Goal: Information Seeking & Learning: Learn about a topic

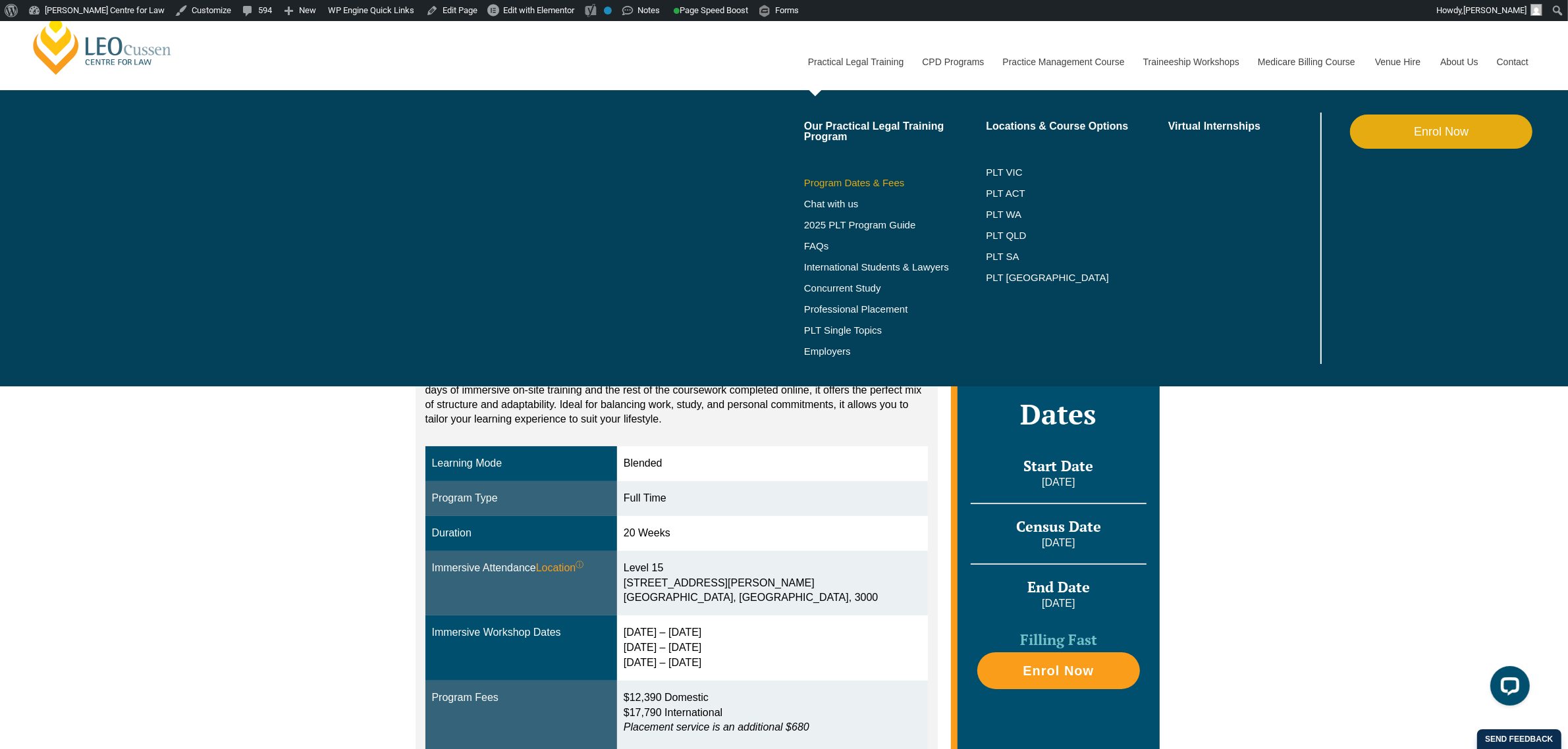
click at [890, 185] on link "Program Dates & Fees" at bounding box center [895, 183] width 182 height 11
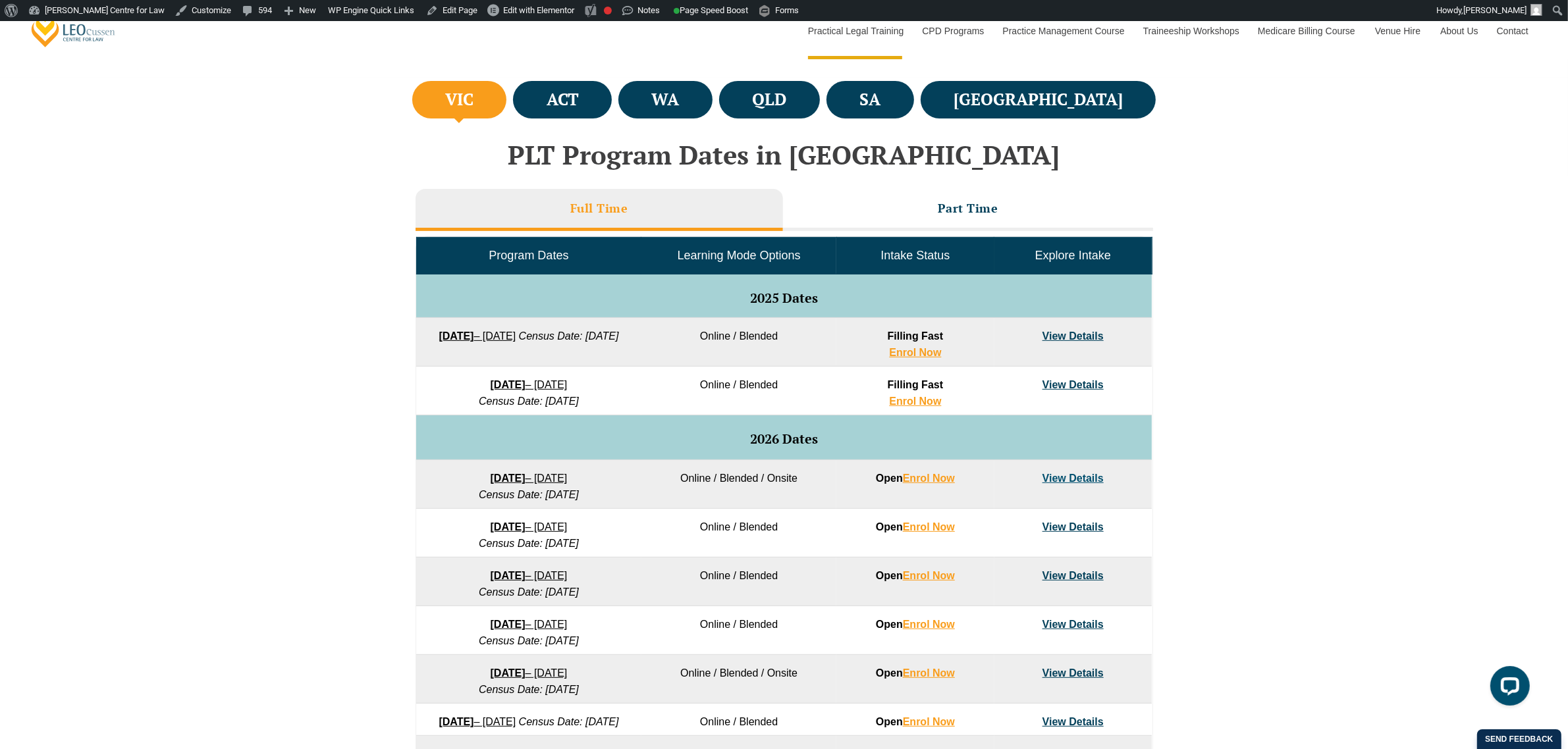
click at [526, 386] on strong "[DATE]" at bounding box center [508, 385] width 35 height 12
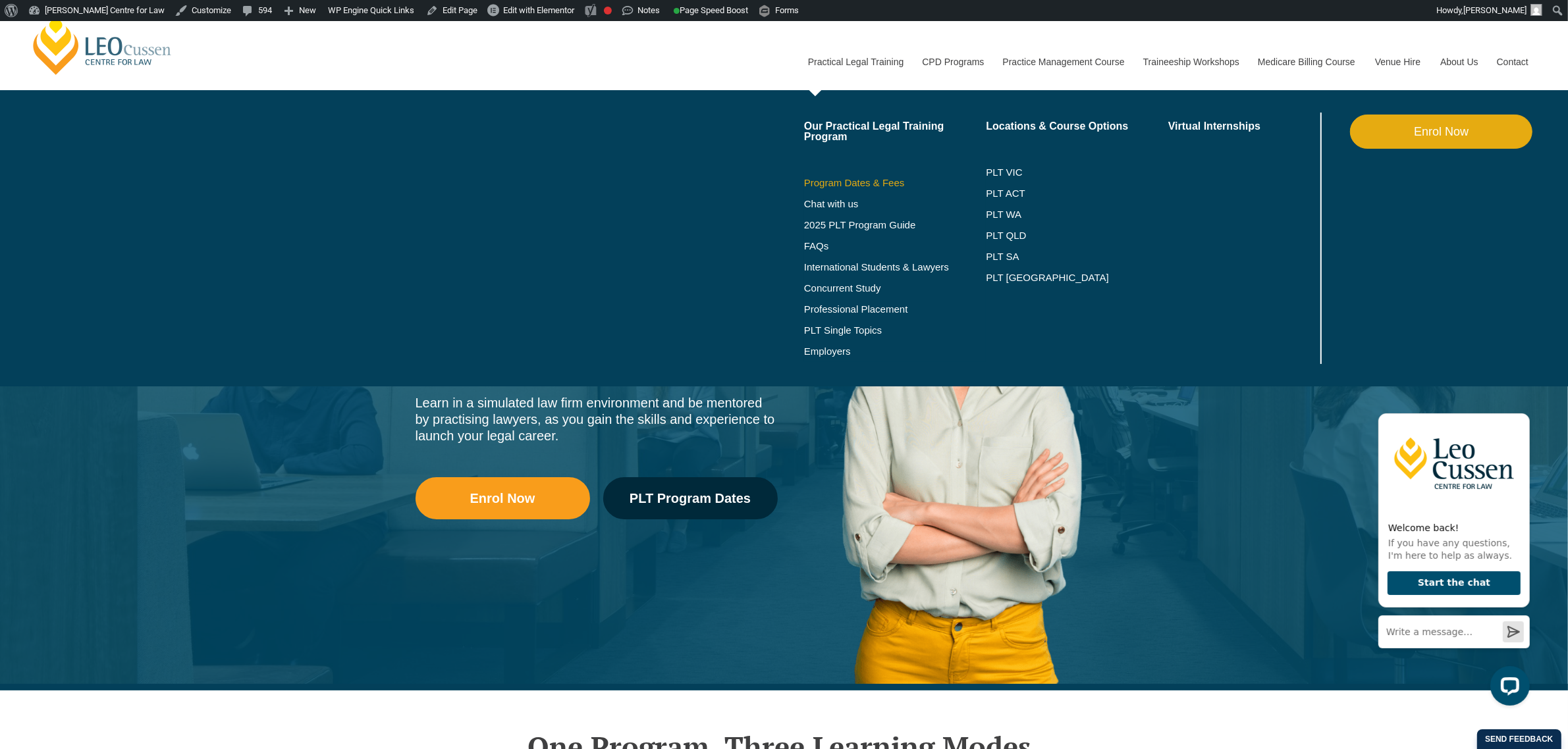
click at [899, 179] on link "Program Dates & Fees" at bounding box center [895, 183] width 182 height 11
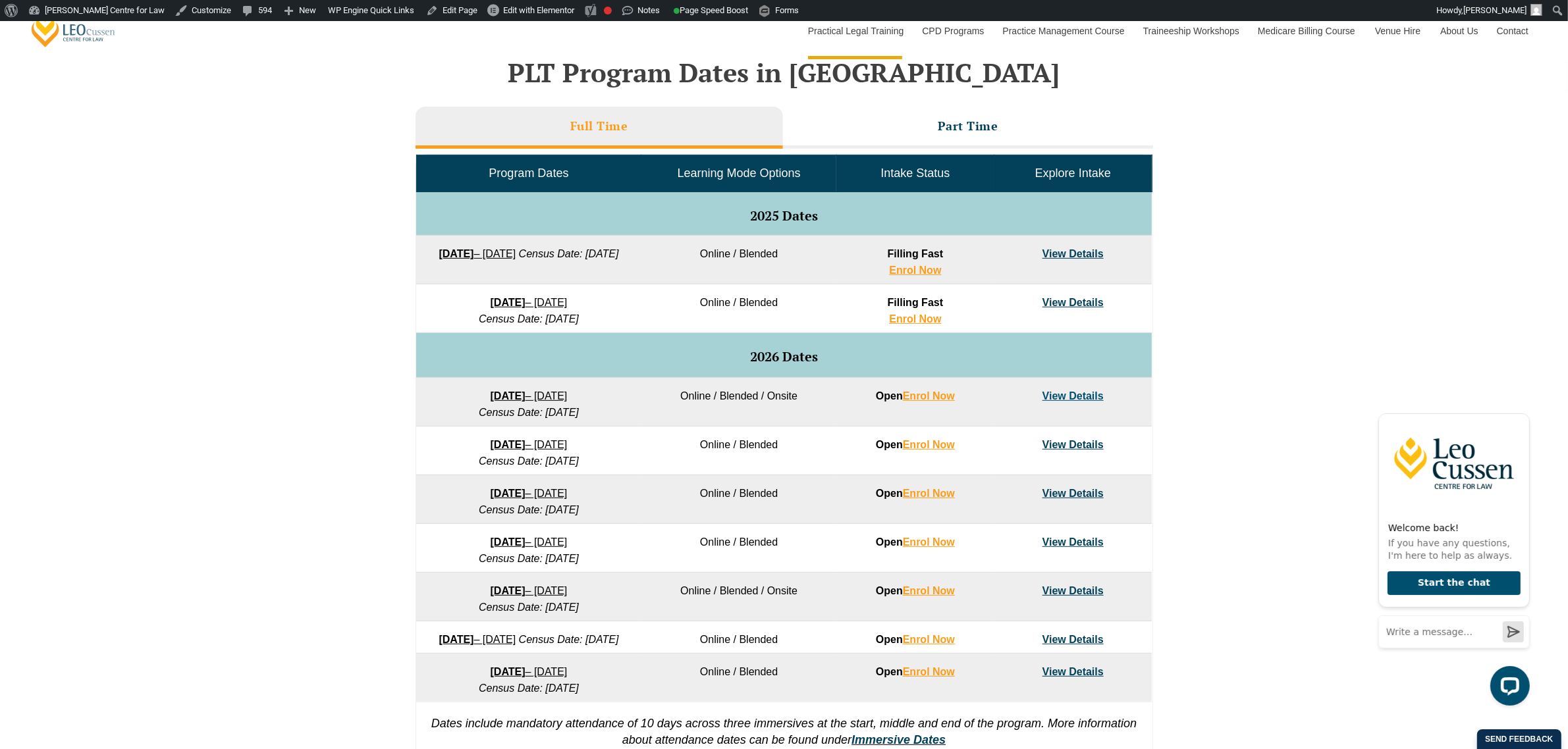
click at [541, 392] on link "27 January 2026 – 12 June 2026" at bounding box center [529, 396] width 77 height 12
drag, startPoint x: 382, startPoint y: 225, endPoint x: 386, endPoint y: 260, distance: 35.2
click at [382, 225] on div "VIC ACT WA QLD SA" at bounding box center [784, 385] width 1568 height 780
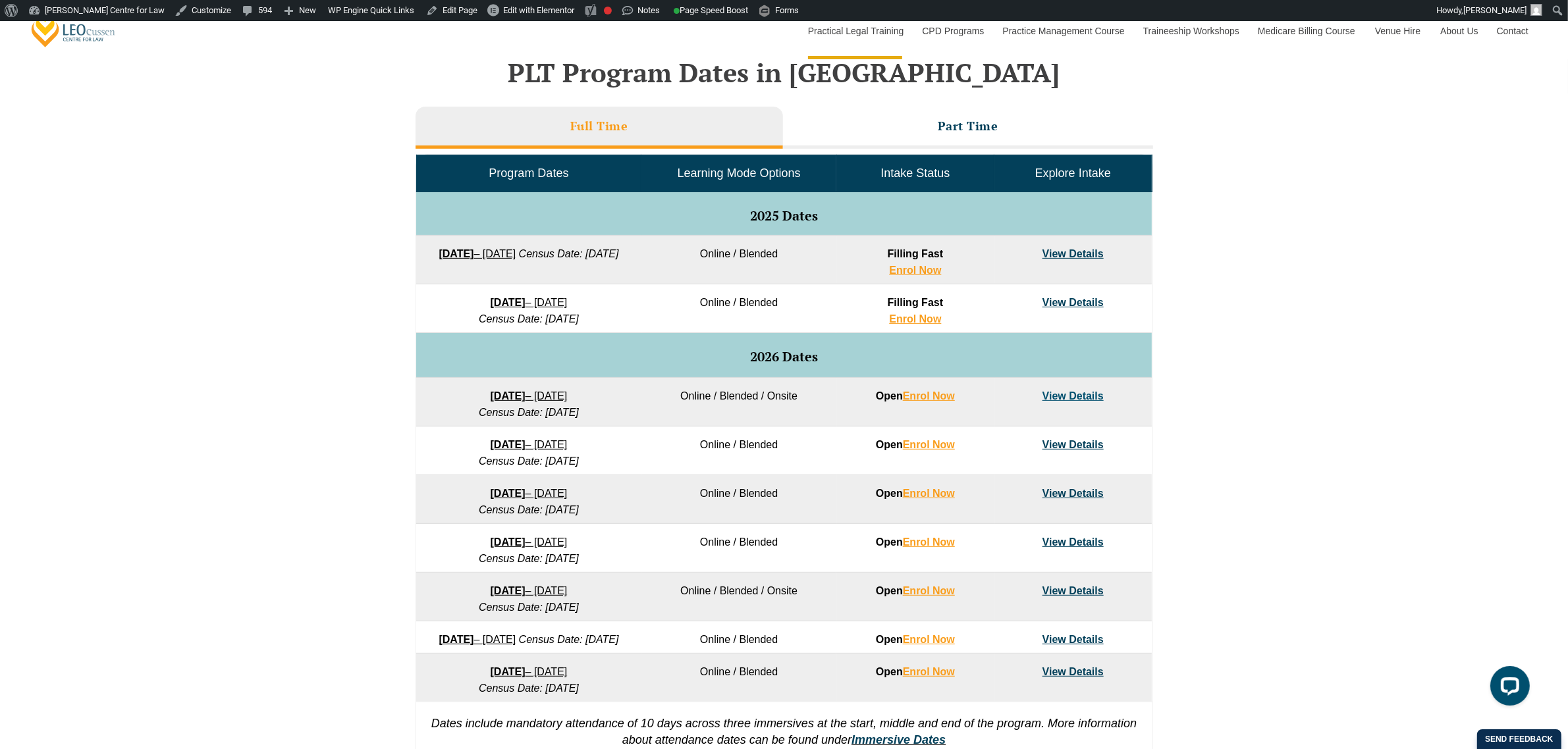
click at [125, 127] on div "VIC ACT WA QLD SA" at bounding box center [784, 385] width 1568 height 780
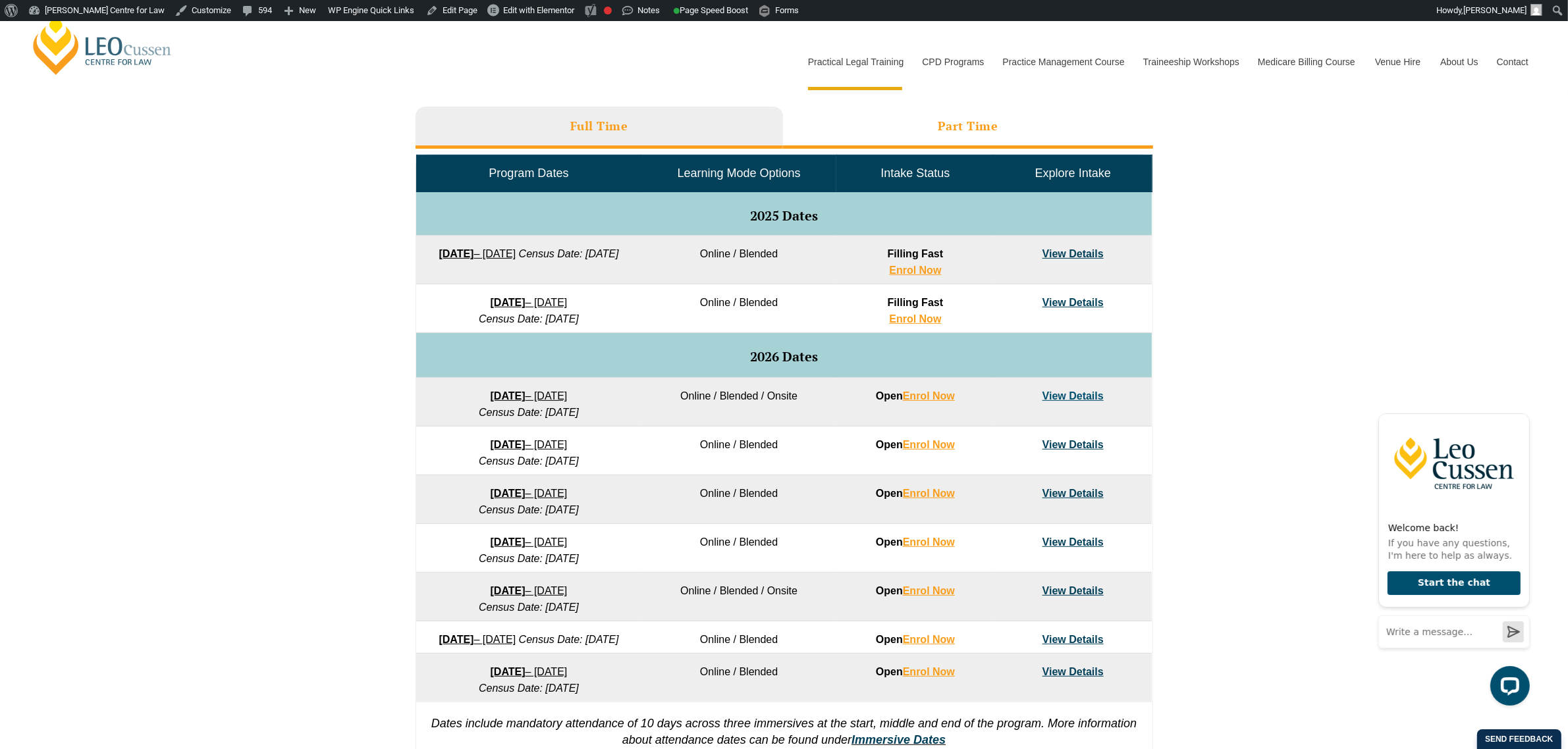
click at [970, 129] on h3 "Part Time" at bounding box center [968, 126] width 61 height 15
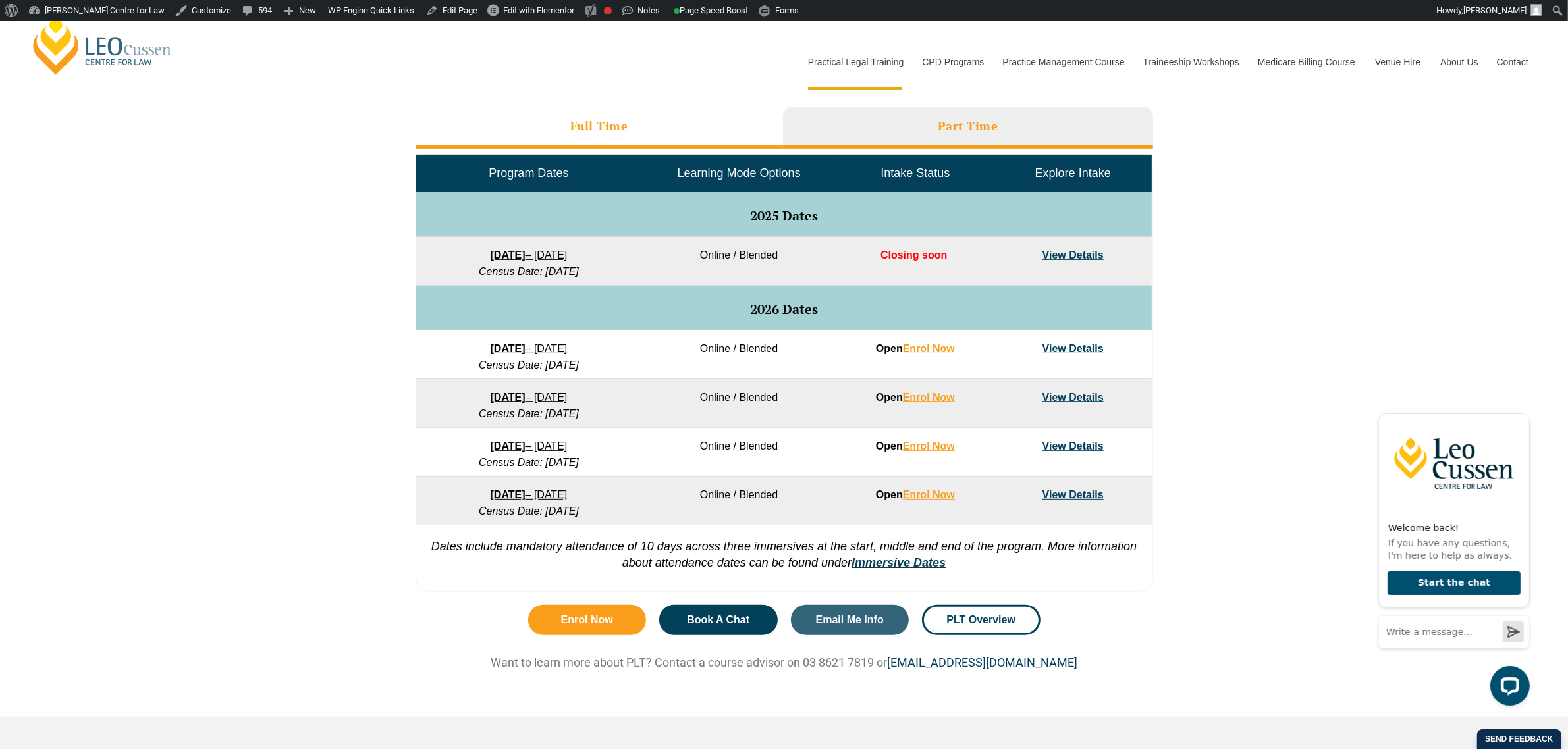
click at [739, 140] on li "Full Time" at bounding box center [599, 128] width 368 height 43
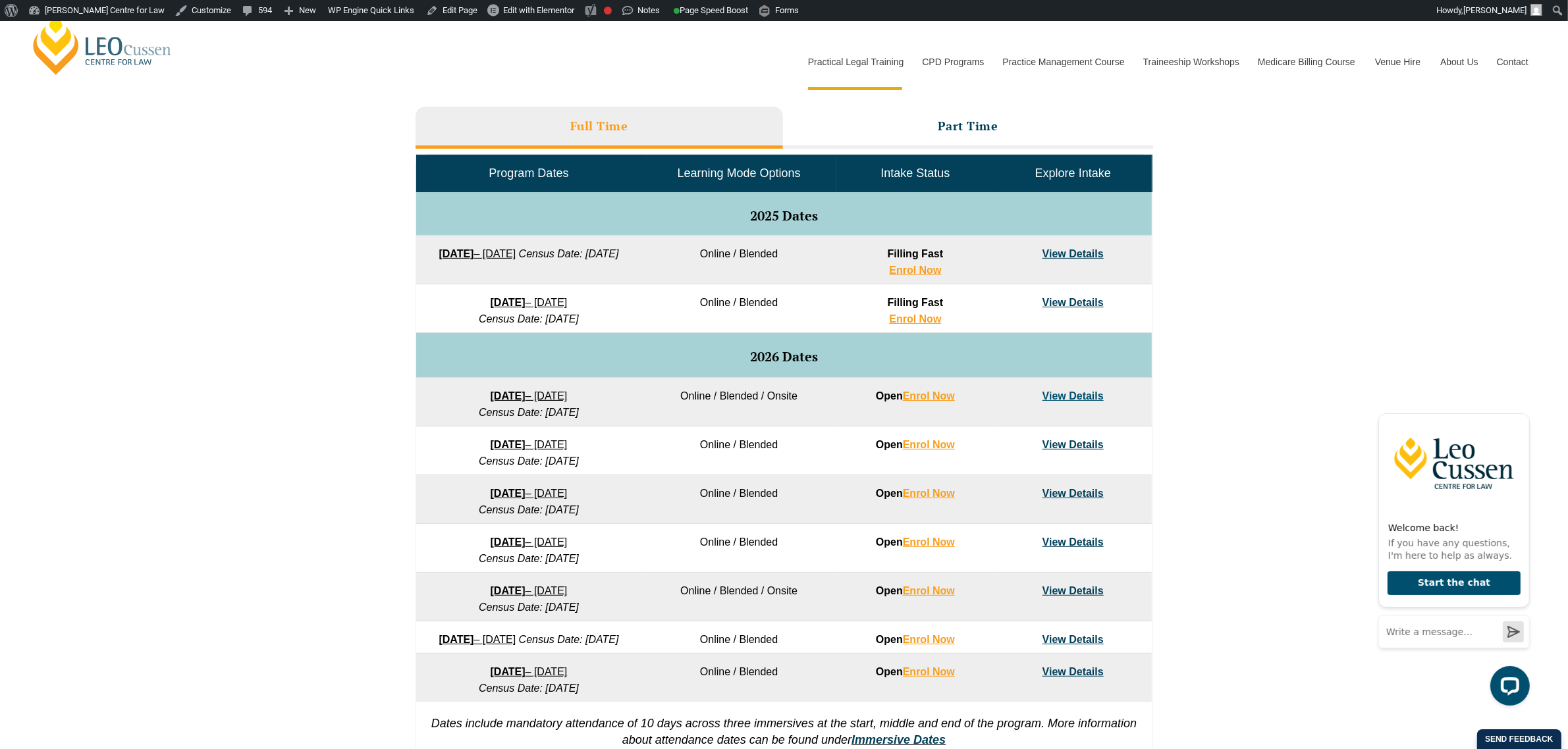
click at [162, 353] on div "VIC ACT WA QLD SA" at bounding box center [784, 385] width 1568 height 780
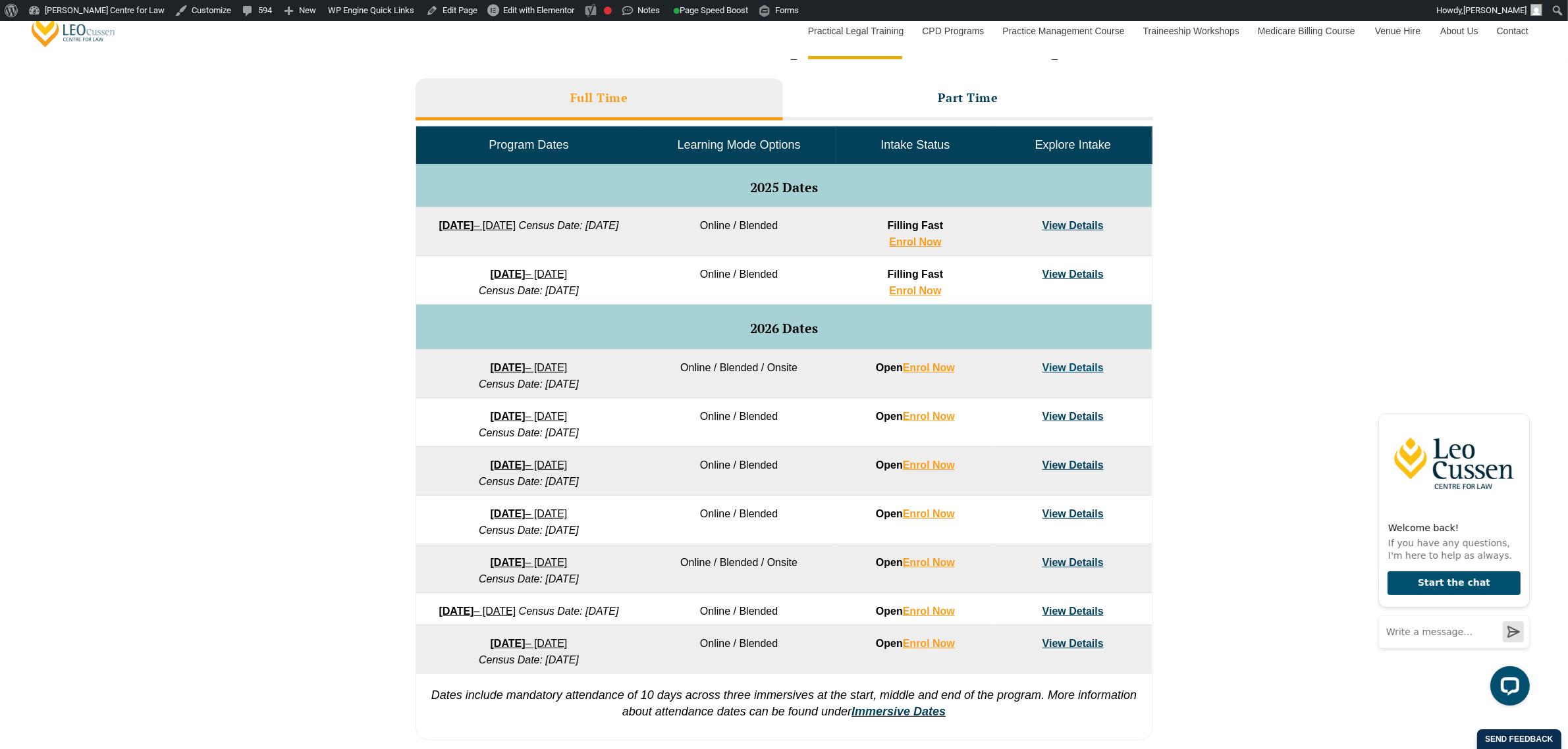
scroll to position [576, 0]
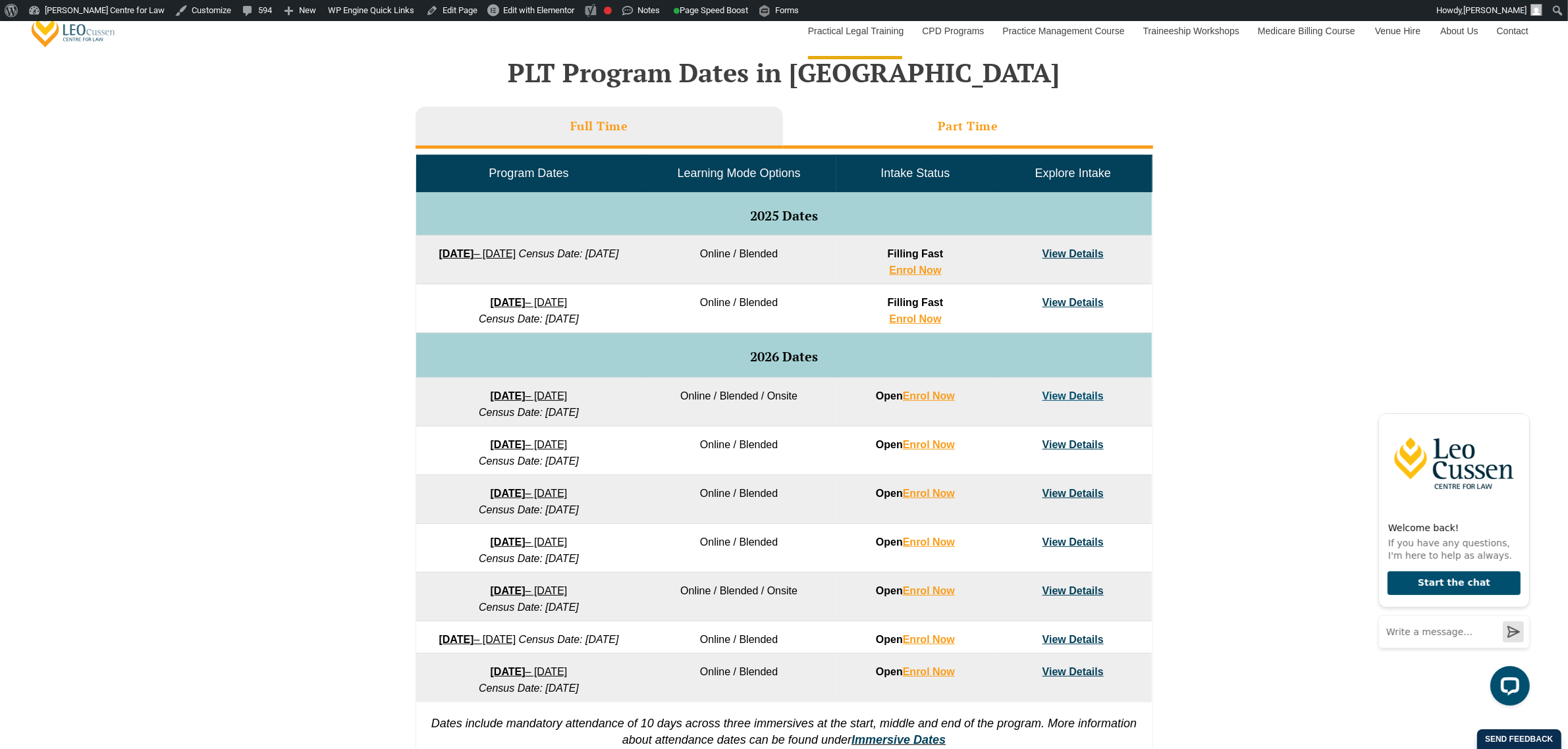
drag, startPoint x: 897, startPoint y: 116, endPoint x: 885, endPoint y: 116, distance: 12.0
click at [897, 116] on li "Part Time" at bounding box center [968, 128] width 370 height 43
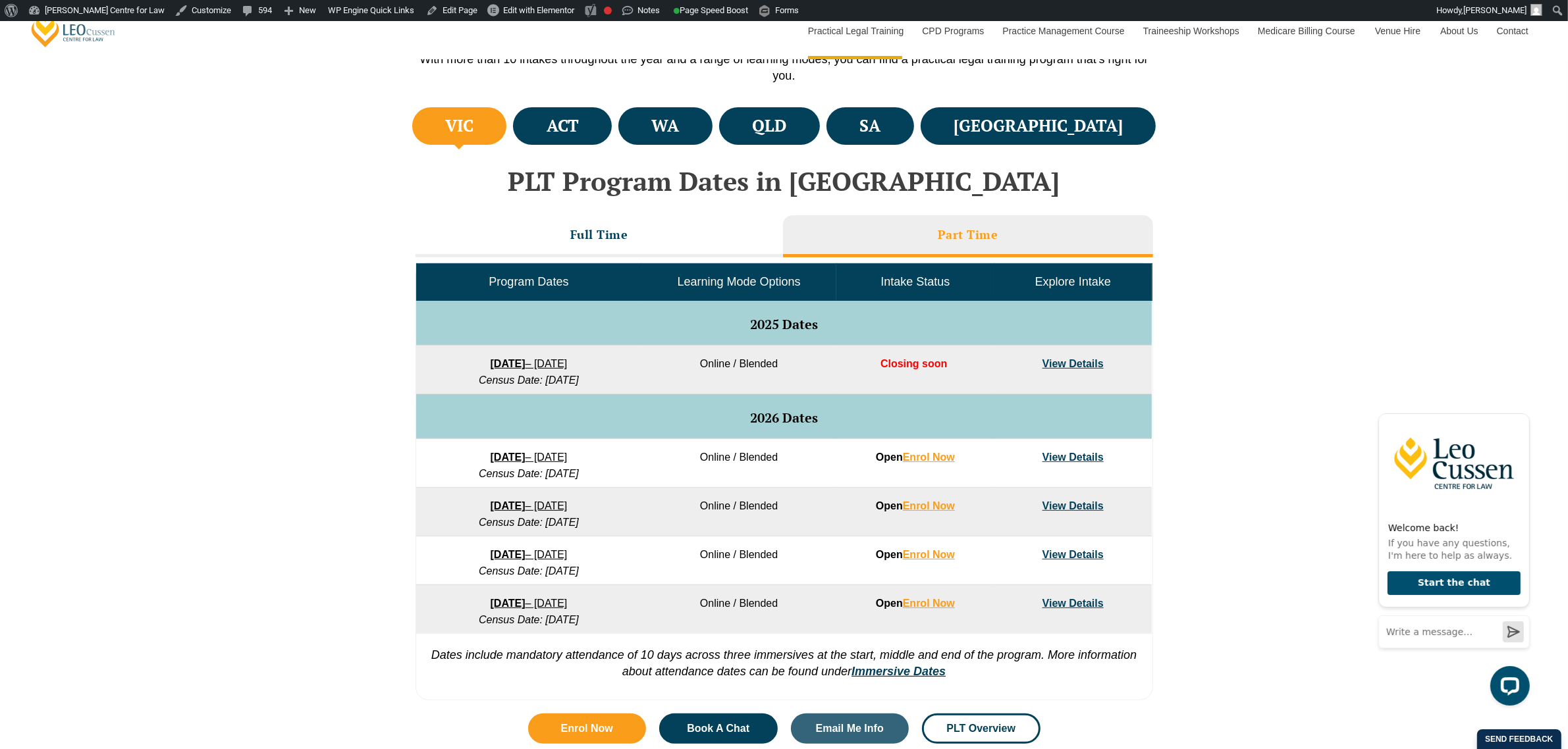
scroll to position [411, 0]
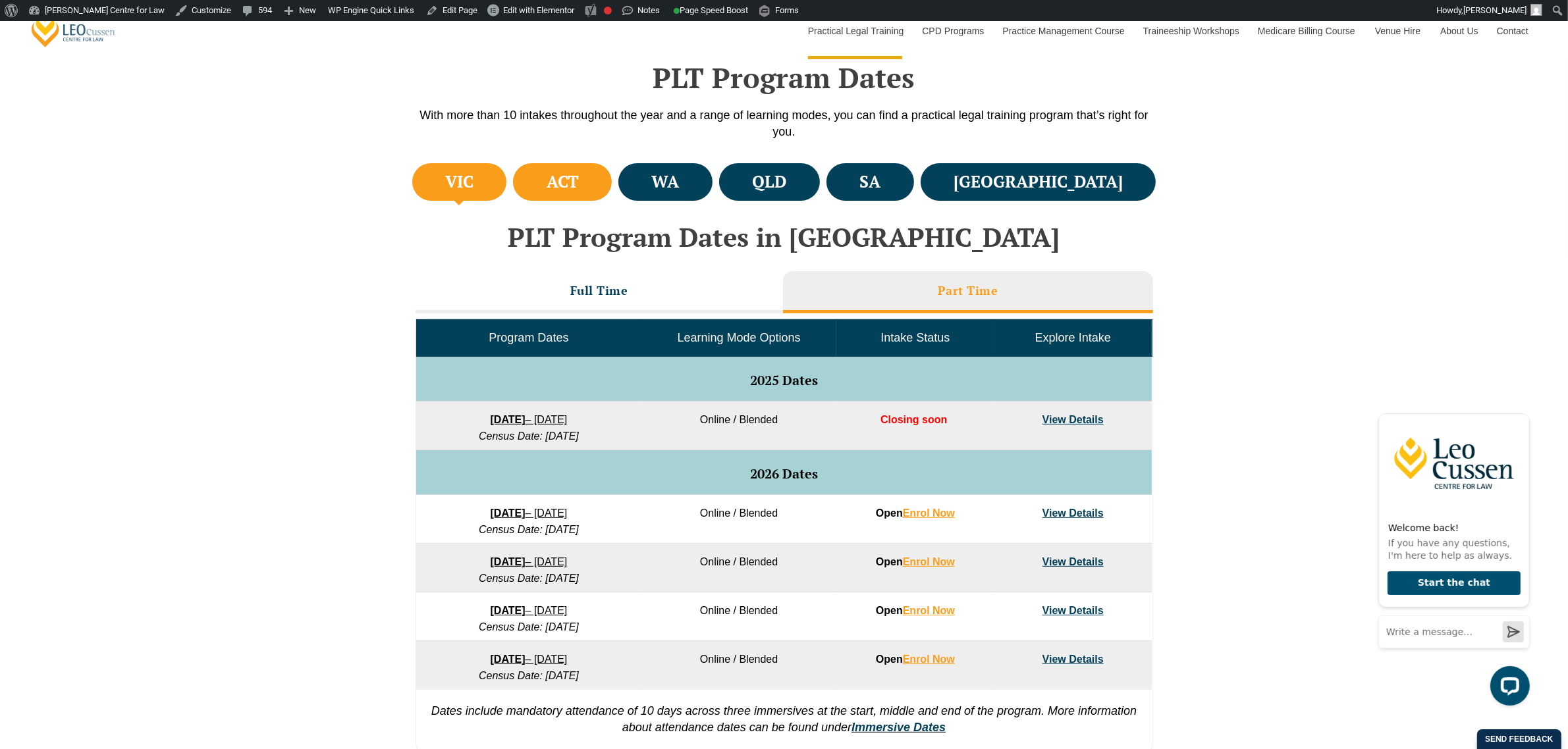
click at [579, 182] on h4 "ACT" at bounding box center [562, 182] width 32 height 21
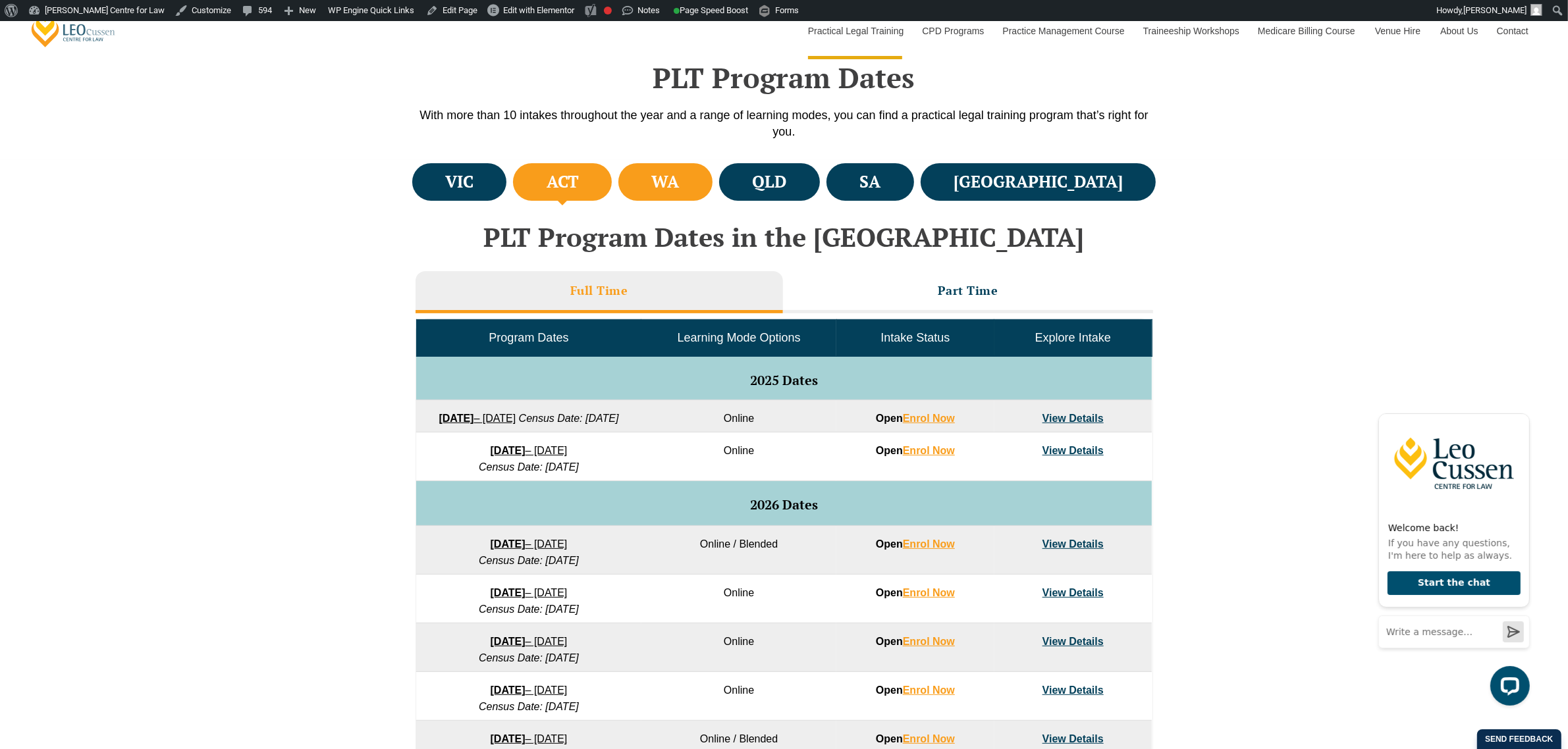
click at [712, 193] on li "WA" at bounding box center [665, 182] width 94 height 38
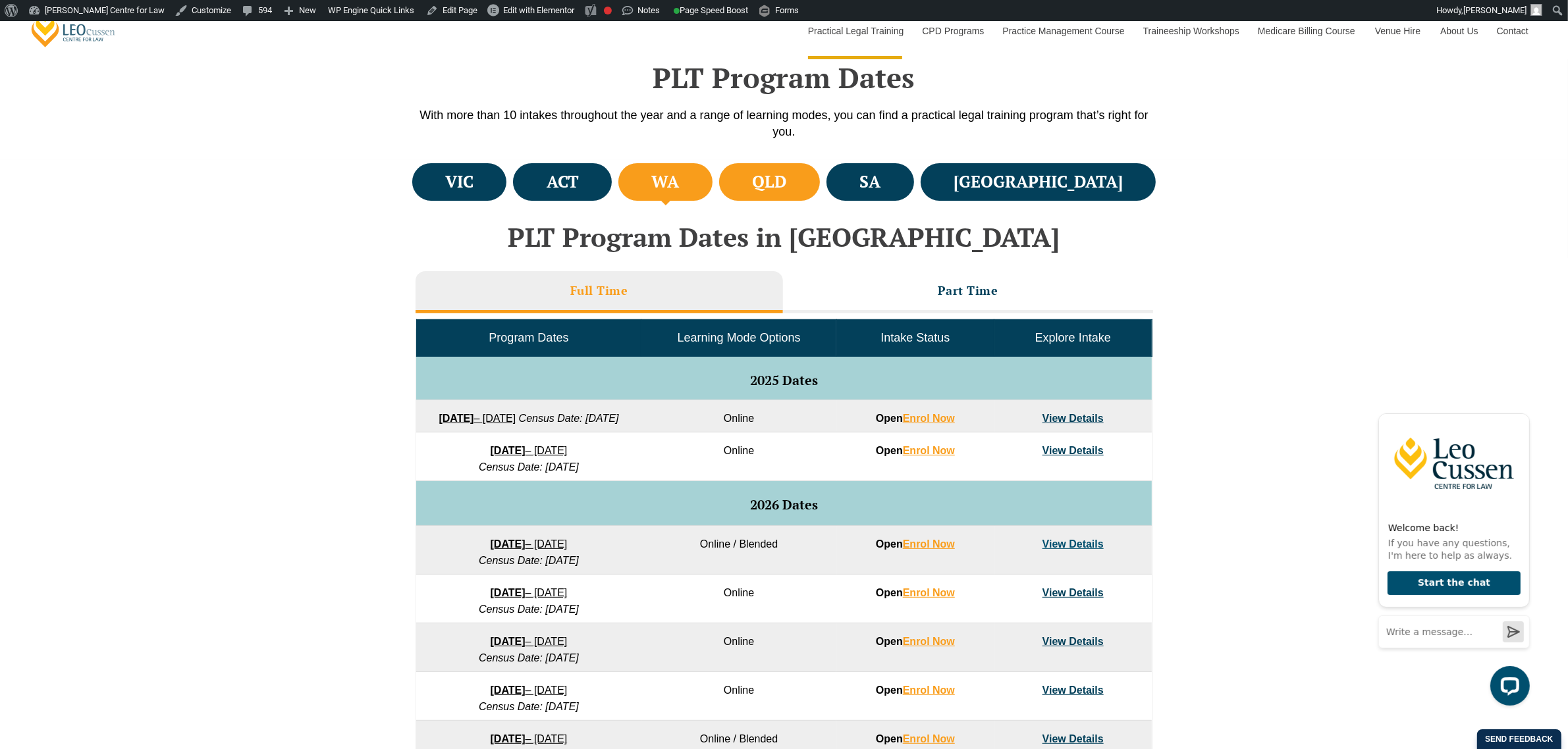
click at [820, 192] on li "QLD" at bounding box center [769, 182] width 101 height 38
click at [880, 187] on h4 "SA" at bounding box center [870, 182] width 21 height 21
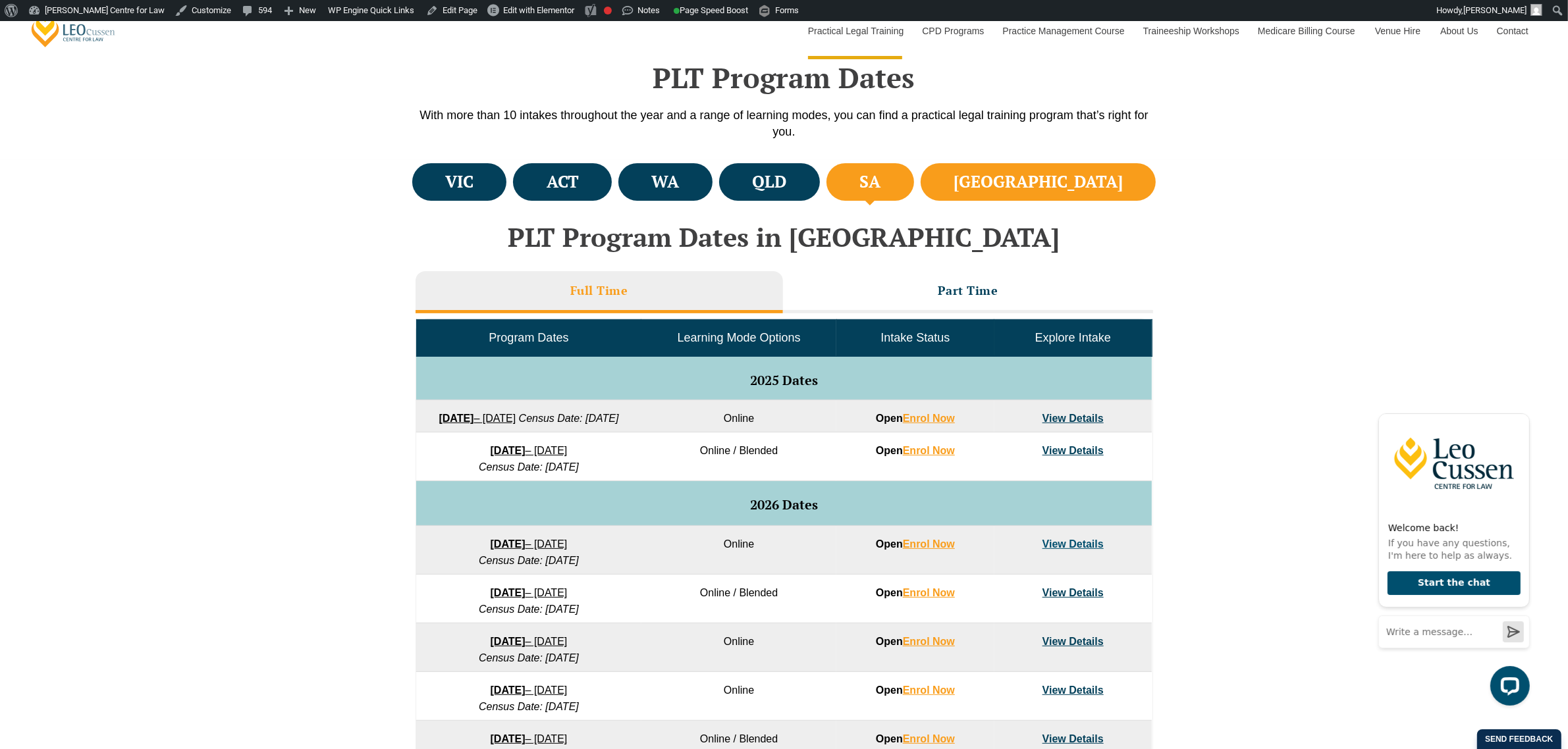
click at [1111, 182] on h4 "[GEOGRAPHIC_DATA]" at bounding box center [1038, 182] width 169 height 21
click at [579, 183] on h4 "ACT" at bounding box center [562, 182] width 32 height 21
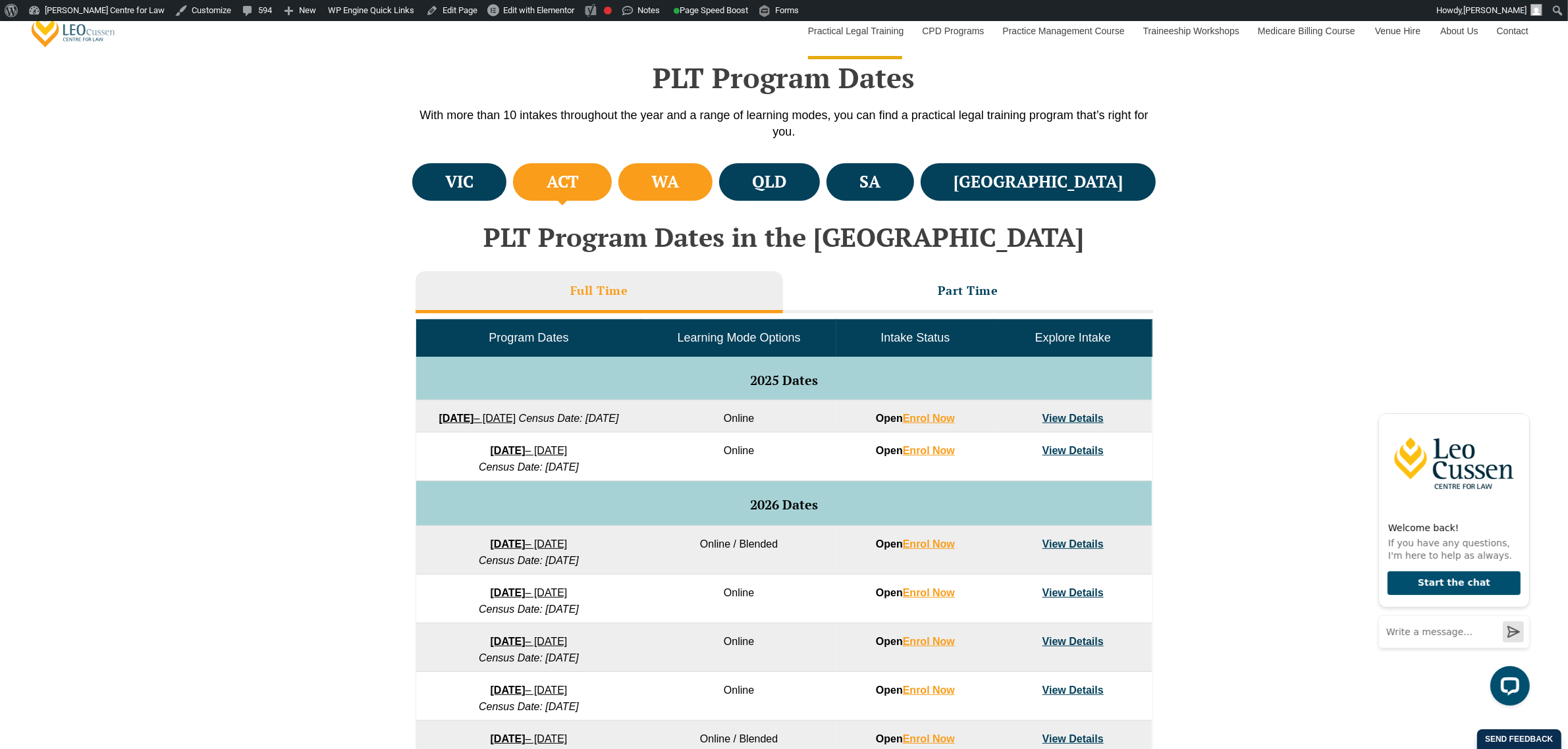
click at [685, 186] on li "WA" at bounding box center [665, 182] width 94 height 38
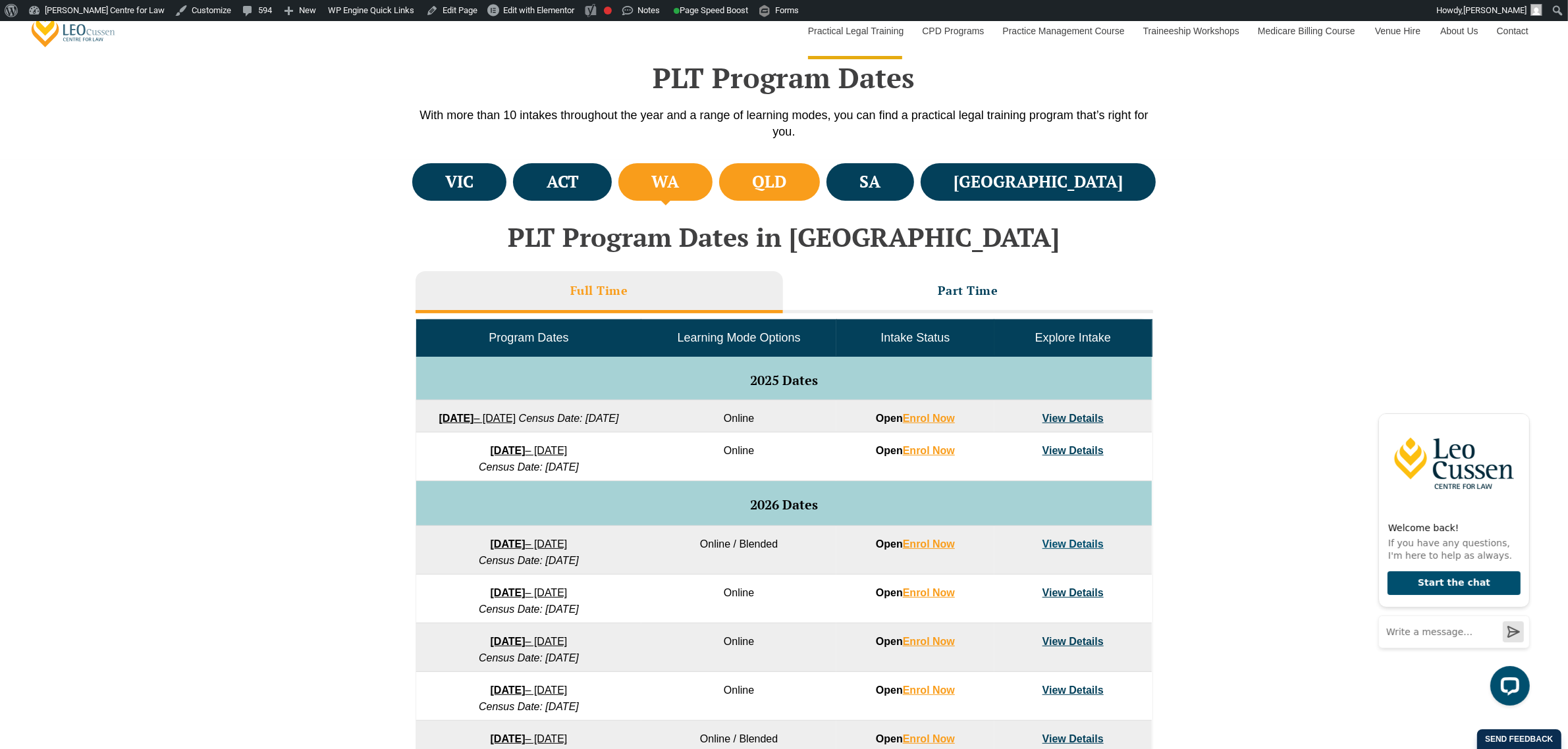
click at [786, 185] on h4 "QLD" at bounding box center [769, 182] width 34 height 21
click at [914, 184] on li "SA" at bounding box center [870, 182] width 87 height 38
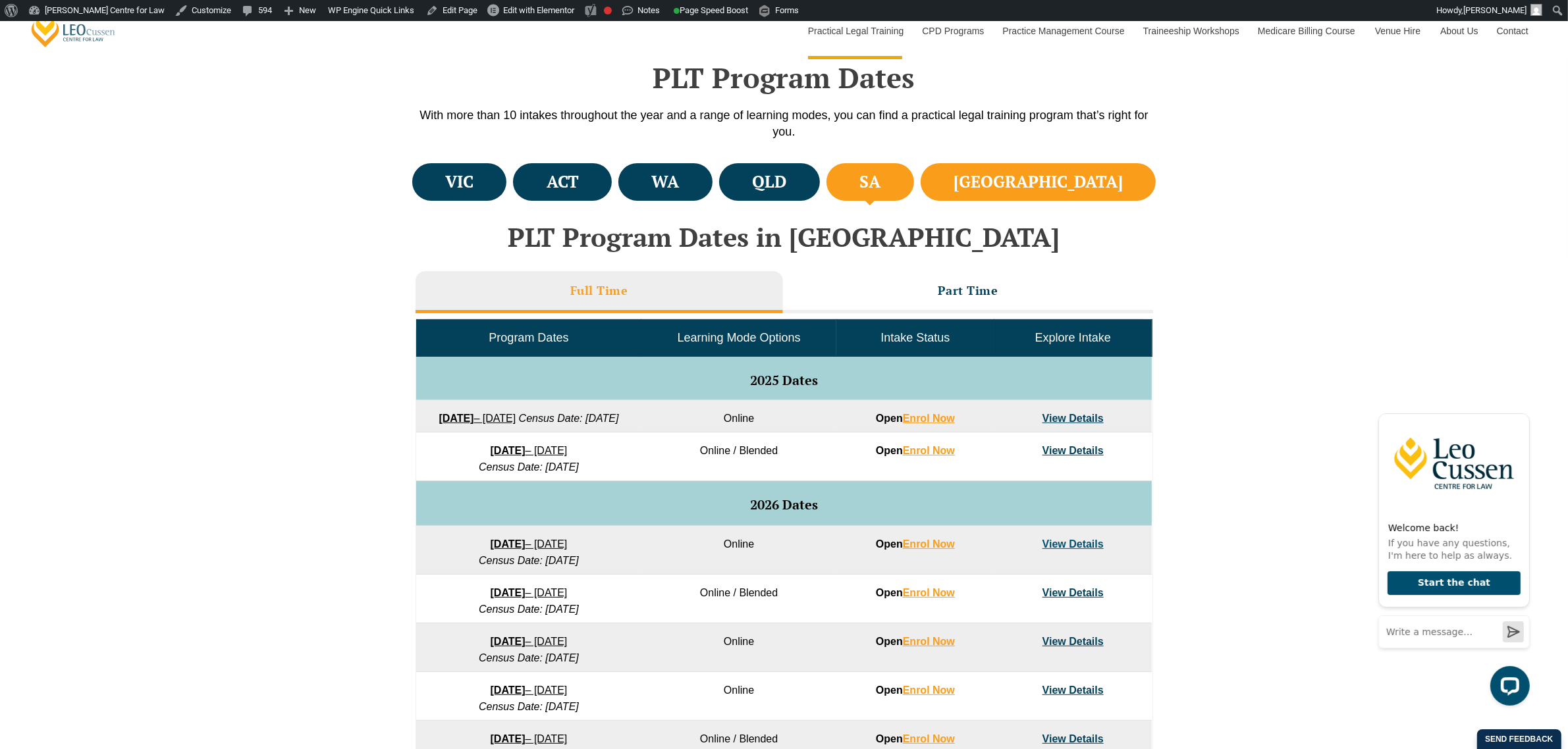
click at [1050, 184] on li "NSW" at bounding box center [1039, 182] width 236 height 38
click at [612, 182] on li "ACT" at bounding box center [562, 182] width 99 height 38
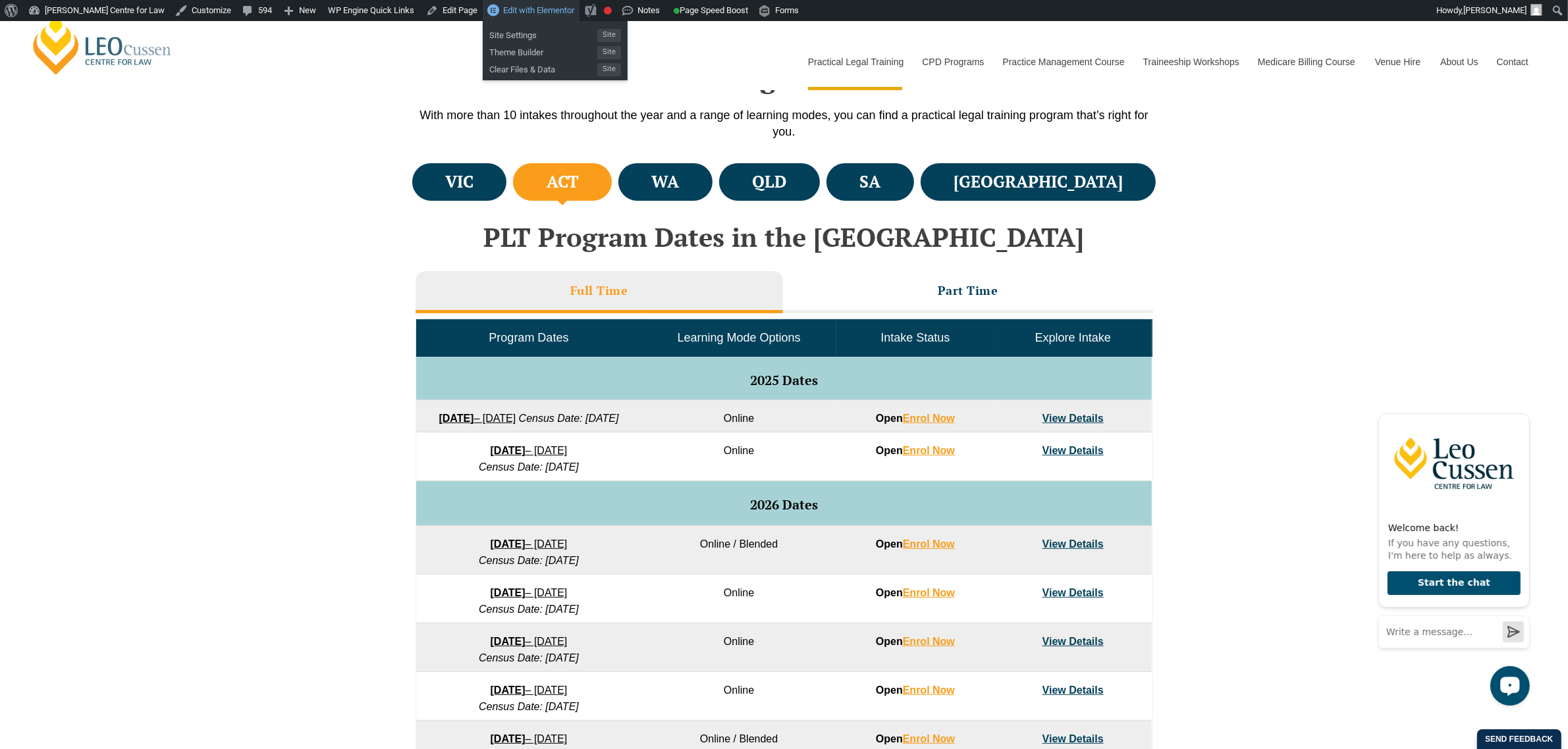
click at [505, 12] on span "Edit with Elementor" at bounding box center [538, 10] width 71 height 10
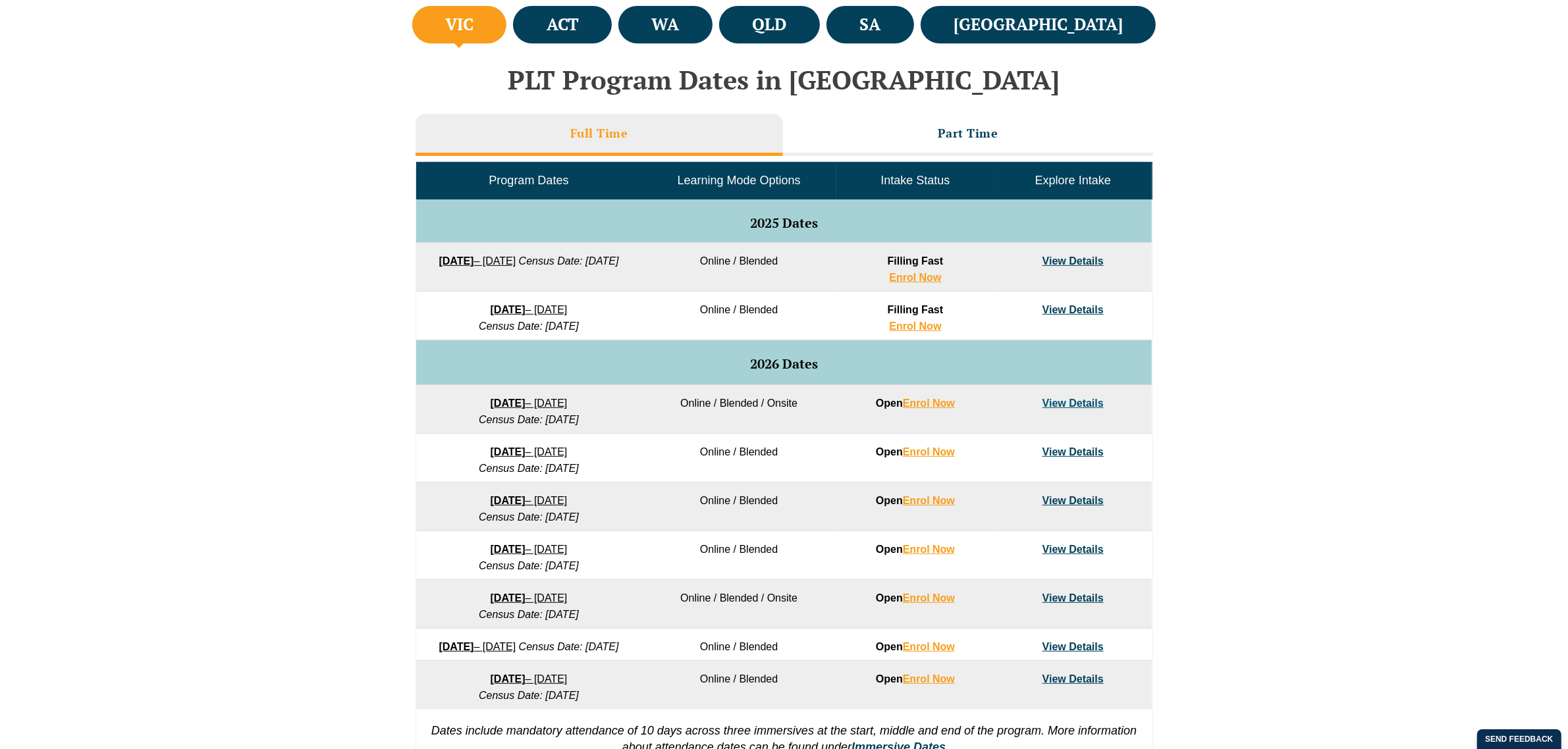
scroll to position [494, 0]
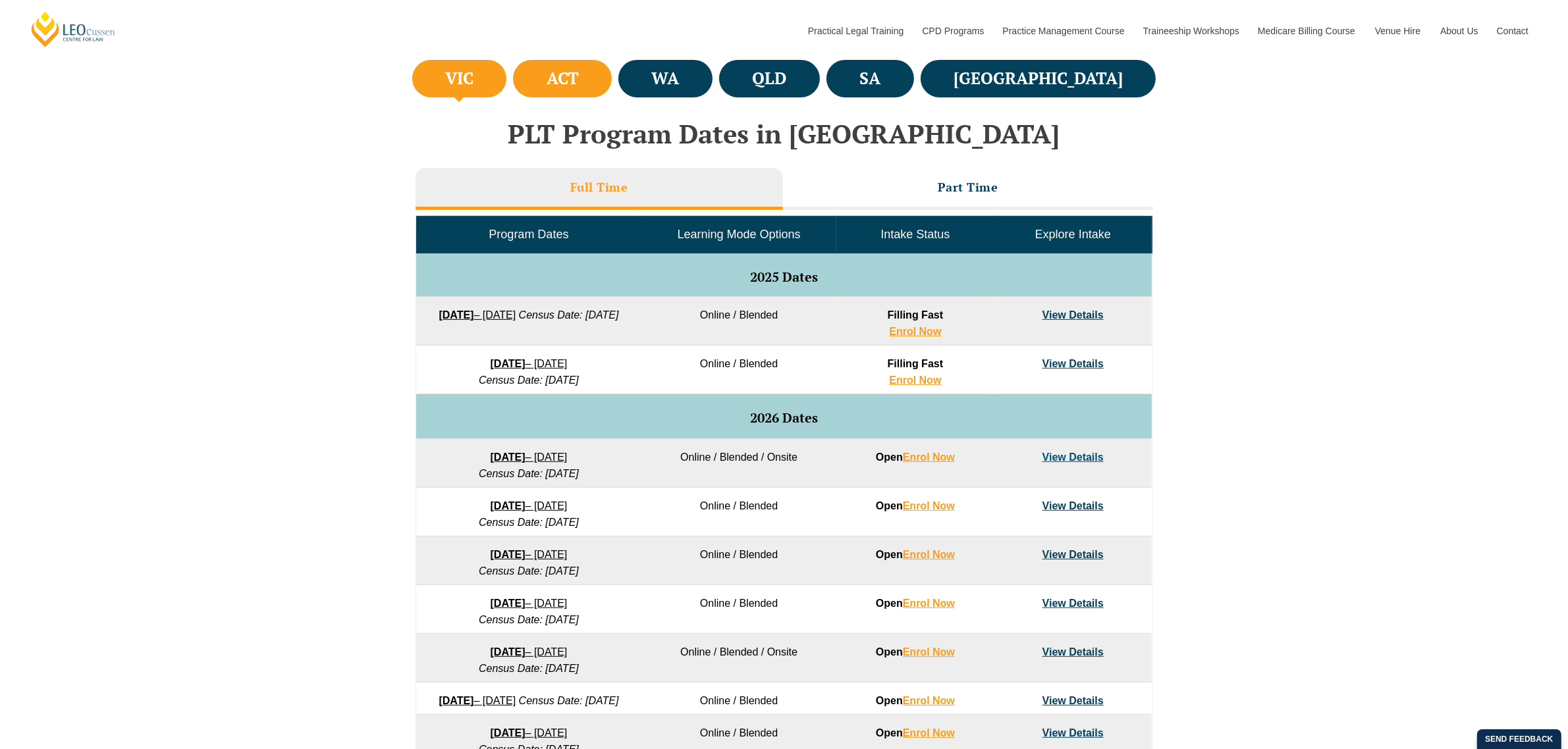
click at [612, 90] on li "ACT" at bounding box center [562, 78] width 99 height 38
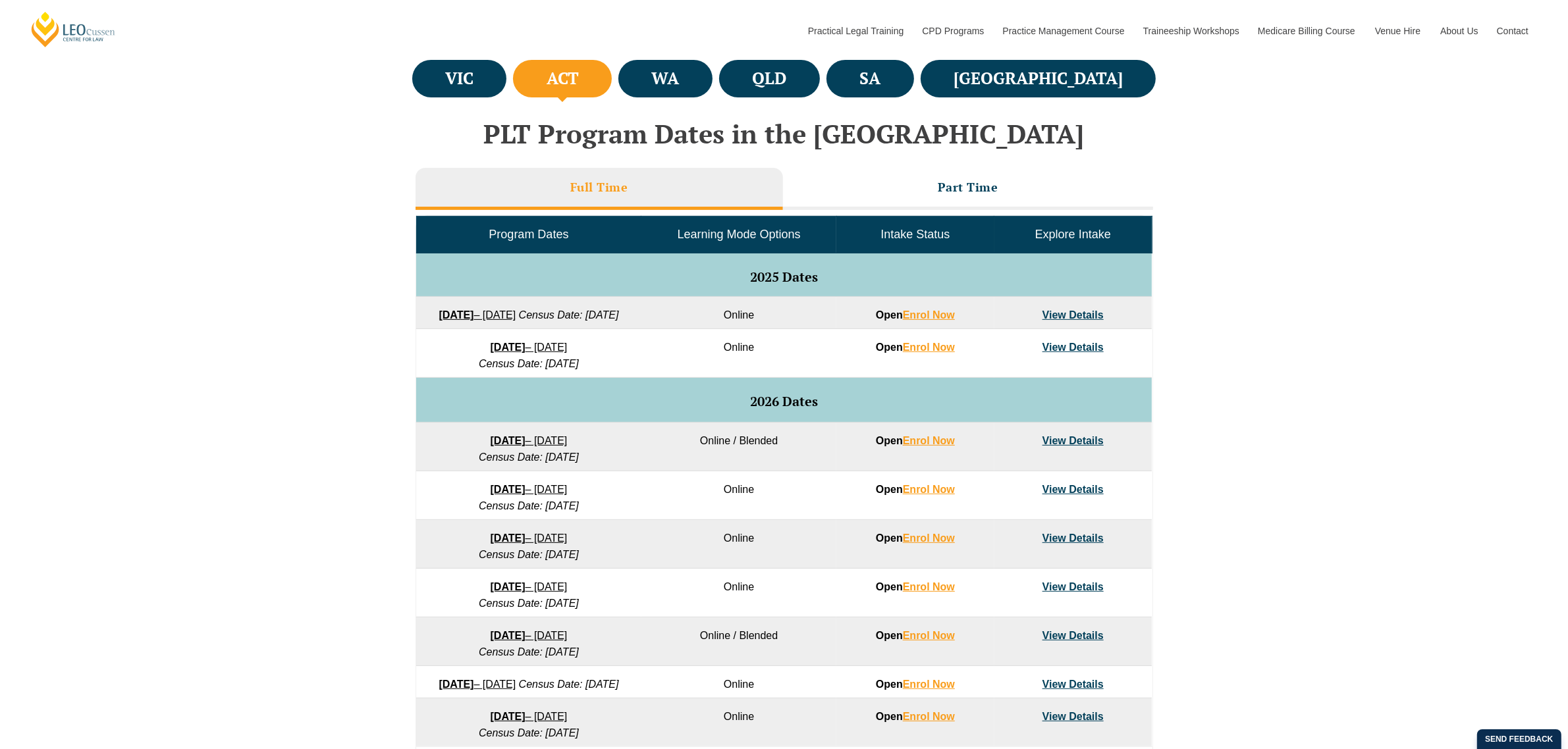
click at [1078, 318] on link "View Details" at bounding box center [1072, 315] width 61 height 12
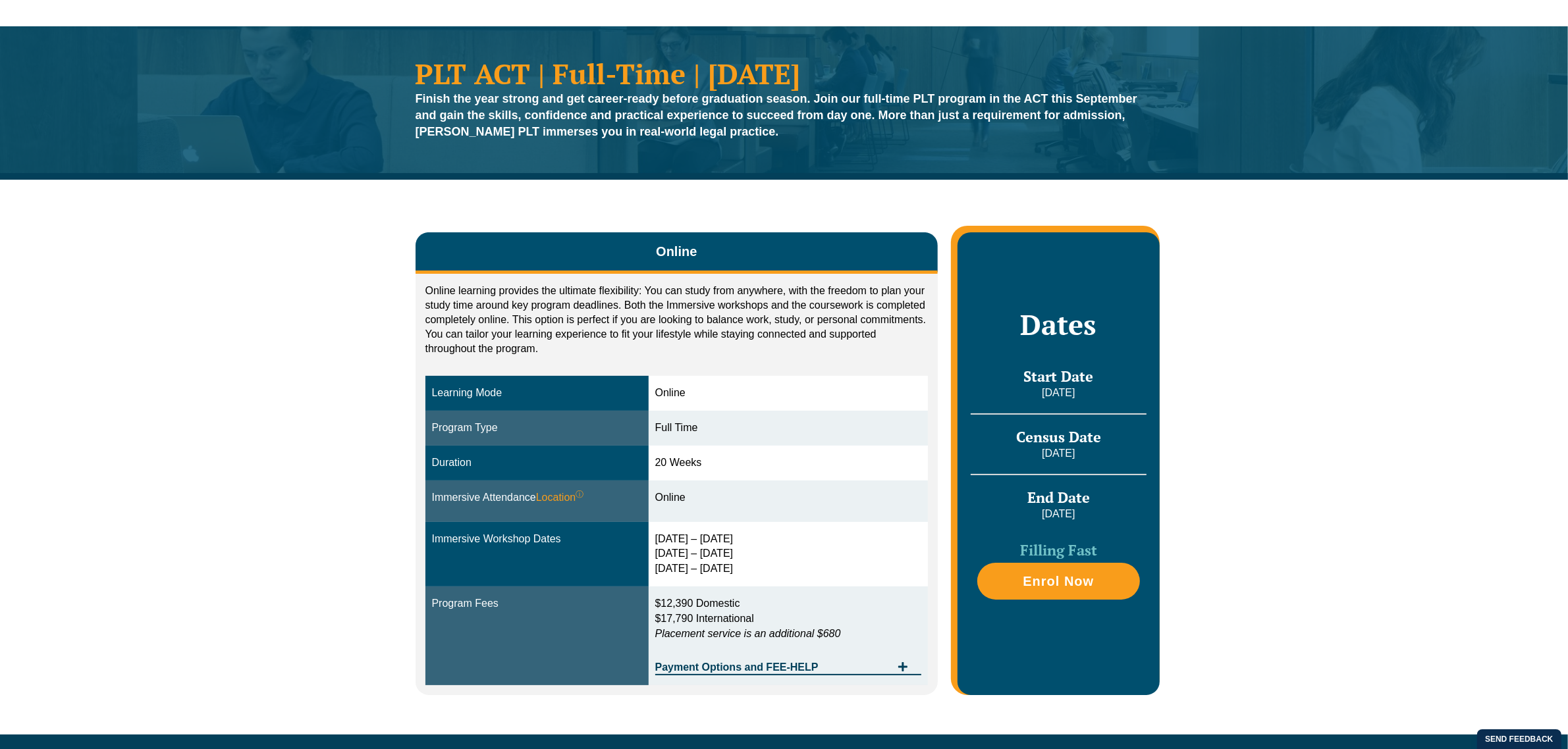
scroll to position [82, 0]
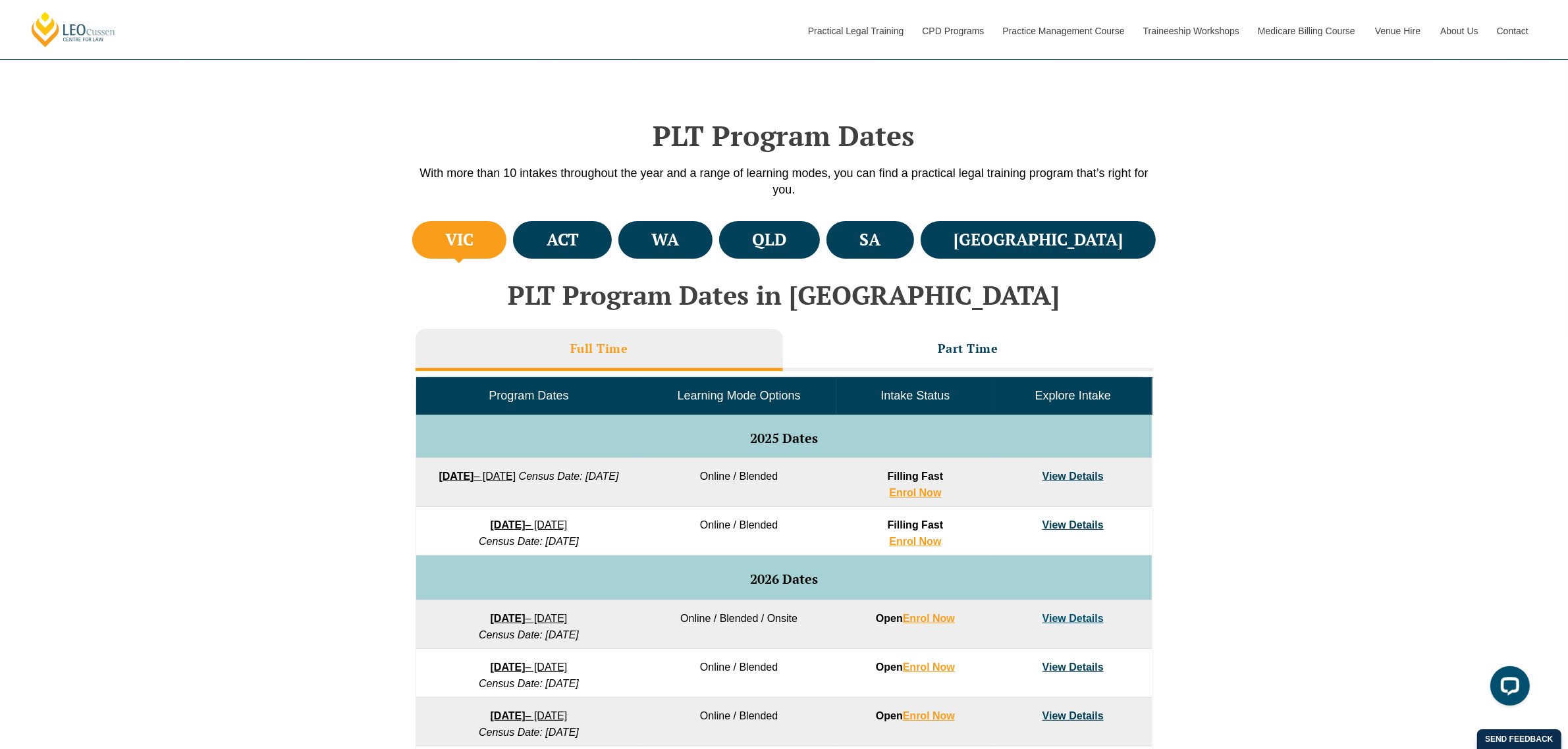
scroll to position [329, 0]
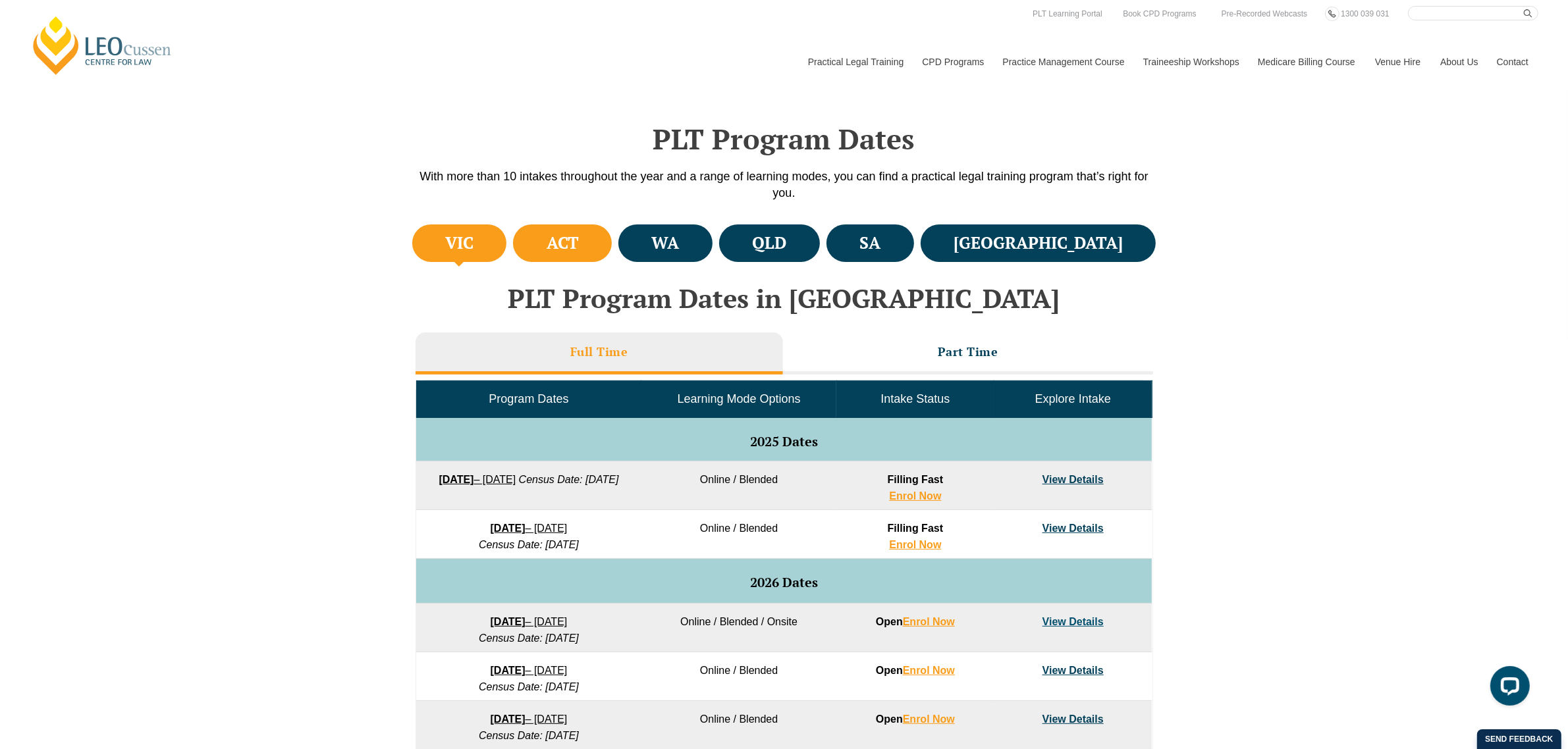
click at [579, 244] on h4 "ACT" at bounding box center [562, 243] width 32 height 21
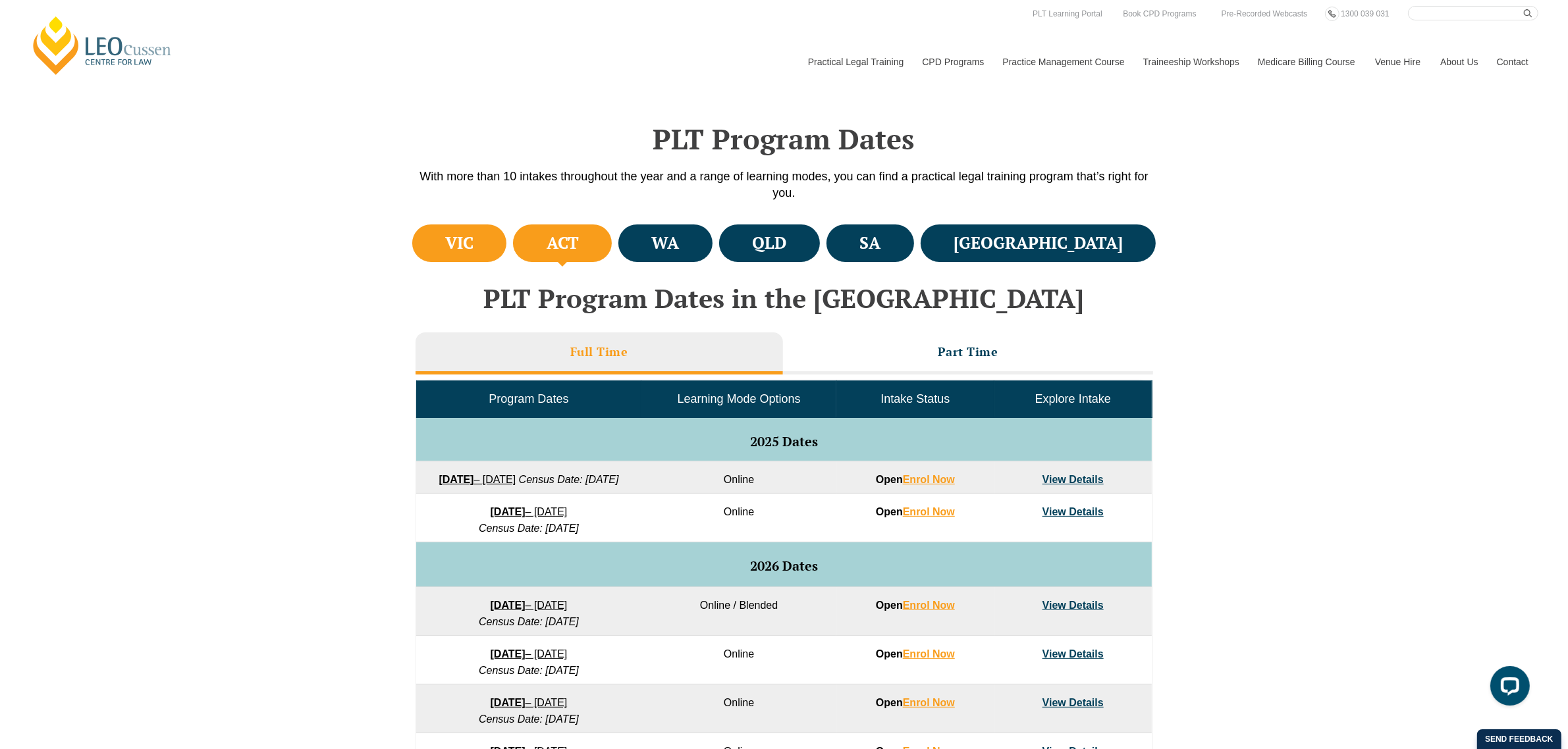
click at [500, 246] on li "VIC" at bounding box center [460, 243] width 95 height 38
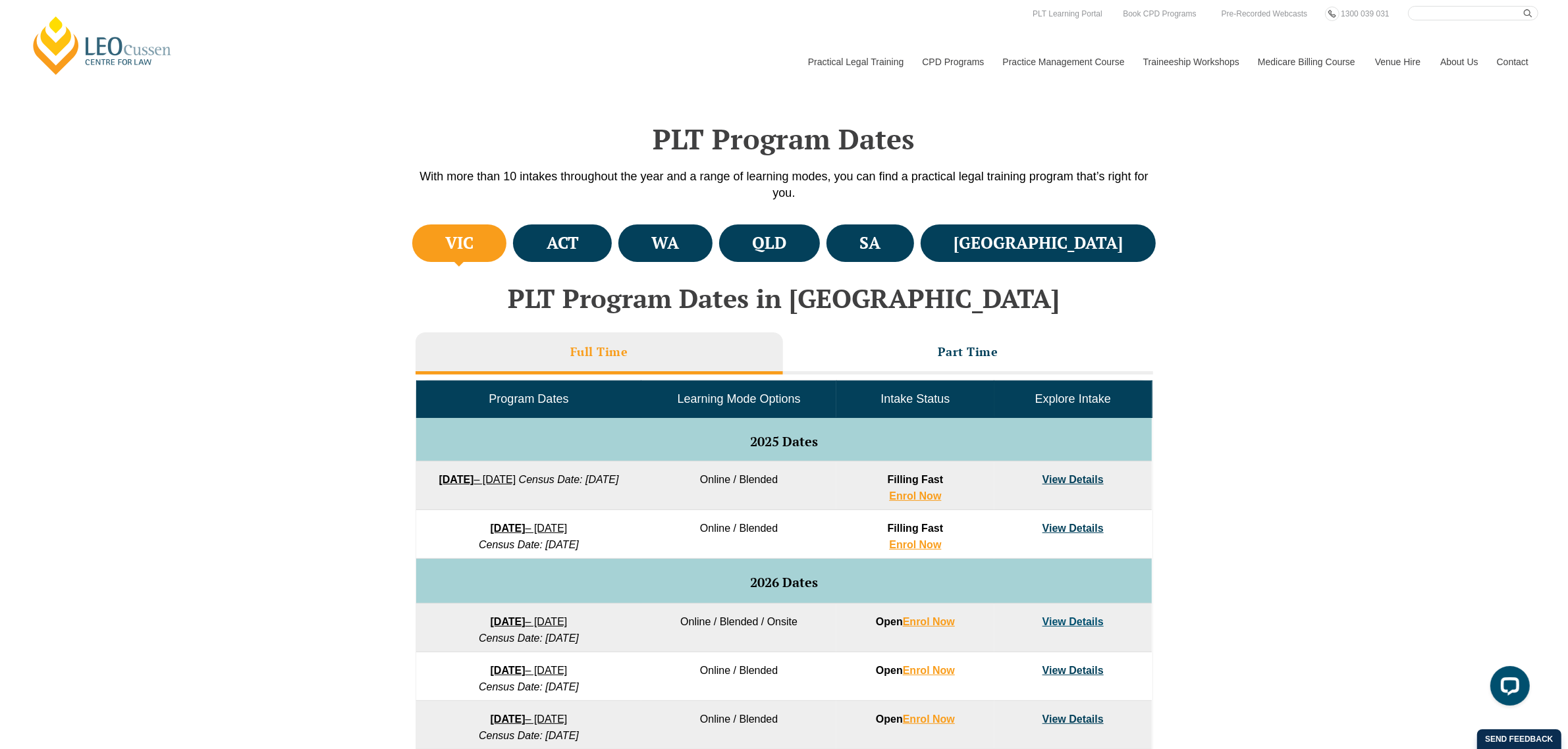
click at [1053, 475] on link "View Details" at bounding box center [1072, 480] width 61 height 12
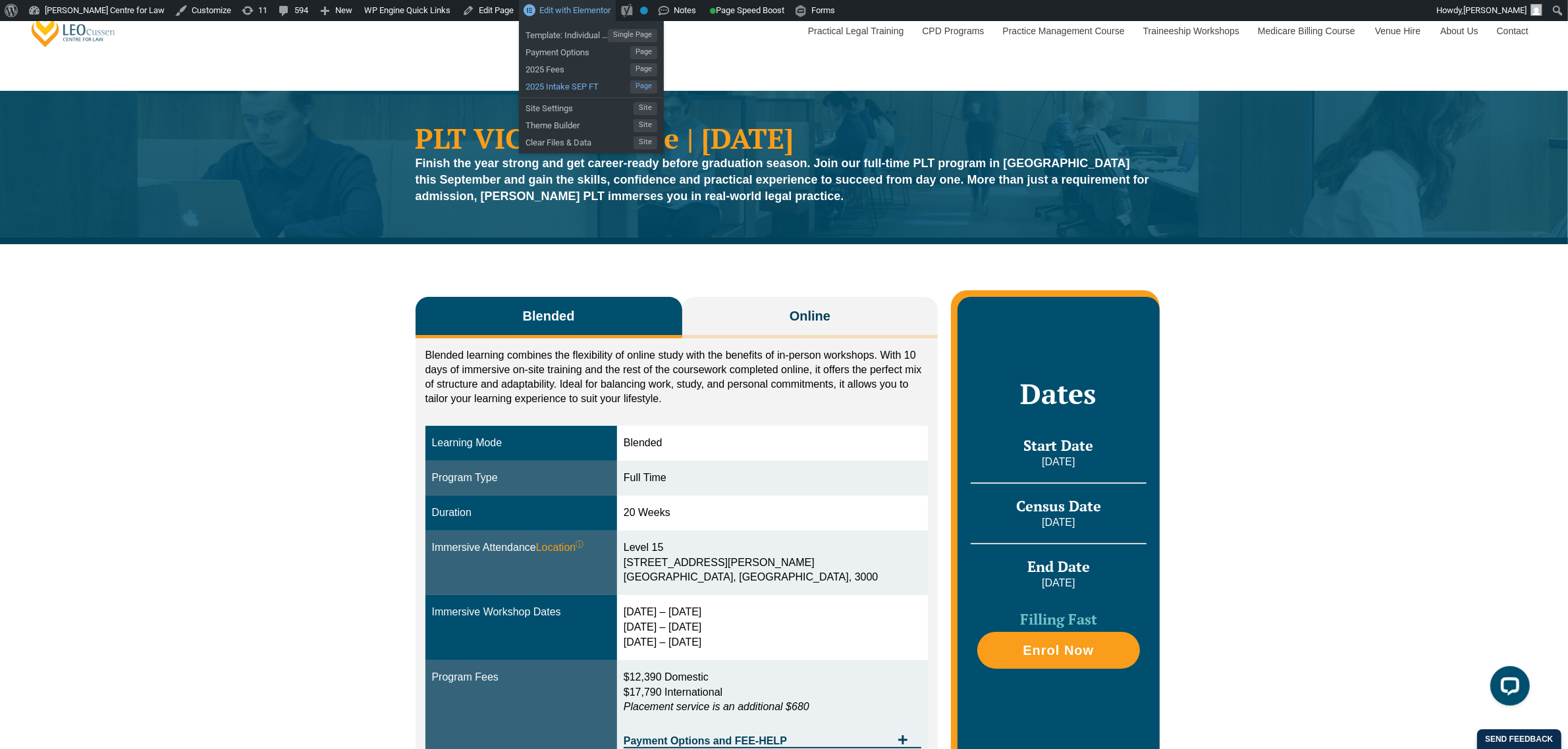
click at [547, 87] on span "2025 Intake SEP FT" at bounding box center [578, 85] width 105 height 17
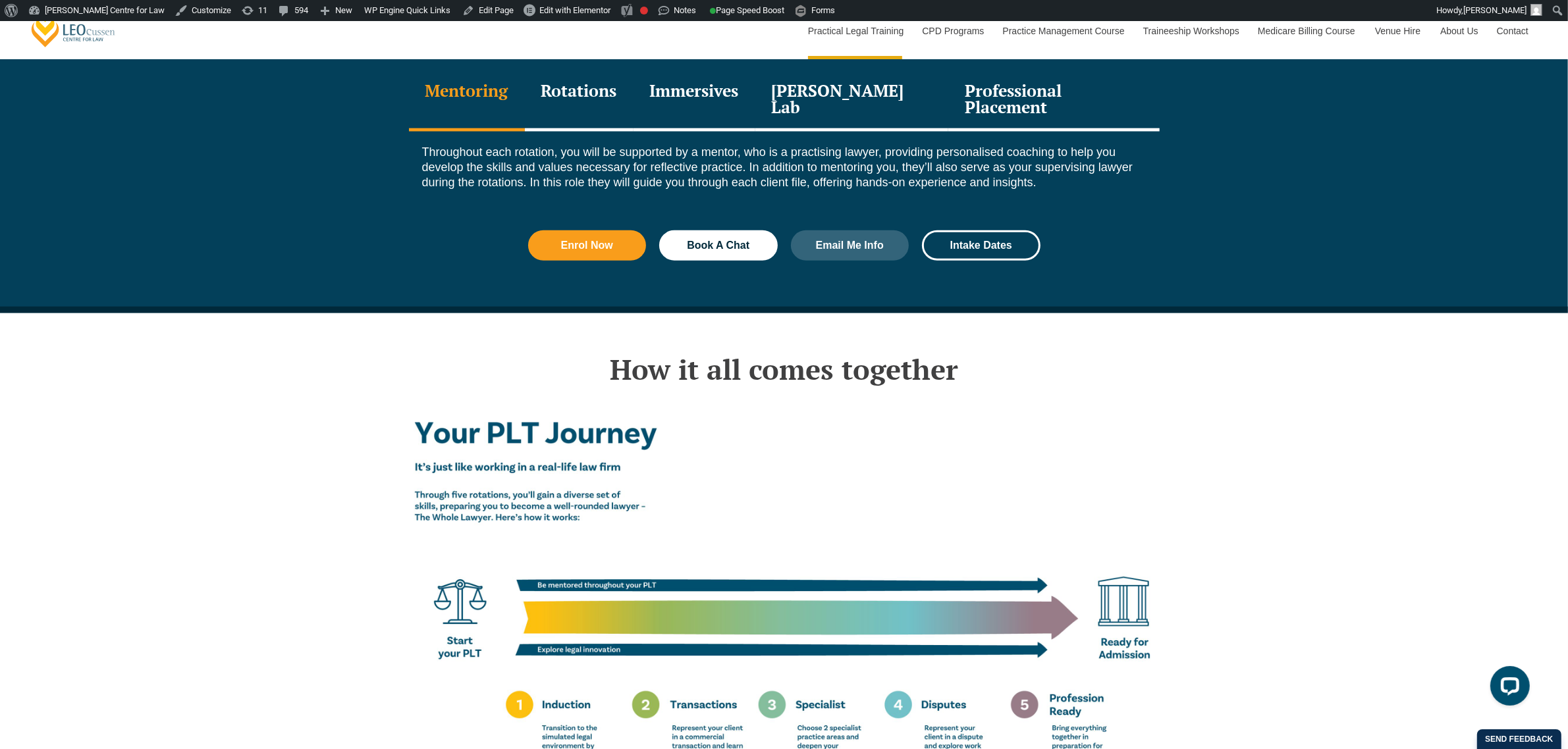
scroll to position [2304, 0]
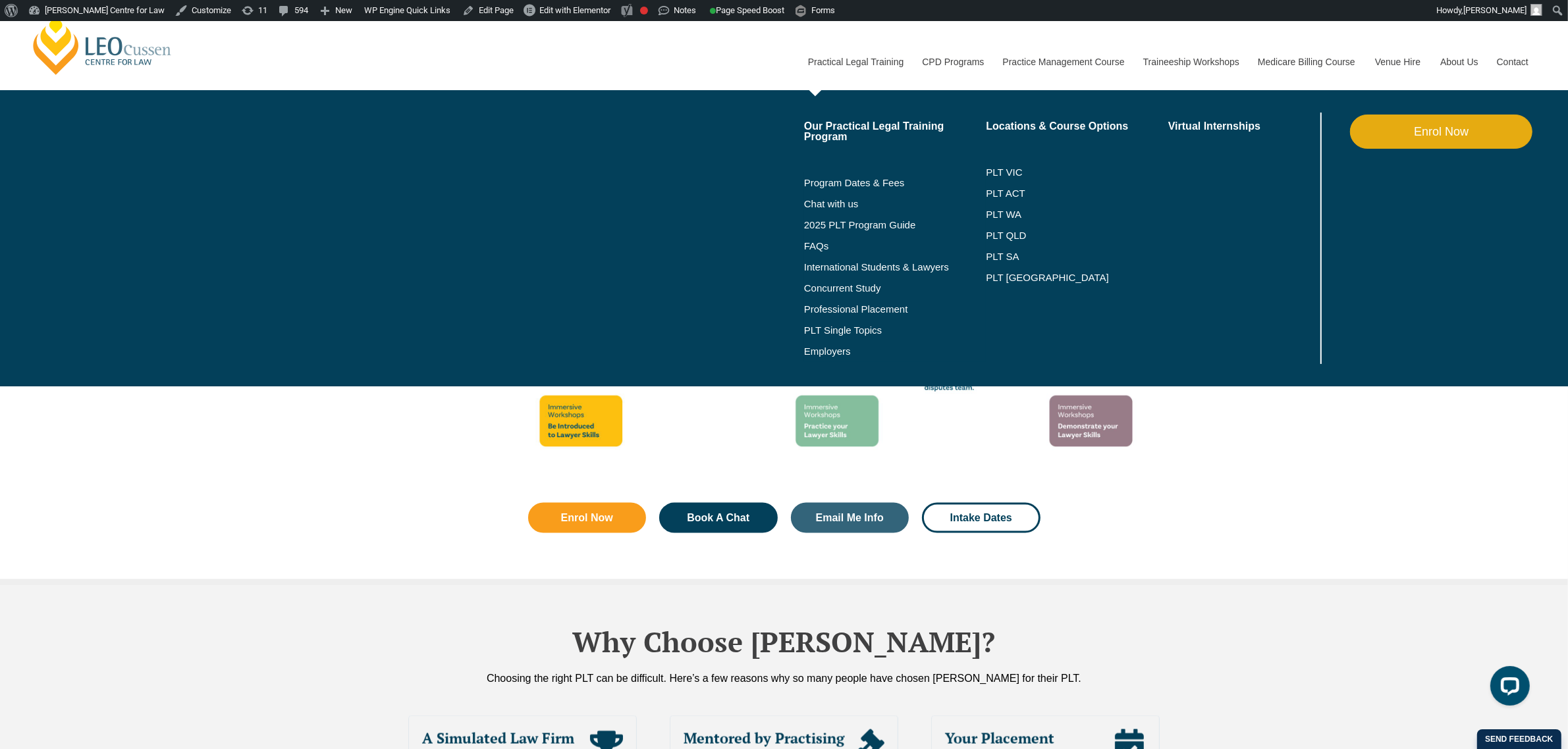
click at [870, 172] on li "Program Dates & Fees" at bounding box center [895, 183] width 182 height 21
click at [870, 178] on link "Program Dates & Fees" at bounding box center [895, 183] width 182 height 11
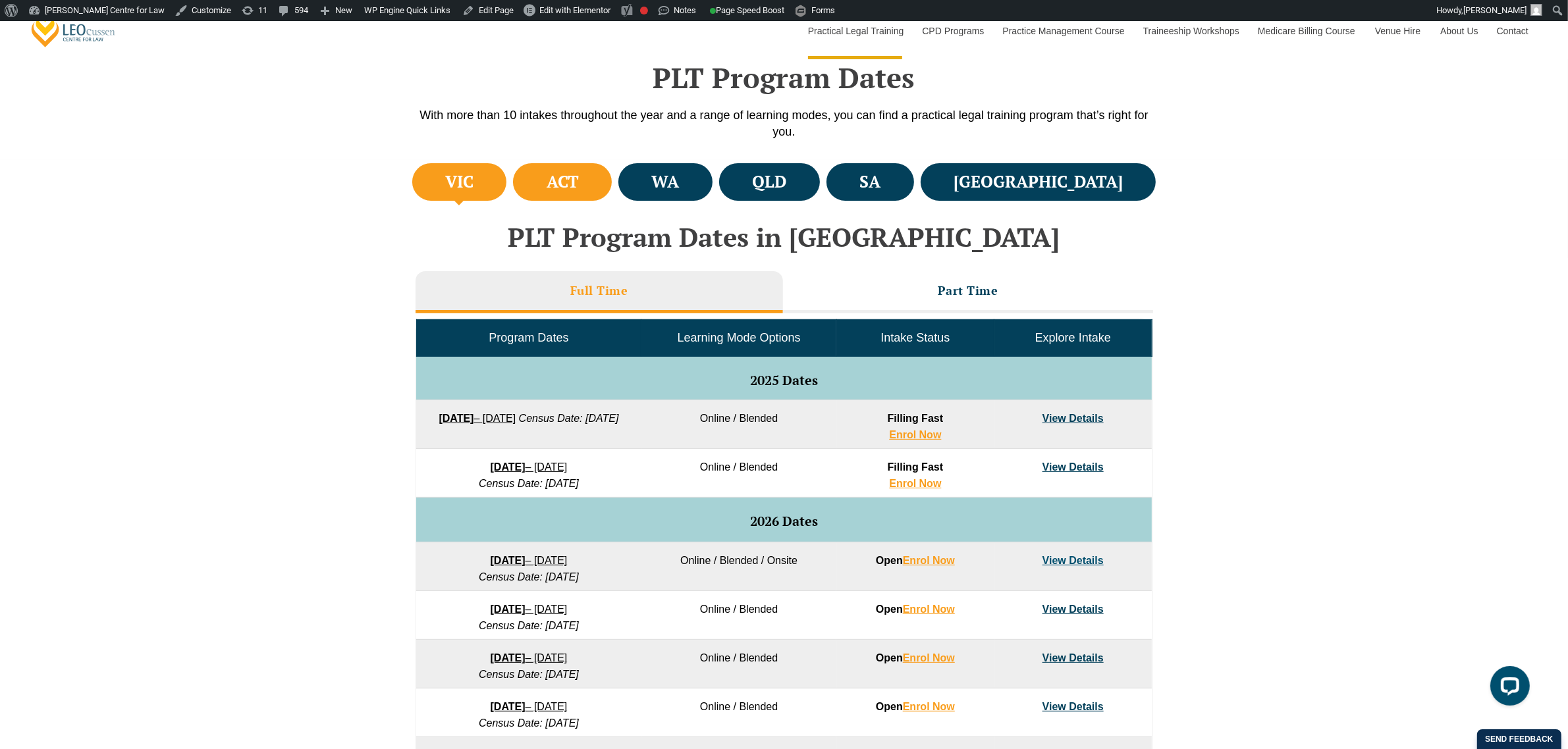
click at [612, 187] on li "ACT" at bounding box center [562, 182] width 99 height 38
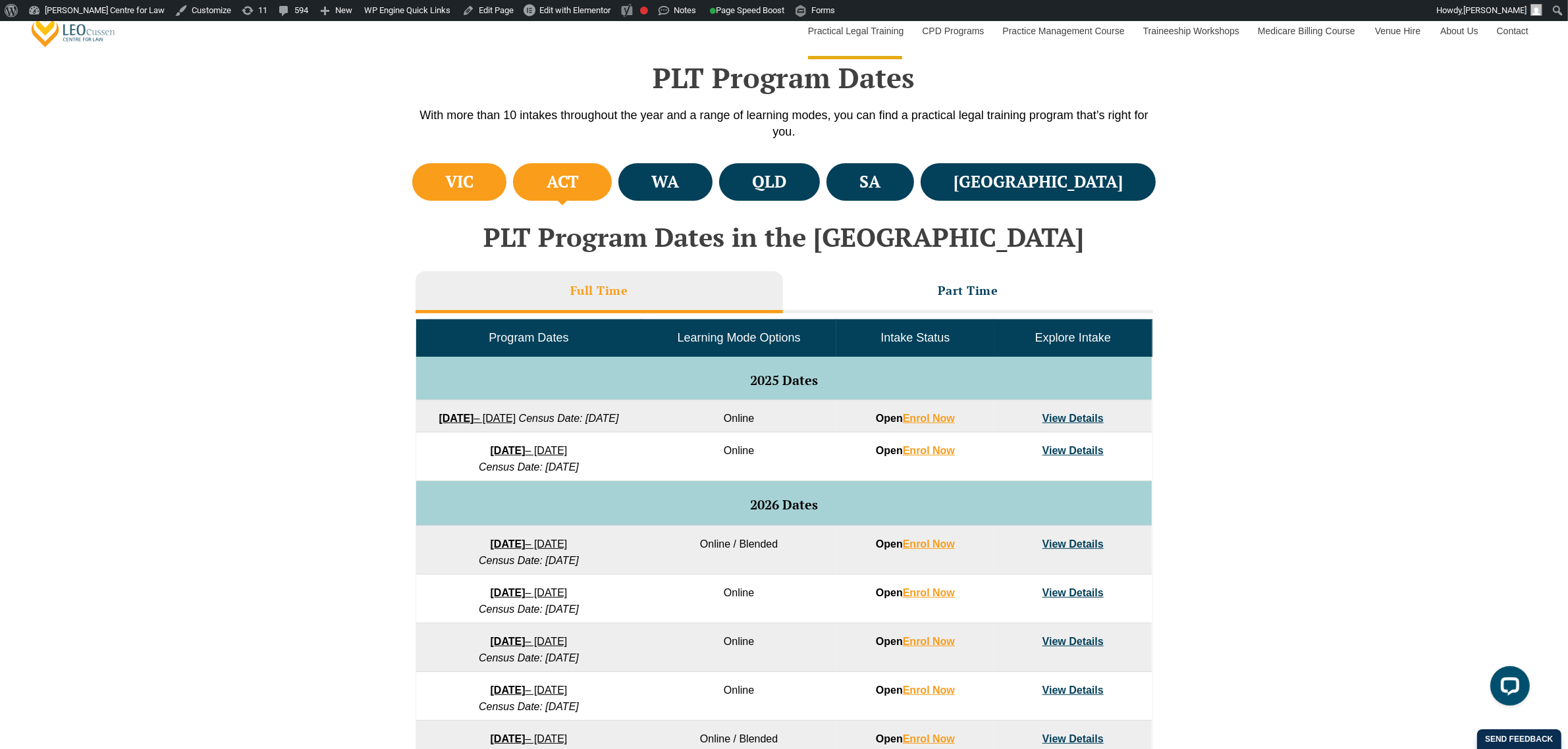
click at [501, 188] on li "VIC" at bounding box center [460, 182] width 95 height 38
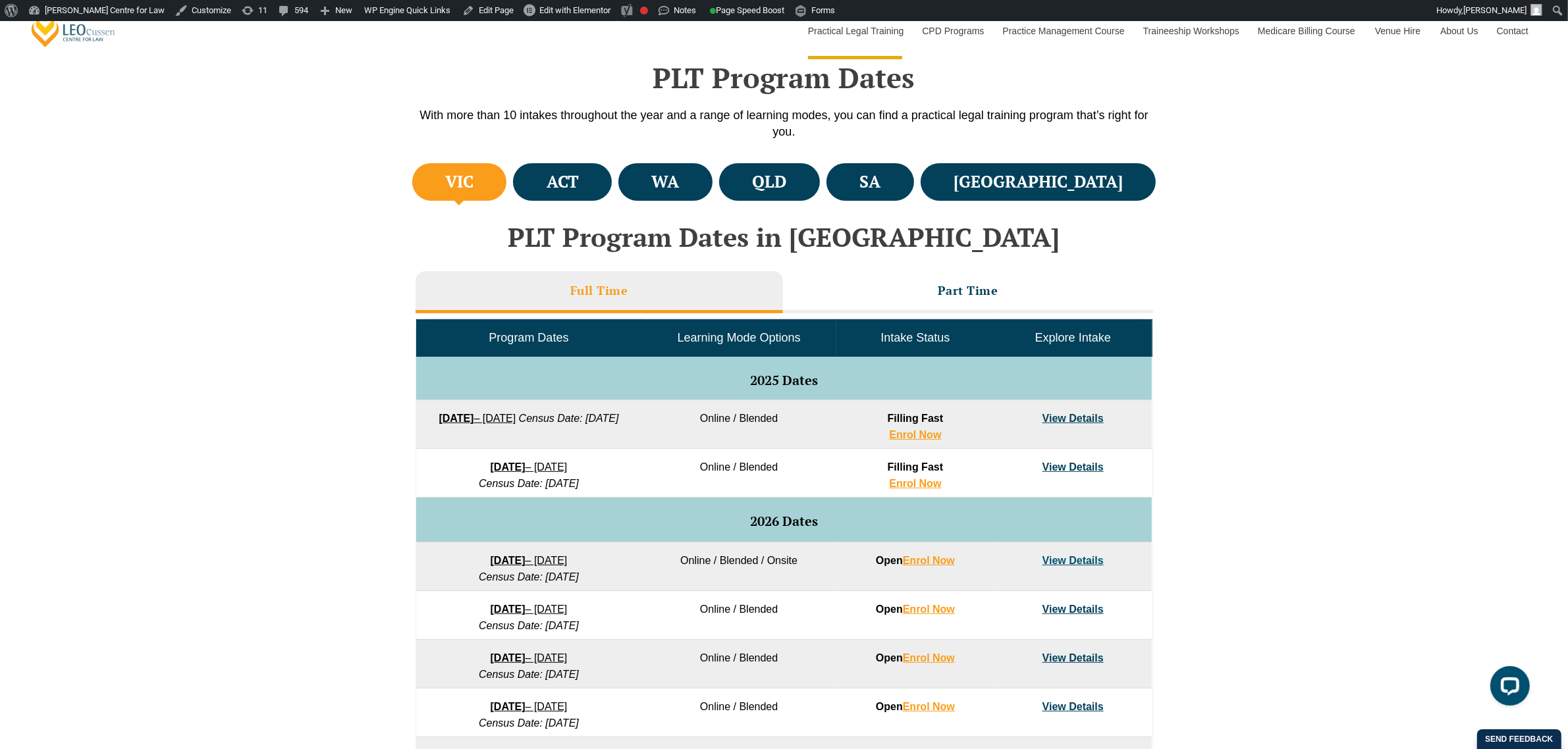
click at [1057, 419] on link "View Details" at bounding box center [1072, 419] width 61 height 12
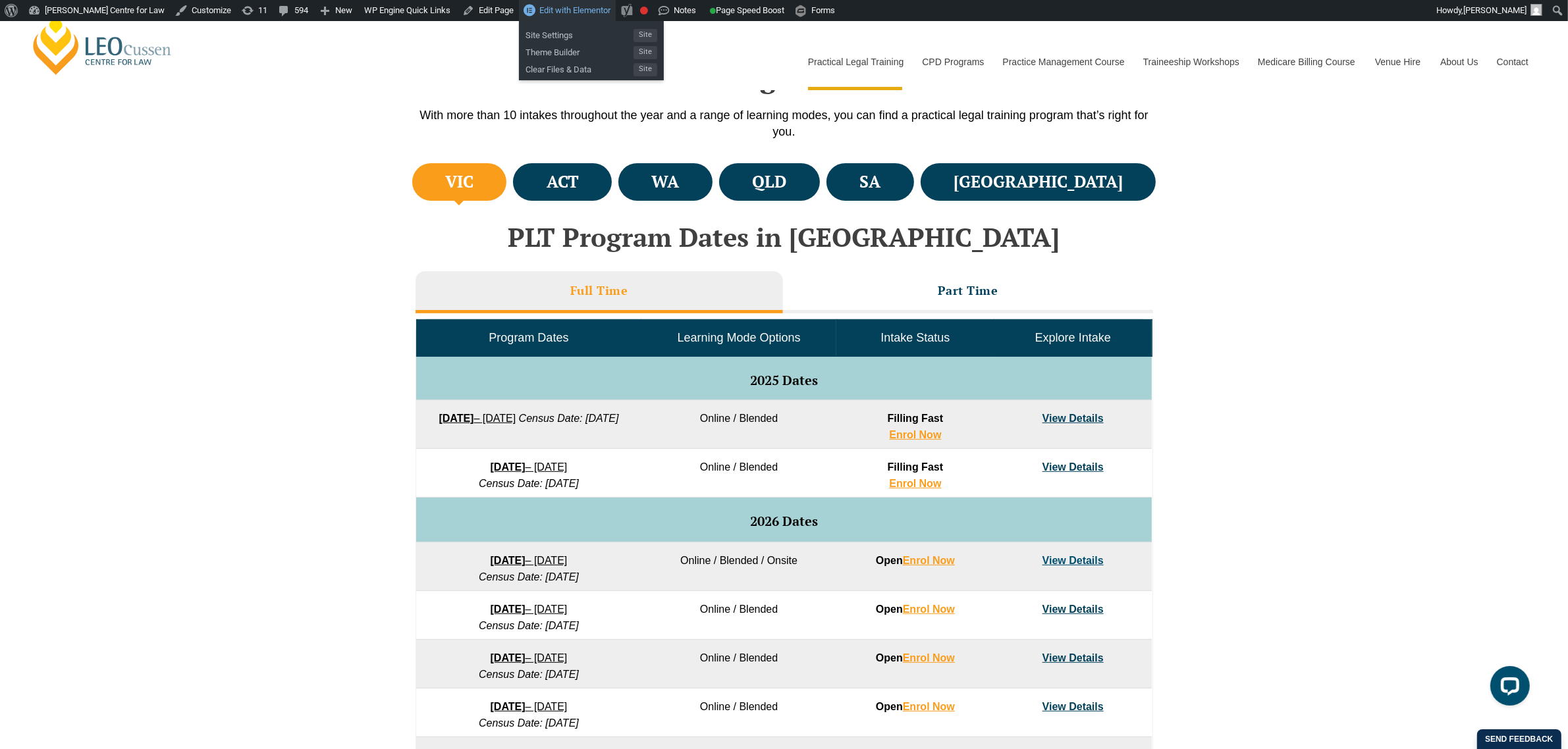
click at [550, 10] on span "Edit with Elementor" at bounding box center [574, 10] width 71 height 10
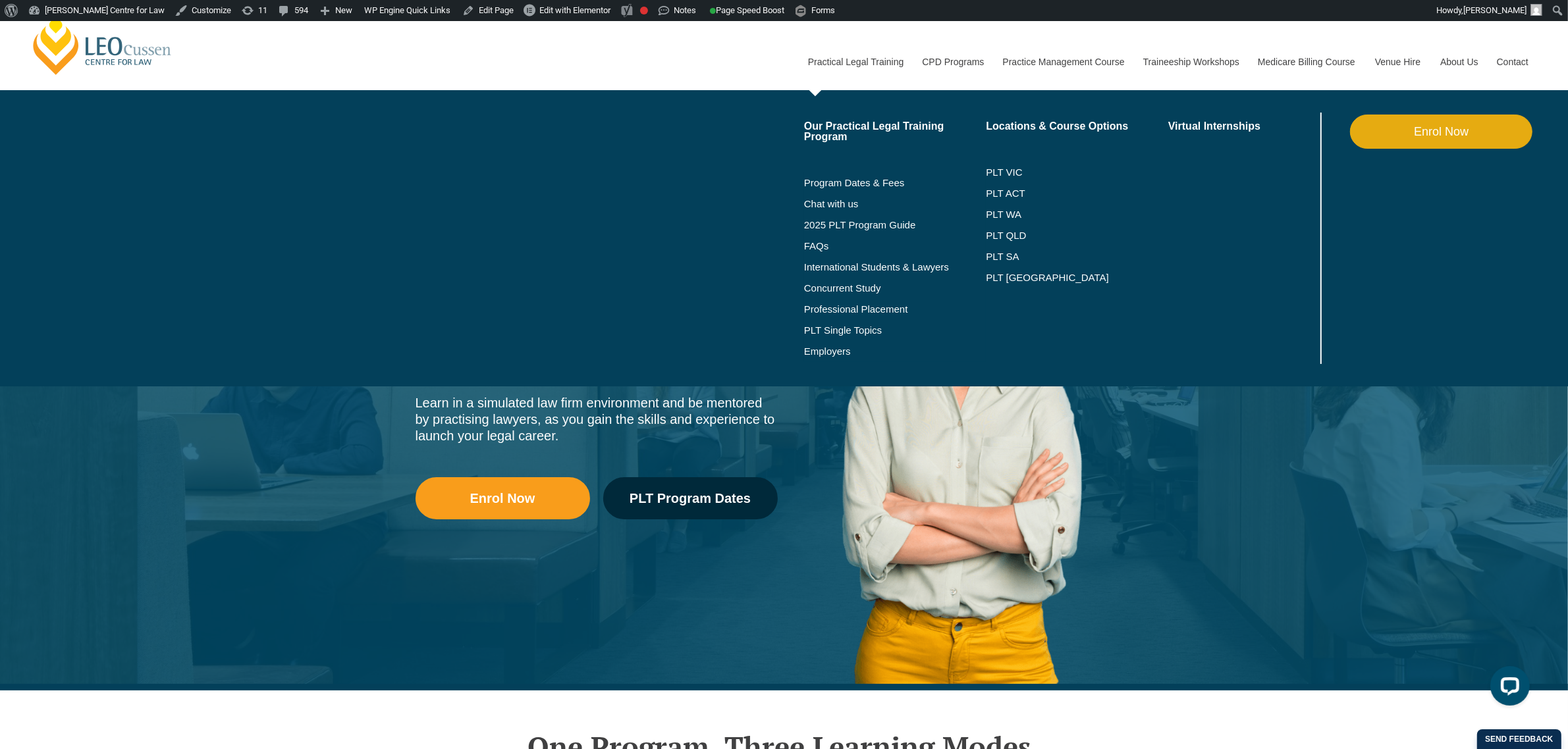
click at [876, 174] on li "Program Dates & Fees" at bounding box center [895, 183] width 182 height 21
click at [876, 178] on link "Program Dates & Fees" at bounding box center [895, 183] width 182 height 11
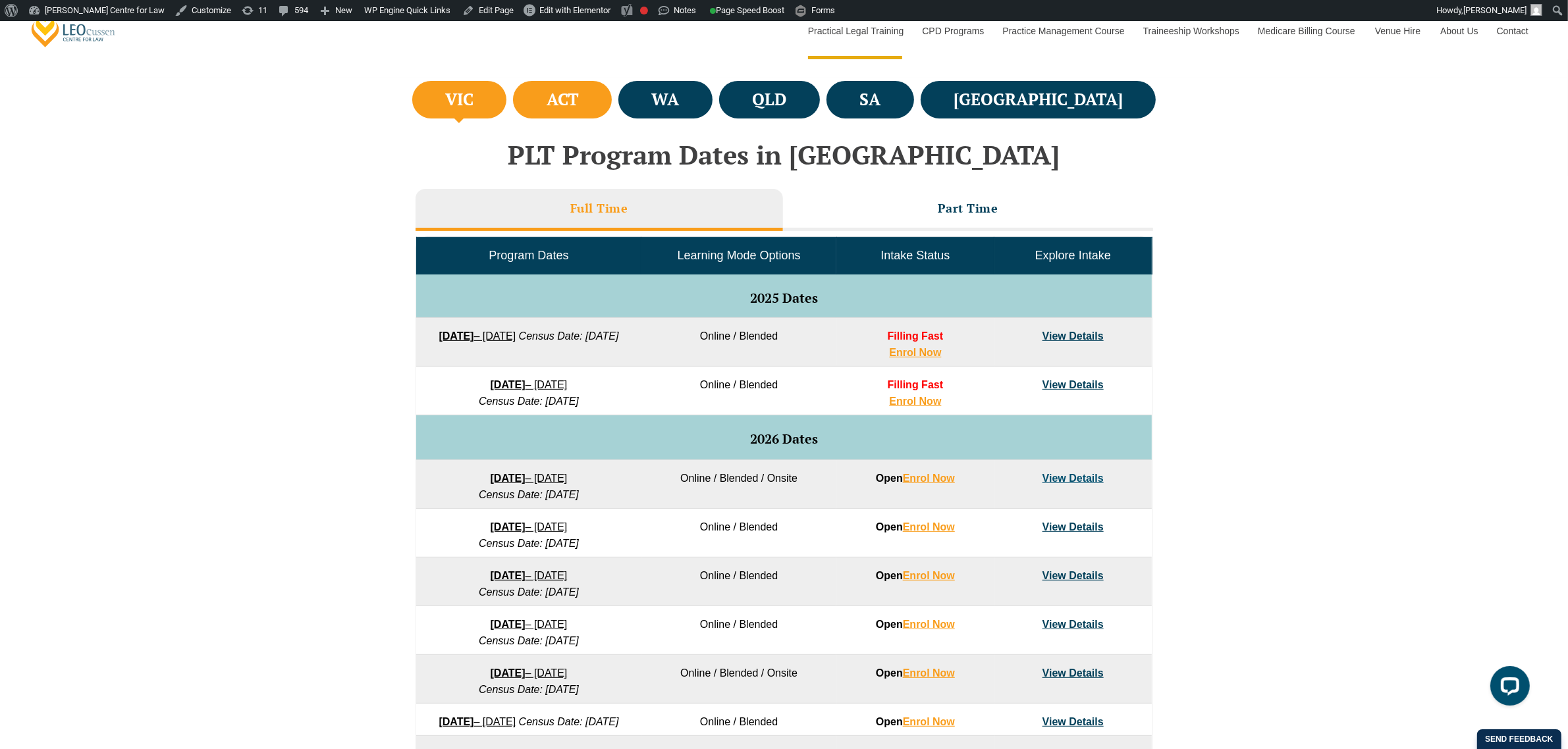
click at [612, 115] on li "ACT" at bounding box center [562, 100] width 99 height 38
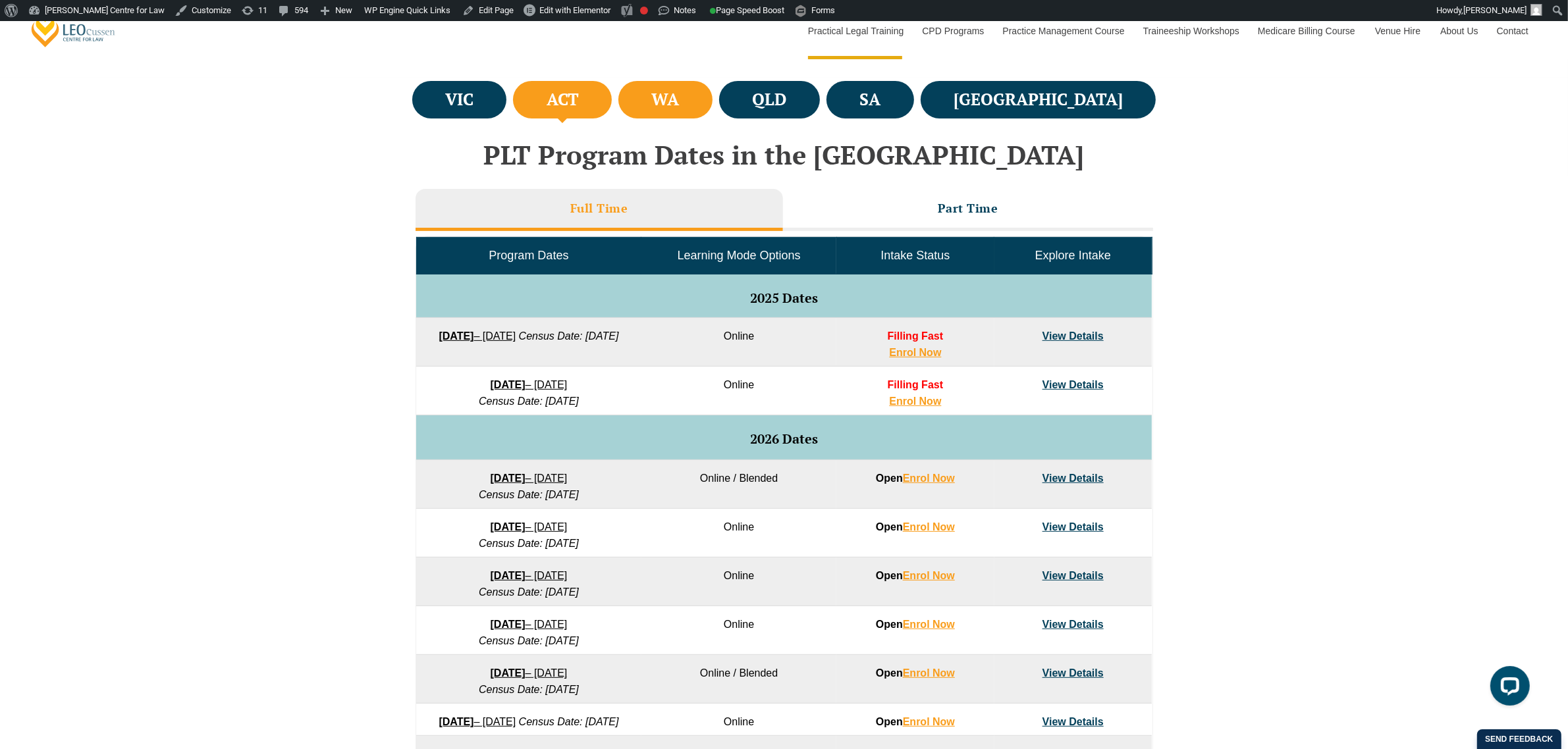
click at [699, 112] on li "WA" at bounding box center [665, 100] width 94 height 38
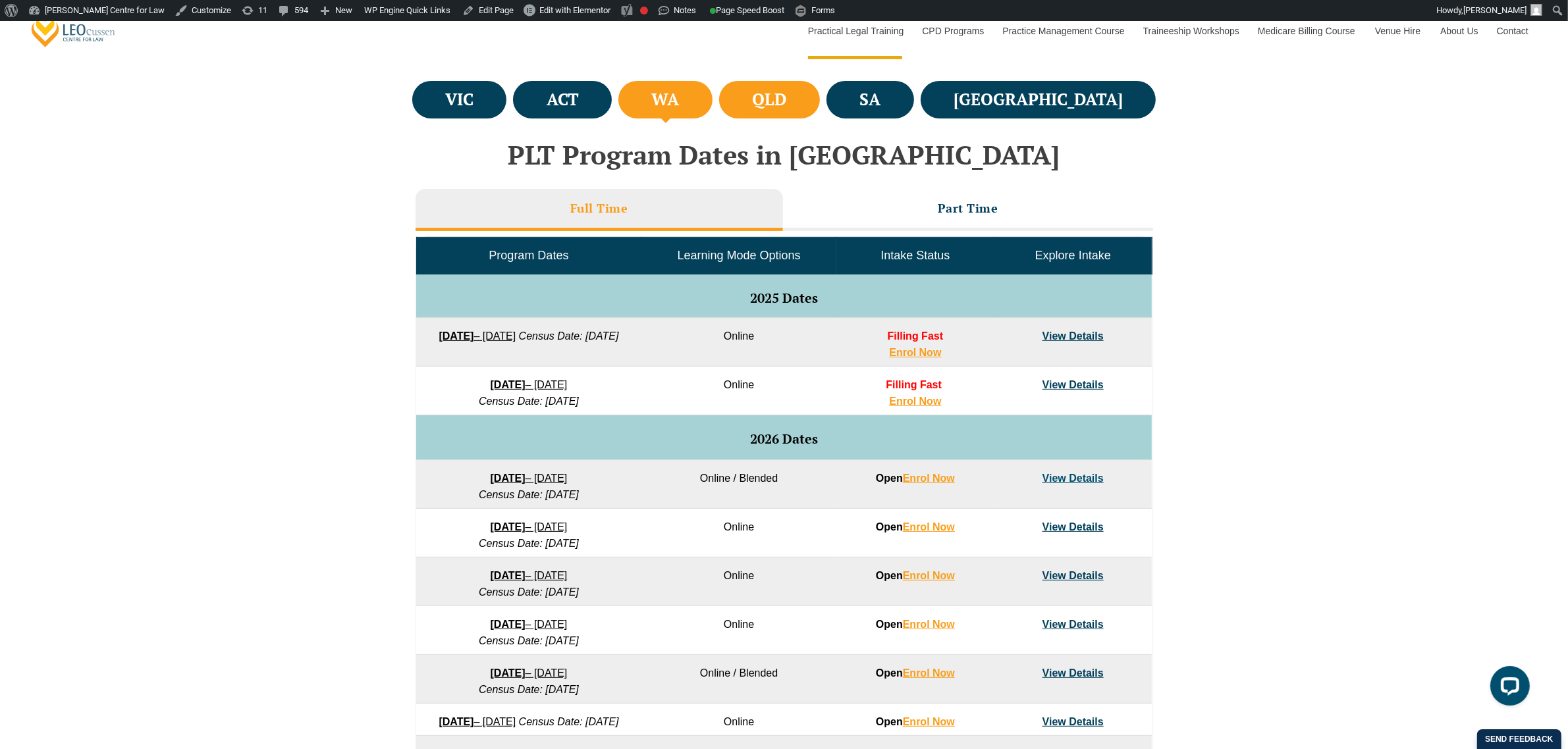
click at [786, 107] on h4 "QLD" at bounding box center [769, 100] width 34 height 21
click at [914, 110] on li "SA" at bounding box center [870, 100] width 87 height 38
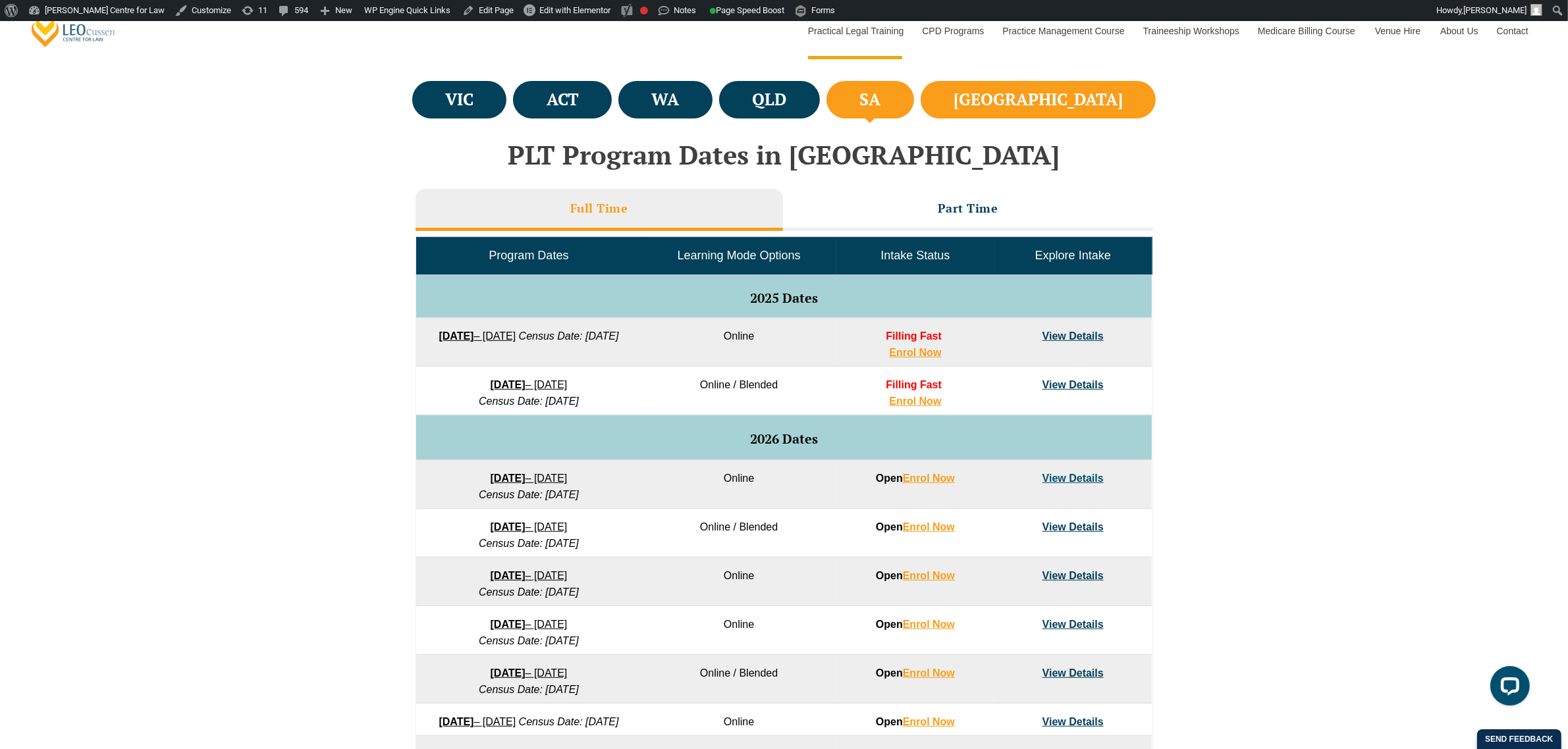
click at [1064, 110] on li "[GEOGRAPHIC_DATA]" at bounding box center [1039, 100] width 236 height 38
click at [486, 106] on li "VIC" at bounding box center [460, 100] width 95 height 38
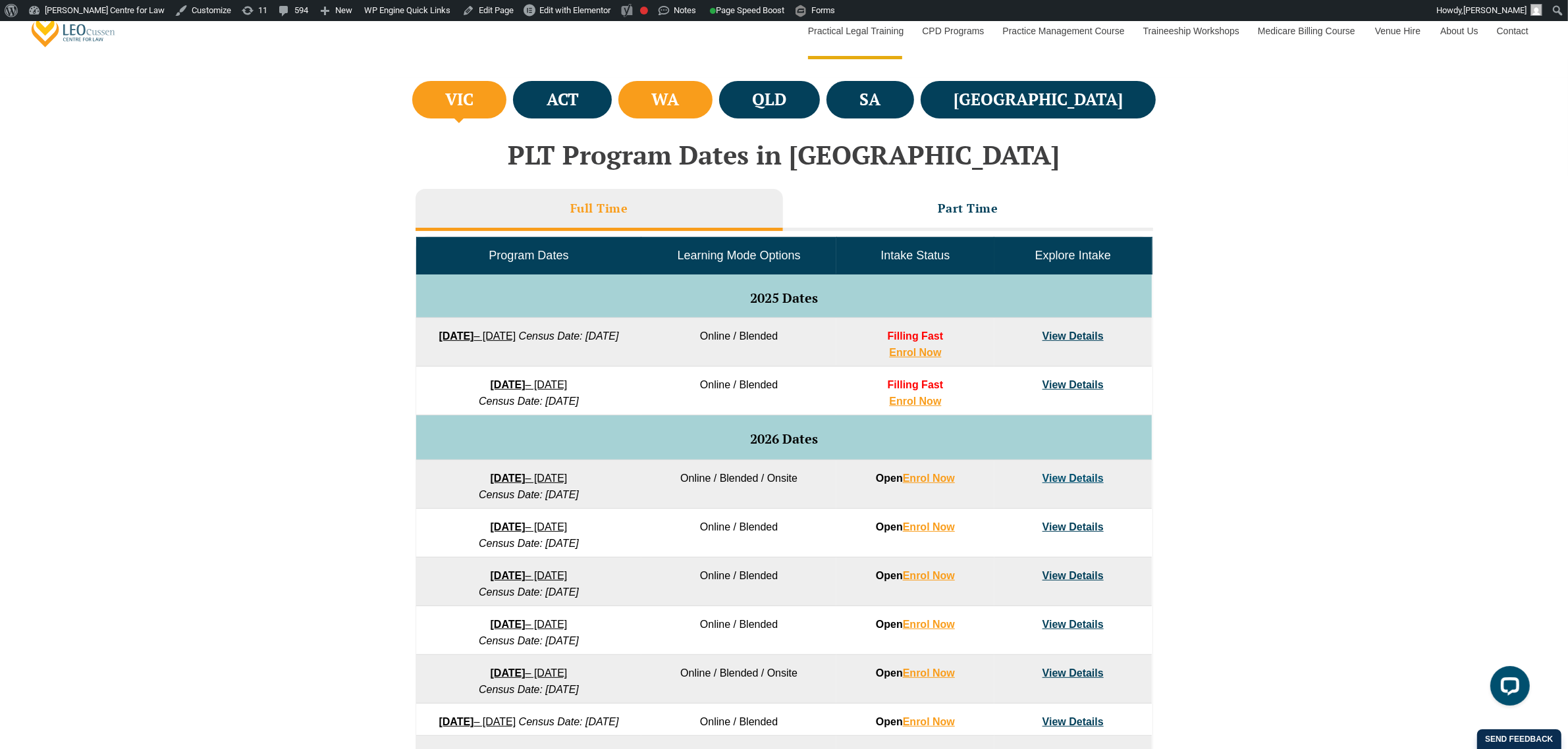
click at [712, 100] on li "WA" at bounding box center [665, 100] width 94 height 38
click at [1083, 340] on link "View Details" at bounding box center [1072, 336] width 61 height 12
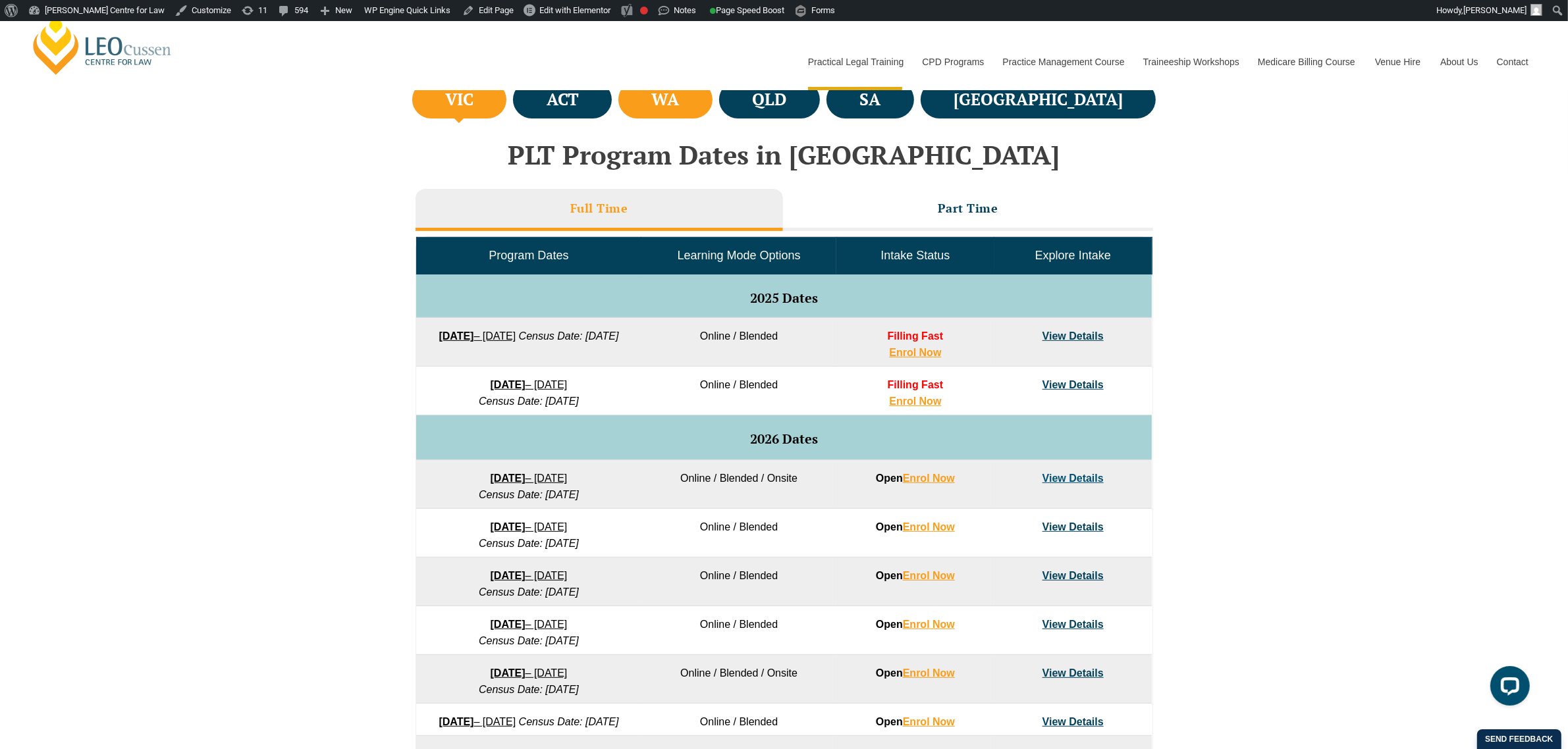
click at [712, 108] on li "WA" at bounding box center [665, 100] width 94 height 38
click at [1094, 385] on link "View Details" at bounding box center [1072, 385] width 61 height 12
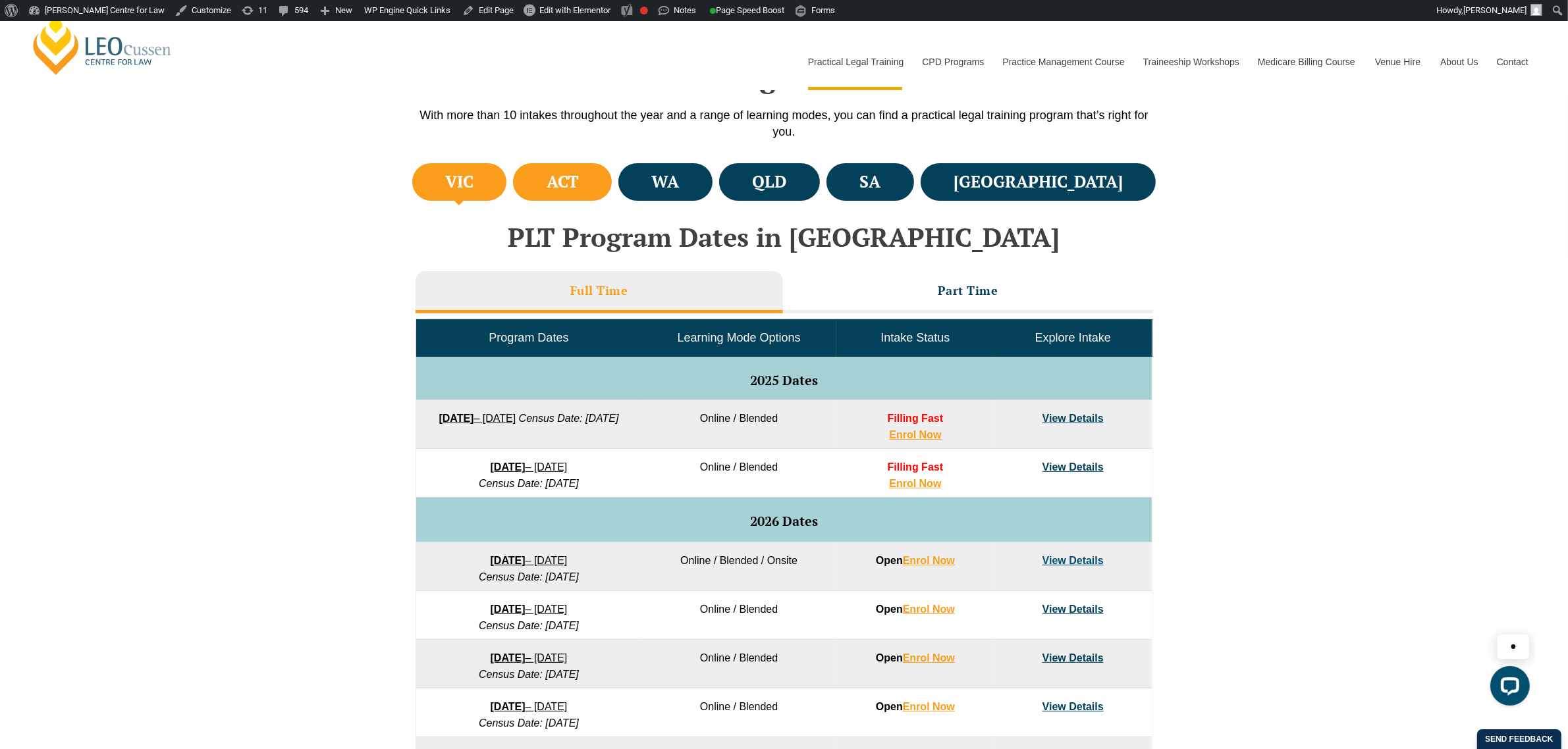
click at [612, 168] on li "ACT" at bounding box center [562, 182] width 99 height 38
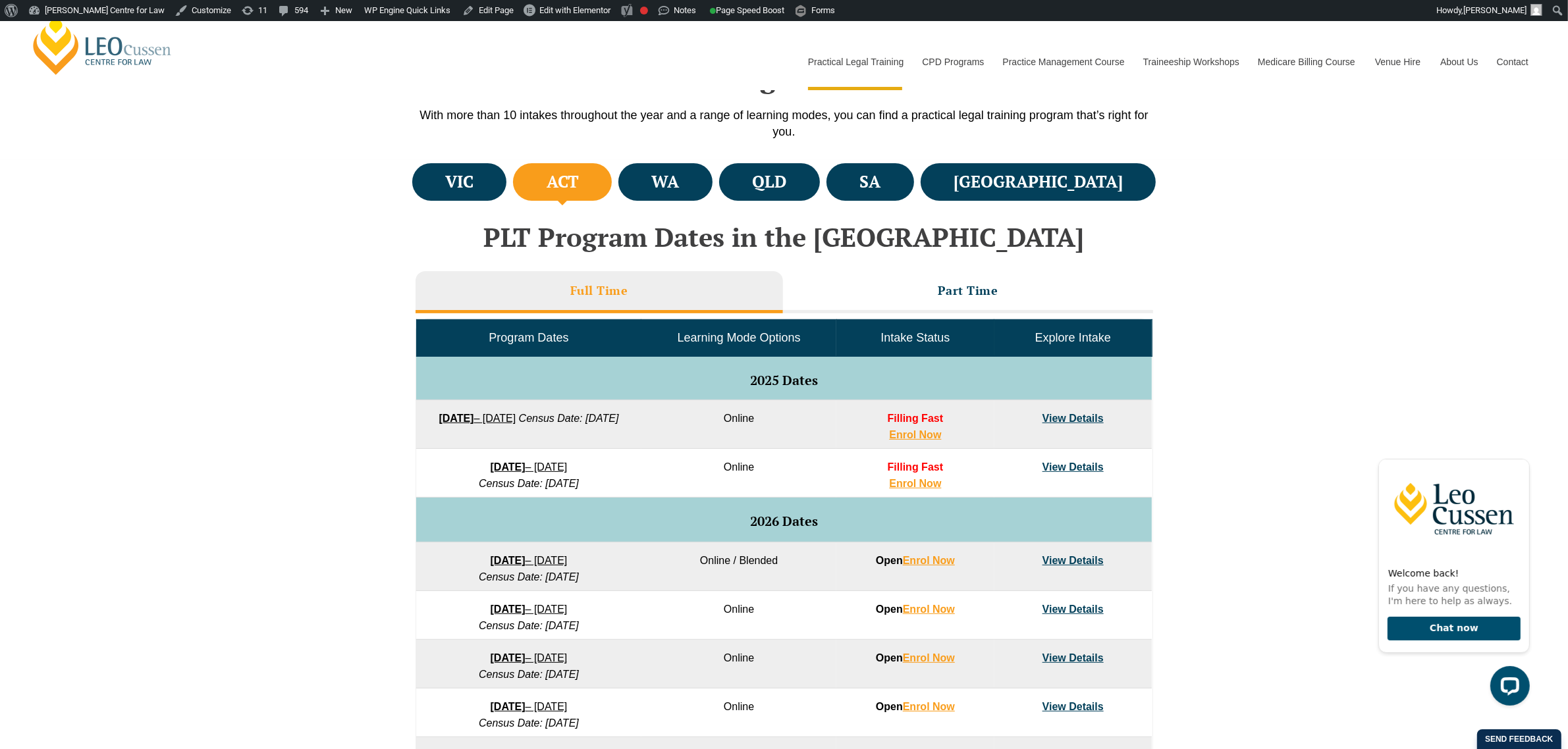
click at [1086, 472] on link "View Details" at bounding box center [1072, 467] width 61 height 12
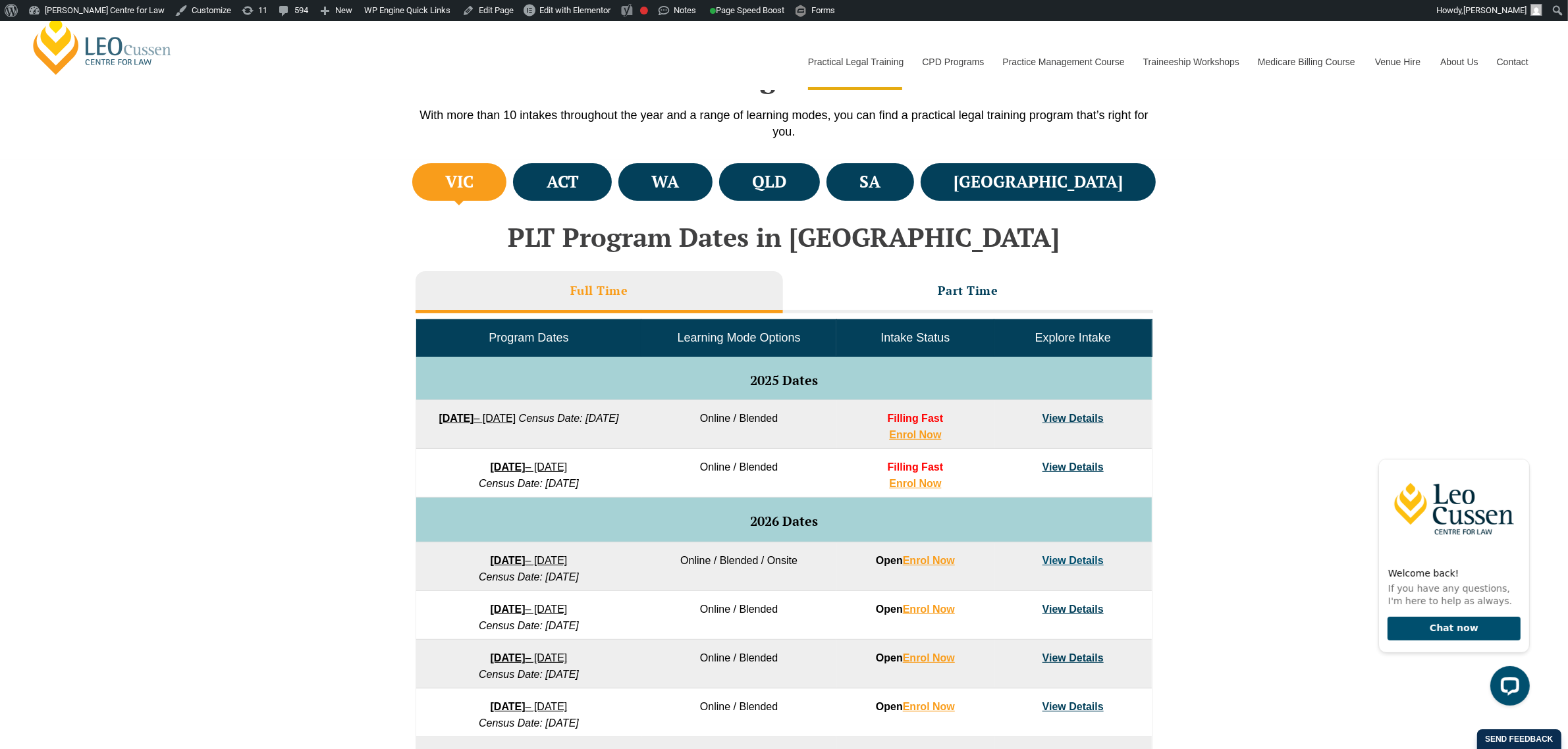
click at [1080, 468] on link "View Details" at bounding box center [1072, 467] width 61 height 12
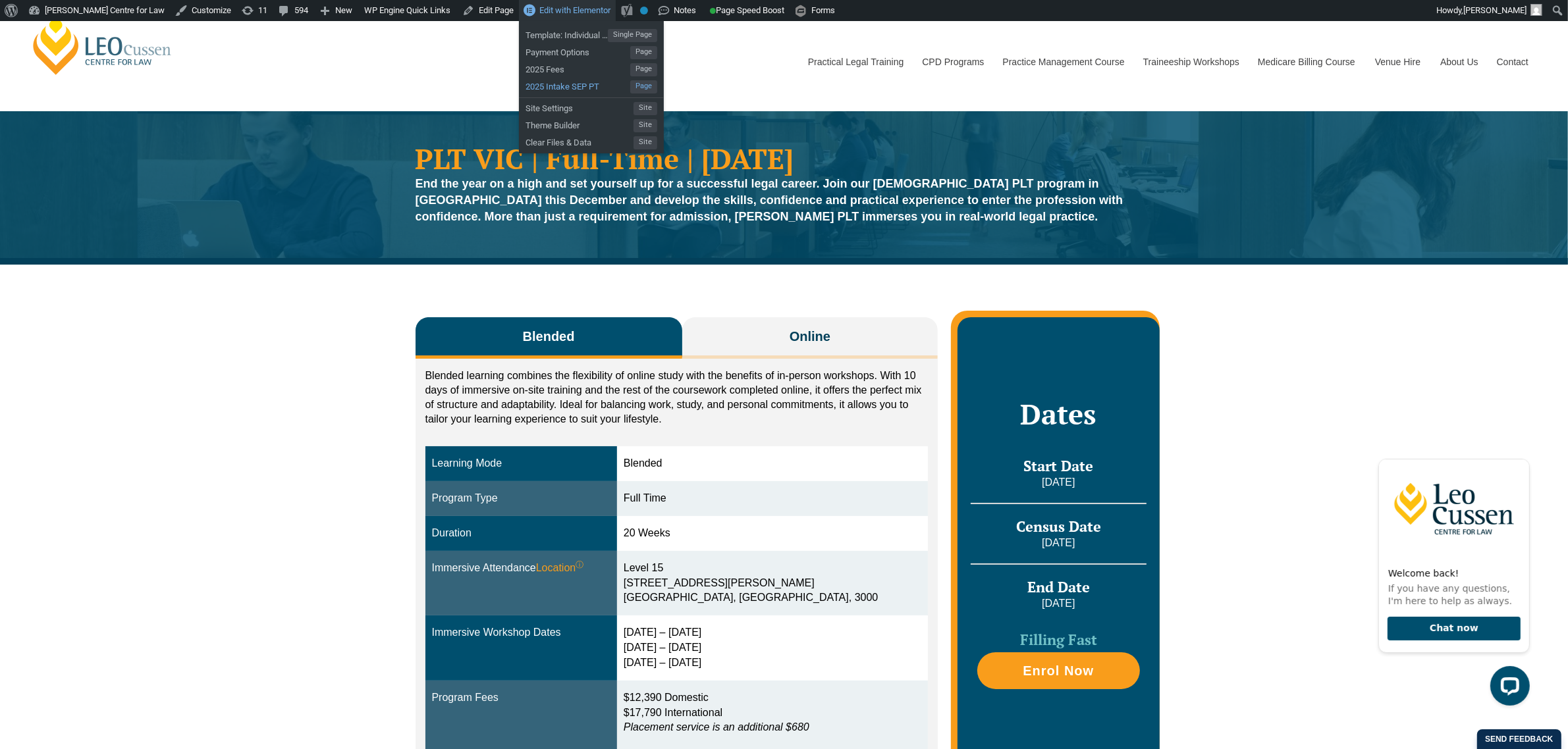
click at [549, 85] on span "2025 Intake SEP PT" at bounding box center [578, 85] width 105 height 17
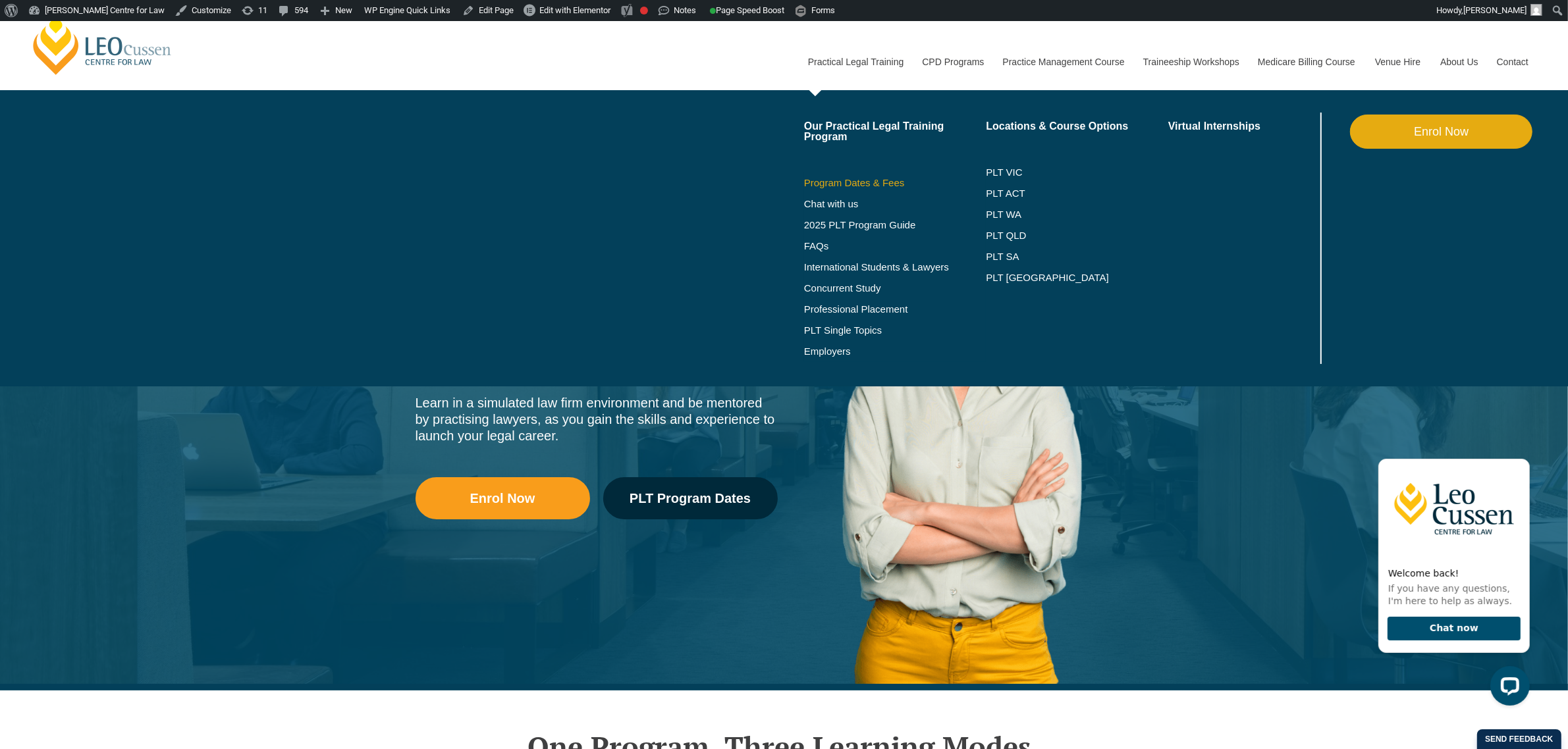
click at [890, 182] on link "Program Dates & Fees" at bounding box center [895, 183] width 182 height 11
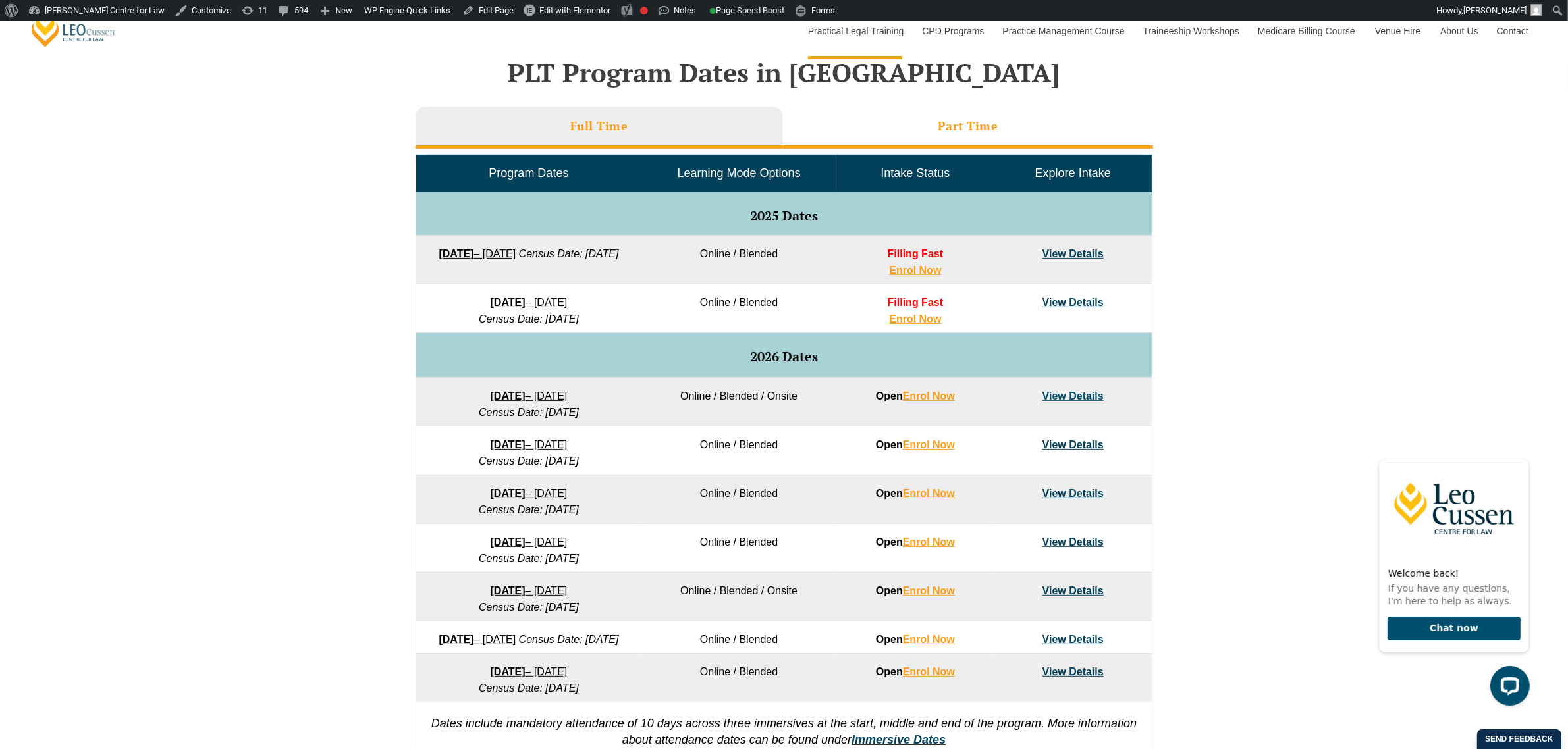
click at [821, 136] on li "Part Time" at bounding box center [968, 128] width 370 height 43
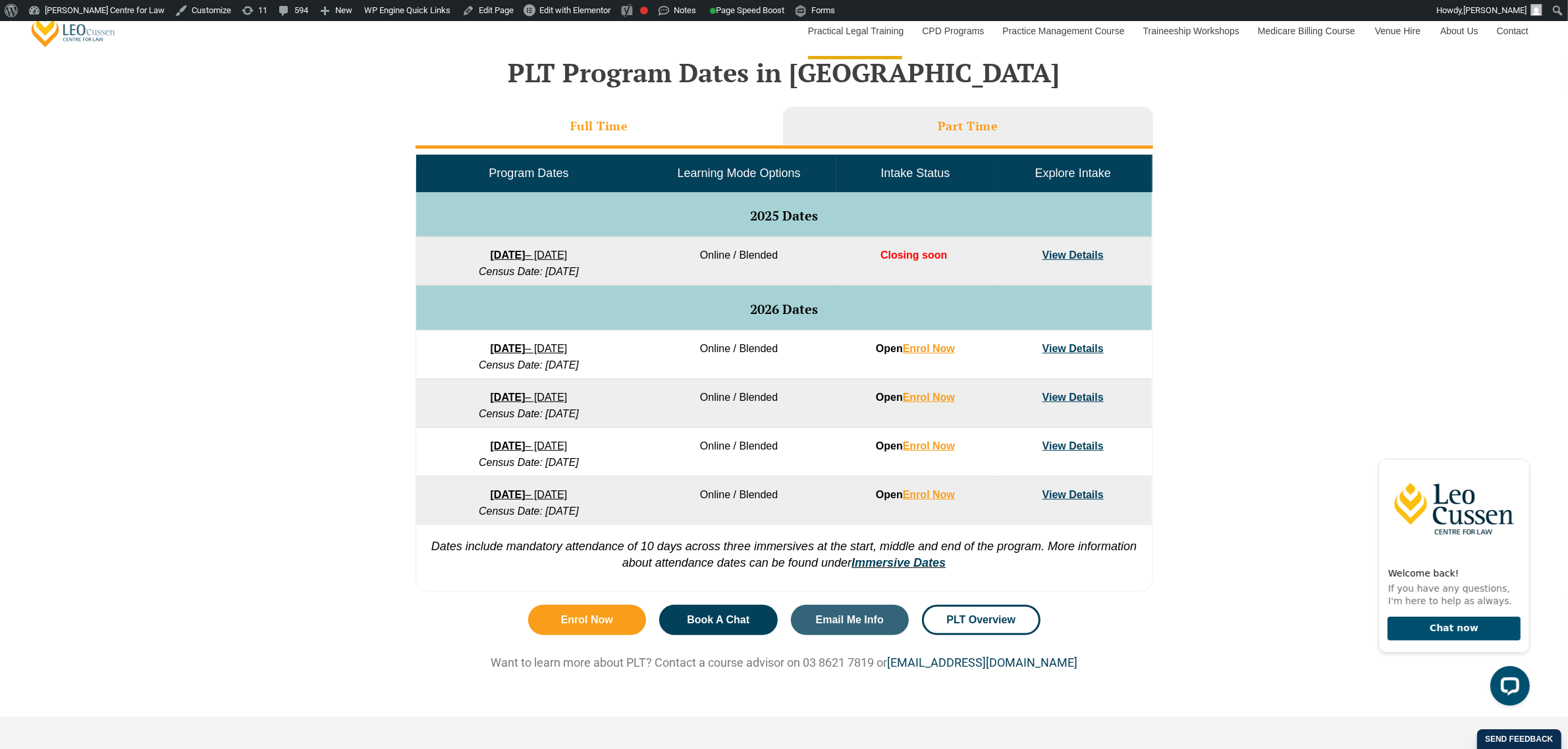
click at [744, 134] on li "Full Time" at bounding box center [599, 128] width 368 height 43
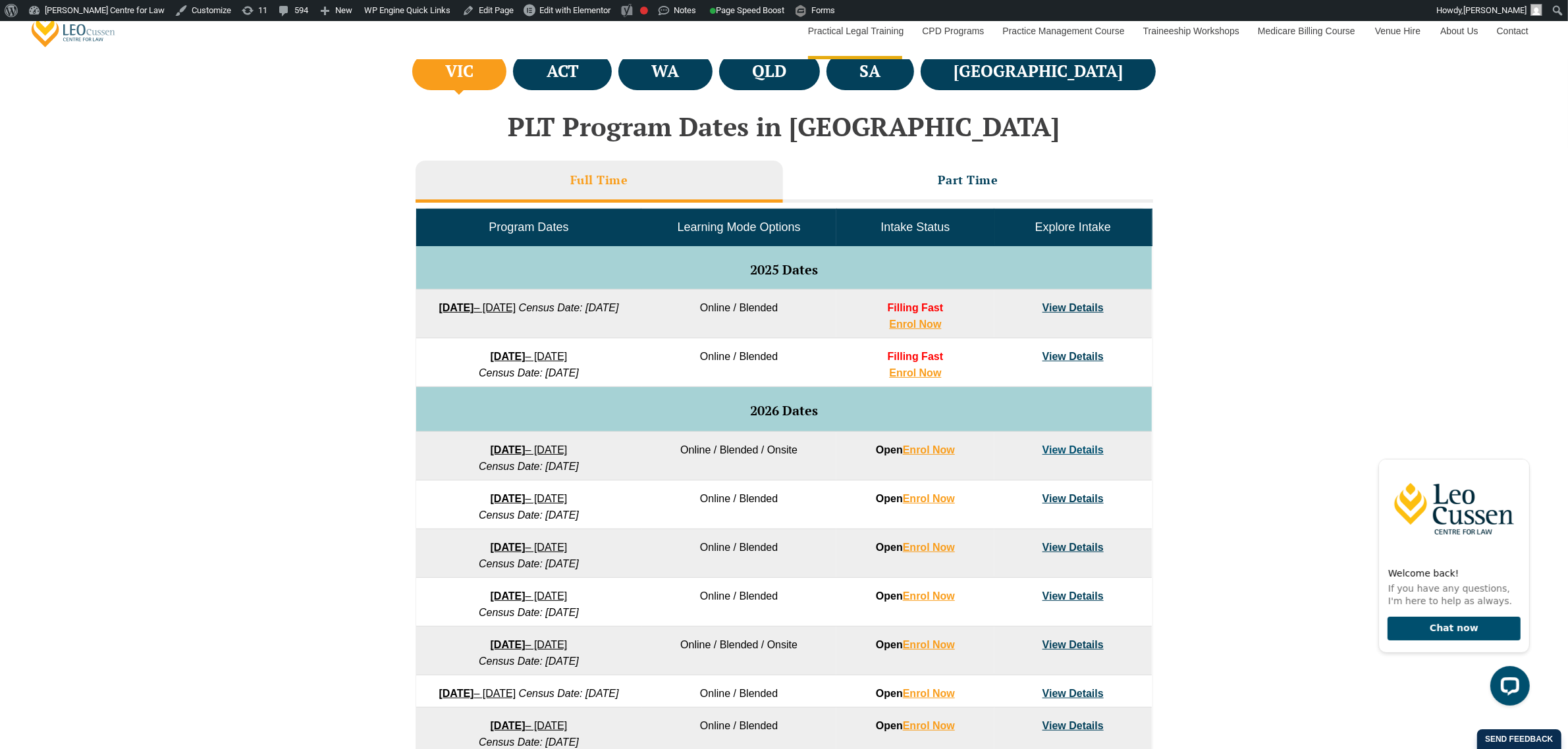
scroll to position [494, 0]
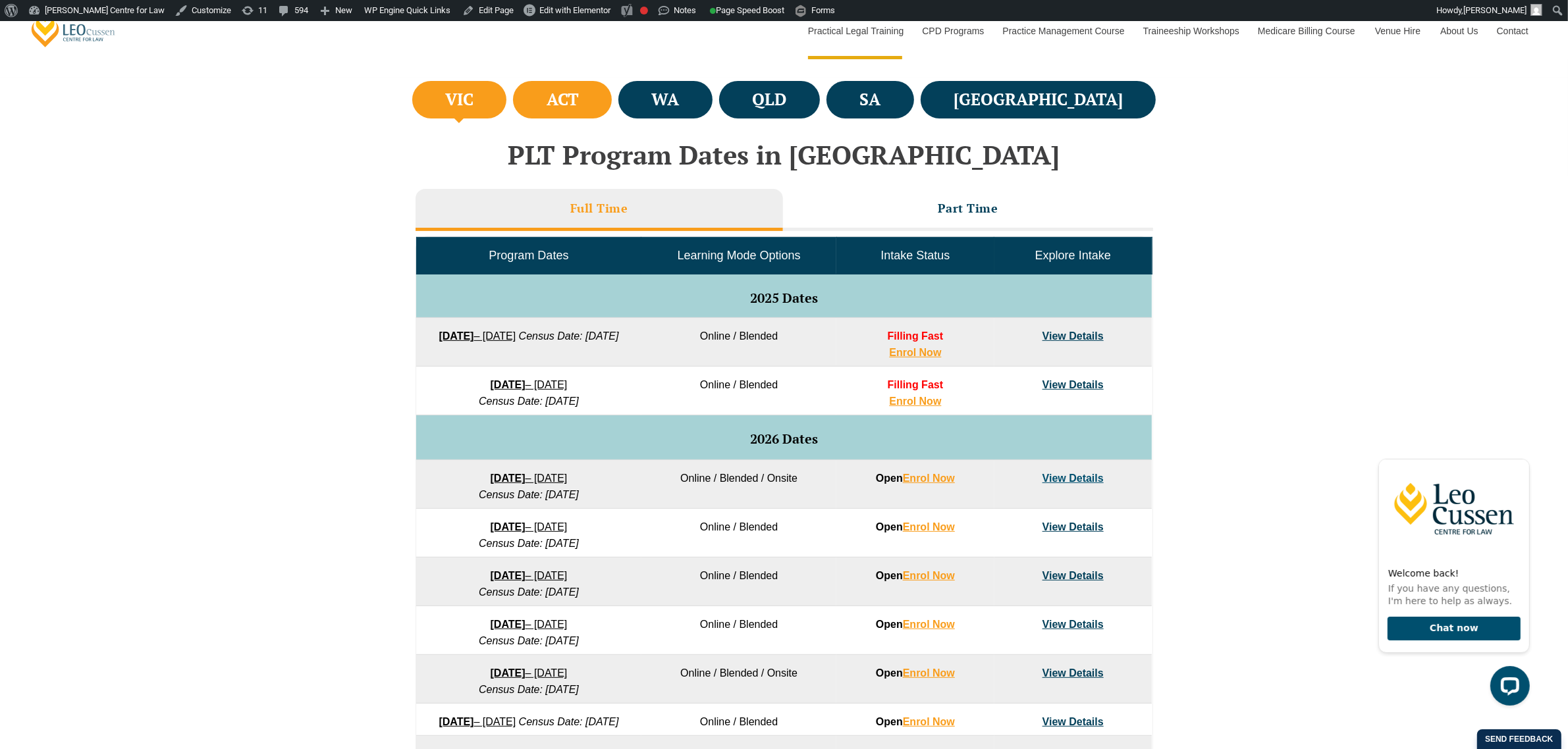
click at [612, 107] on li "ACT" at bounding box center [562, 100] width 99 height 38
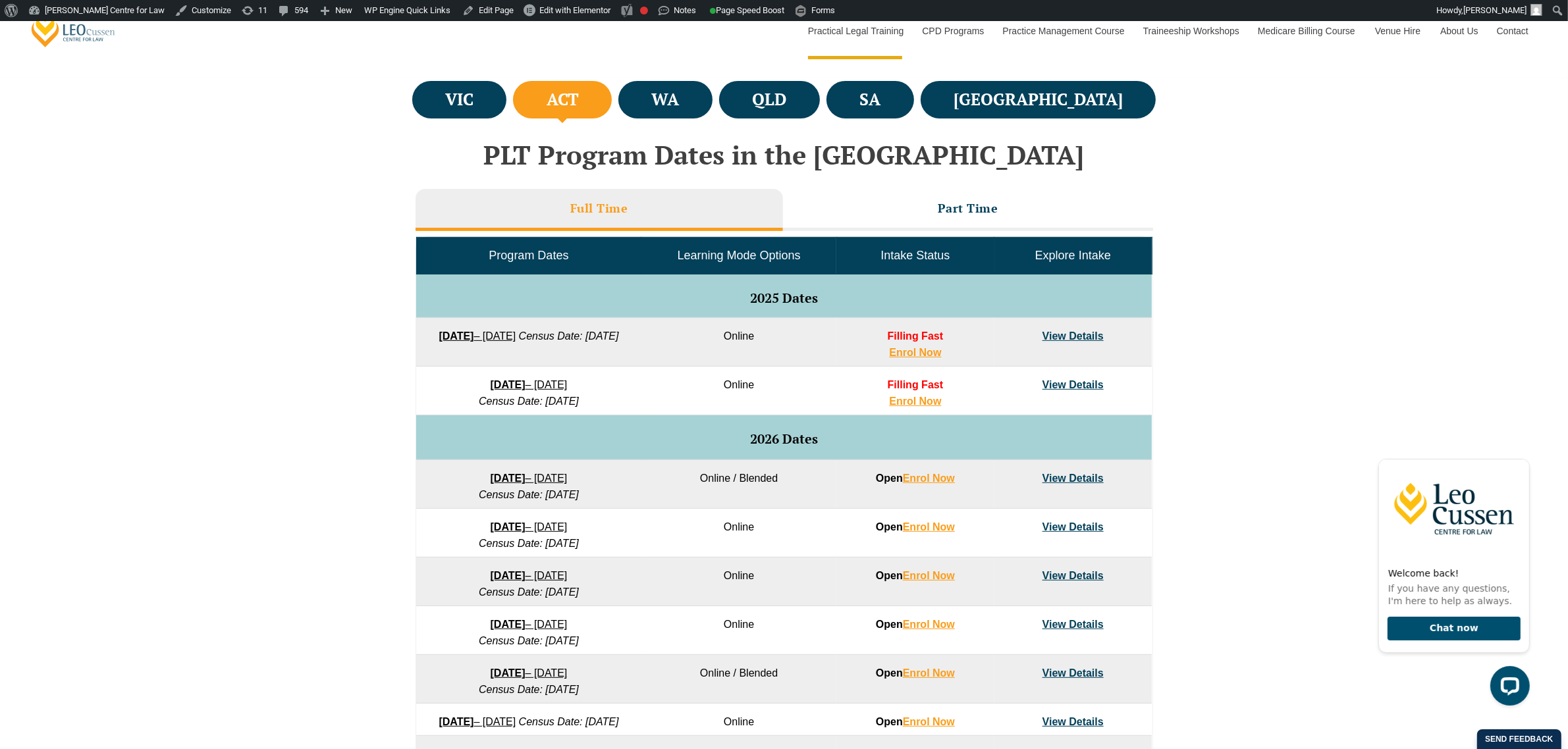
click at [1078, 386] on link "View Details" at bounding box center [1072, 385] width 61 height 12
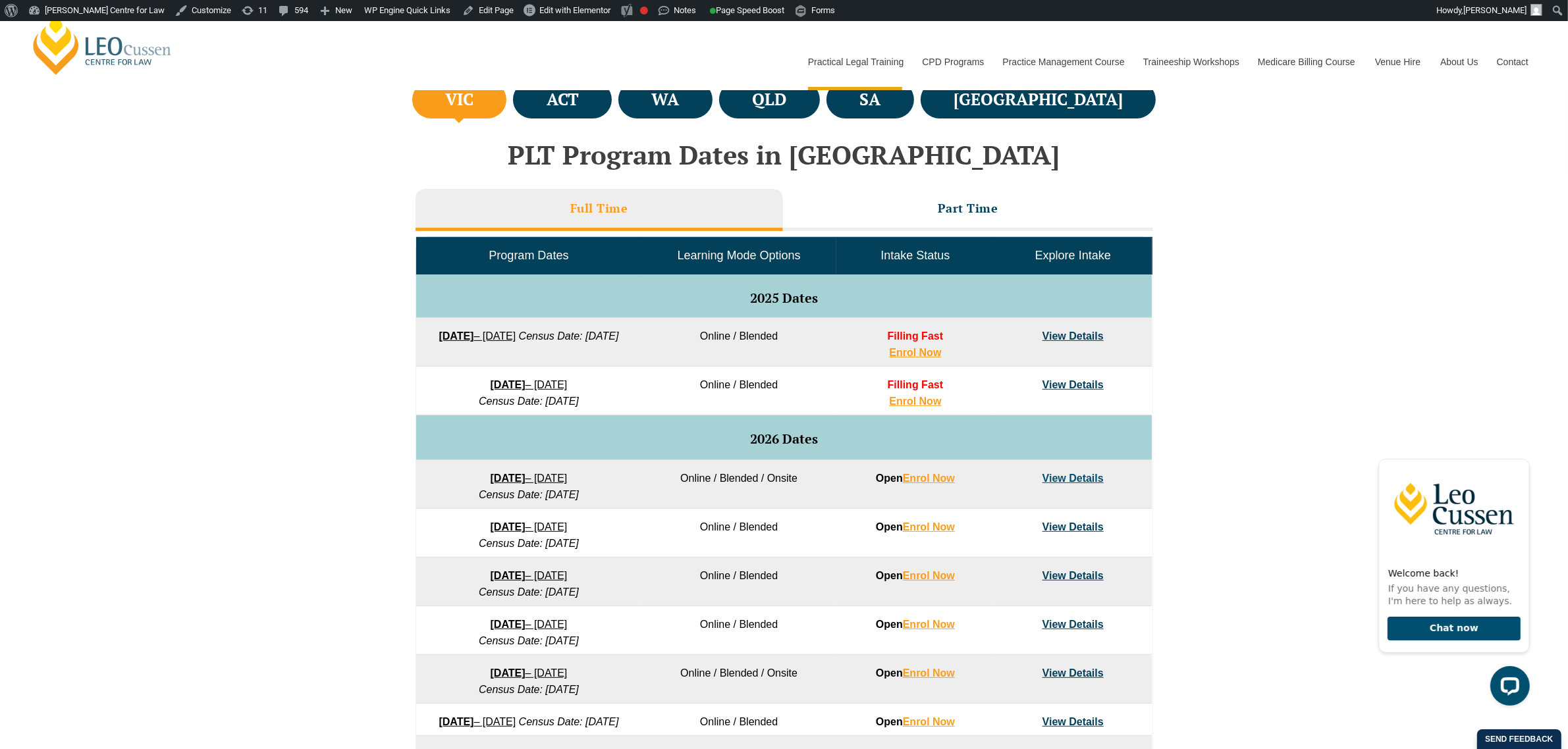
click at [1084, 393] on td "View Details" at bounding box center [1072, 391] width 158 height 48
click at [1085, 389] on link "View Details" at bounding box center [1072, 385] width 61 height 12
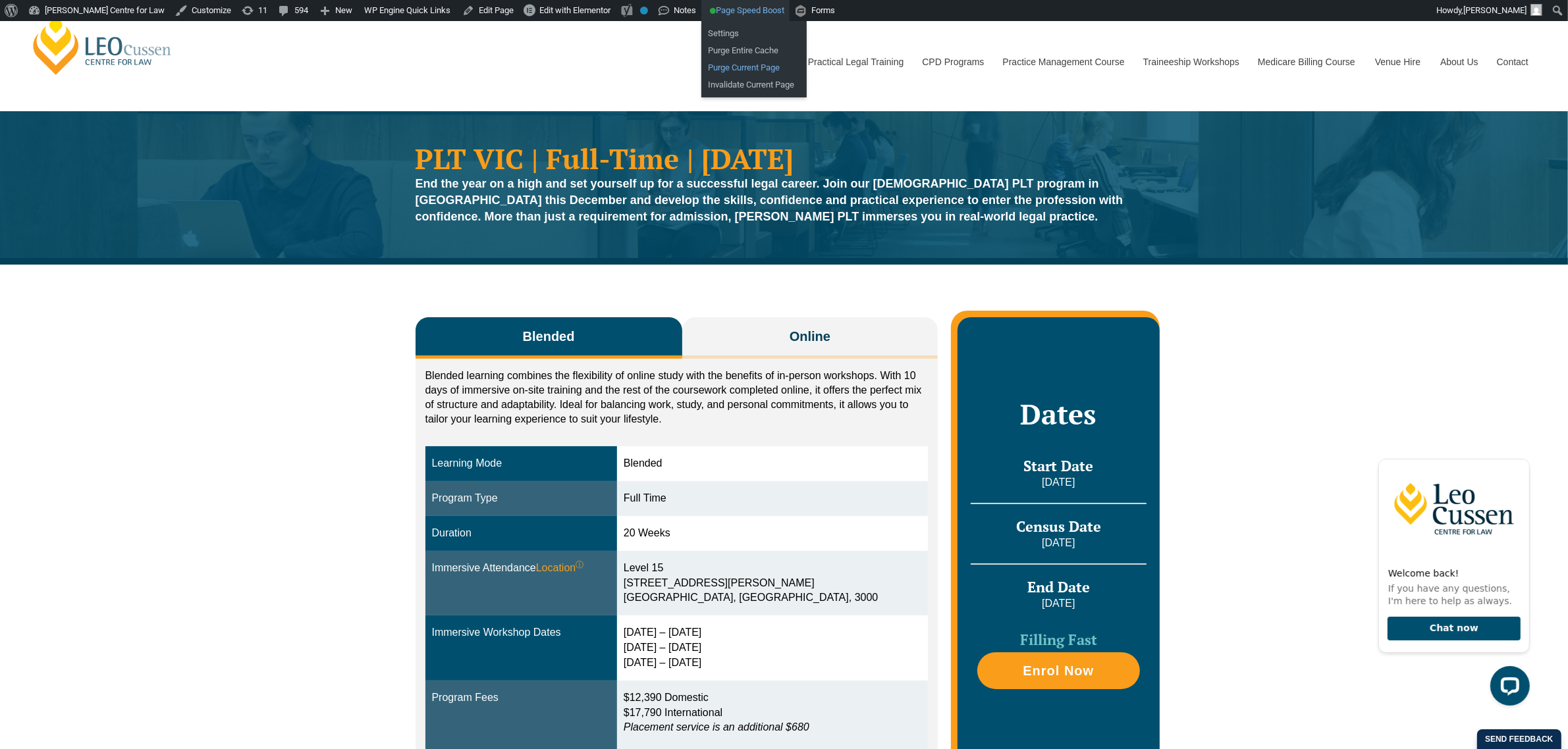
click at [721, 63] on link "Purge Current Page" at bounding box center [753, 68] width 106 height 17
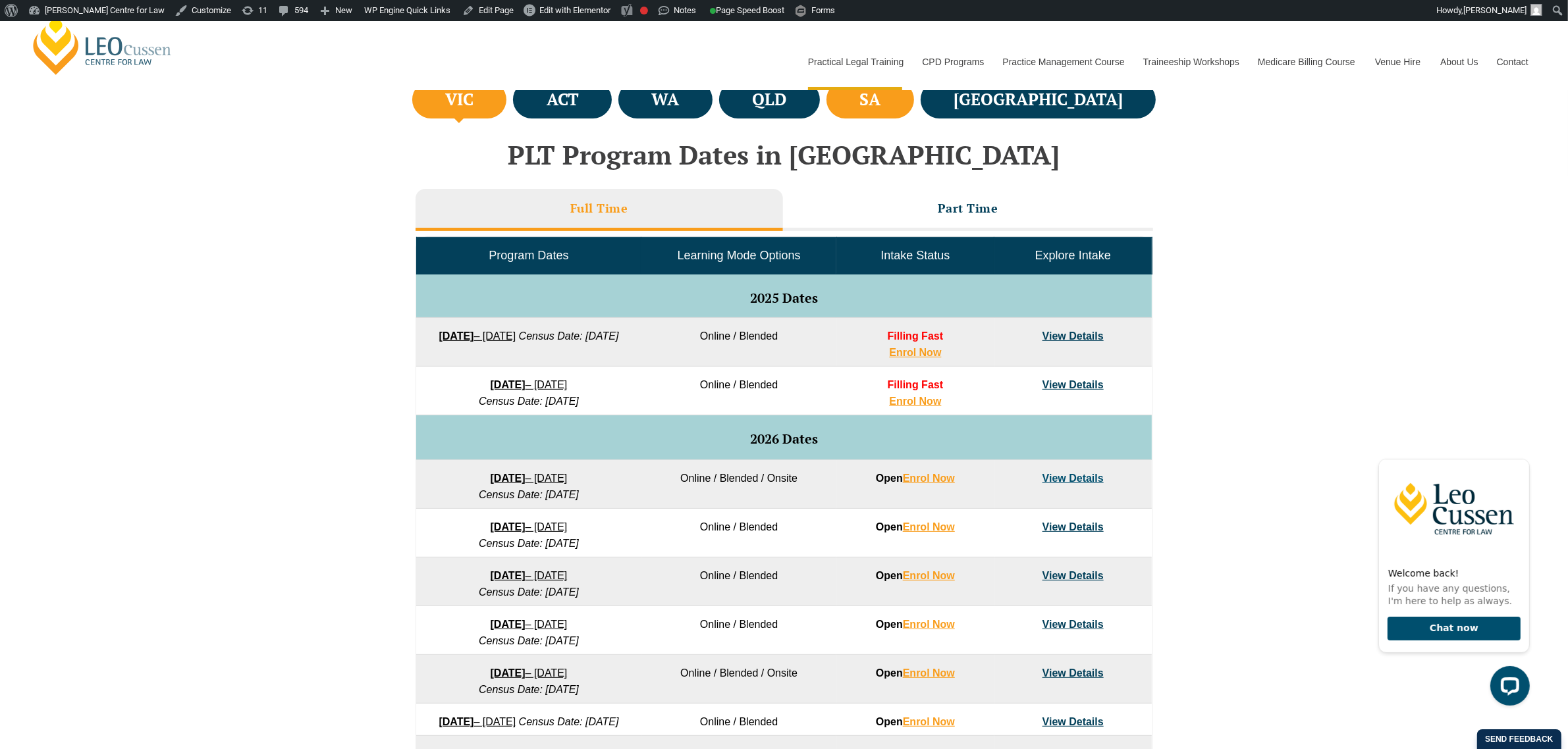
click at [914, 101] on li "SA" at bounding box center [870, 100] width 87 height 38
click at [1095, 380] on link "View Details" at bounding box center [1072, 385] width 61 height 12
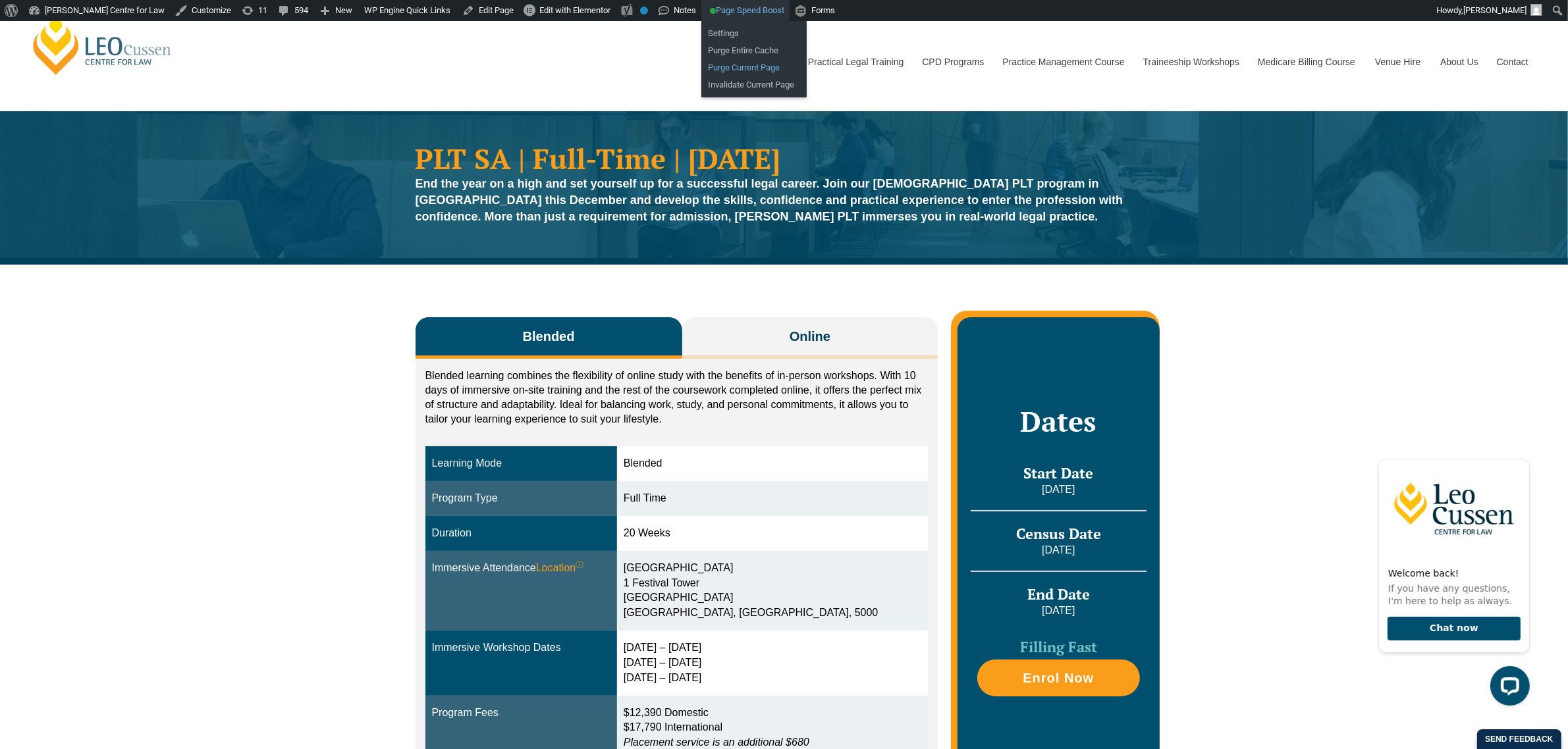
click at [725, 71] on link "Purge Current Page" at bounding box center [753, 68] width 106 height 17
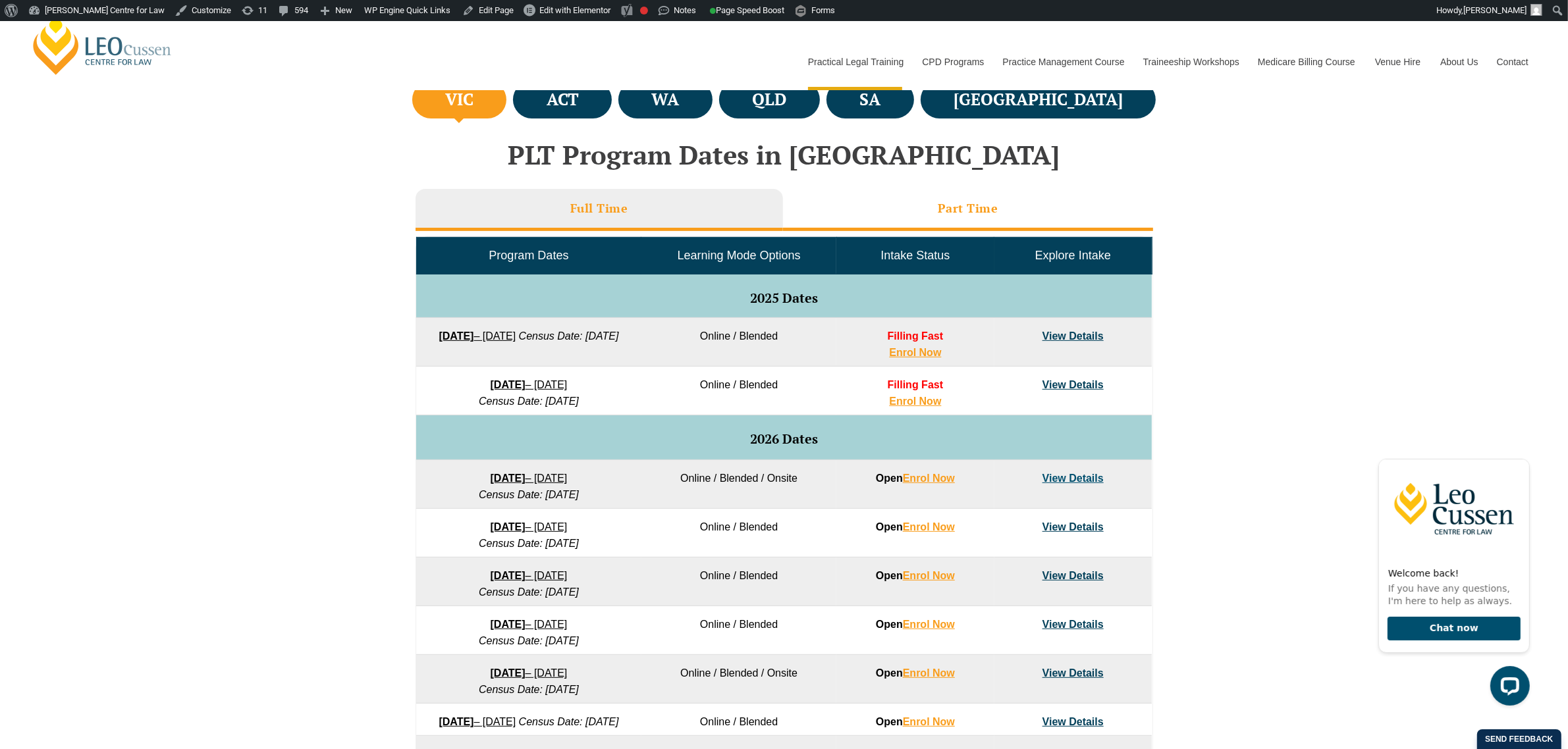
click at [954, 203] on h3 "Part Time" at bounding box center [968, 208] width 61 height 15
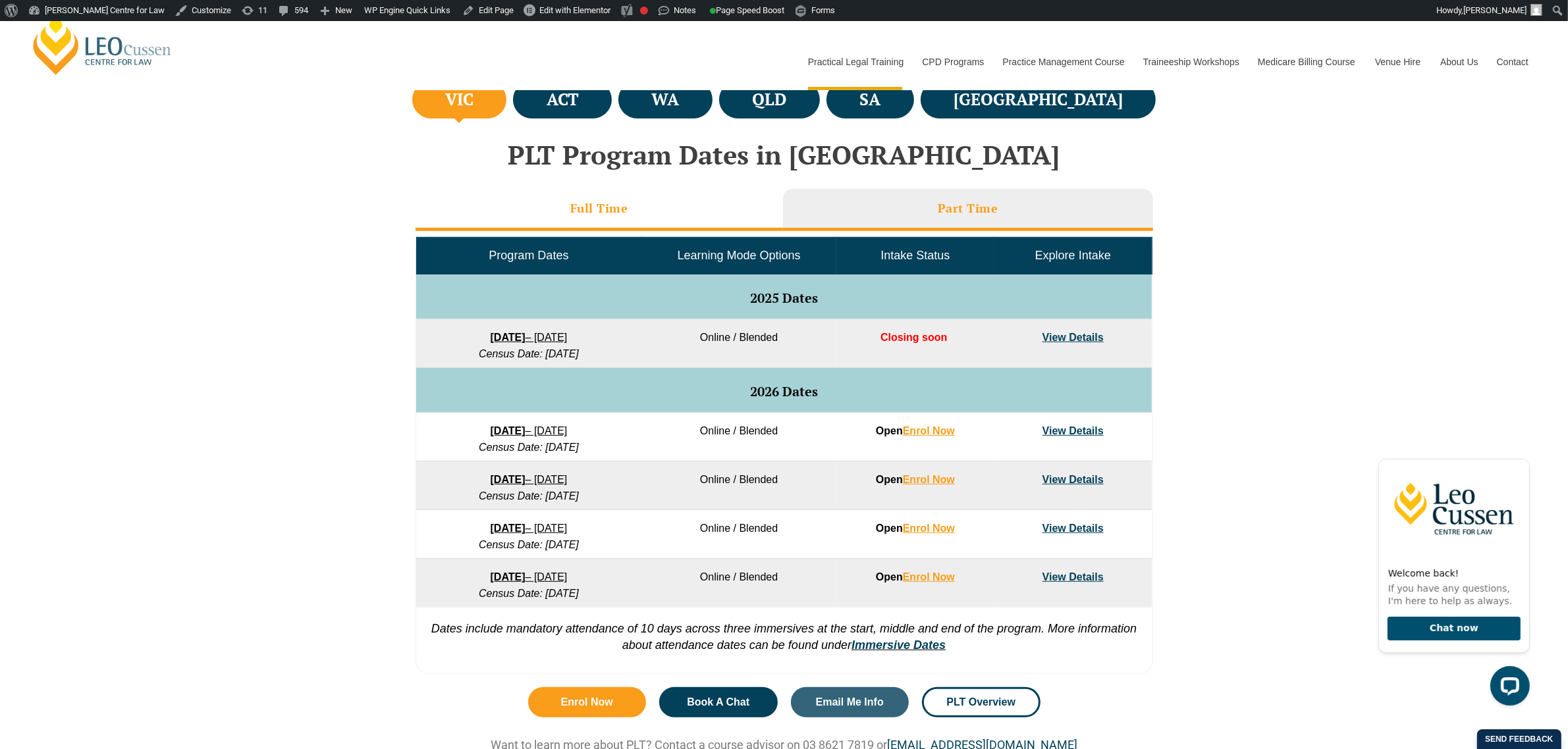
click at [693, 214] on li "Full Time" at bounding box center [599, 210] width 368 height 43
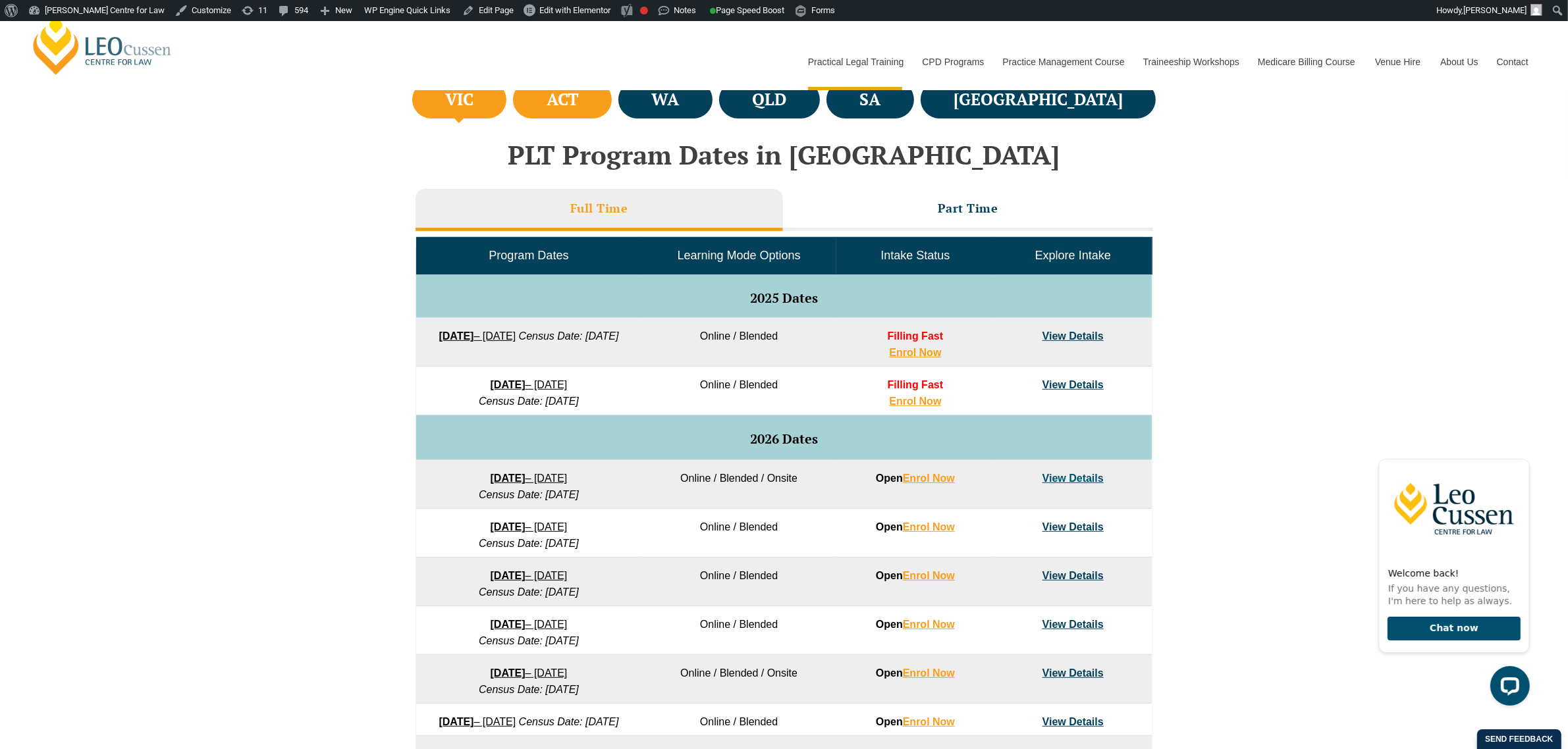
click at [579, 108] on h4 "ACT" at bounding box center [562, 100] width 32 height 21
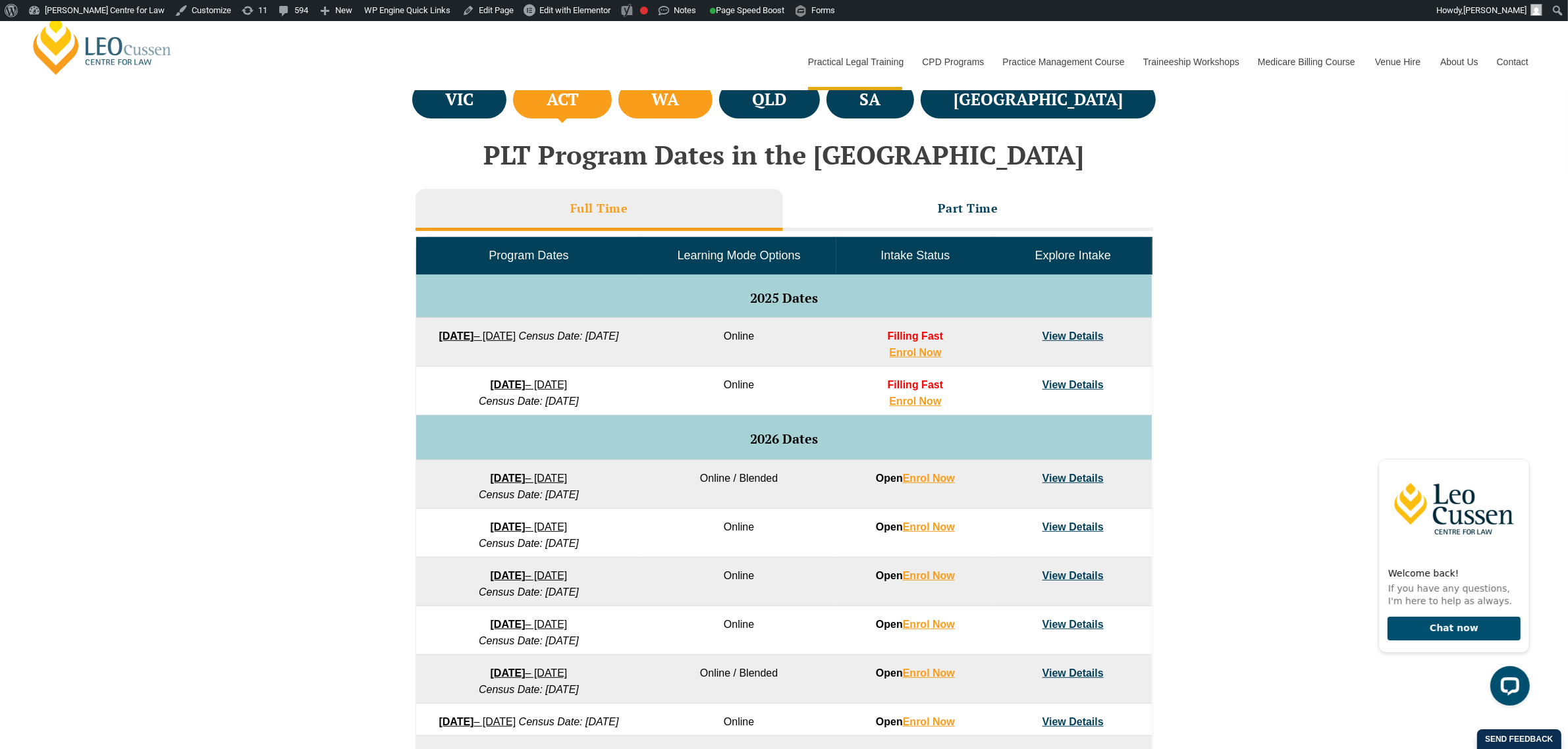
click at [712, 117] on li "WA" at bounding box center [665, 100] width 94 height 38
click at [1053, 388] on link "View Details" at bounding box center [1072, 385] width 61 height 12
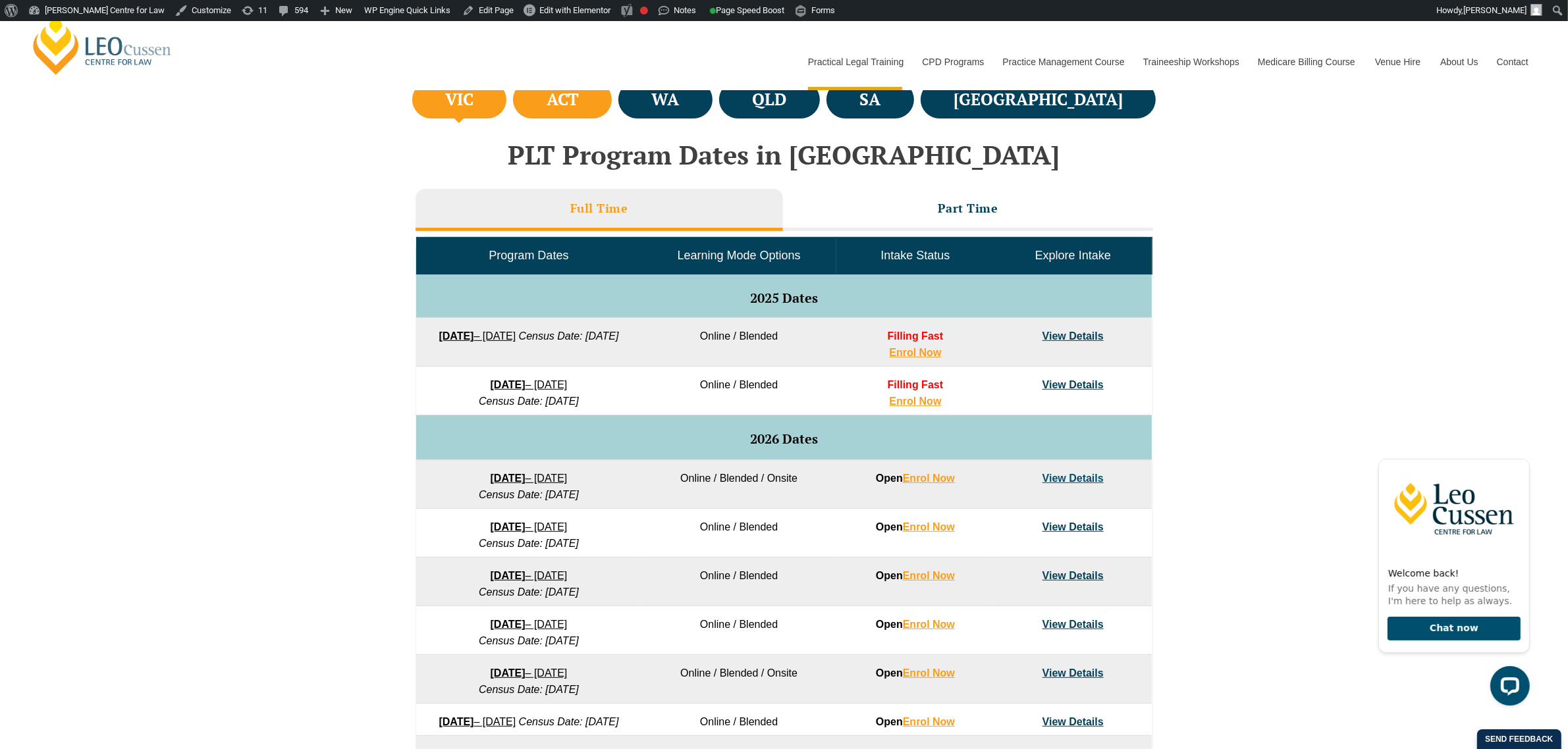
click at [612, 107] on li "ACT" at bounding box center [562, 100] width 99 height 38
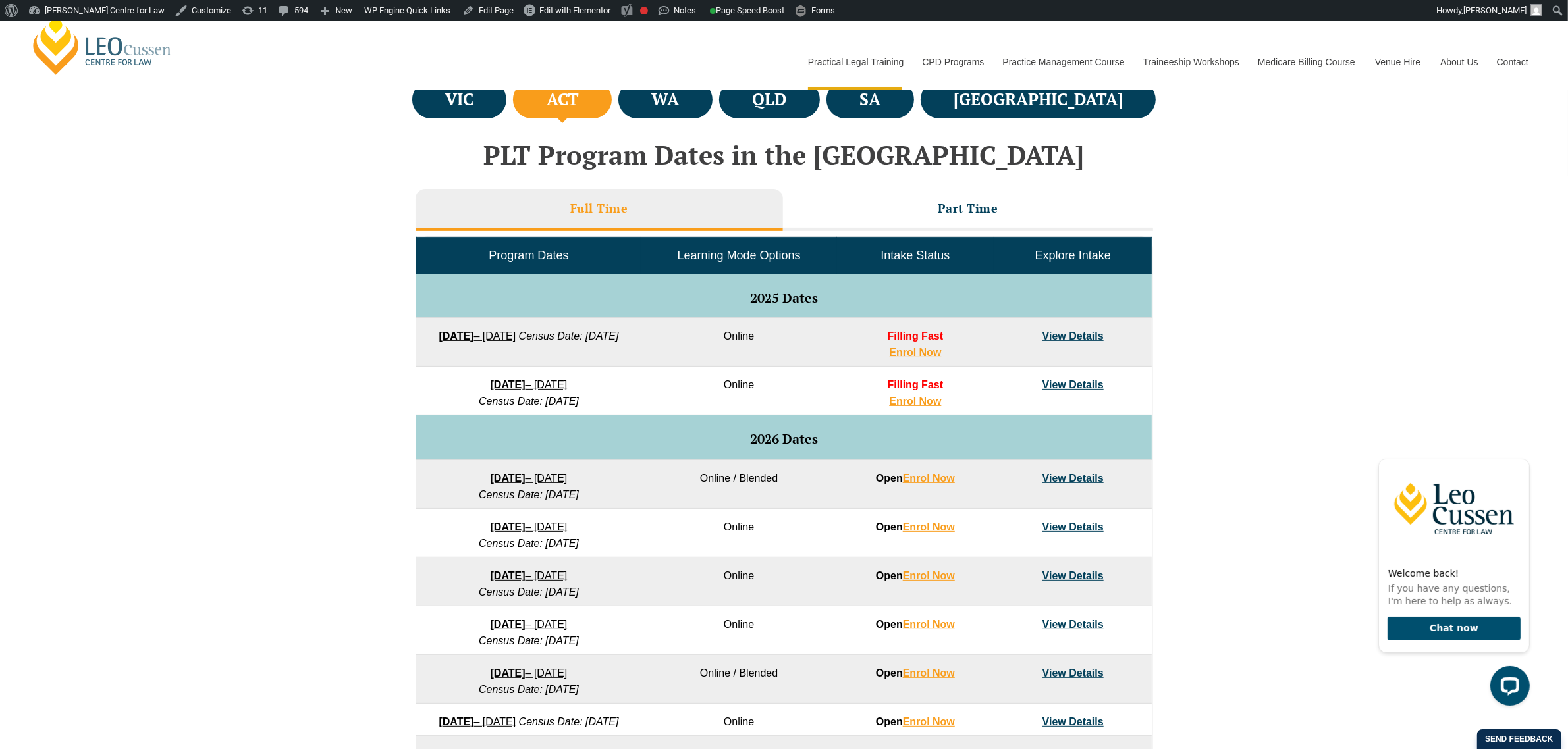
click at [1084, 387] on link "View Details" at bounding box center [1072, 385] width 61 height 12
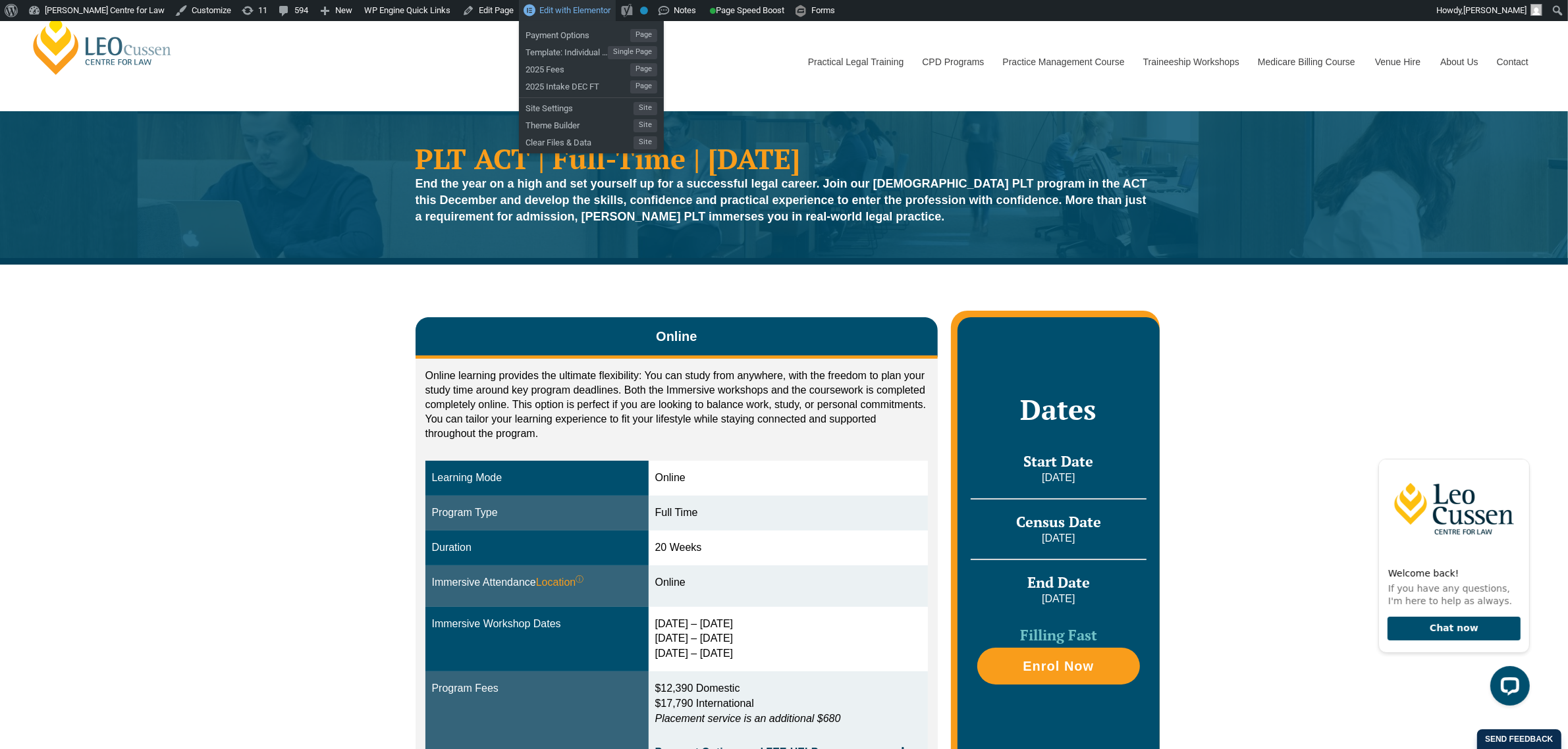
click at [557, 12] on span "Edit with Elementor" at bounding box center [574, 10] width 71 height 10
click at [561, 83] on span "2025 Intake DEC FT" at bounding box center [578, 85] width 105 height 17
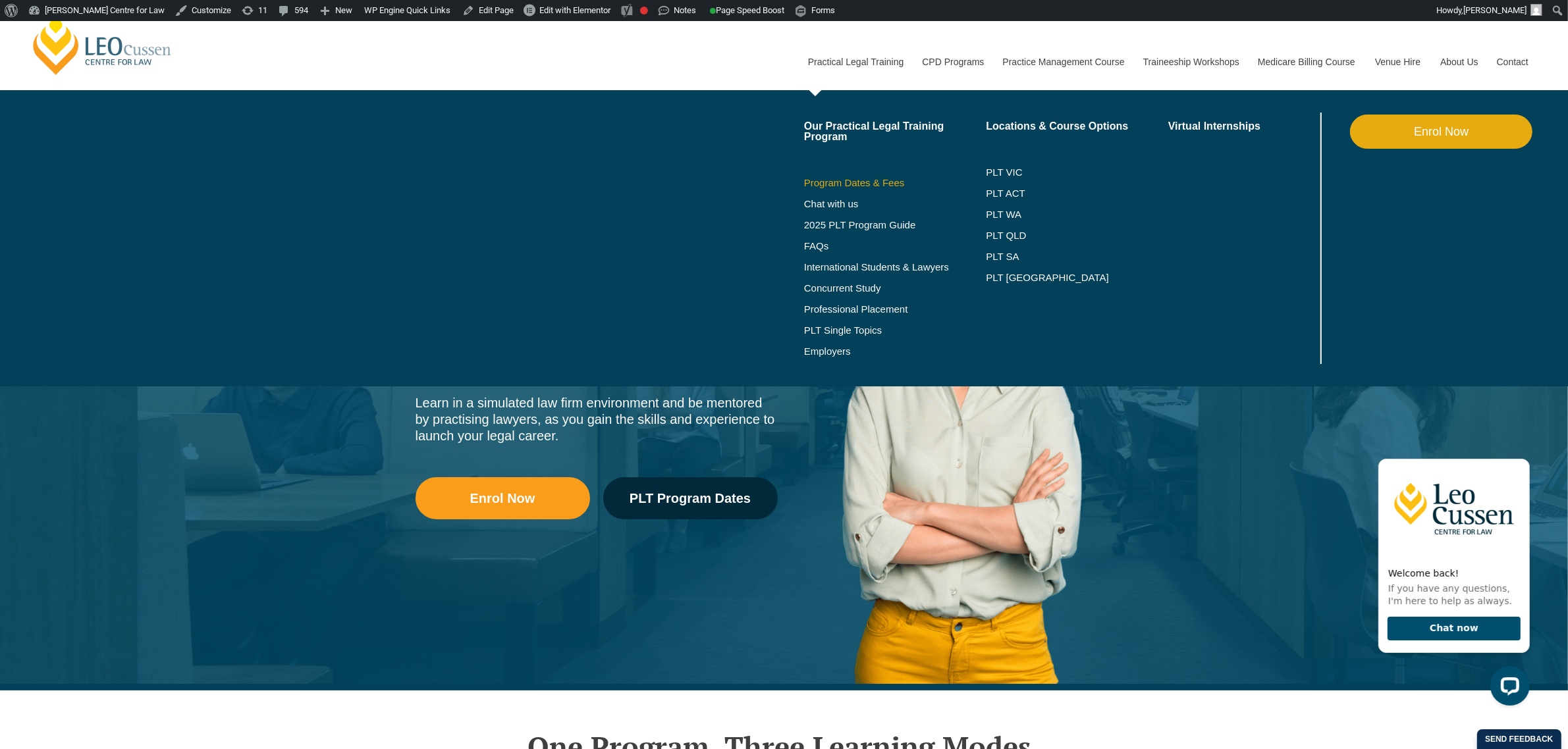
click at [881, 182] on link "Program Dates & Fees" at bounding box center [895, 183] width 182 height 11
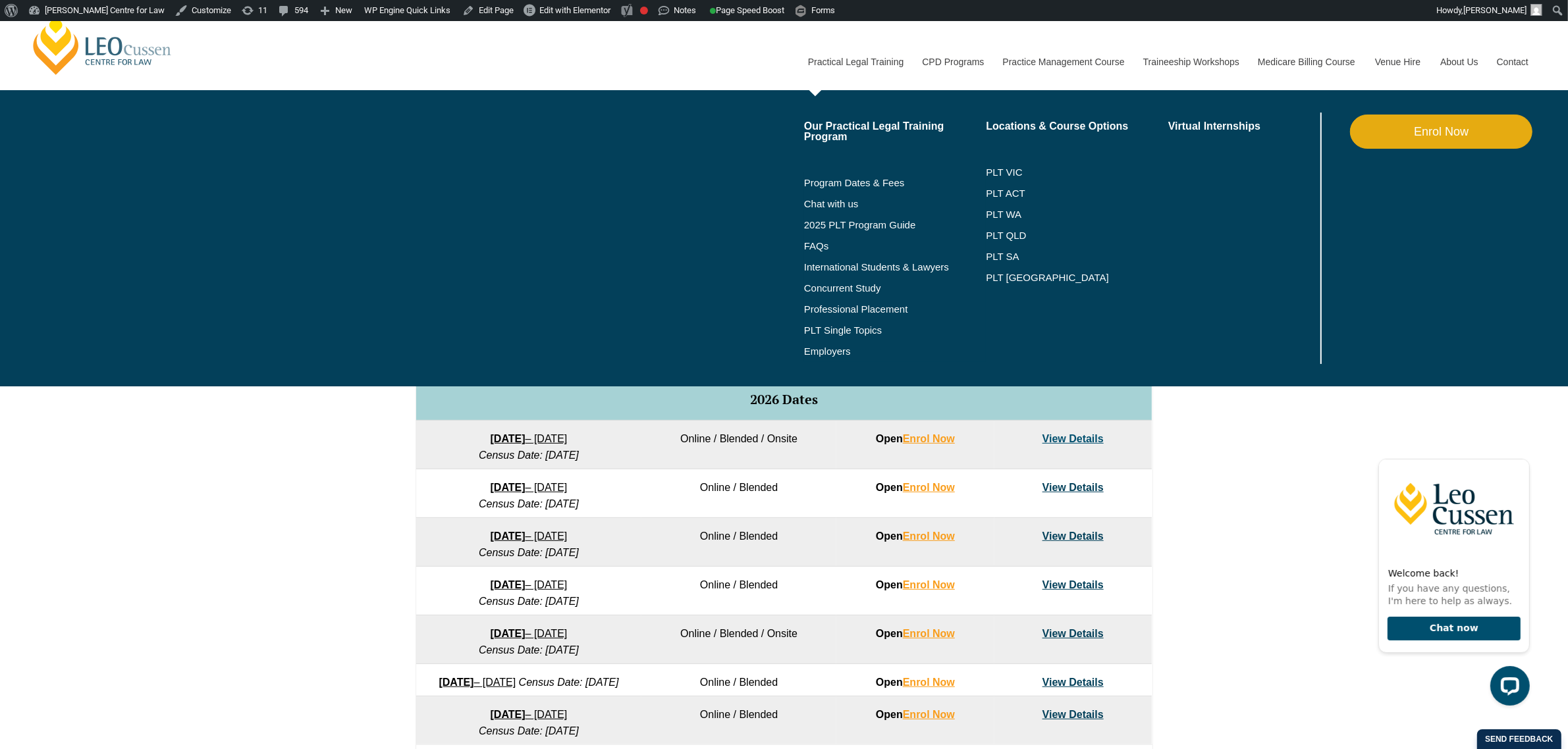
scroll to position [494, 0]
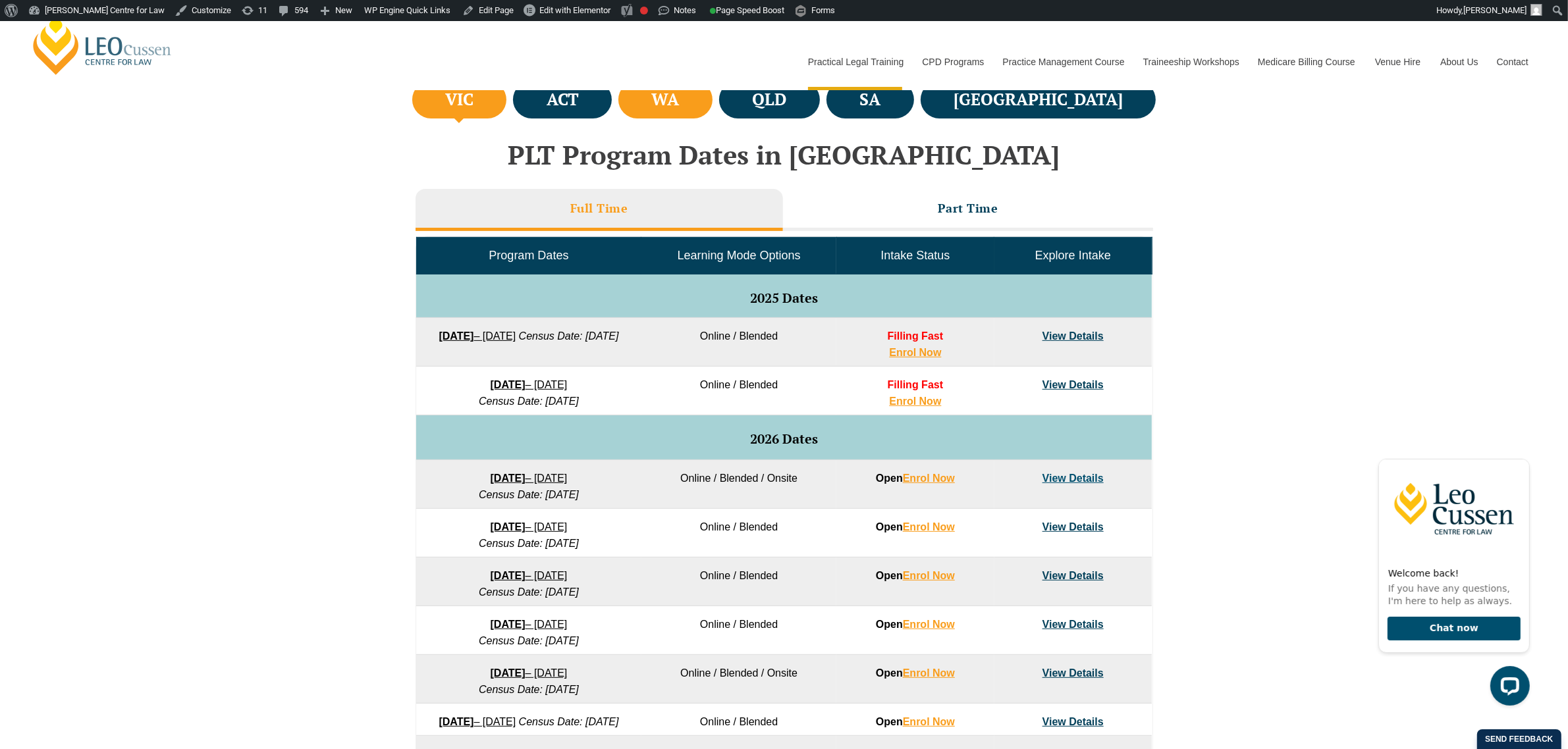
click at [712, 110] on li "WA" at bounding box center [665, 100] width 94 height 38
click at [1077, 392] on td "View Details" at bounding box center [1072, 391] width 158 height 48
click at [1078, 386] on link "View Details" at bounding box center [1072, 385] width 61 height 12
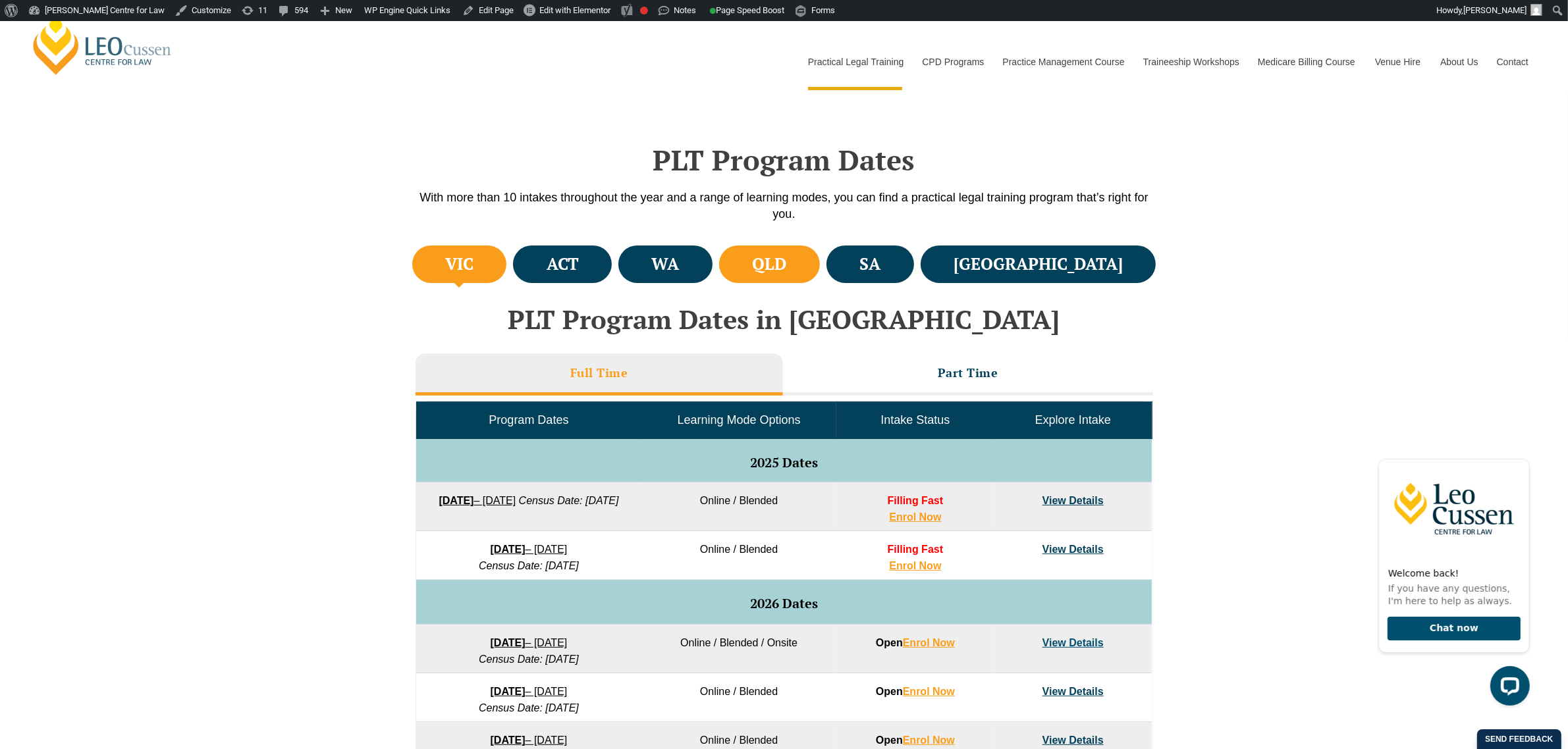
click at [820, 260] on li "QLD" at bounding box center [769, 264] width 101 height 38
click at [1078, 551] on link "View Details" at bounding box center [1072, 550] width 61 height 12
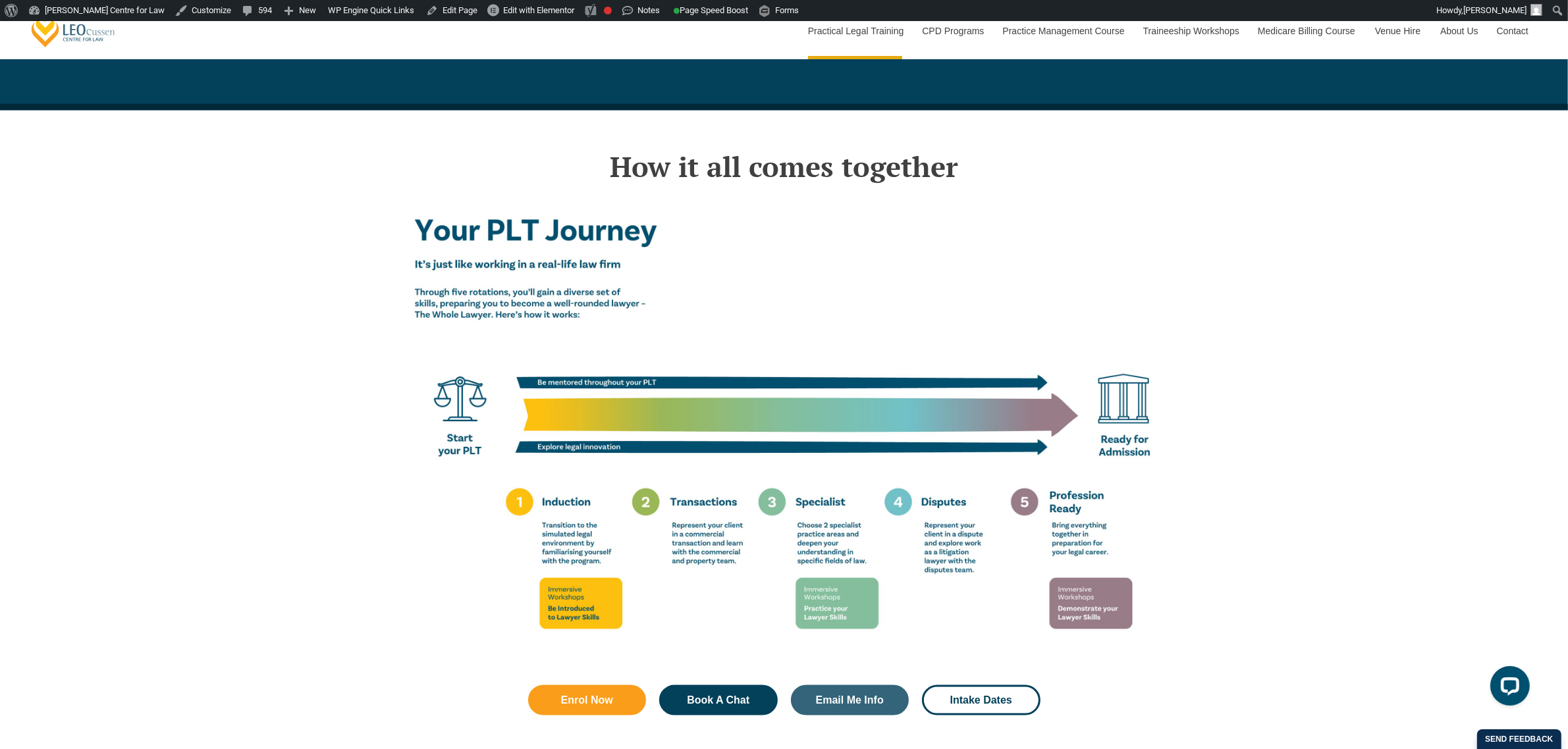
scroll to position [2140, 0]
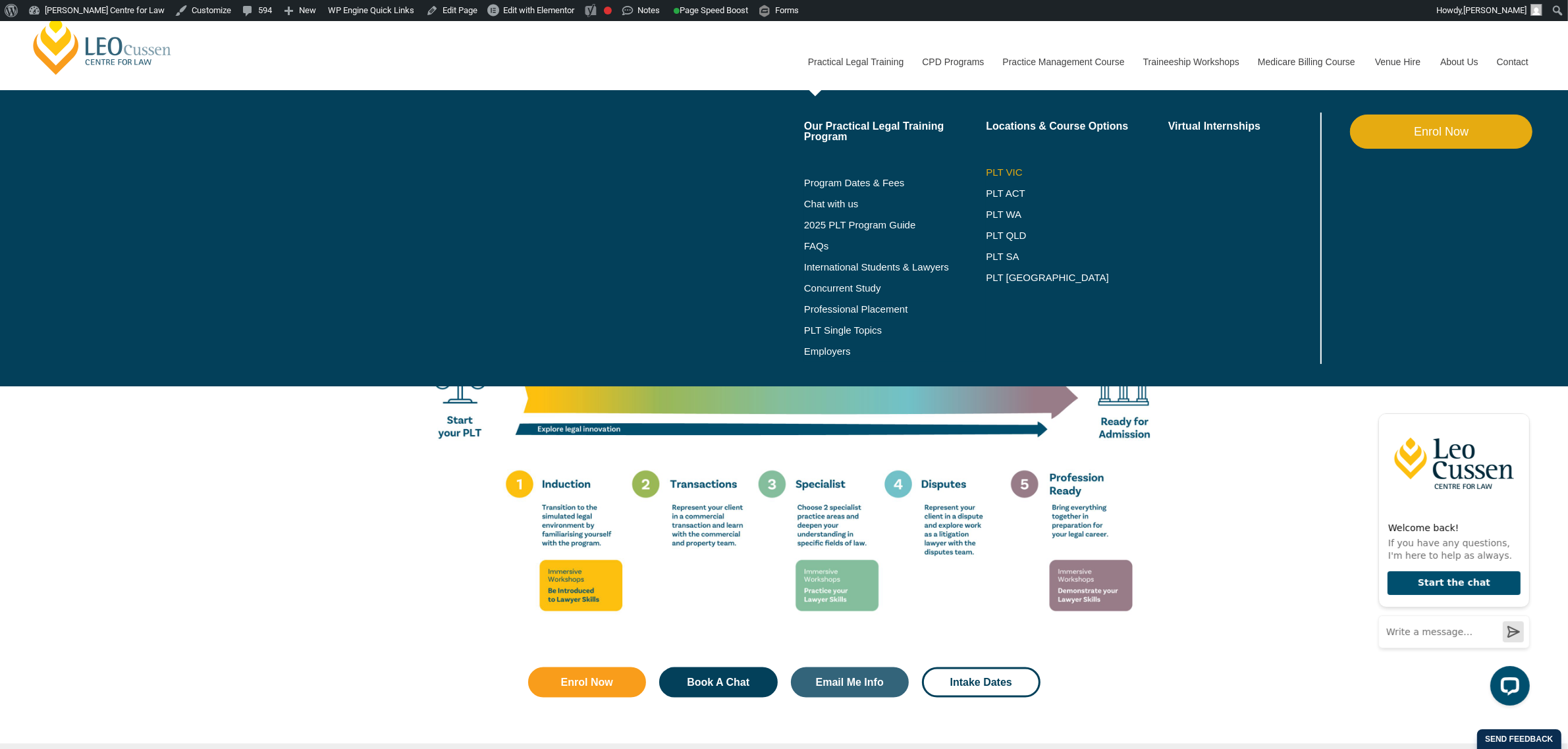
click at [1004, 172] on link "PLT VIC" at bounding box center [1076, 172] width 182 height 11
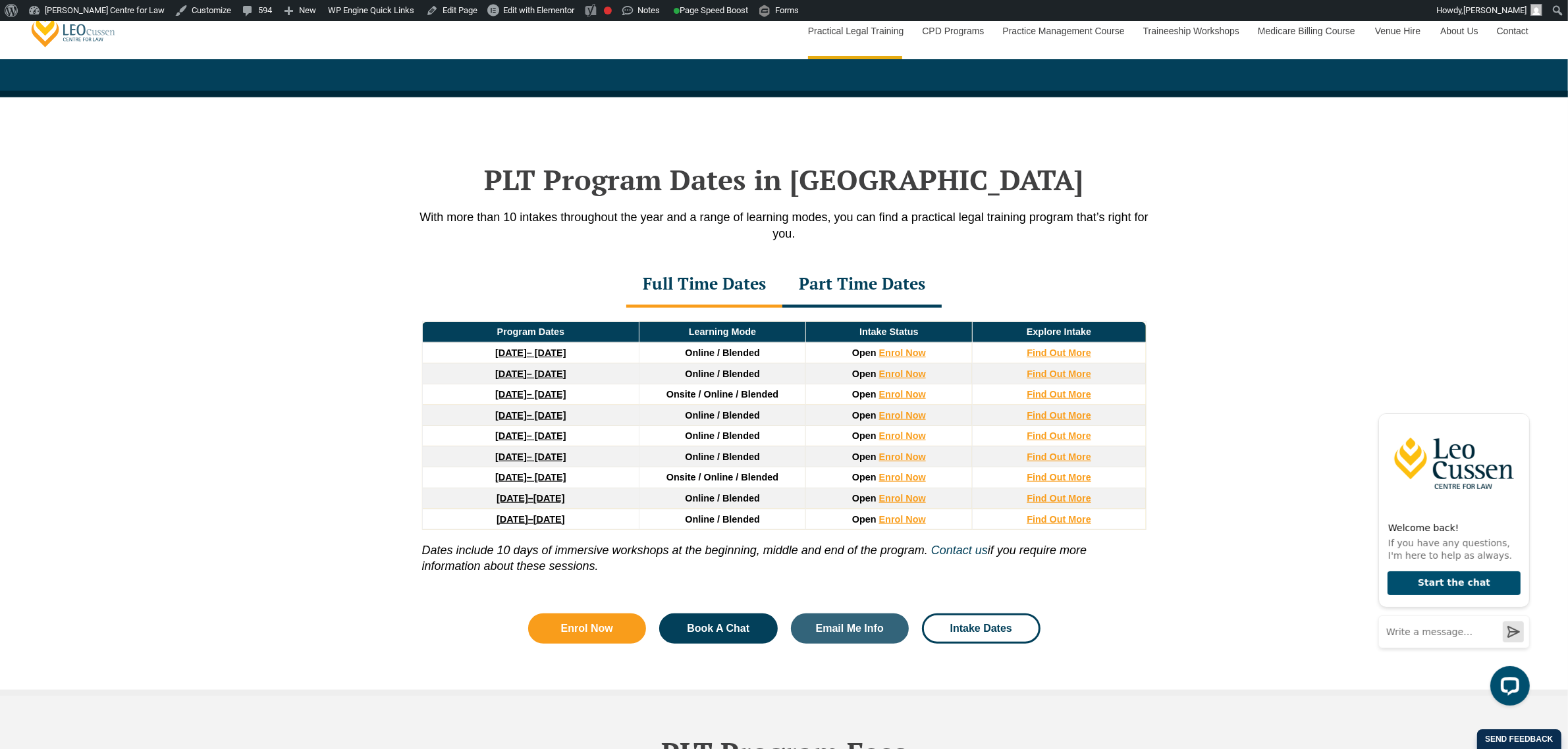
scroll to position [1646, 0]
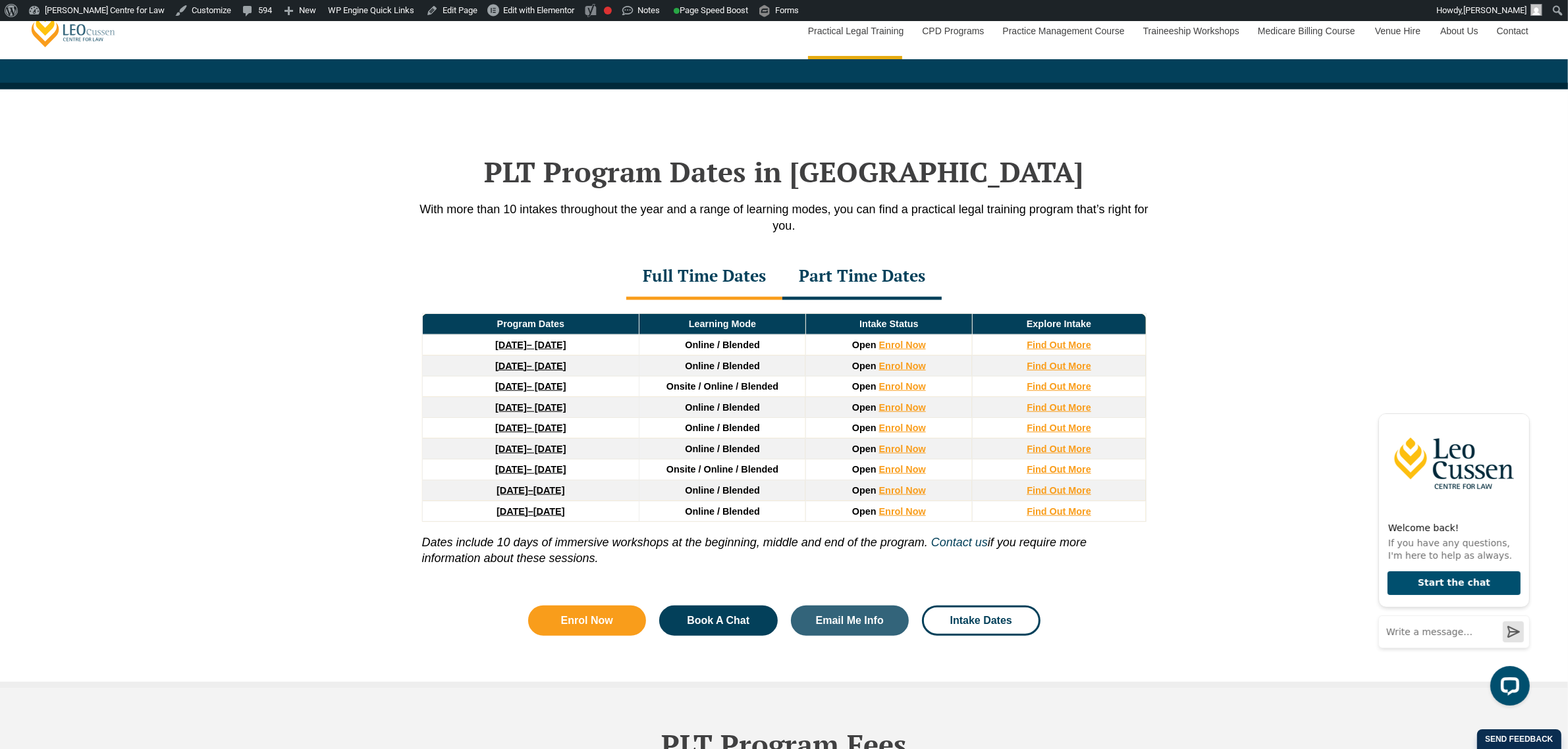
click at [256, 363] on div "PLT Program Dates in Victoria With more than 10 intakes throughout the year and…" at bounding box center [784, 389] width 1568 height 599
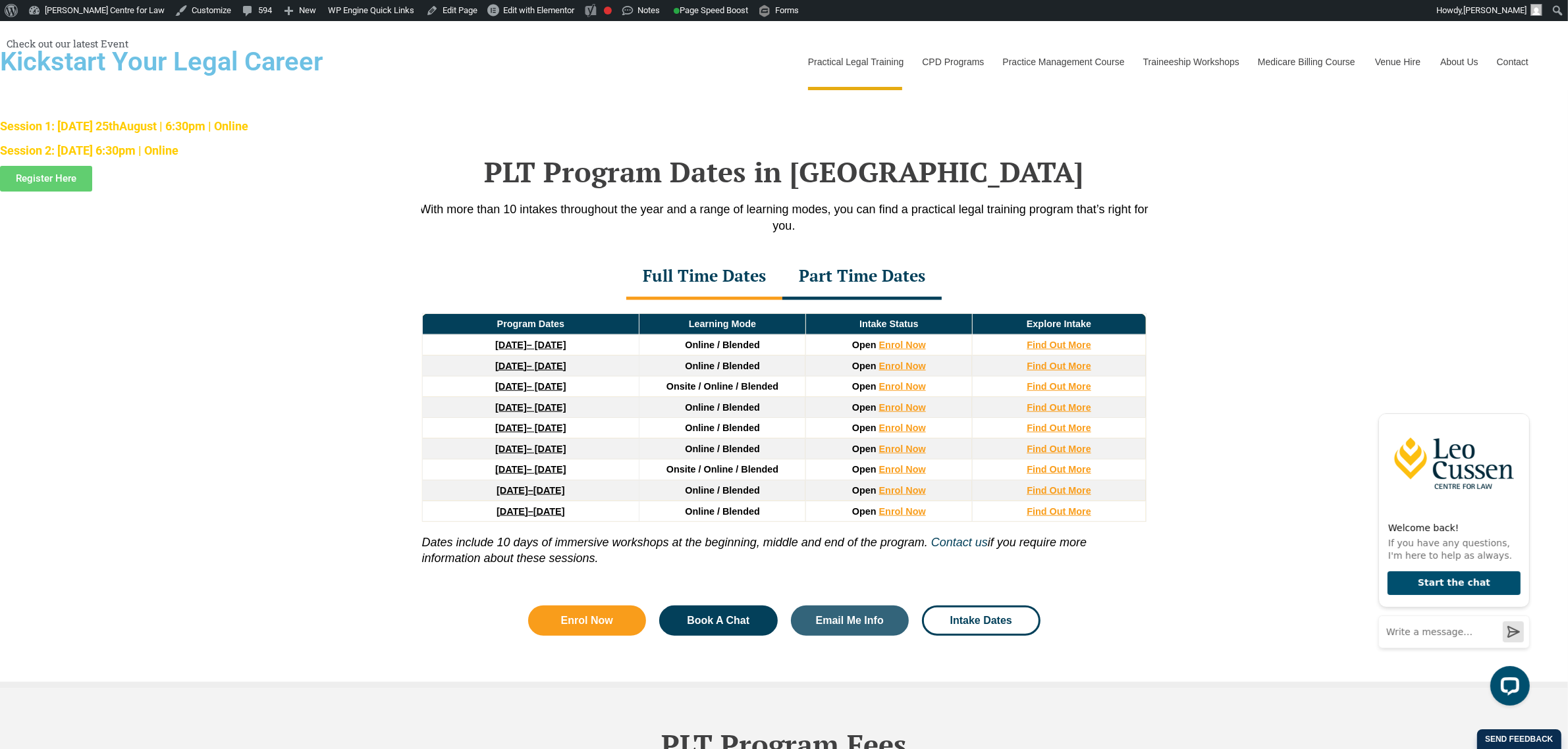
click at [0, 0] on icon "Close" at bounding box center [0, 0] width 0 height 0
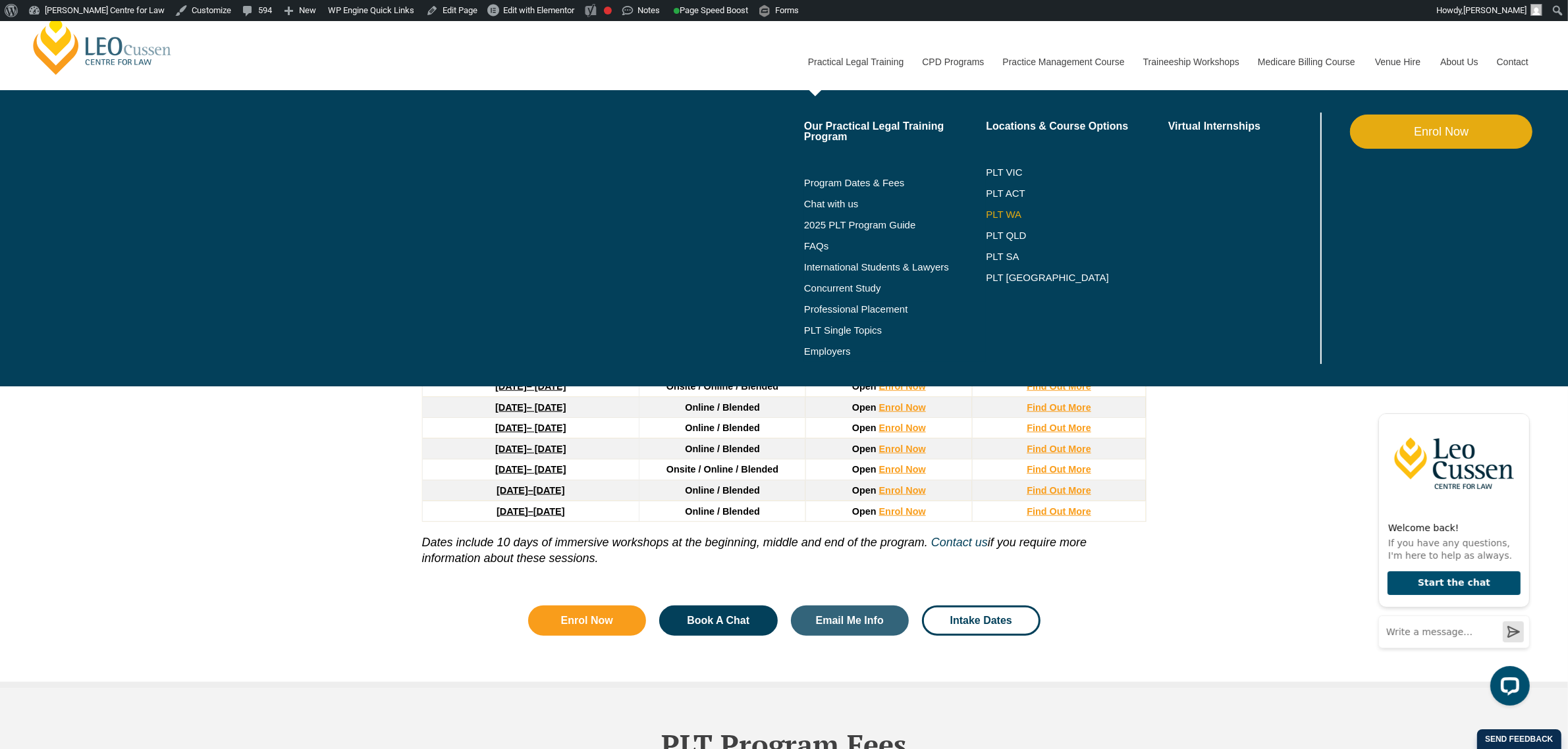
click at [1003, 215] on link "PLT WA" at bounding box center [1060, 214] width 149 height 11
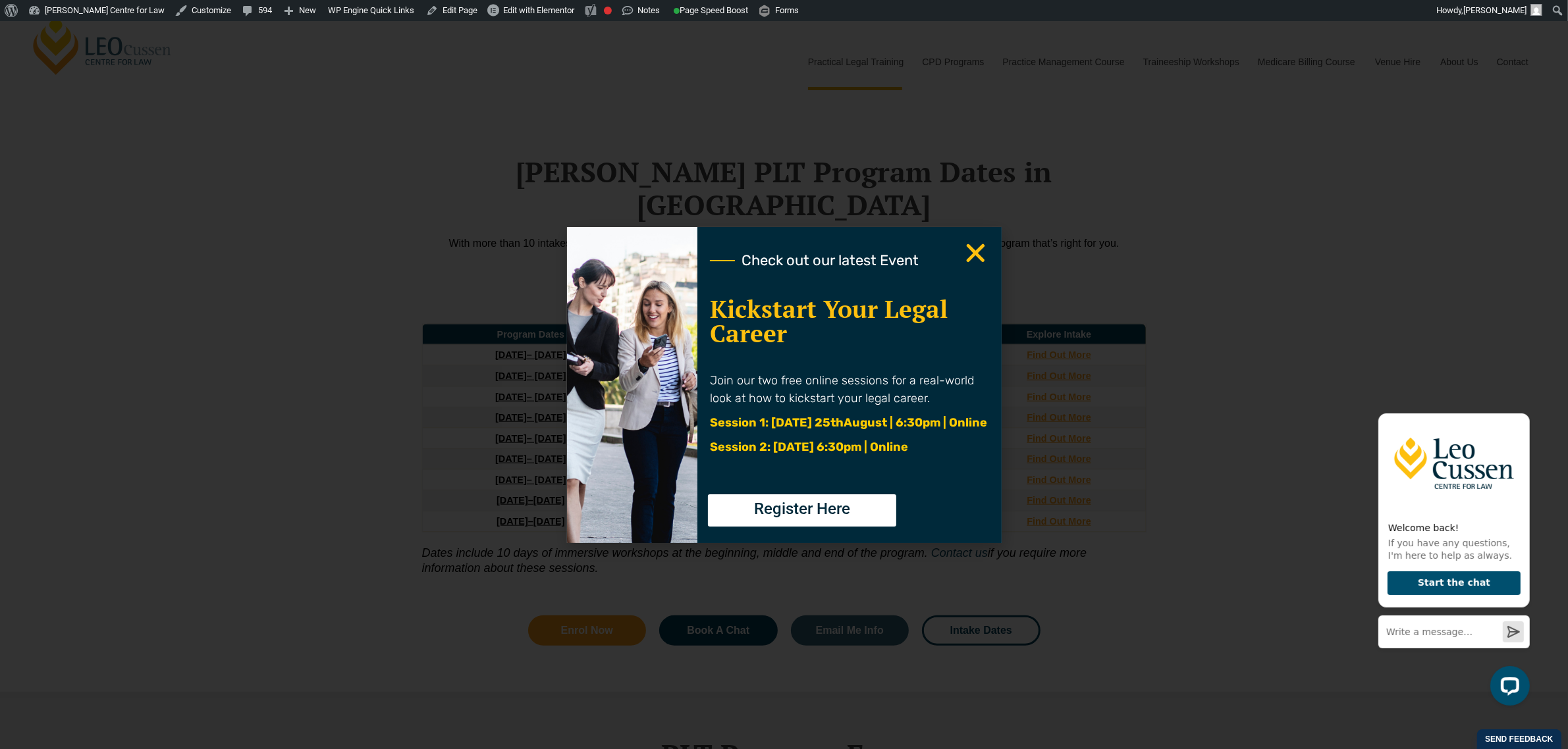
click at [970, 245] on icon "Close" at bounding box center [976, 253] width 26 height 26
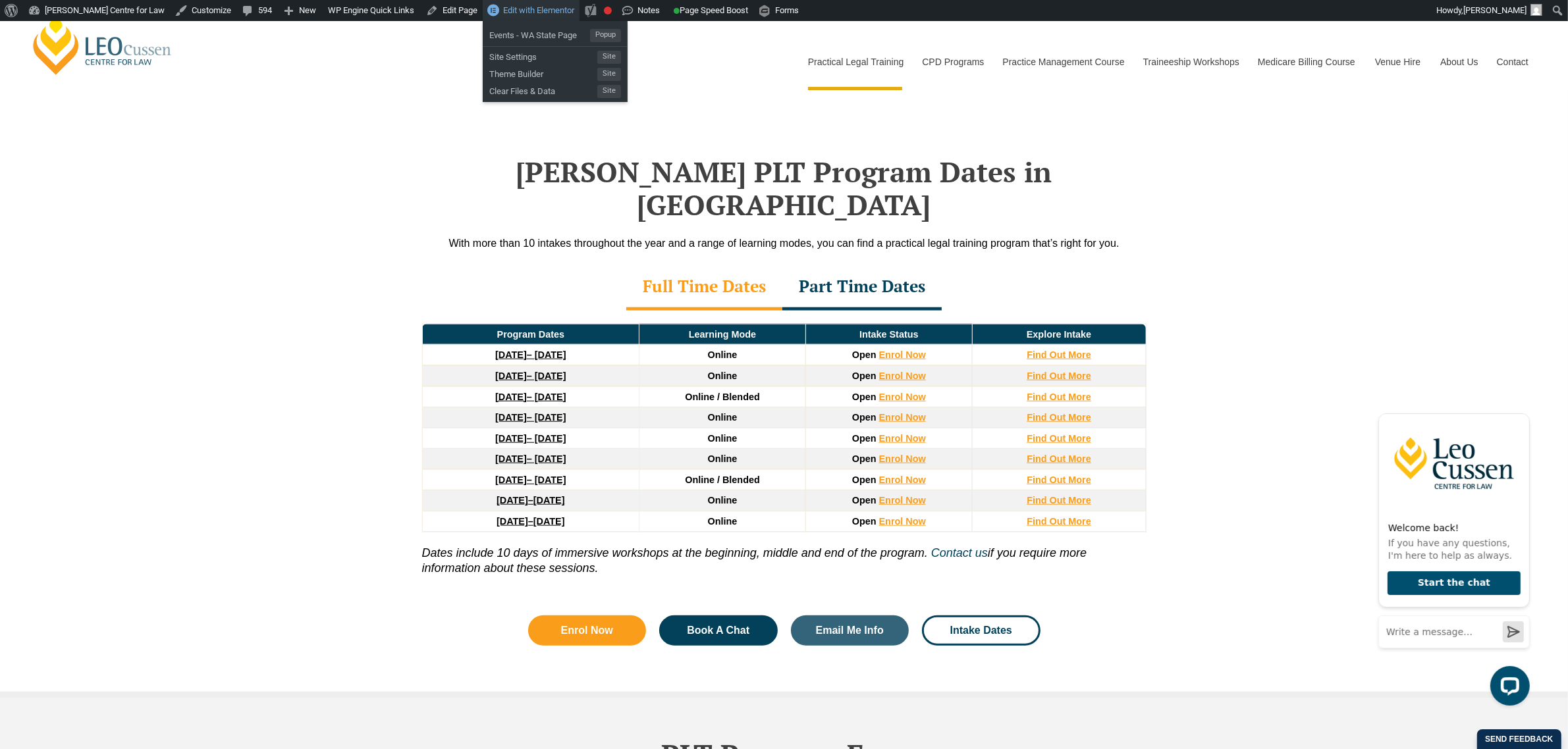
click at [503, 9] on span "Edit with Elementor" at bounding box center [538, 10] width 71 height 10
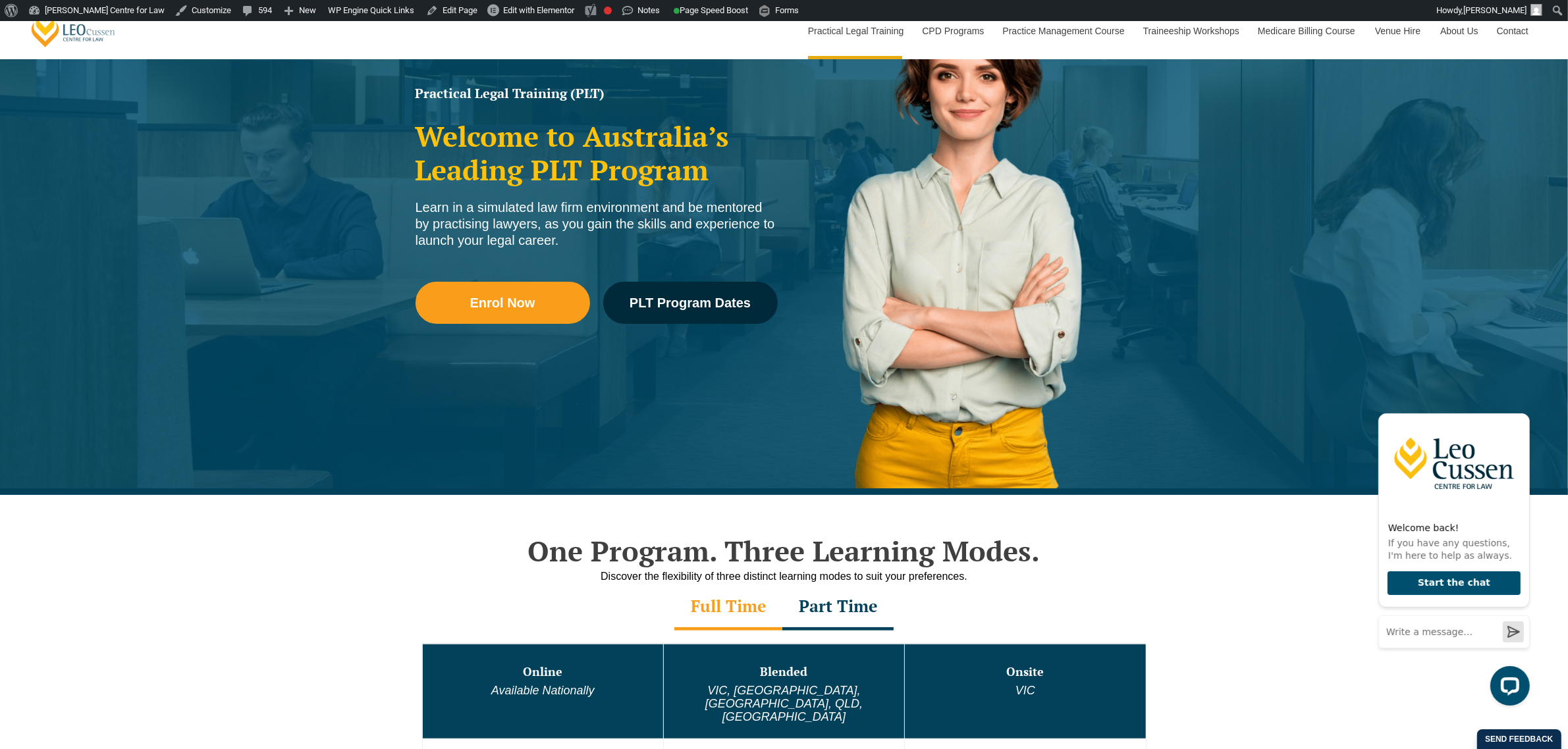
scroll to position [411, 0]
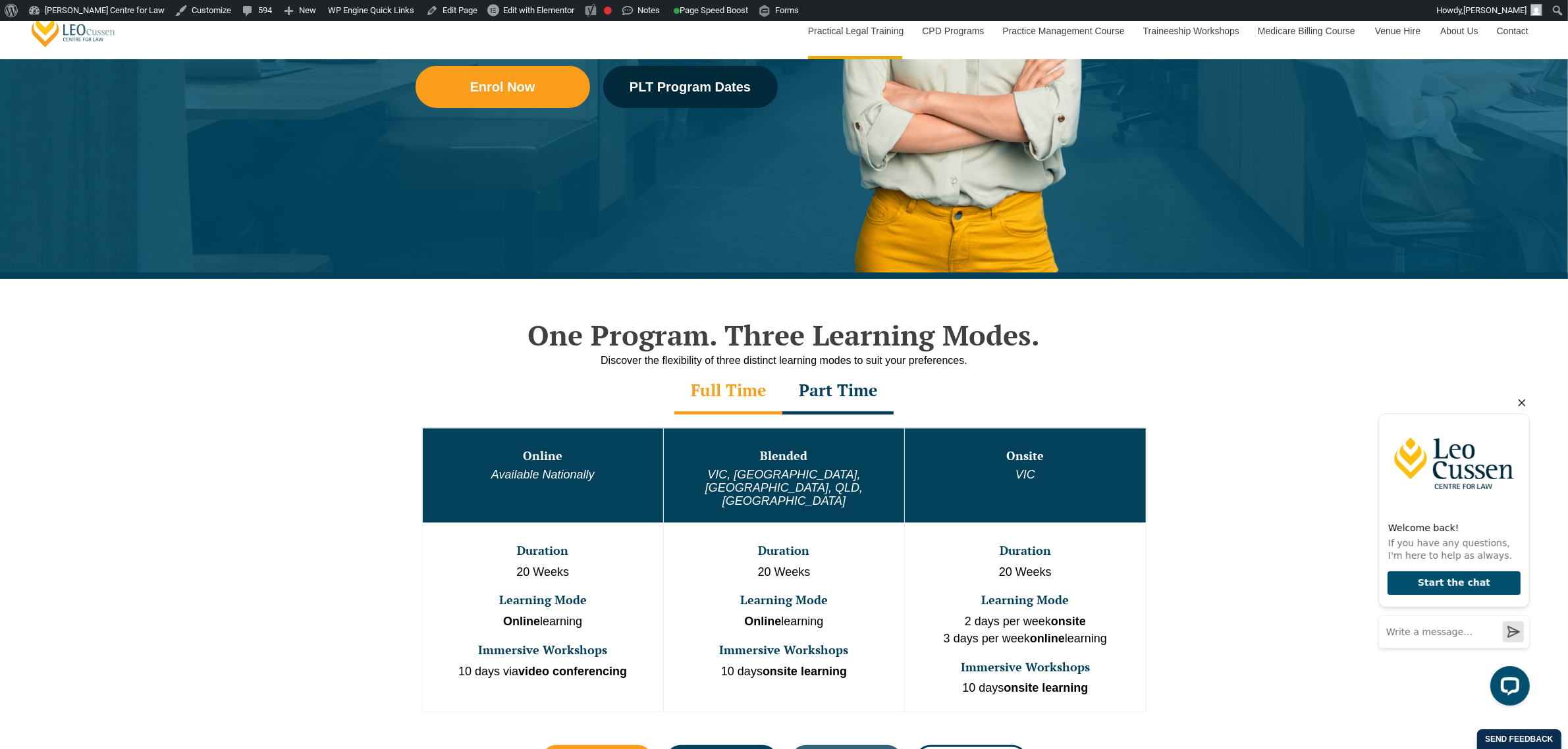
click at [1519, 401] on icon "Hide greeting" at bounding box center [1521, 402] width 15 height 15
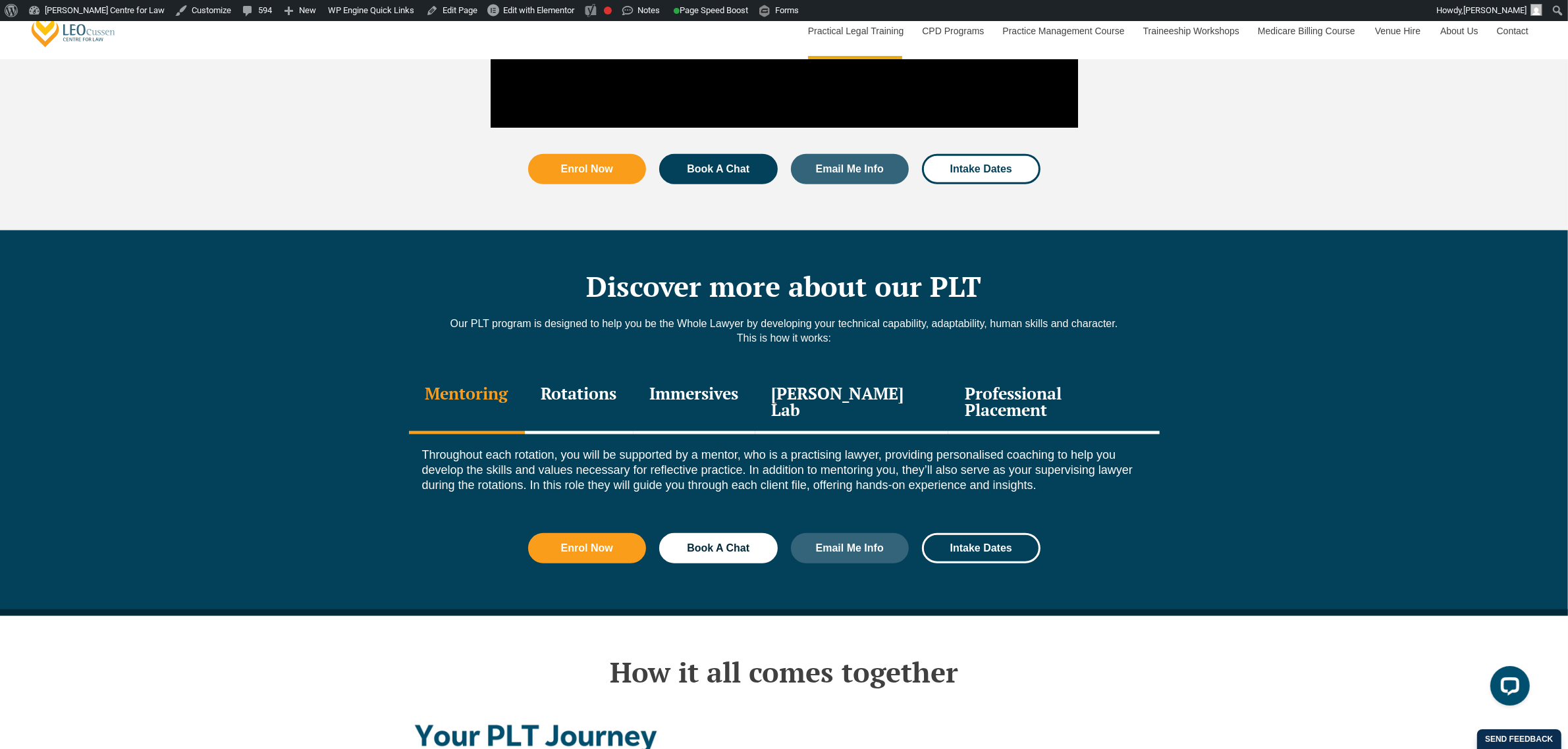
scroll to position [1646, 0]
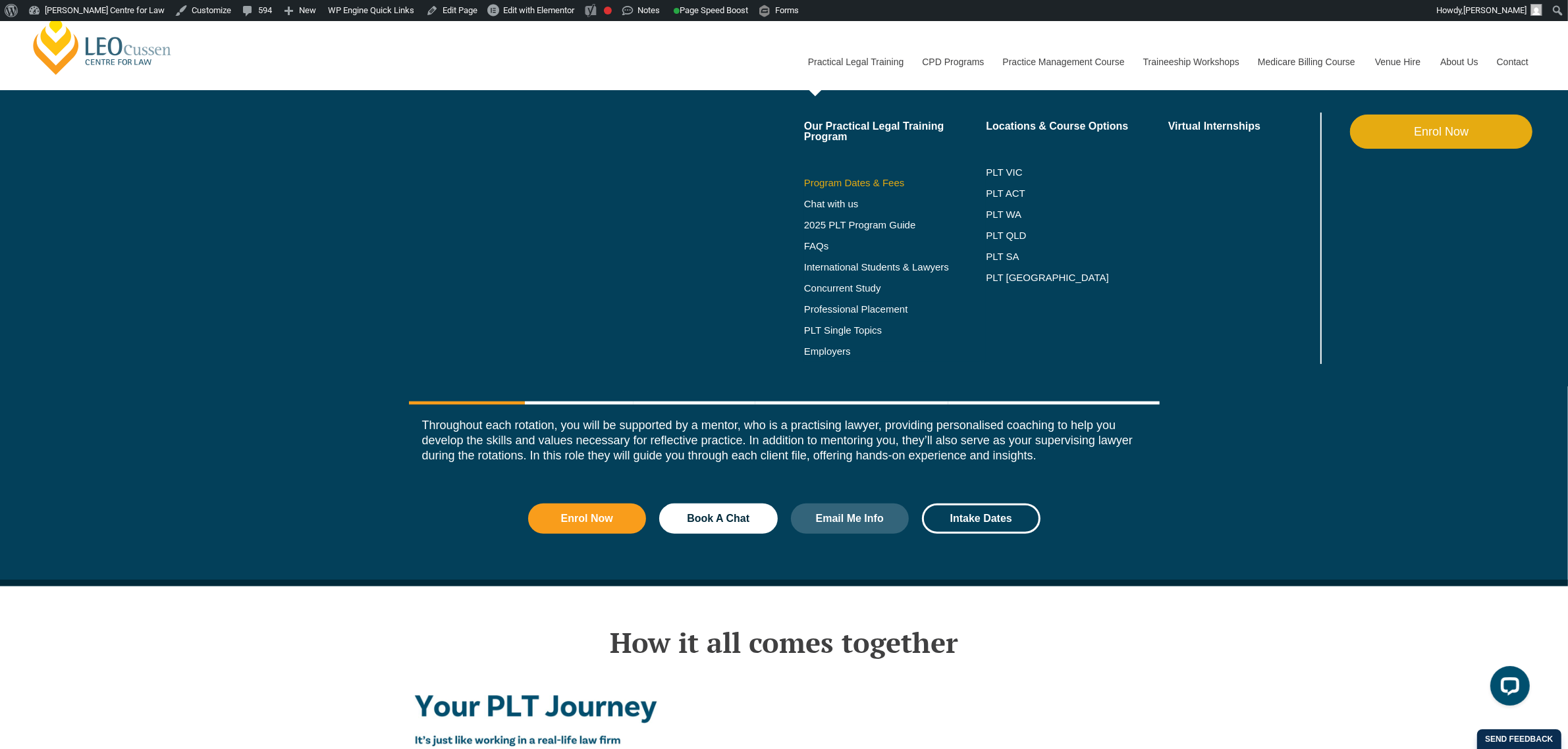
click at [836, 182] on link "Program Dates & Fees" at bounding box center [895, 183] width 182 height 11
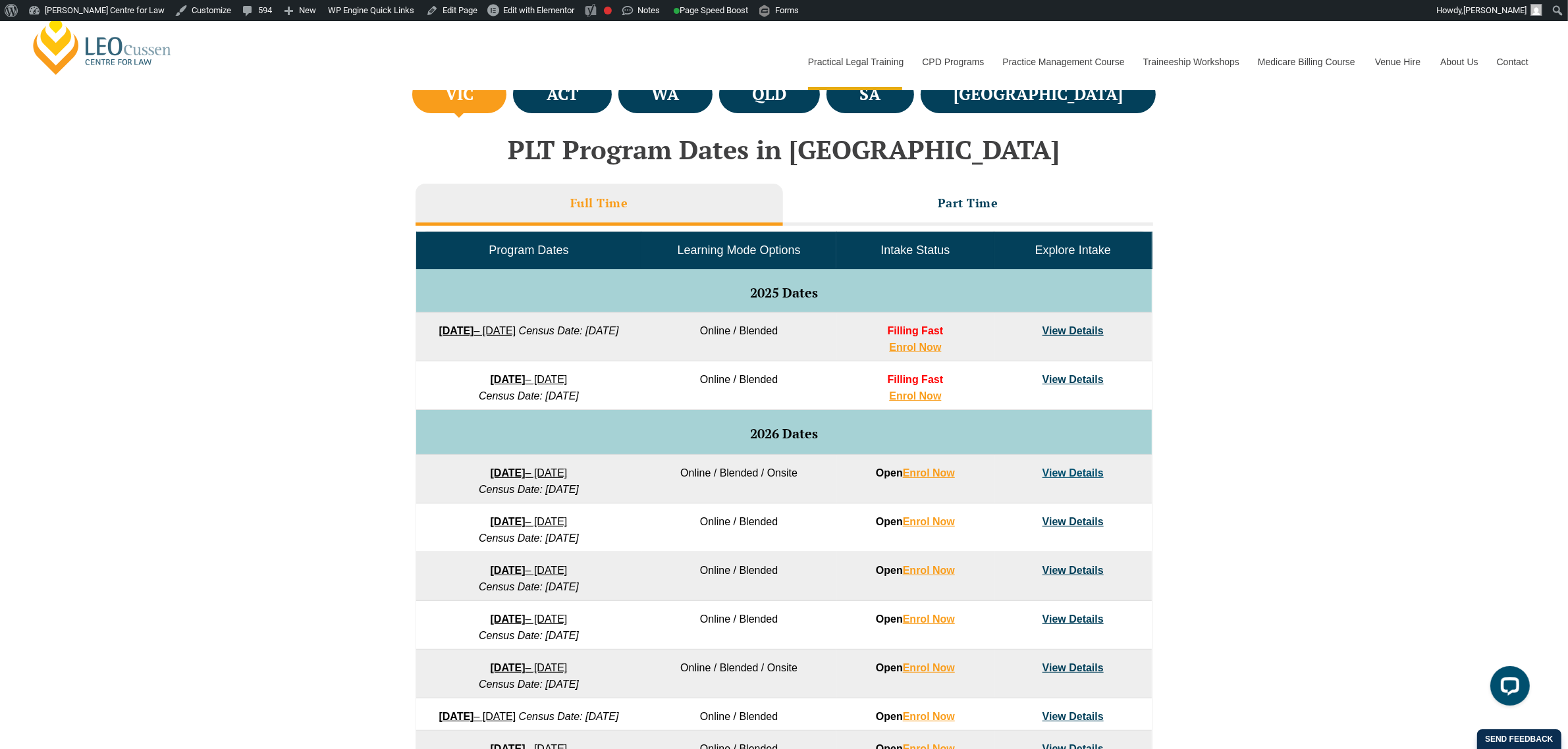
scroll to position [576, 0]
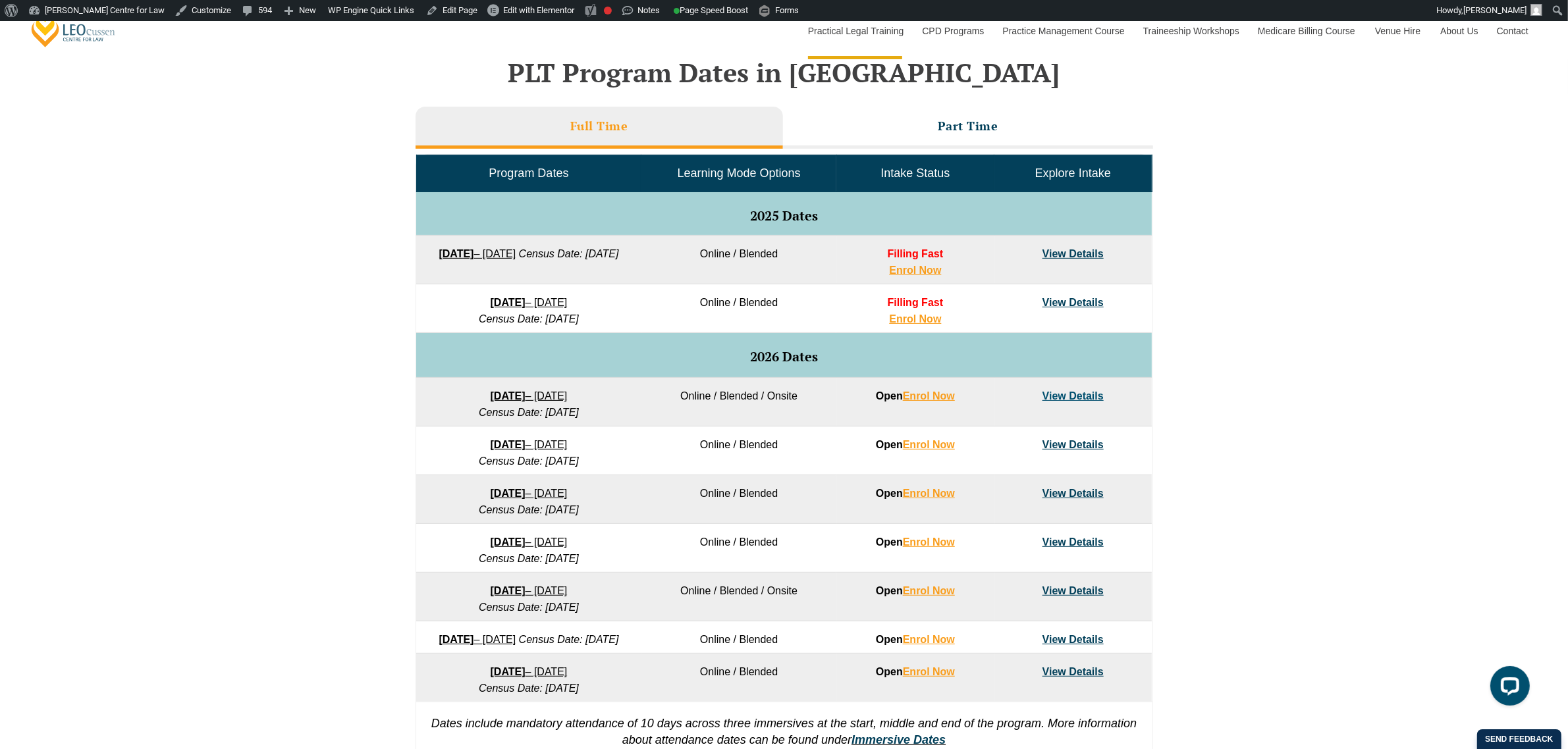
click at [1095, 257] on link "View Details" at bounding box center [1072, 254] width 61 height 12
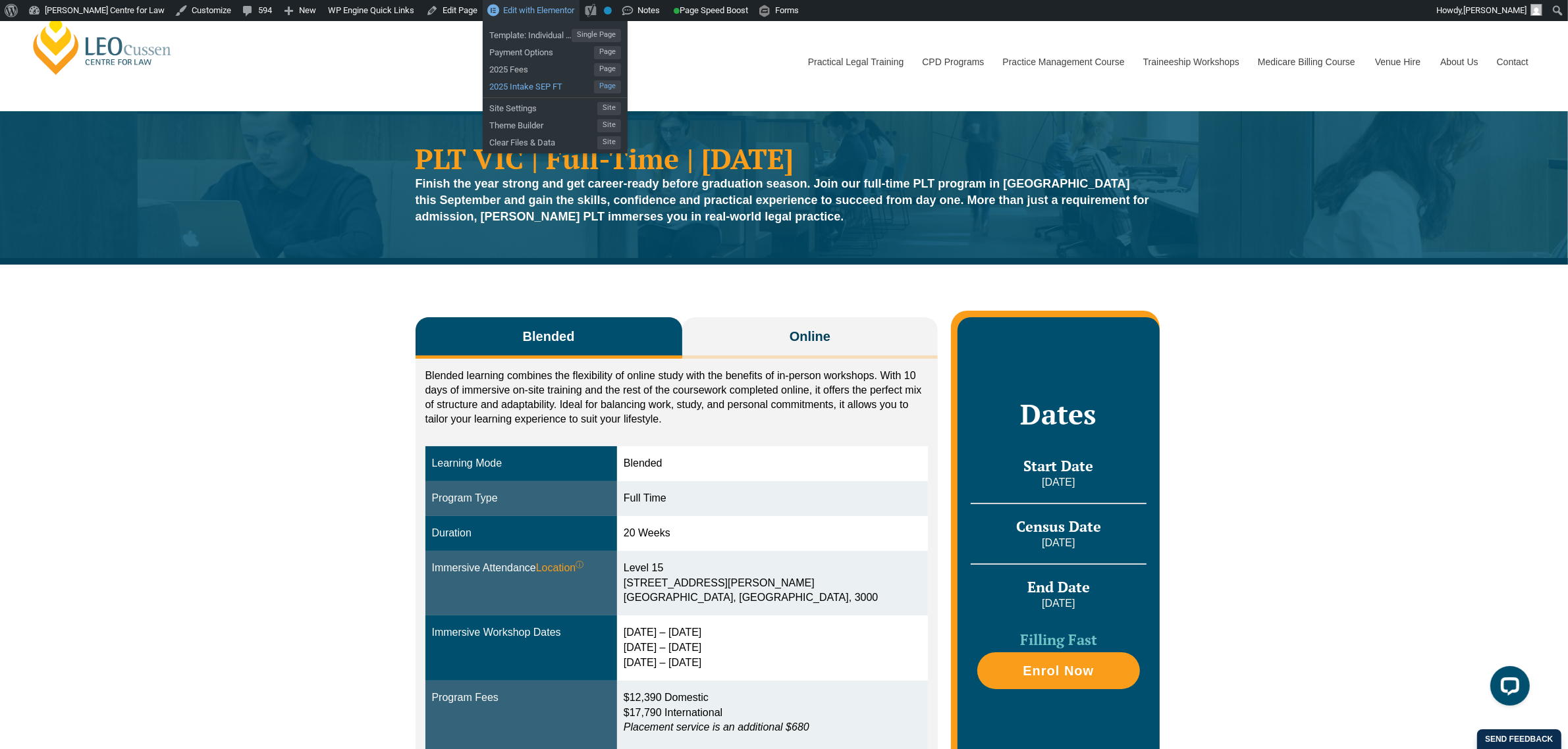
click at [544, 86] on span "2025 Intake SEP FT" at bounding box center [541, 85] width 105 height 17
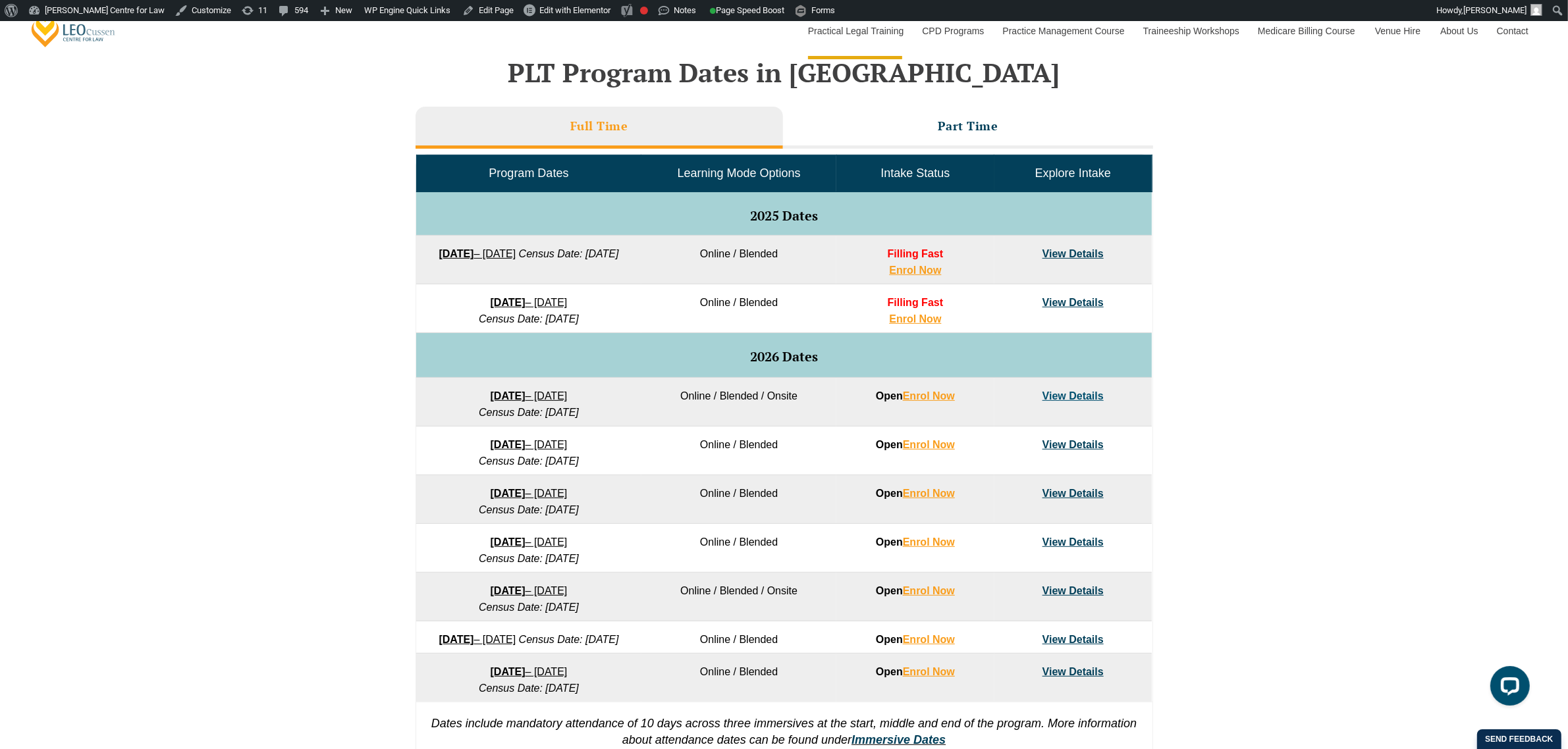
click at [1093, 304] on link "View Details" at bounding box center [1072, 303] width 61 height 12
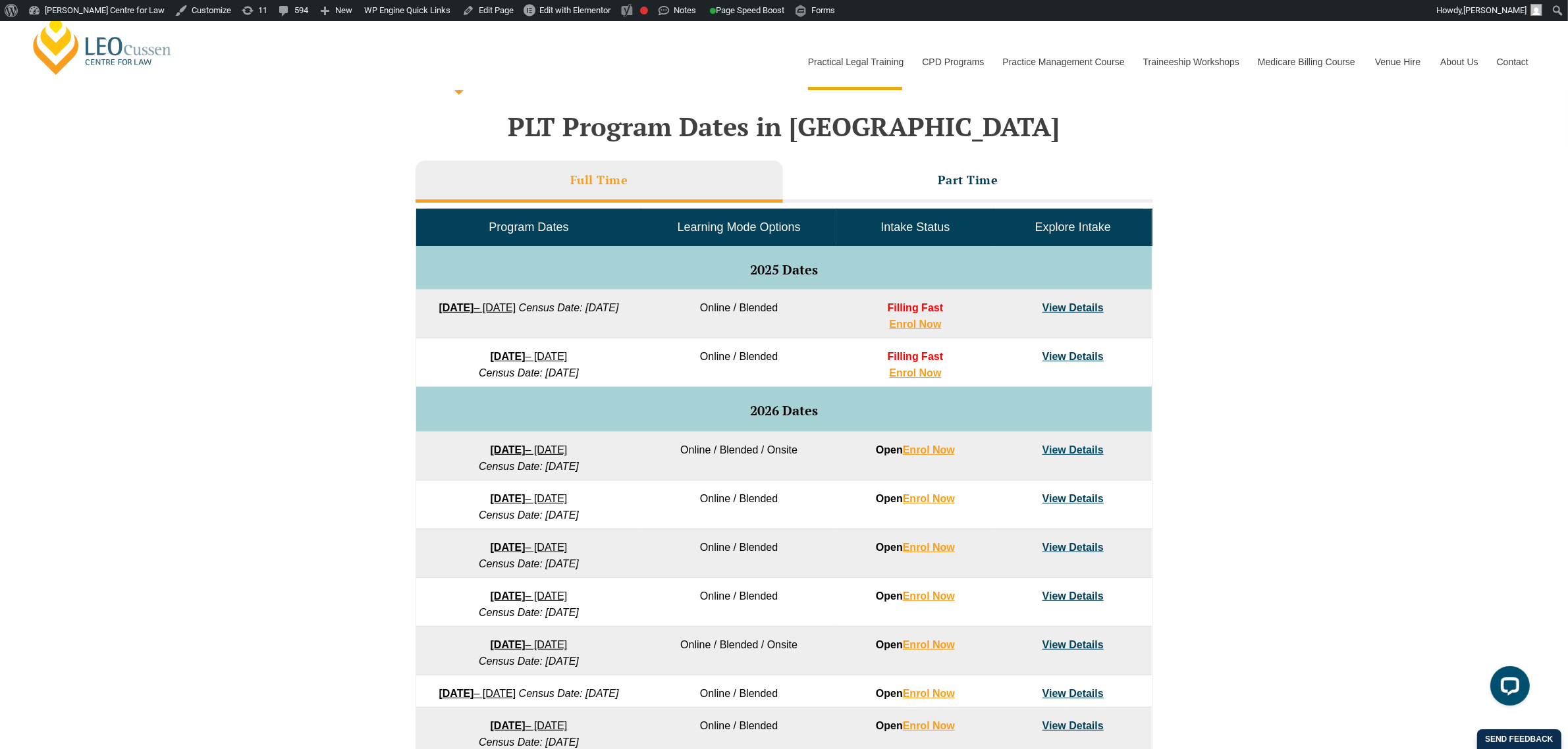
scroll to position [494, 0]
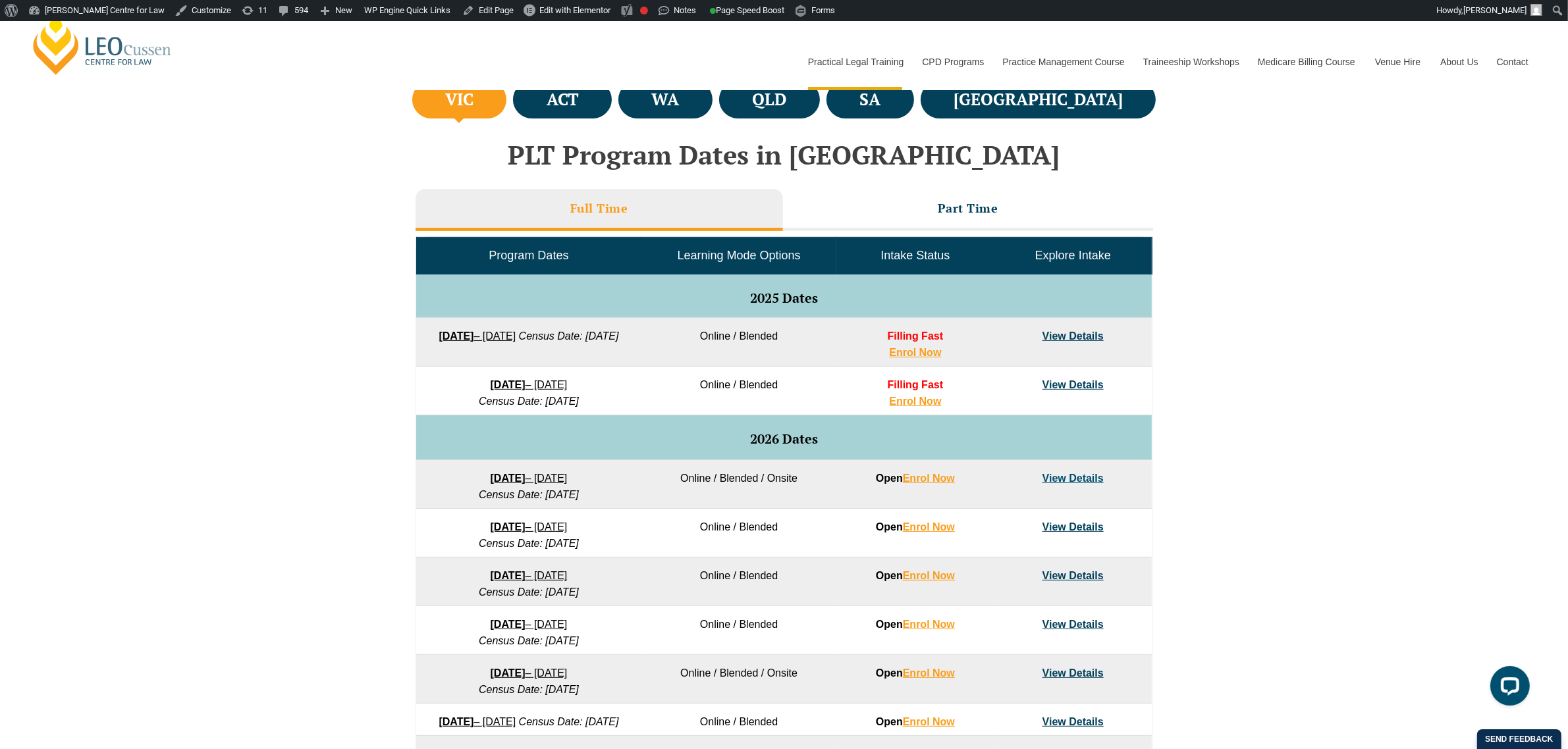
click at [602, 118] on ul "VIC ACT WA QLD SA NSW" at bounding box center [783, 100] width 750 height 45
click at [608, 113] on li "ACT" at bounding box center [562, 100] width 99 height 38
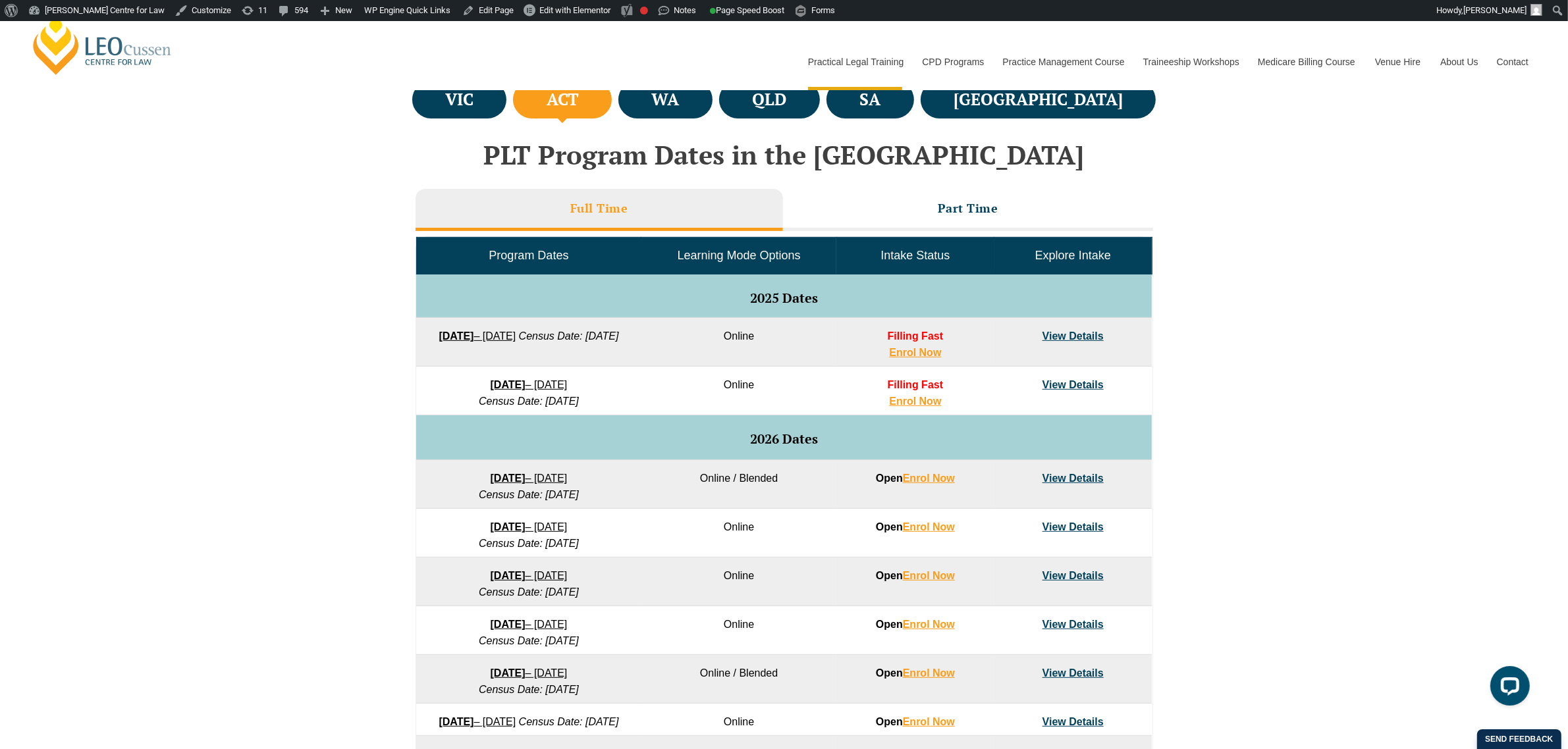
click at [1062, 379] on link "View Details" at bounding box center [1072, 385] width 61 height 12
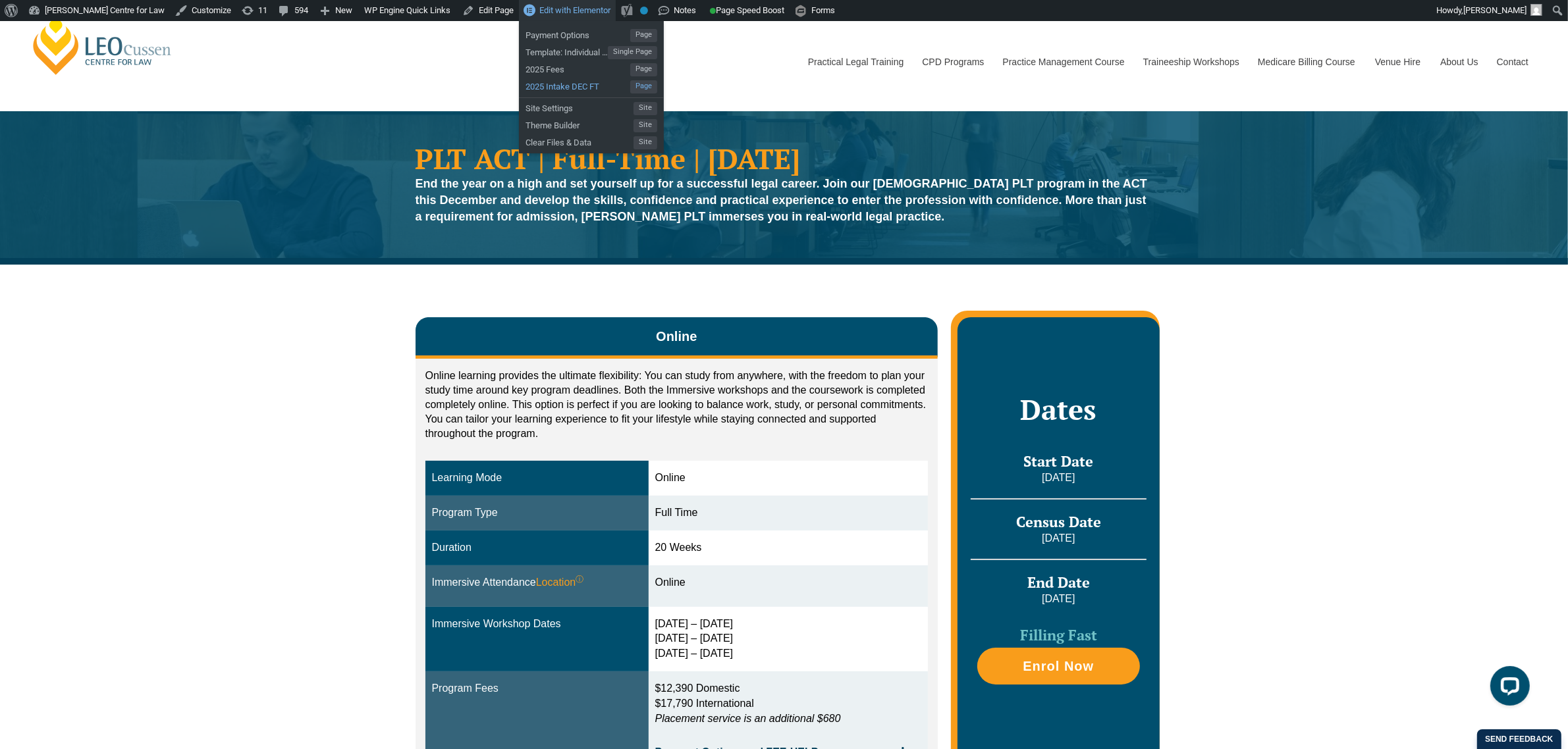
click at [551, 82] on span "2025 Intake DEC FT" at bounding box center [578, 85] width 105 height 17
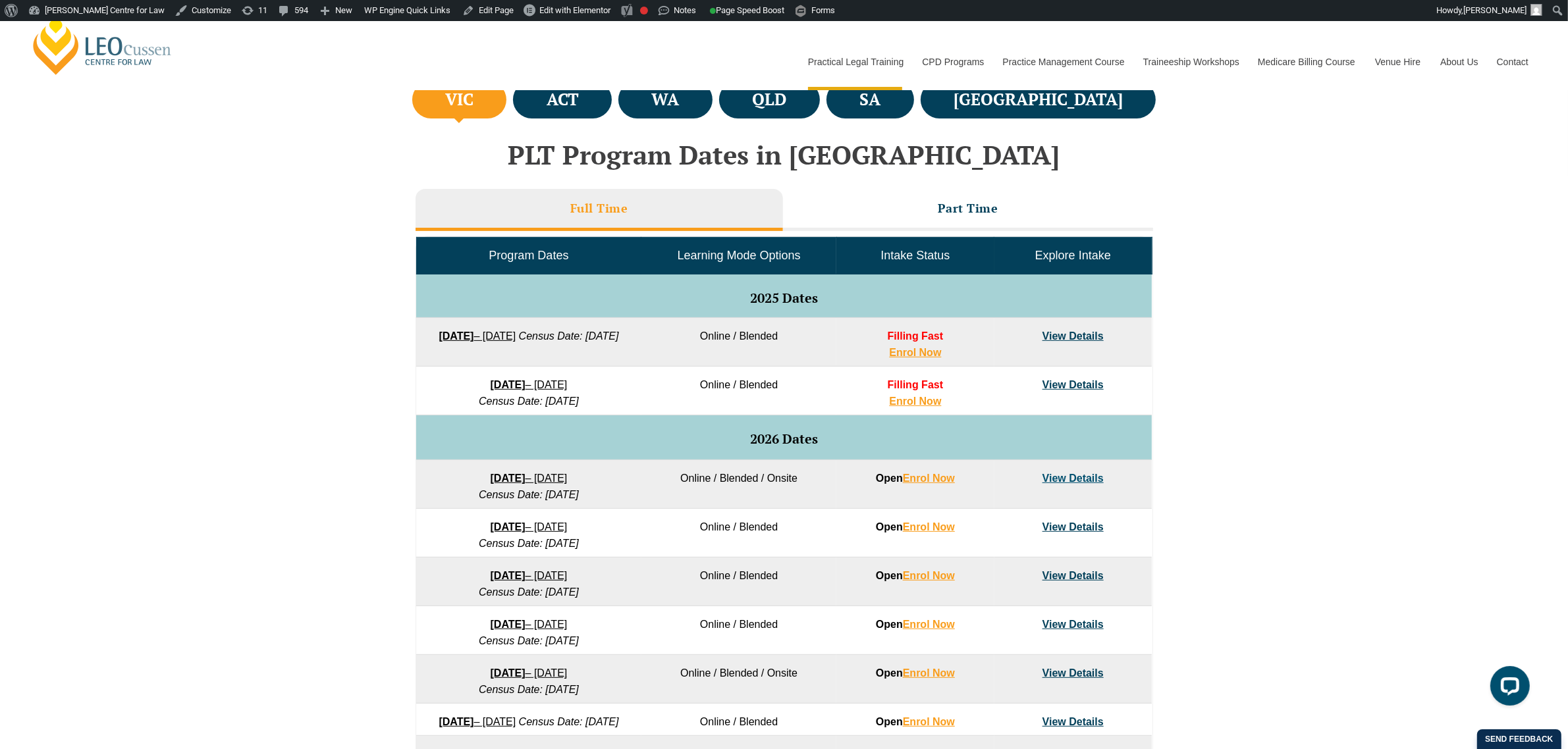
click at [1098, 380] on link "View Details" at bounding box center [1072, 385] width 61 height 12
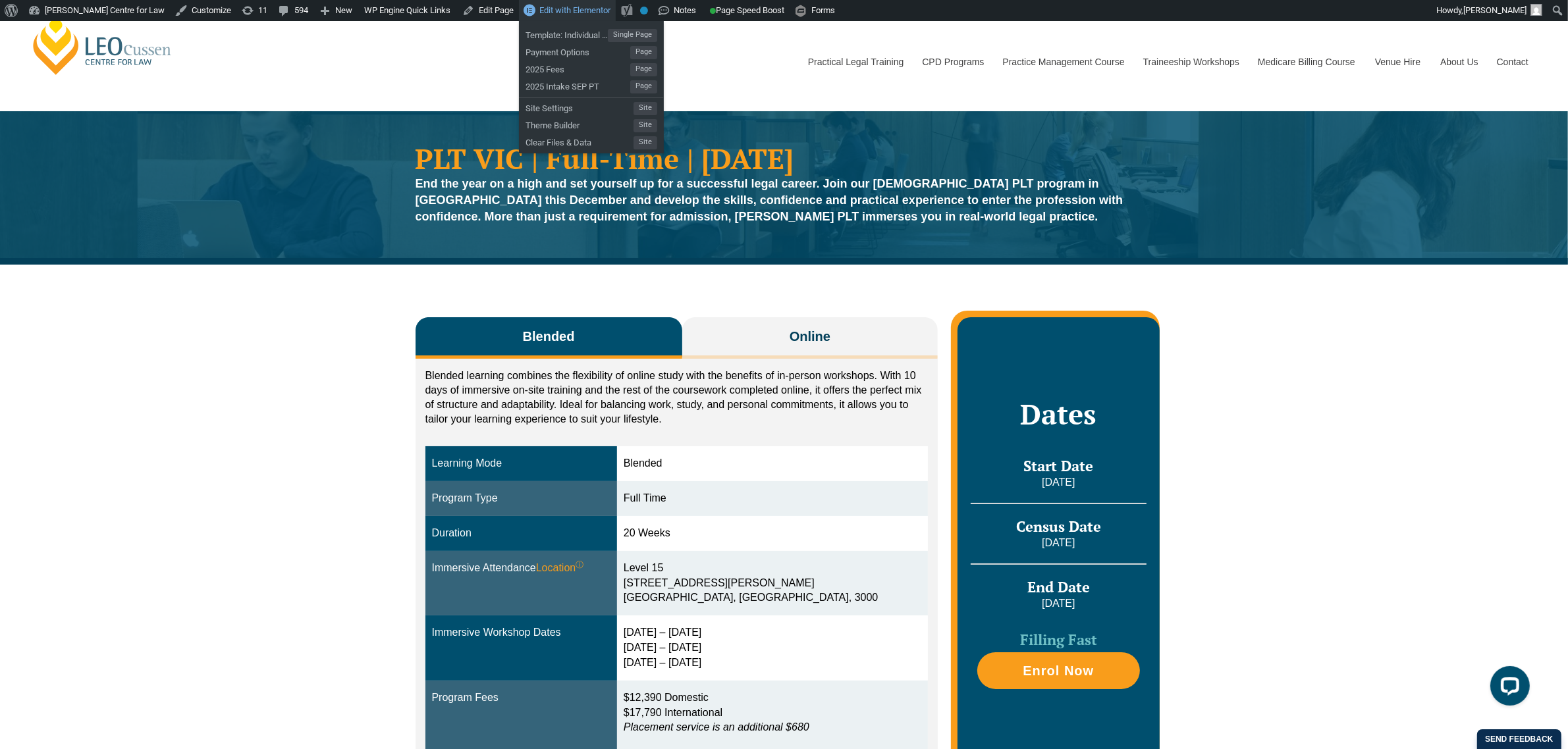
click at [539, 11] on span "Edit with Elementor" at bounding box center [574, 10] width 71 height 10
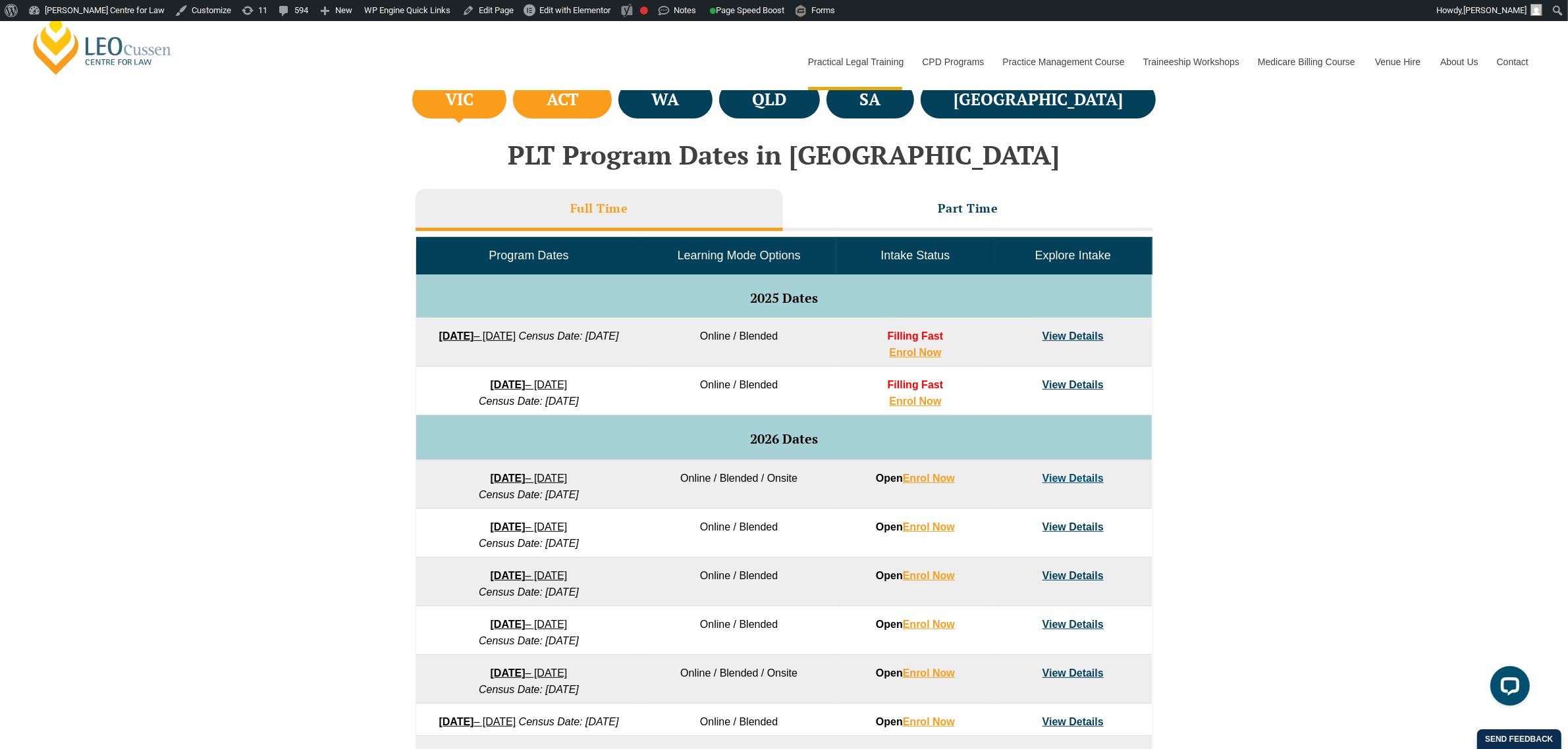
click at [579, 99] on h4 "ACT" at bounding box center [562, 100] width 32 height 21
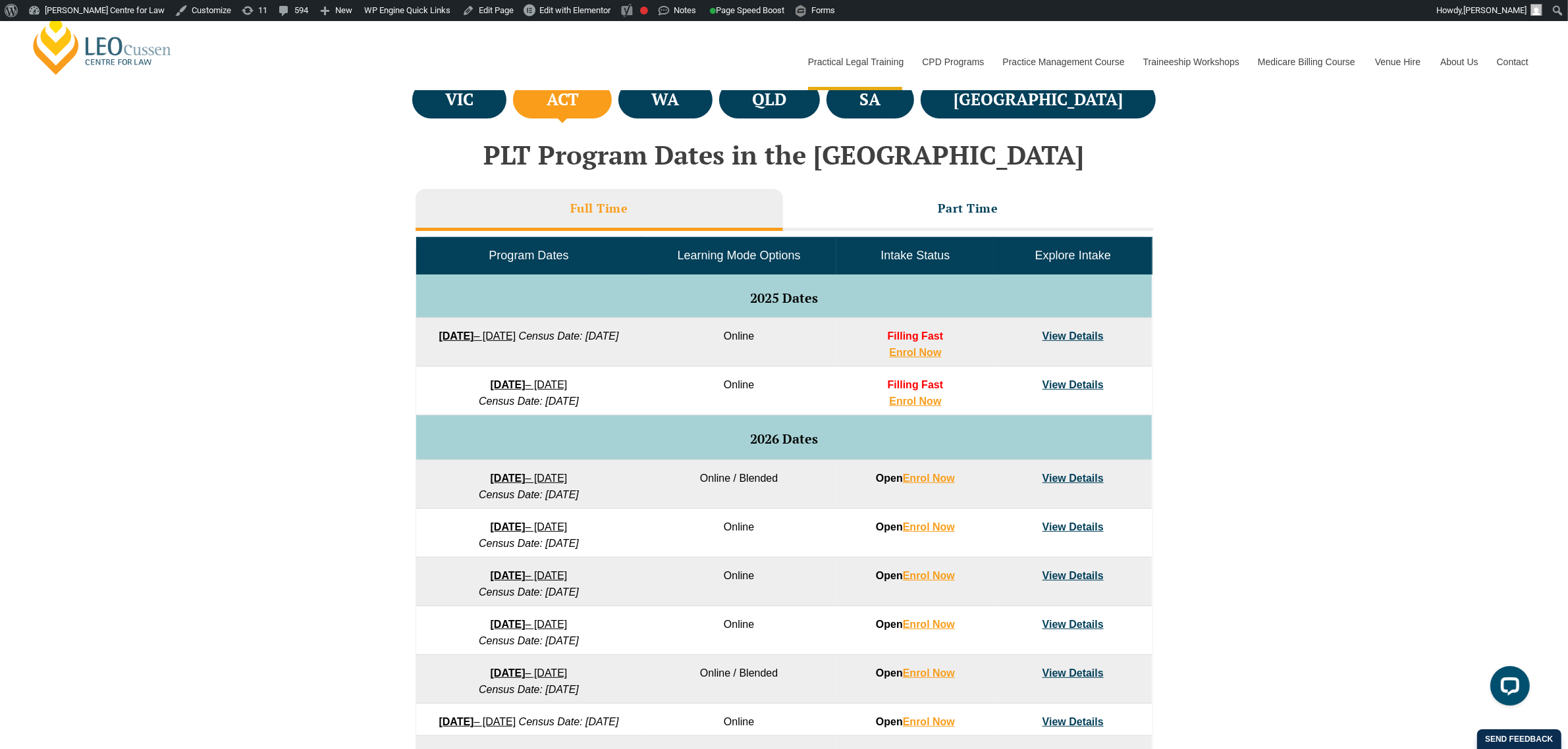
click at [1054, 386] on link "View Details" at bounding box center [1072, 385] width 61 height 12
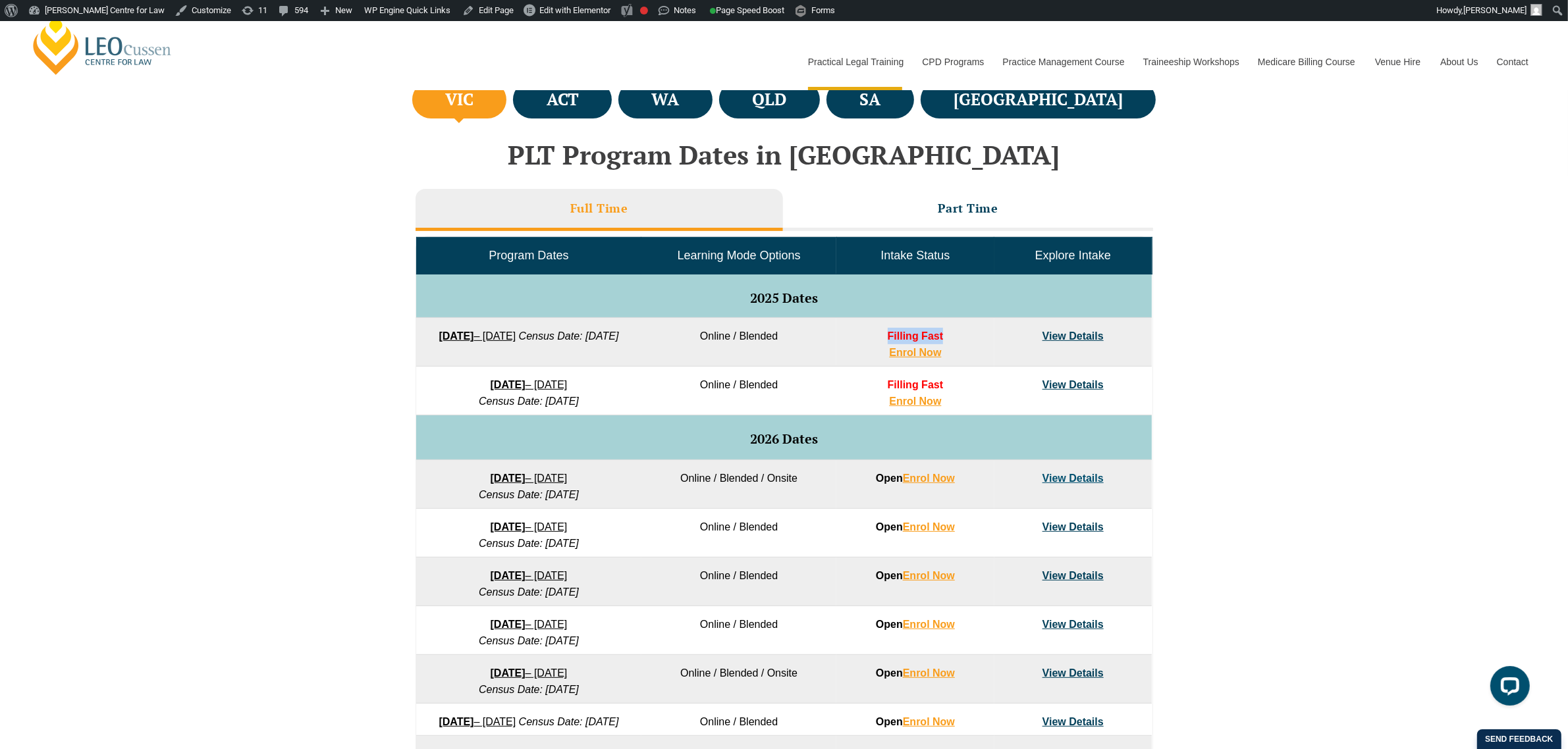
drag, startPoint x: 887, startPoint y: 336, endPoint x: 981, endPoint y: 333, distance: 94.0
click at [981, 333] on td "Filling Fast Enrol Now" at bounding box center [915, 343] width 158 height 48
copy span "Filling Fast"
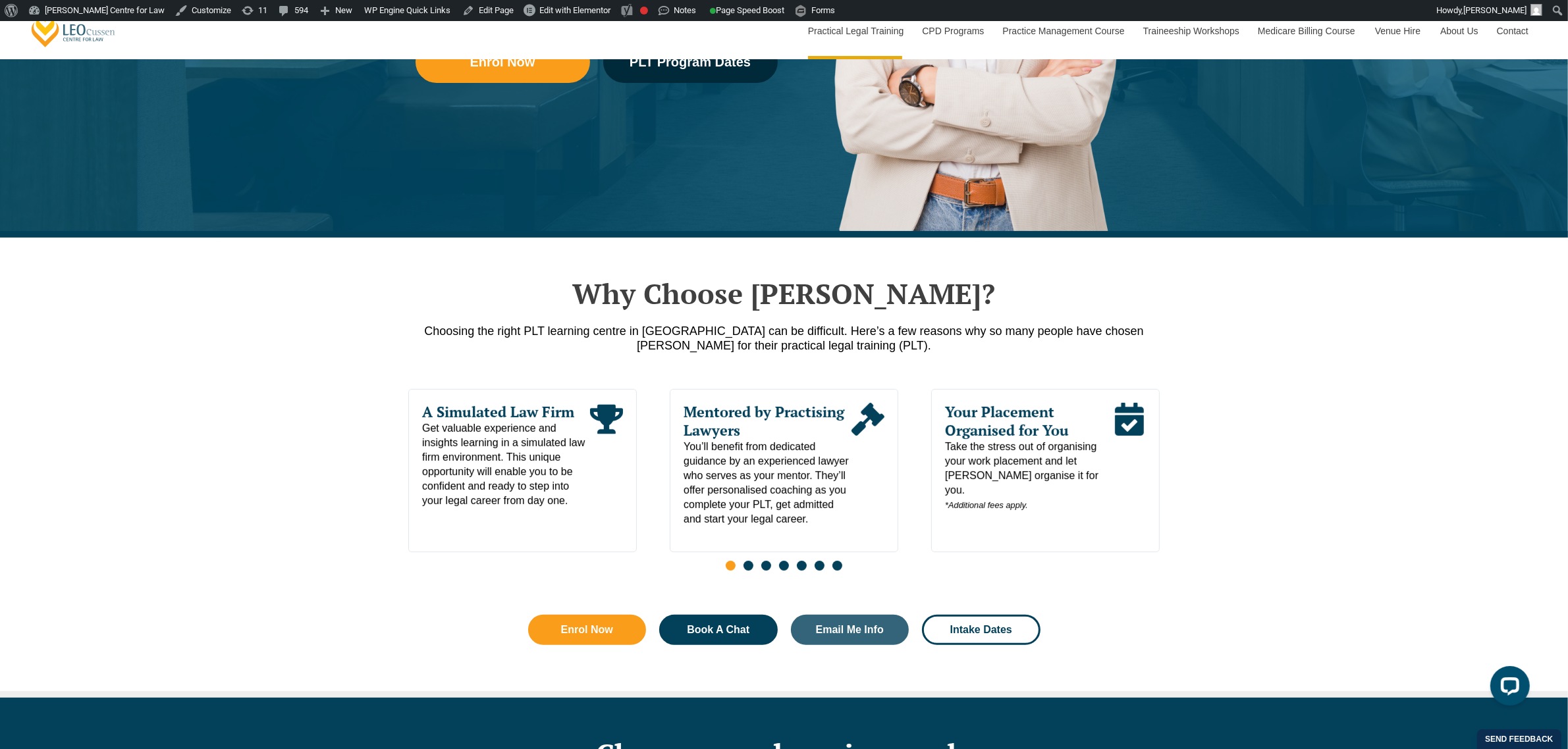
scroll to position [165, 0]
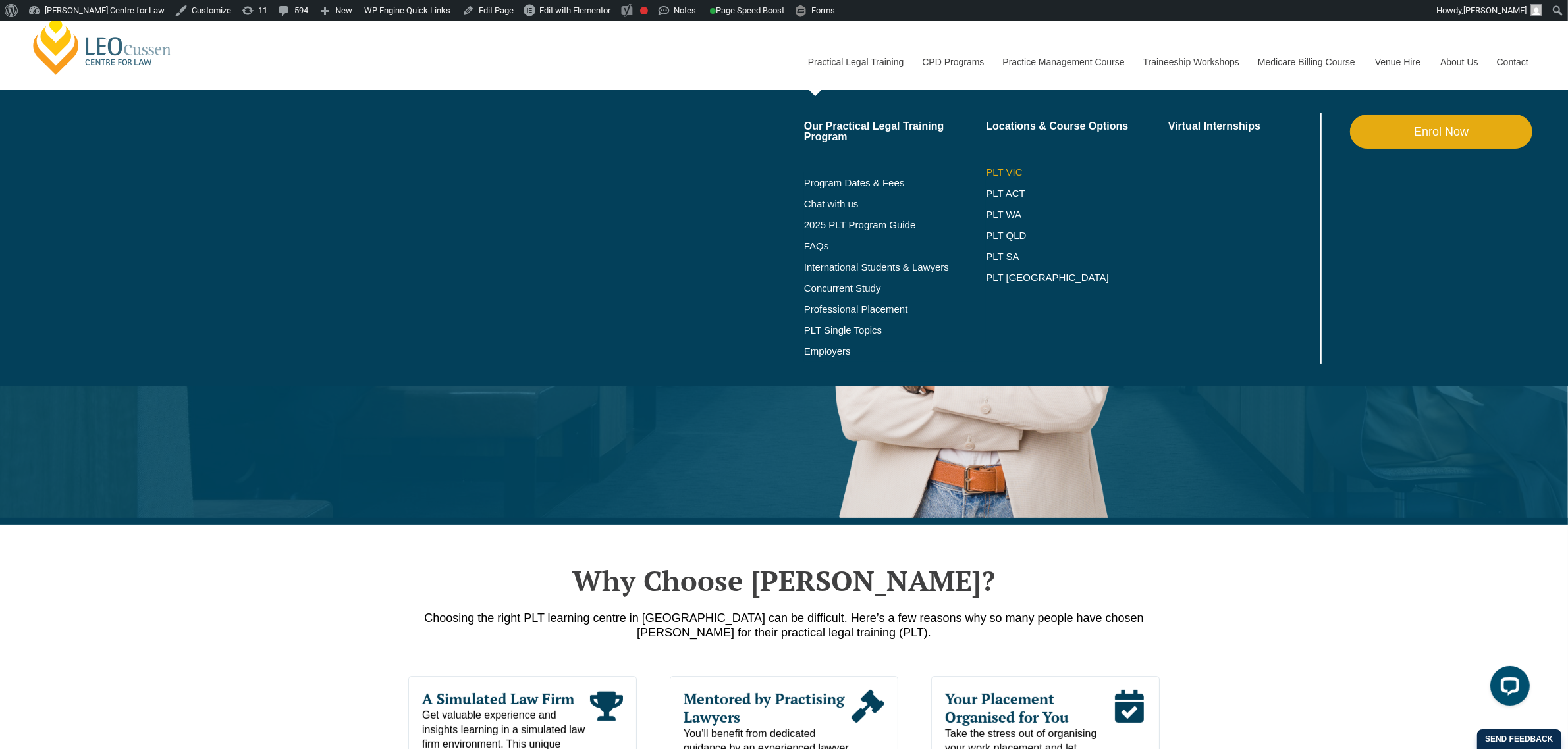
click at [1009, 167] on link "PLT VIC" at bounding box center [1076, 172] width 182 height 11
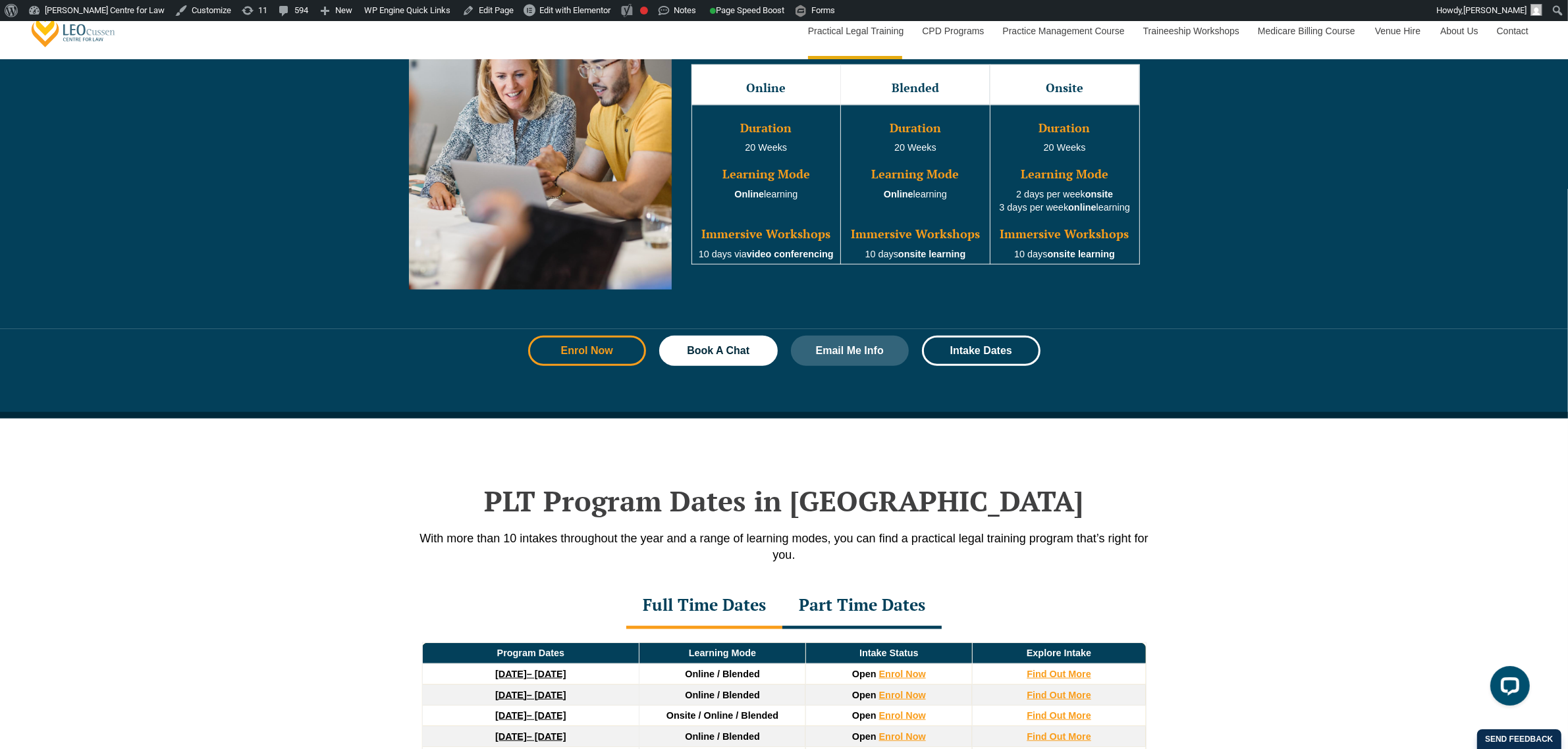
scroll to position [1646, 0]
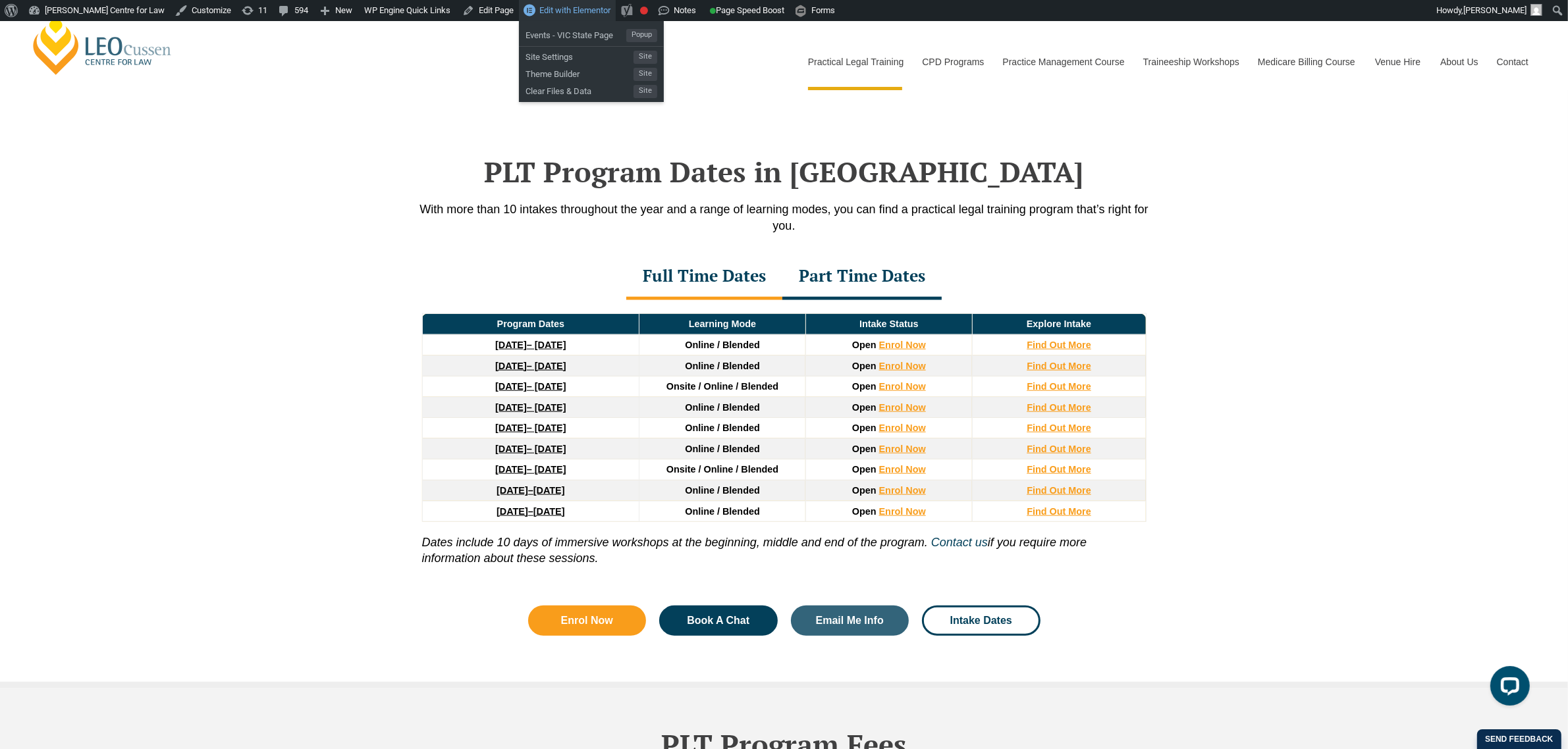
click at [574, 17] on link "Edit with Elementor" at bounding box center [567, 11] width 97 height 21
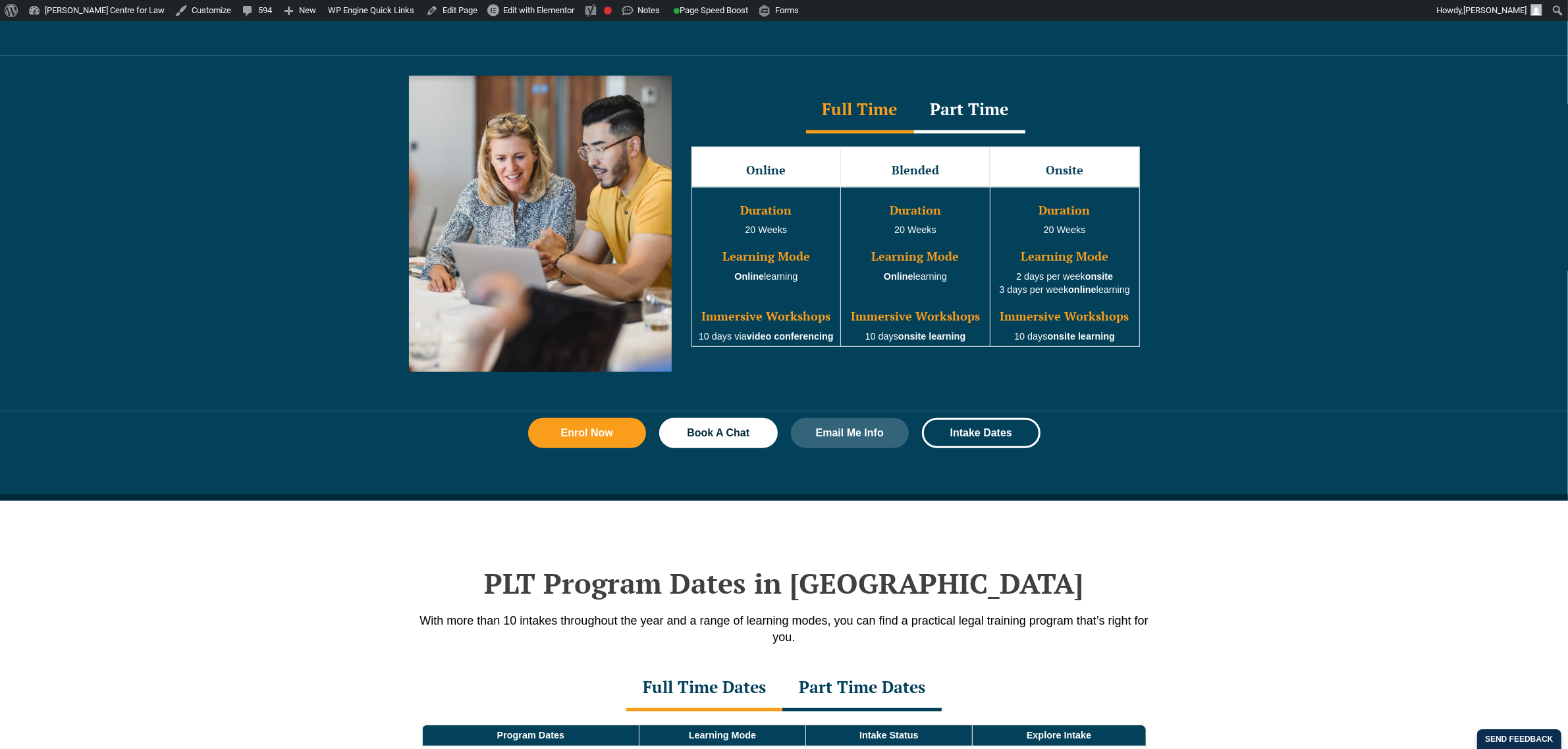
scroll to position [1728, 0]
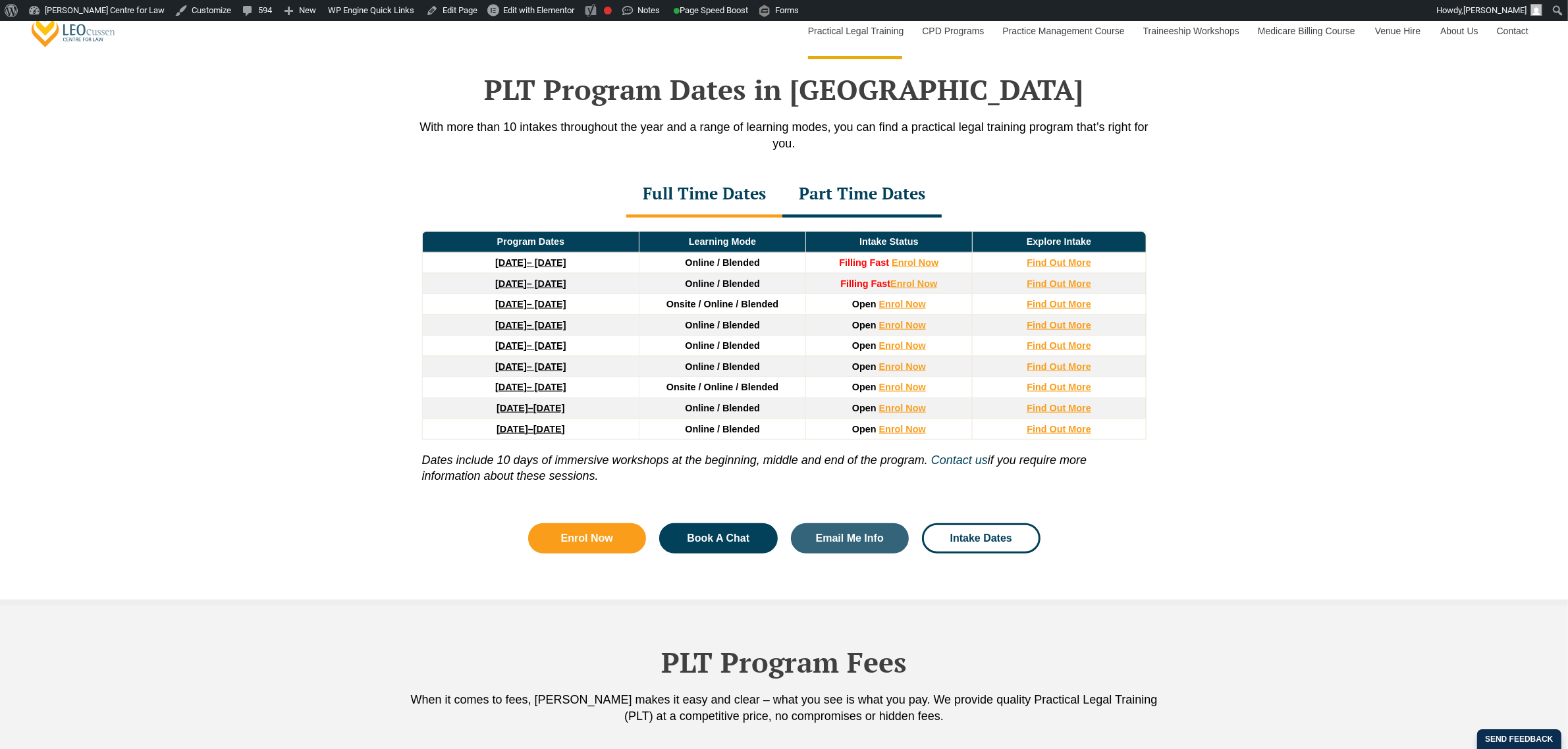
click at [880, 211] on div "Part Time Dates" at bounding box center [861, 195] width 160 height 46
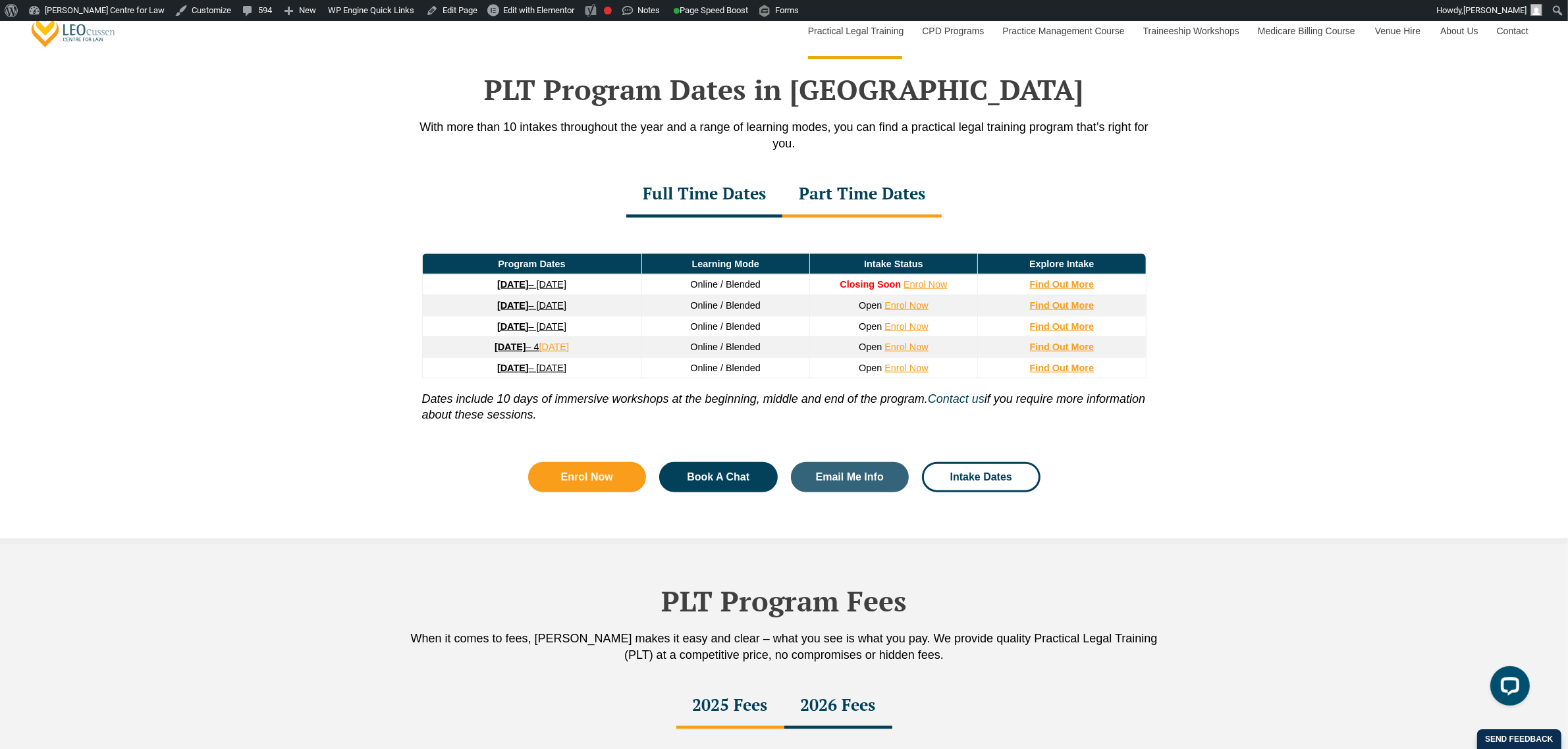
scroll to position [0, 0]
click at [723, 202] on div "Full Time Dates" at bounding box center [704, 195] width 156 height 46
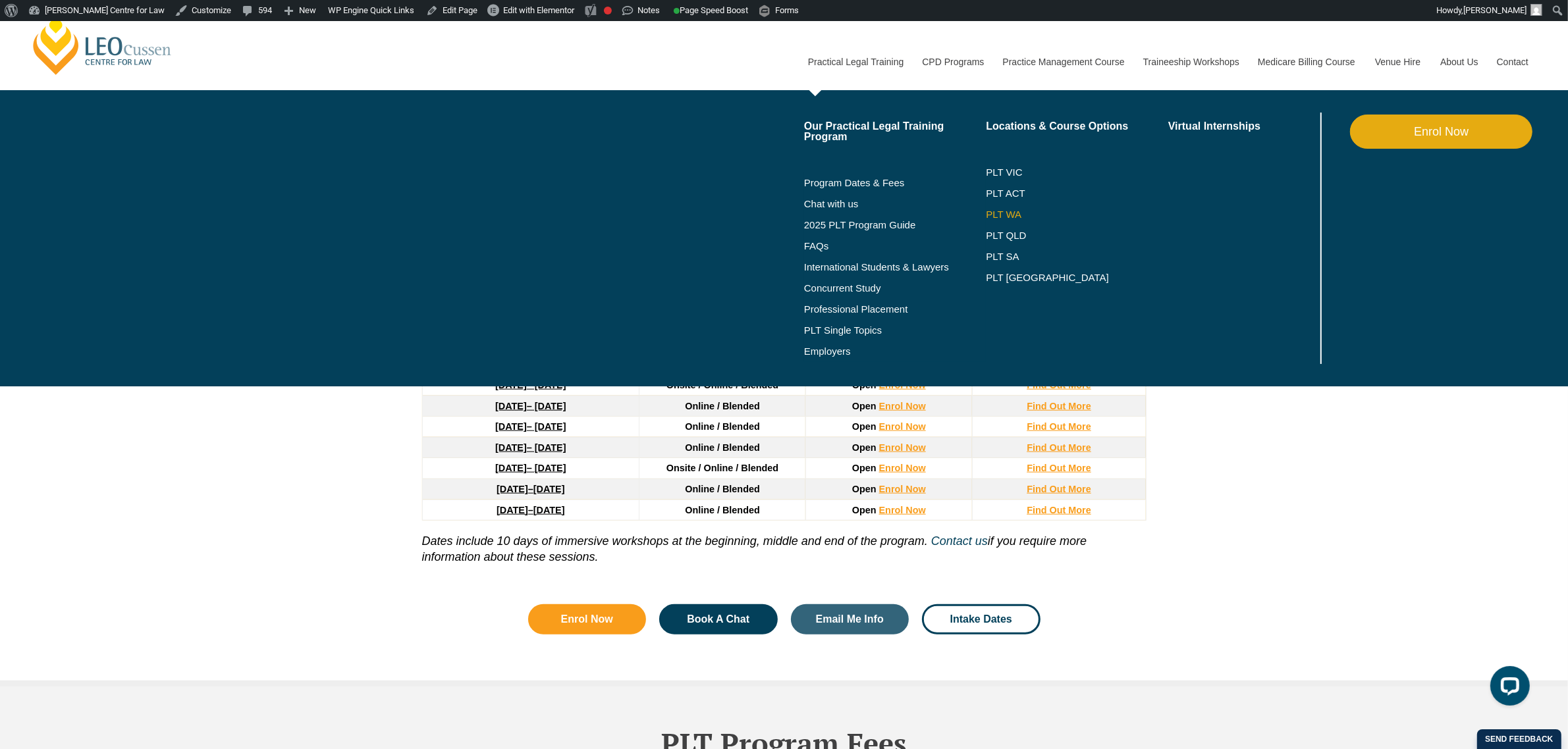
click at [1012, 206] on li "PLT WA" at bounding box center [1076, 215] width 182 height 21
click at [1012, 209] on link "PLT WA" at bounding box center [1060, 214] width 149 height 11
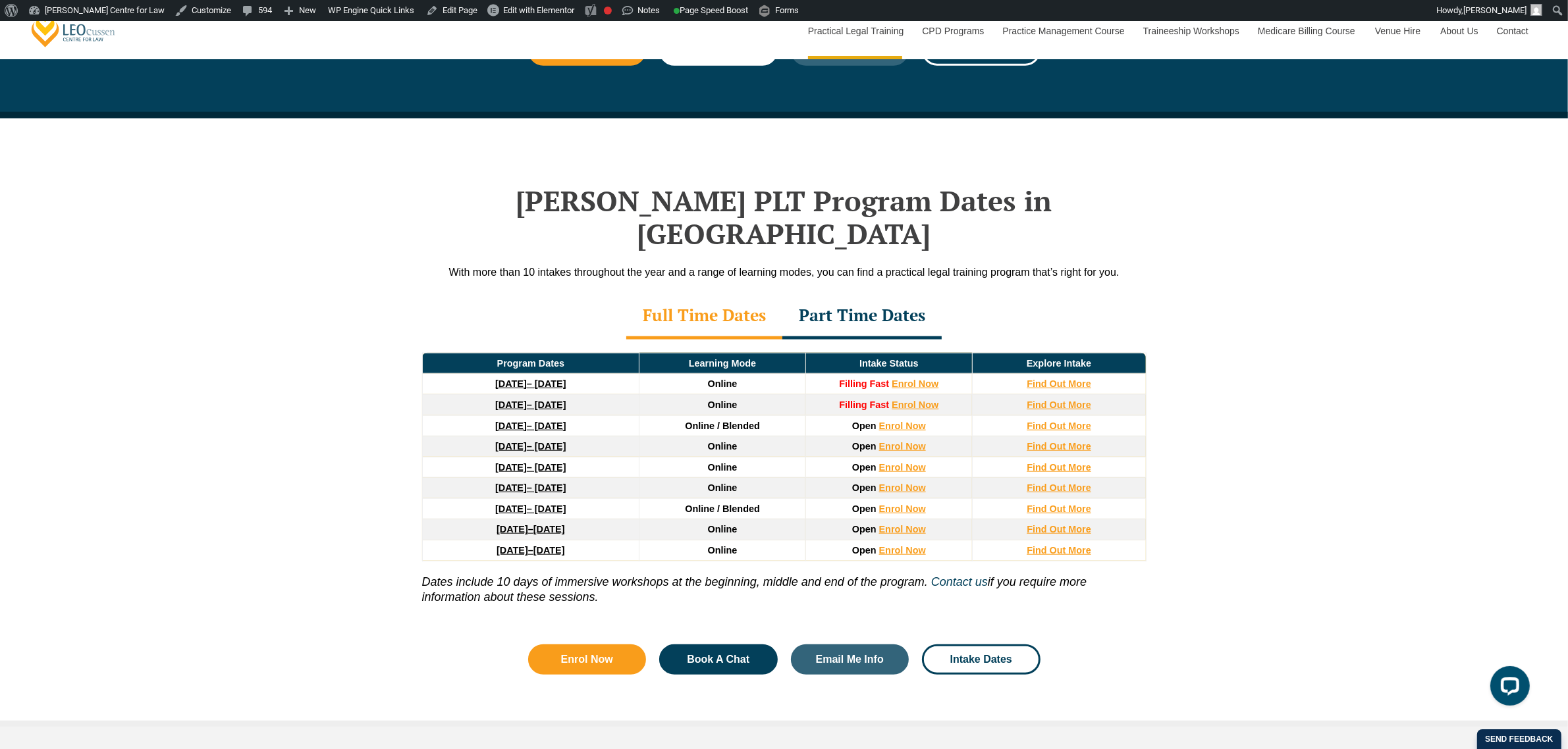
scroll to position [1646, 0]
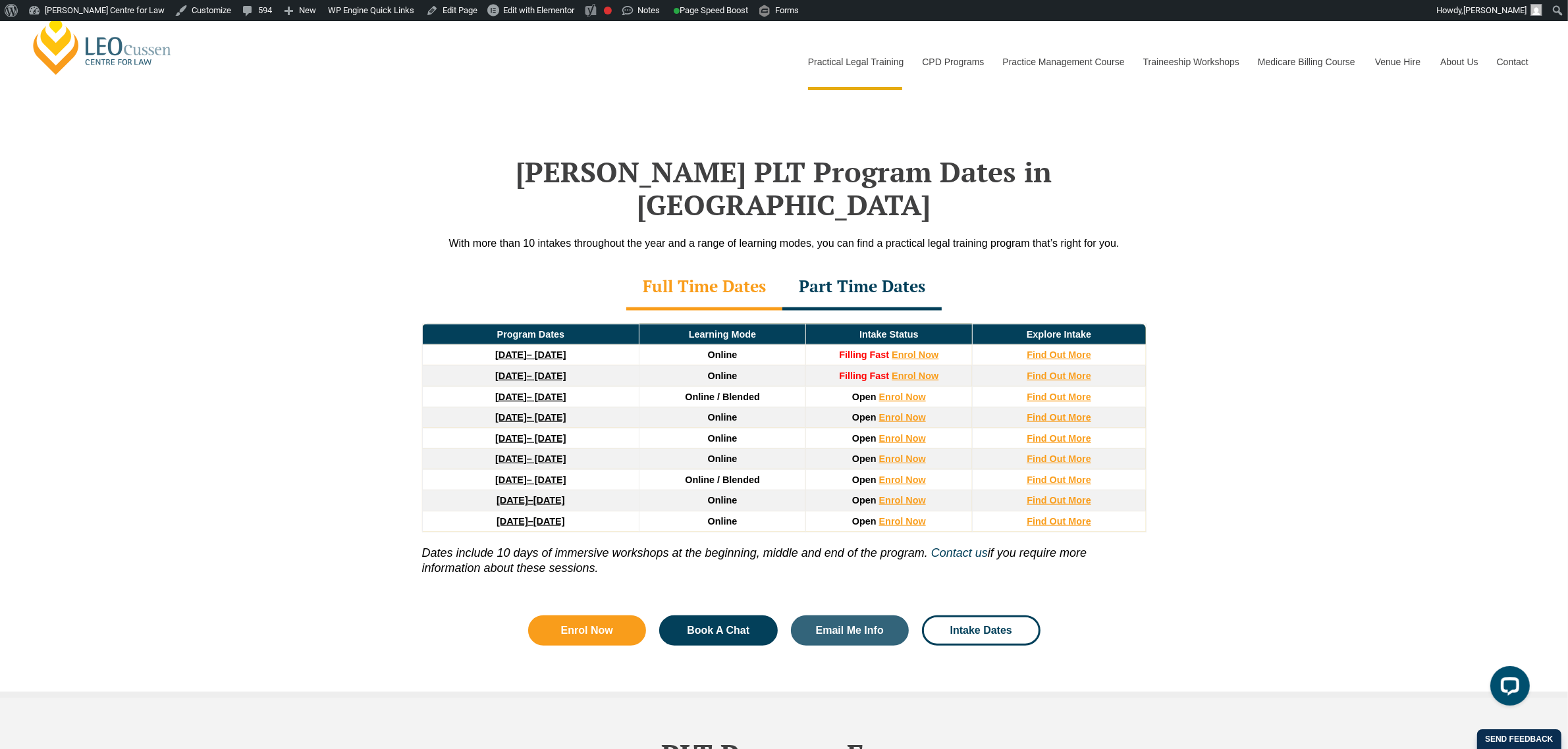
click at [845, 274] on div "Part Time Dates" at bounding box center [861, 287] width 160 height 46
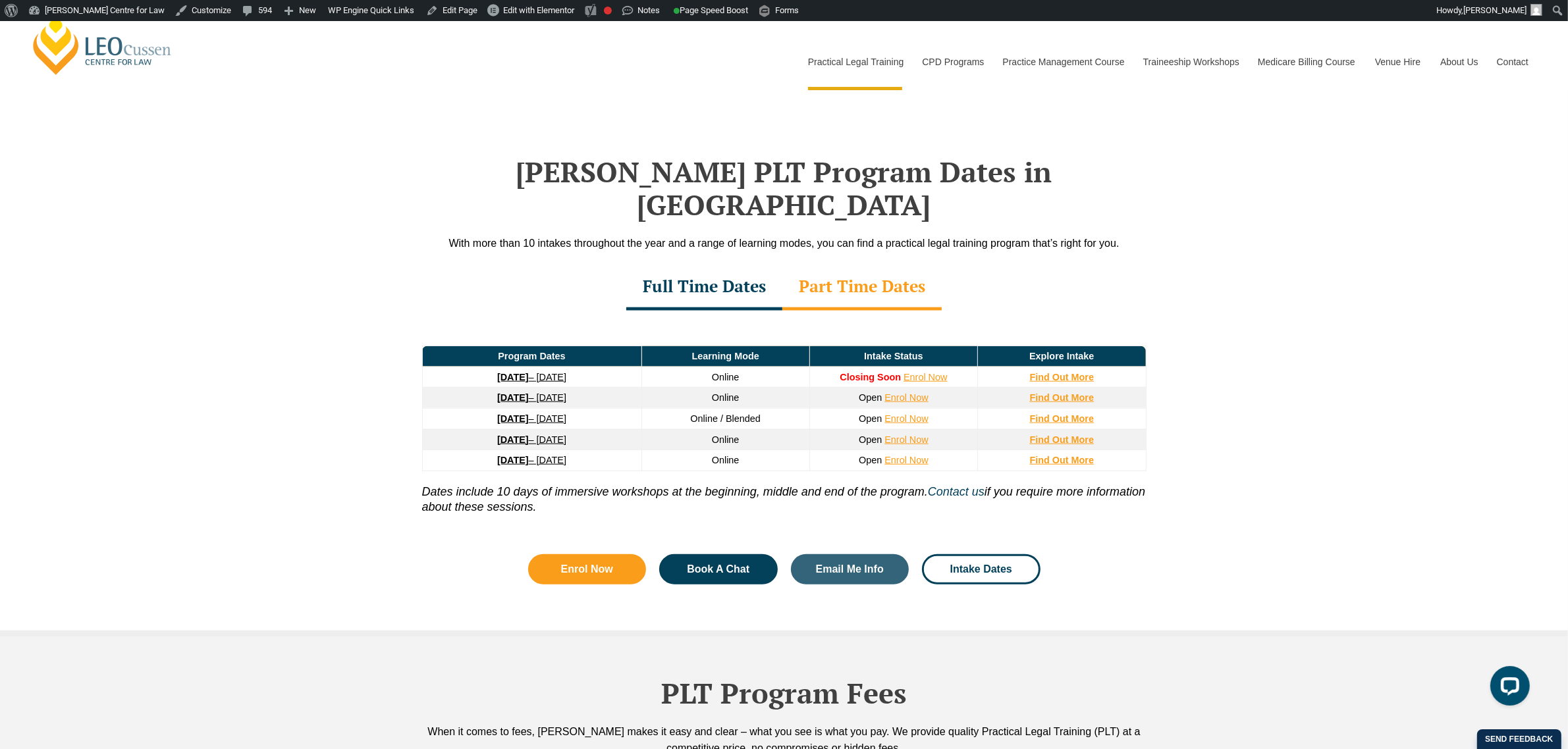
click at [748, 271] on div "Full Time Dates" at bounding box center [704, 287] width 156 height 46
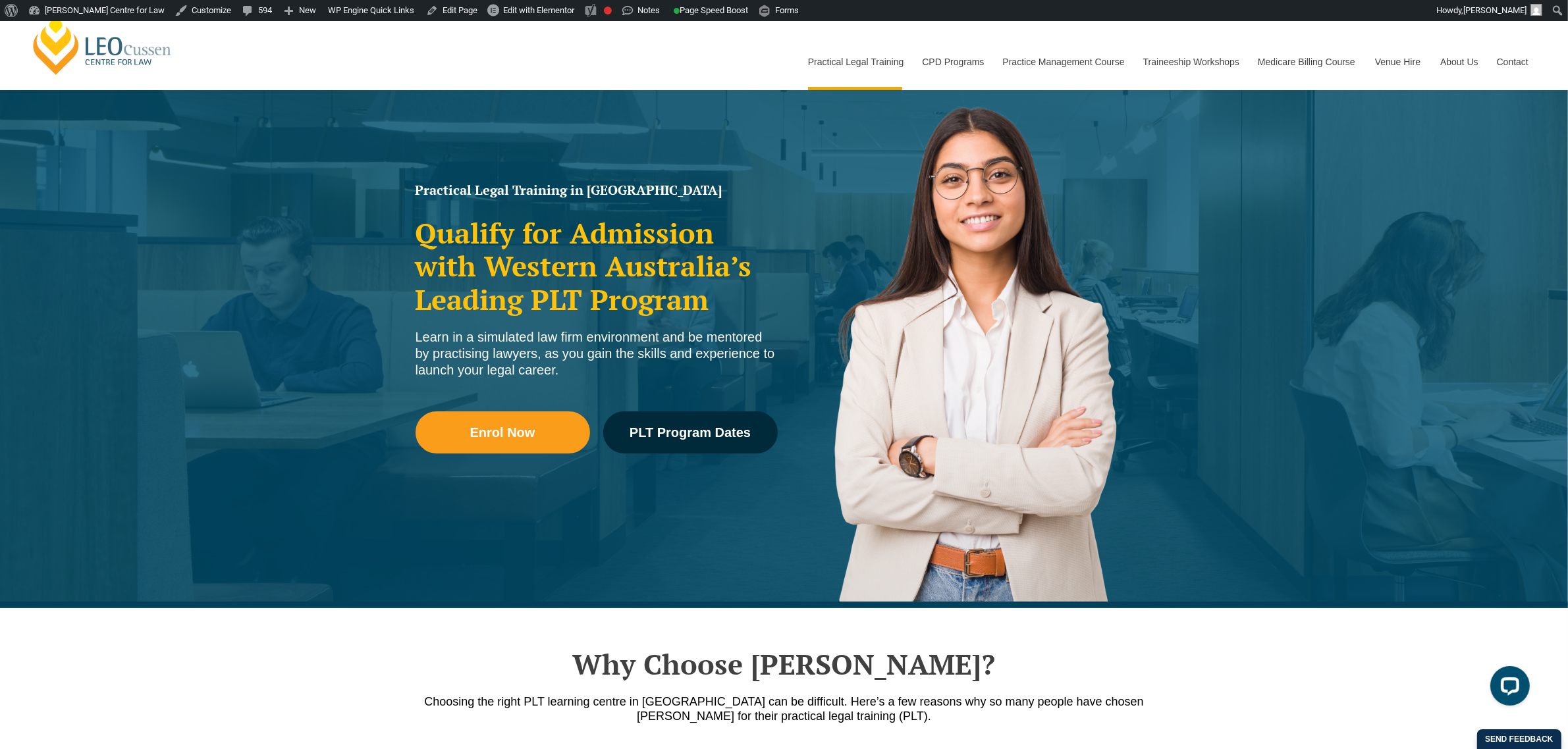
scroll to position [0, 0]
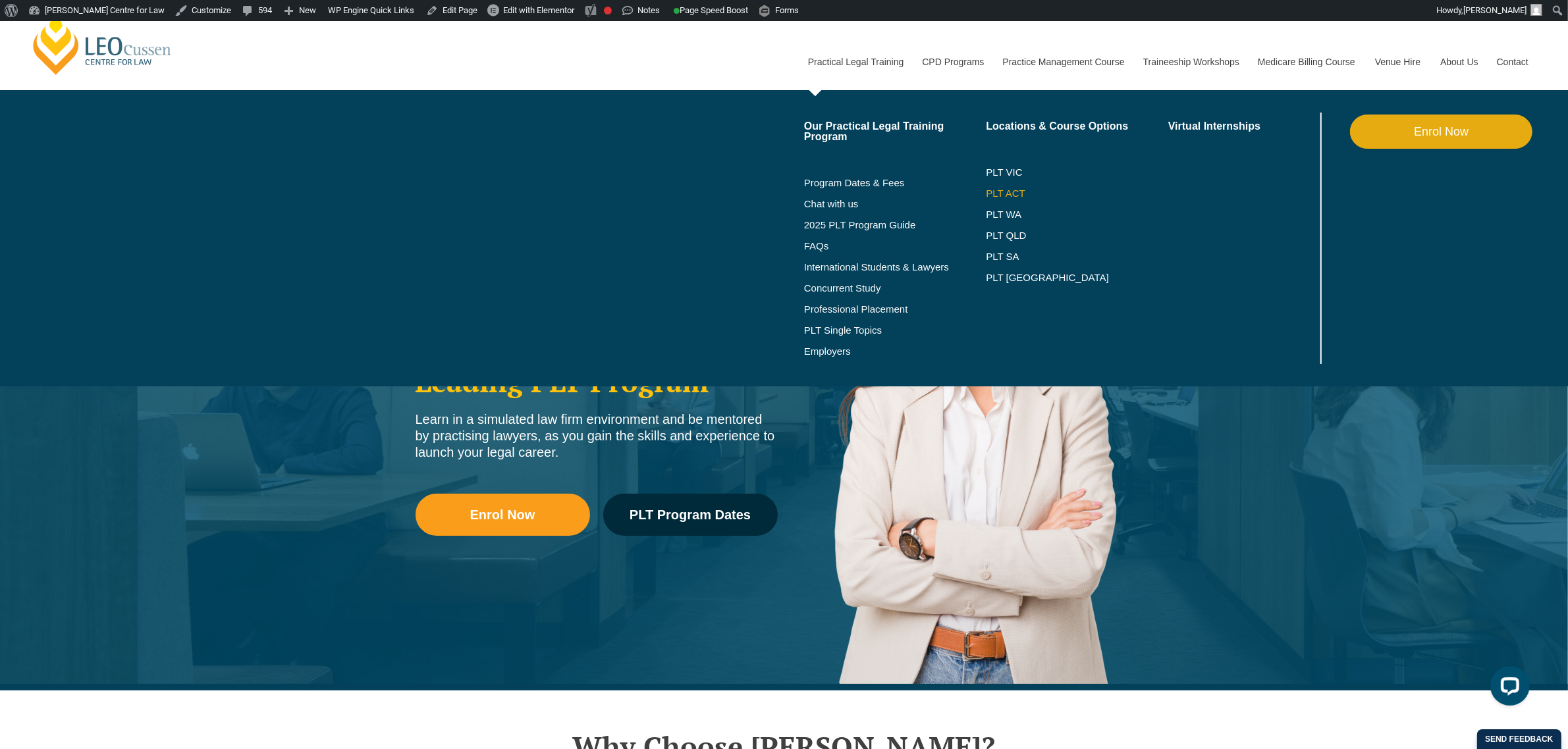
click at [1014, 193] on link "PLT ACT" at bounding box center [1076, 194] width 182 height 11
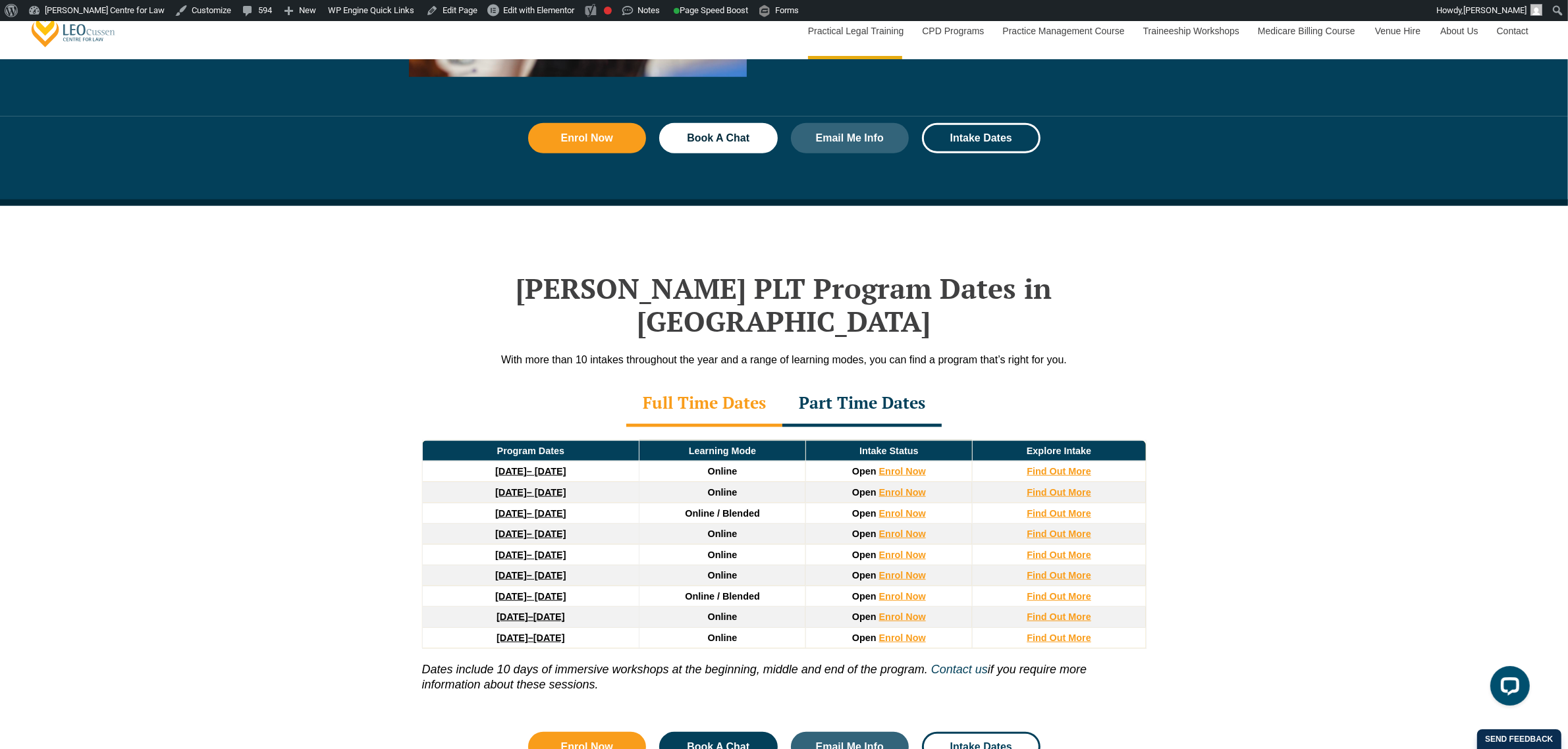
scroll to position [1564, 0]
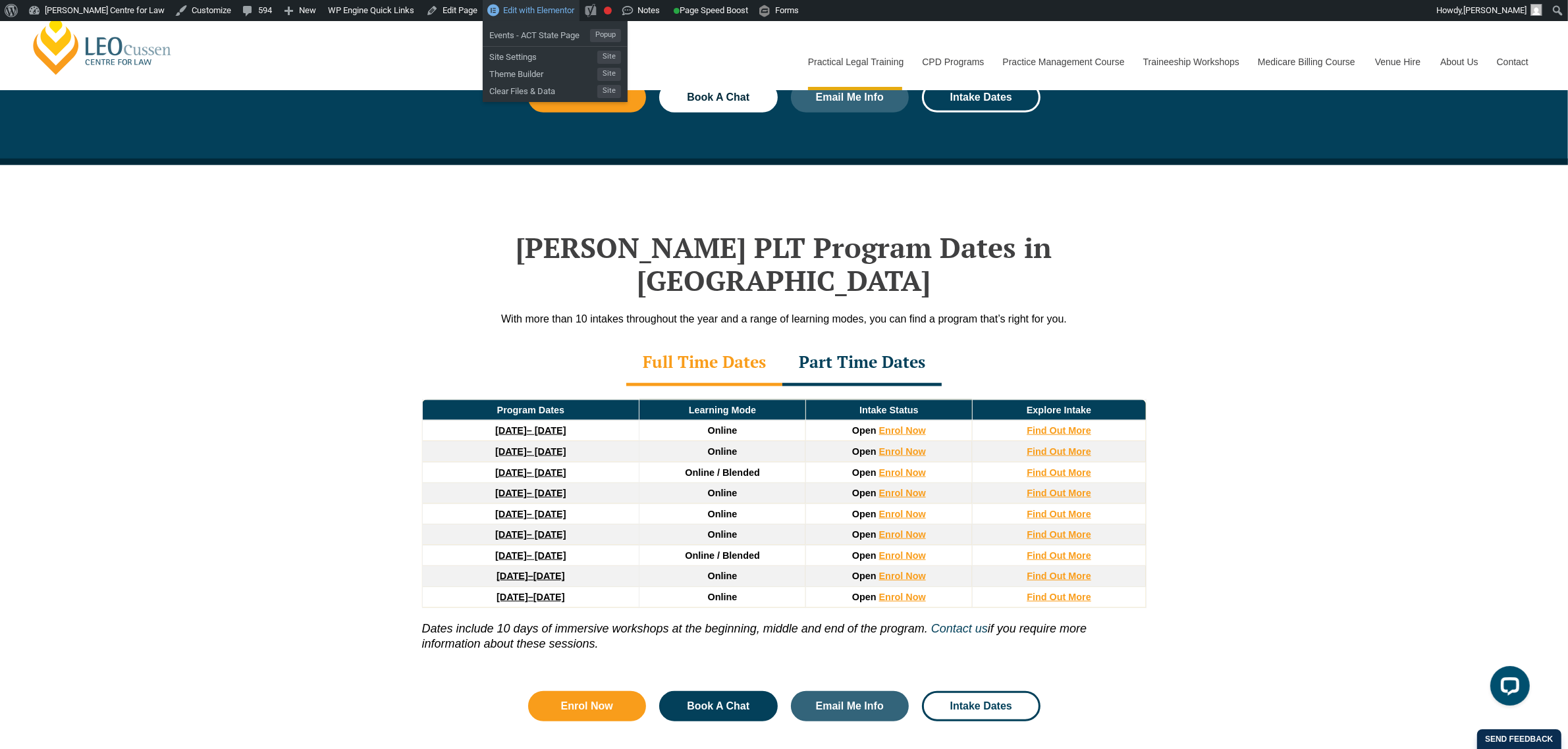
click at [489, 16] on link "Edit with Elementor" at bounding box center [531, 11] width 97 height 21
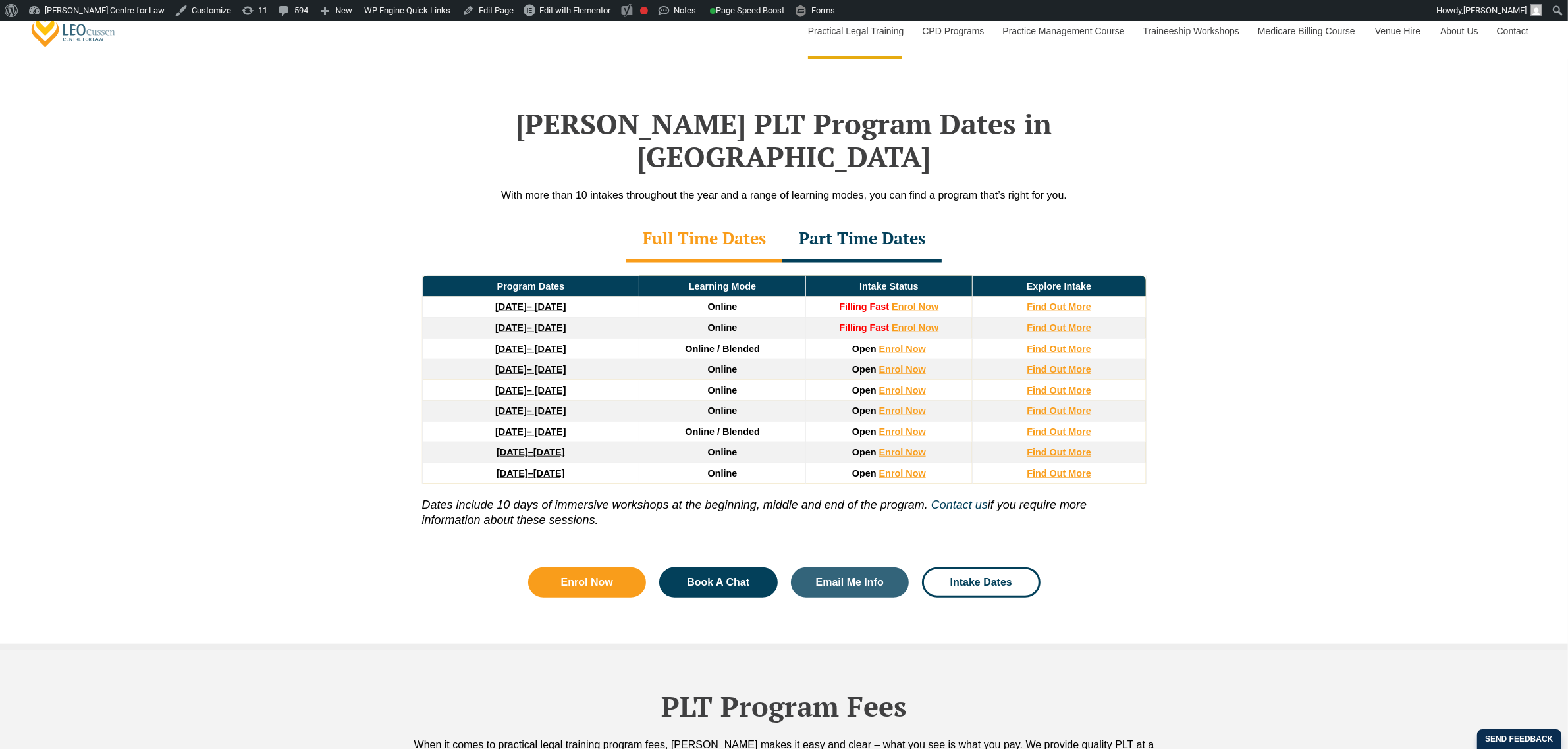
scroll to position [1728, 0]
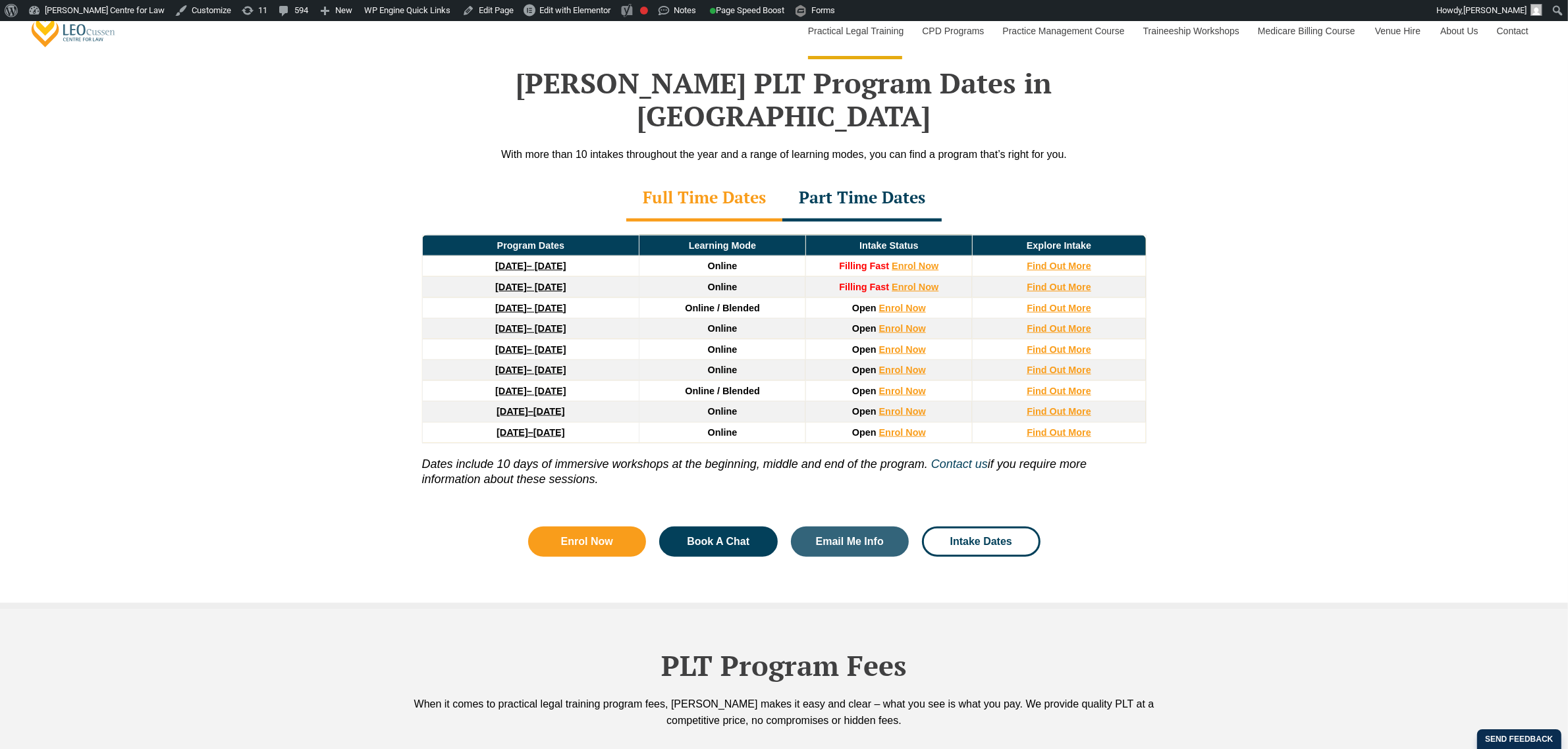
click at [894, 176] on div "Part Time Dates" at bounding box center [861, 199] width 160 height 46
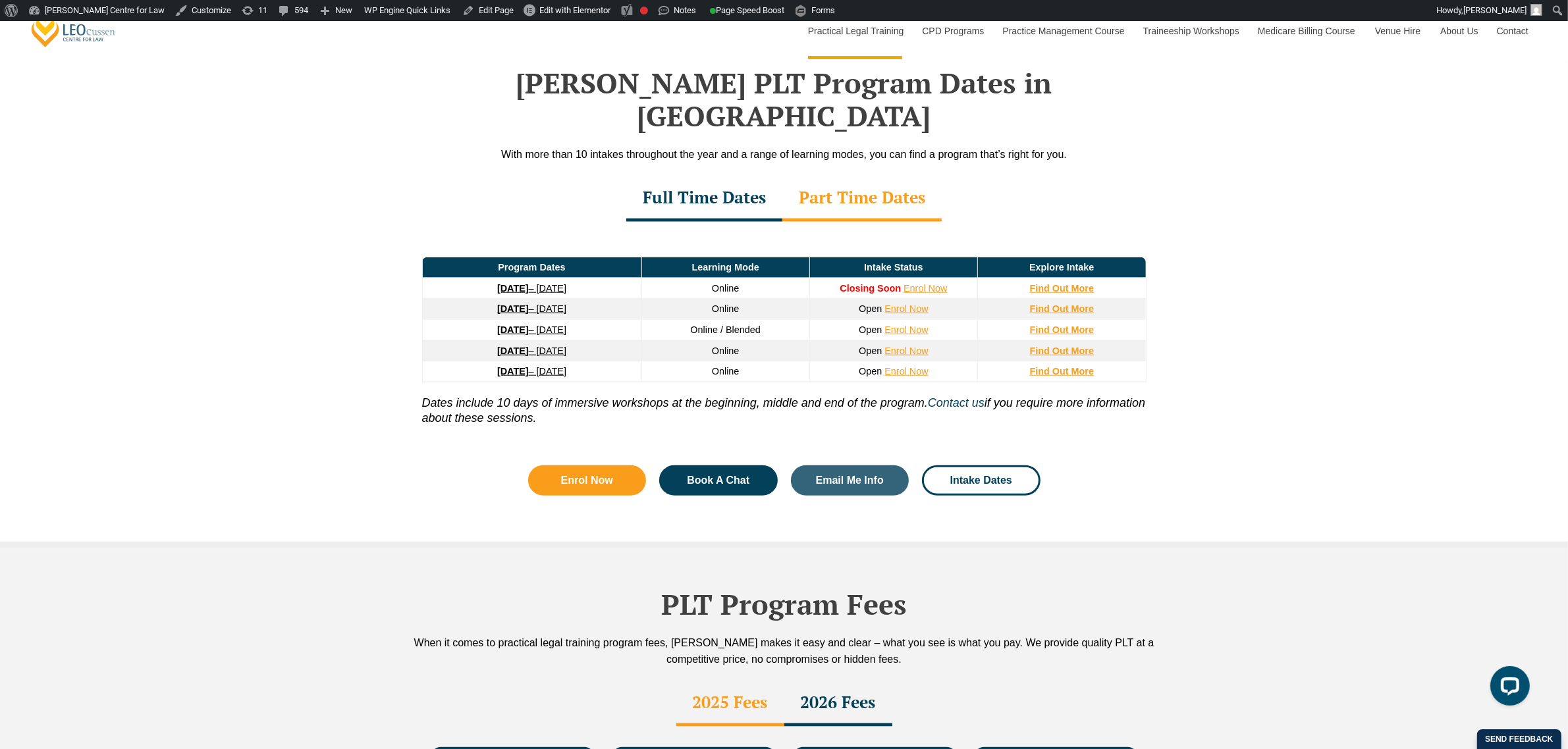
scroll to position [0, 0]
click at [715, 176] on div "Full Time Dates" at bounding box center [704, 199] width 156 height 46
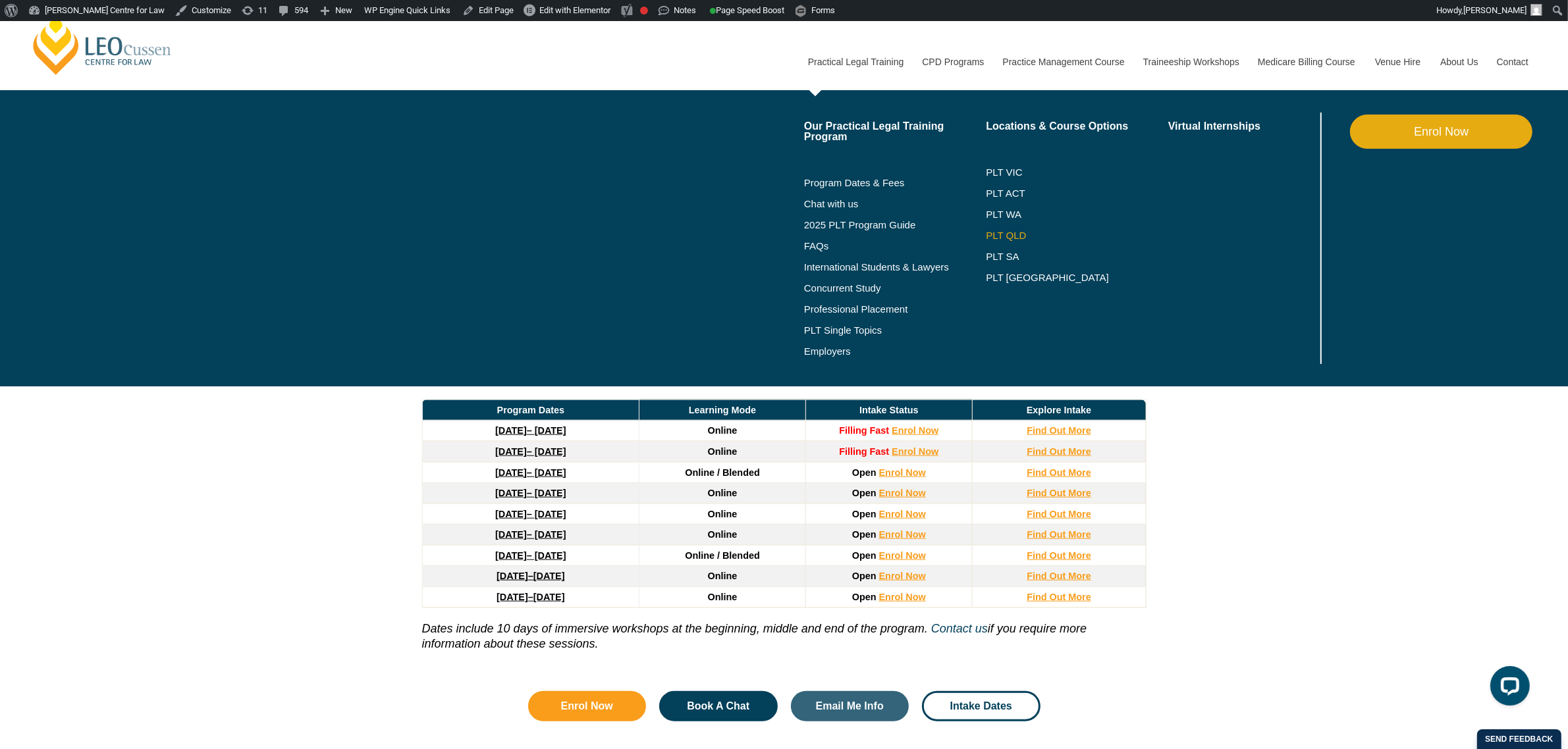
click at [1009, 238] on link "PLT QLD" at bounding box center [1076, 235] width 182 height 11
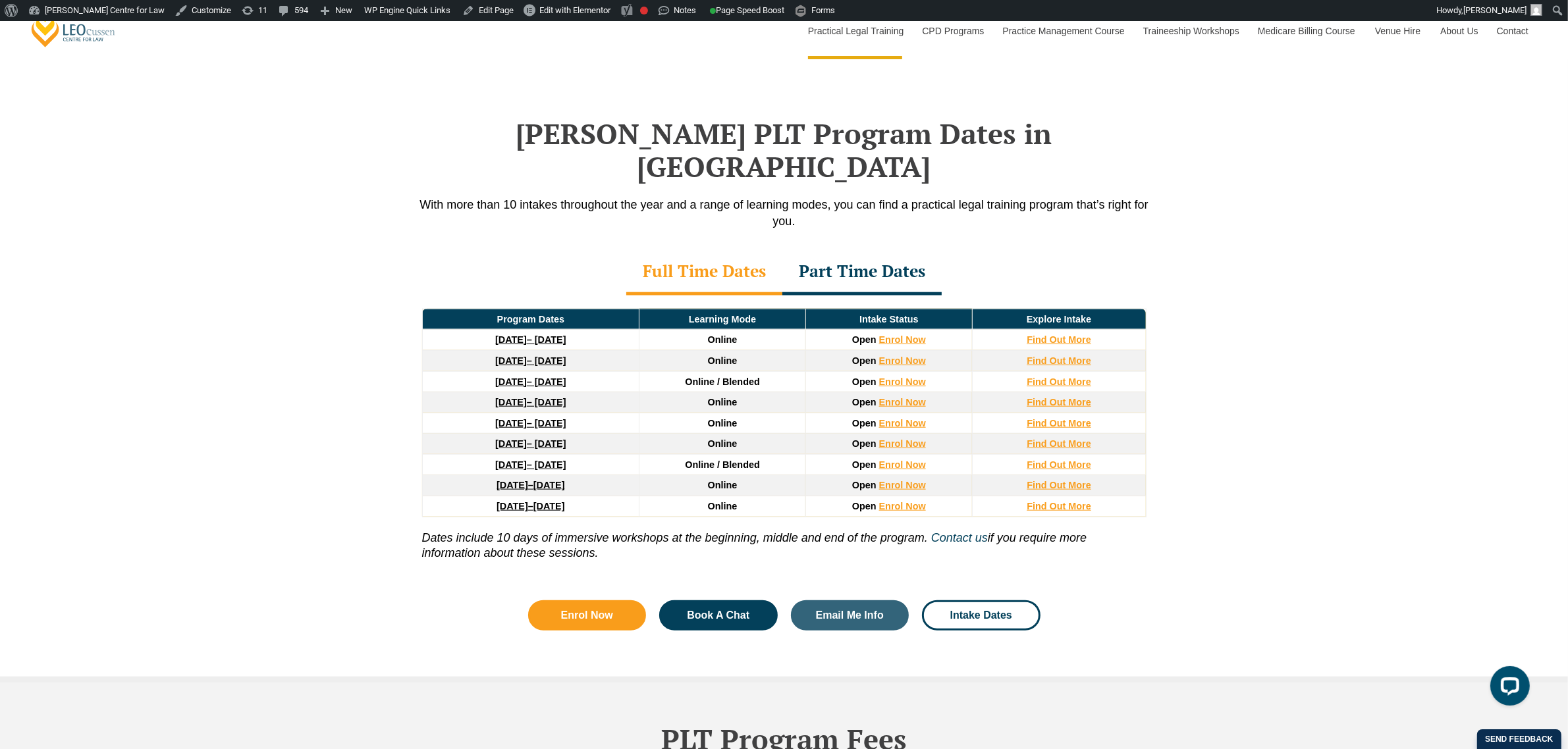
scroll to position [1646, 0]
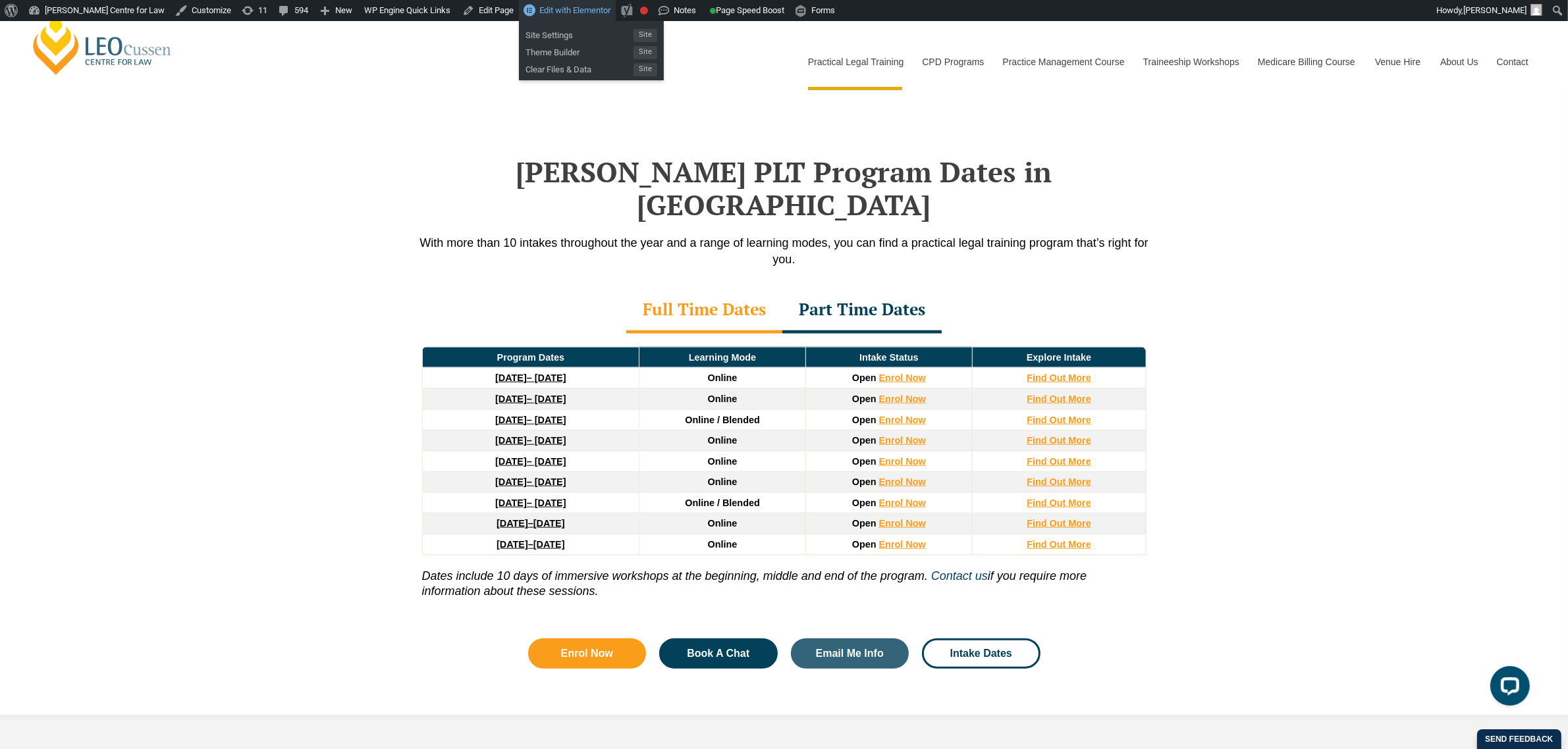
click at [569, 14] on span "Edit with Elementor" at bounding box center [574, 10] width 71 height 10
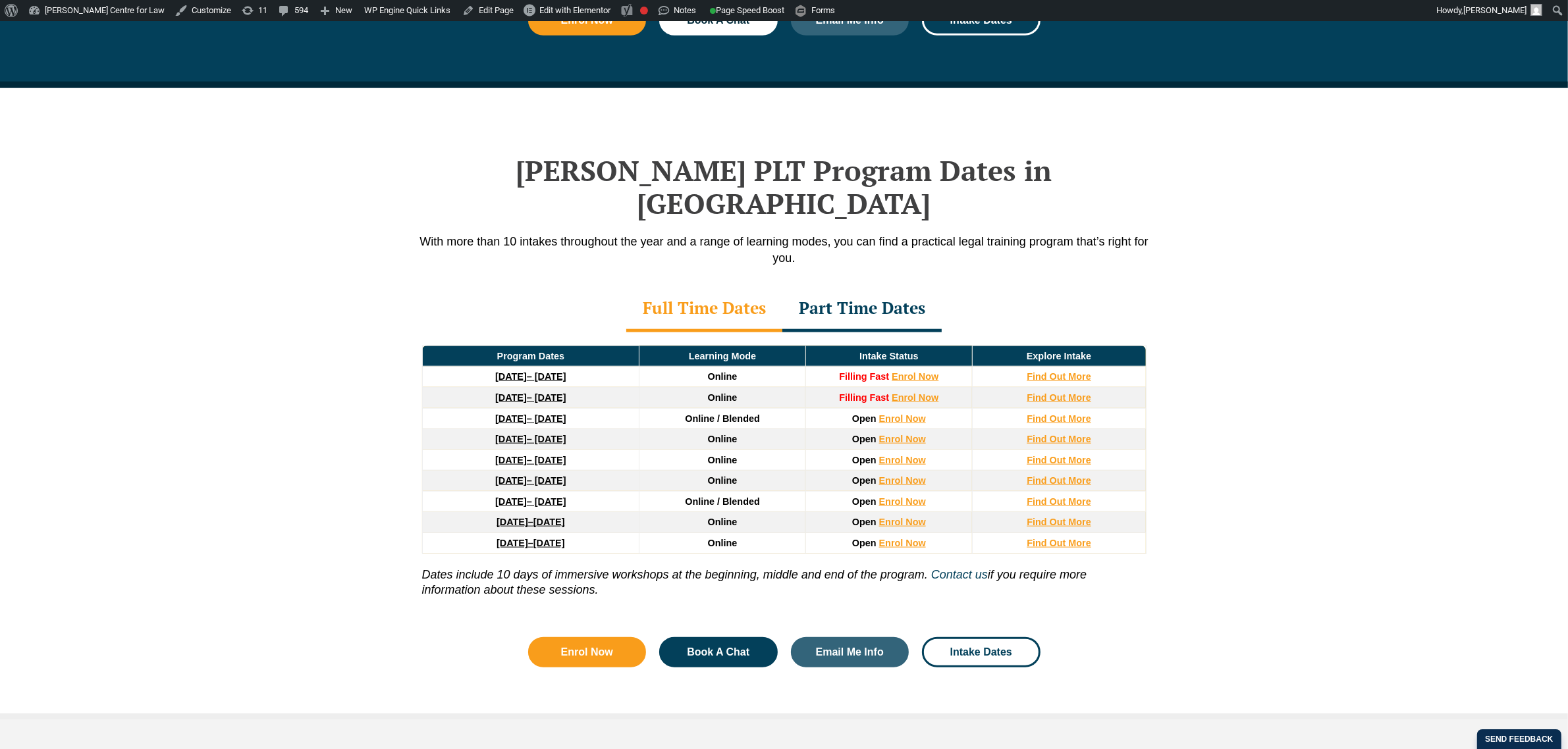
scroll to position [1647, 0]
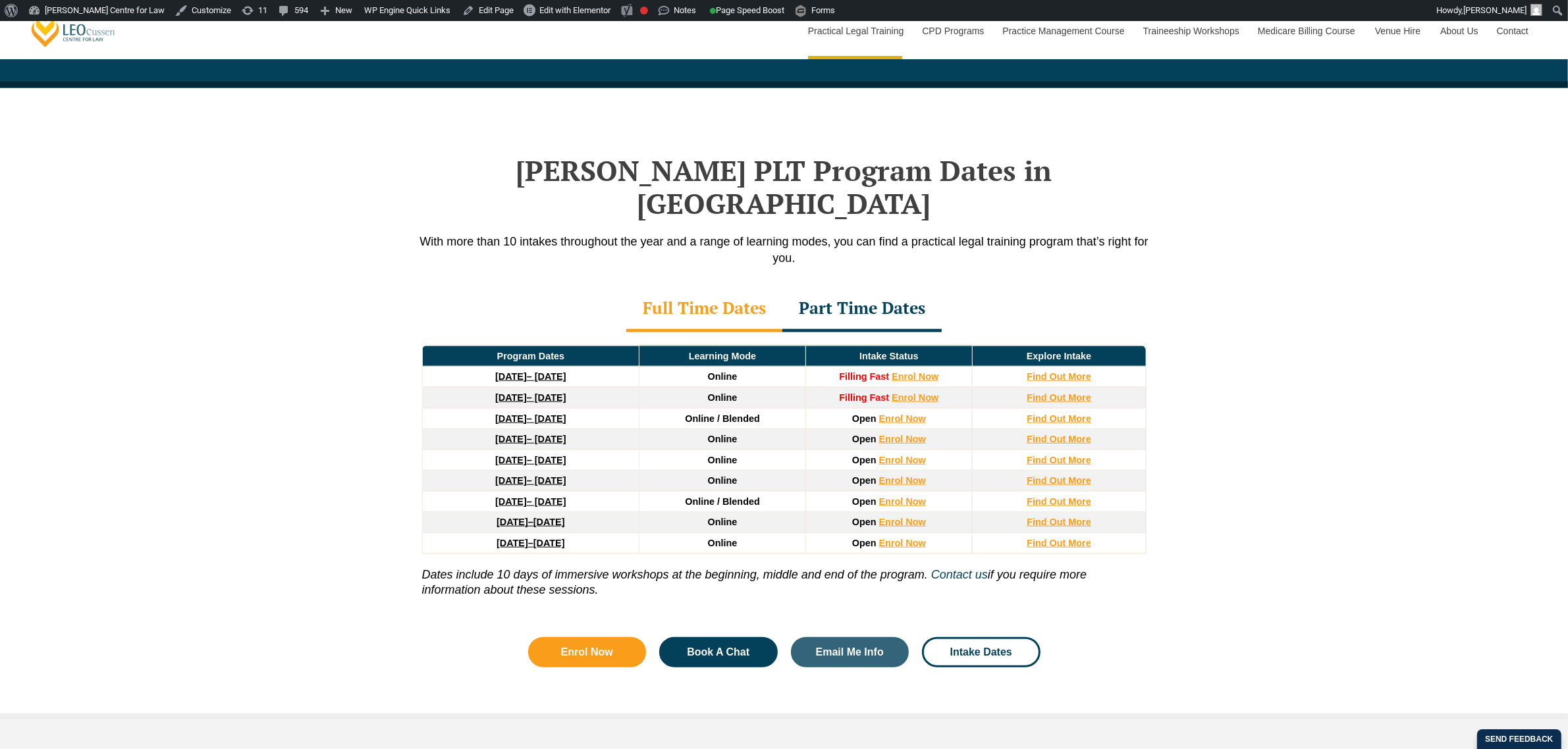
click at [920, 286] on div "Part Time Dates" at bounding box center [861, 310] width 160 height 46
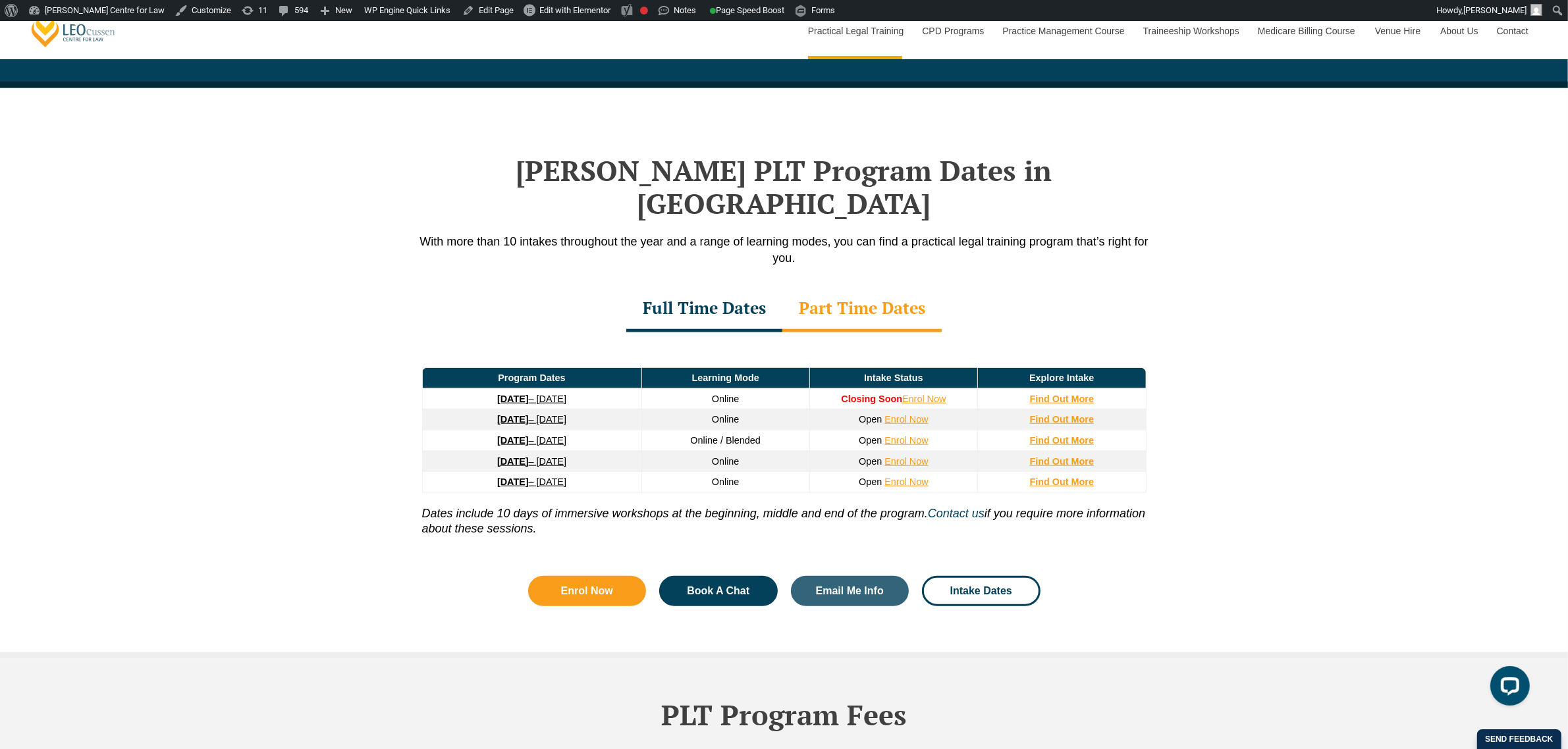
scroll to position [0, 0]
click at [736, 286] on div "Full Time Dates" at bounding box center [704, 310] width 156 height 46
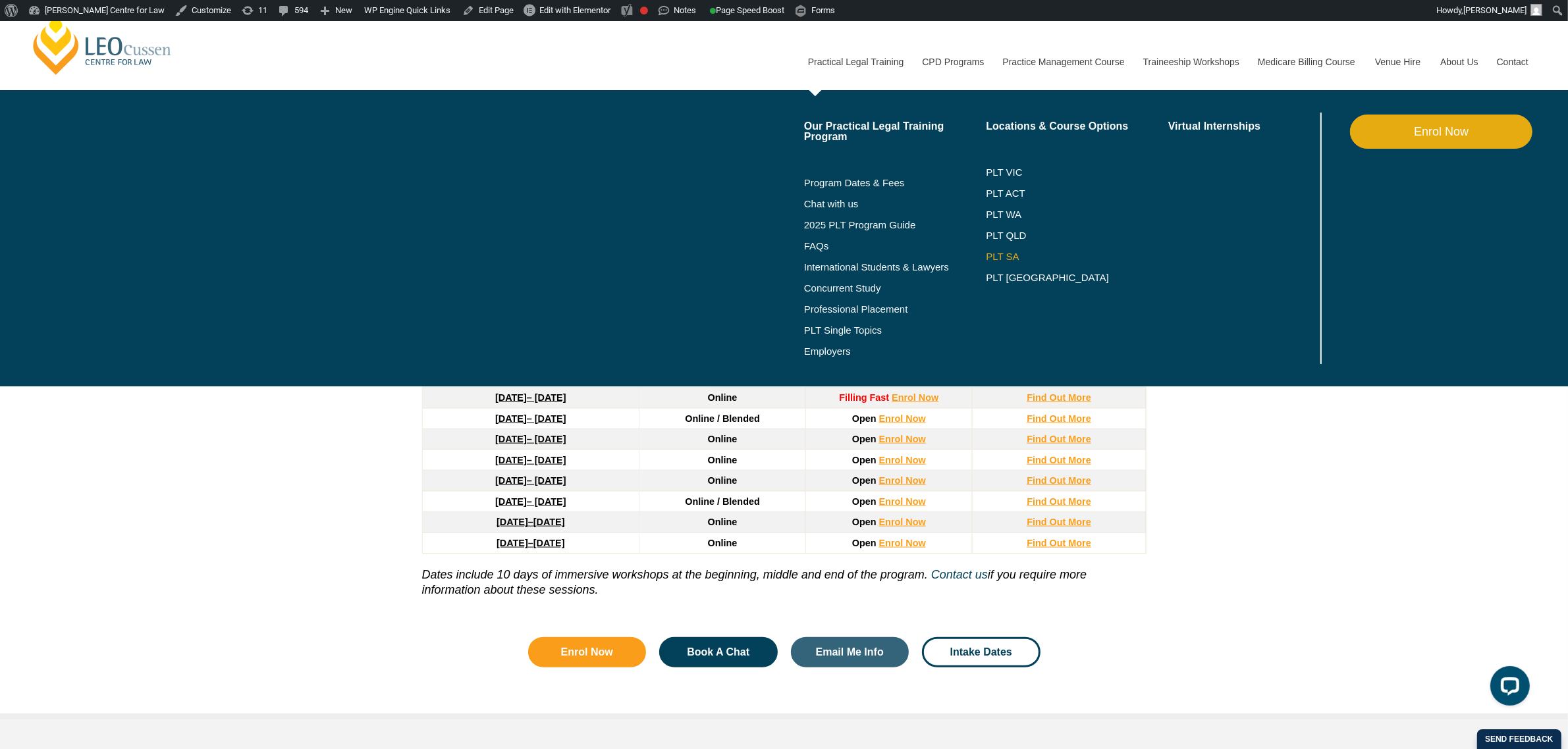
click at [1008, 255] on link "PLT SA" at bounding box center [1076, 256] width 182 height 11
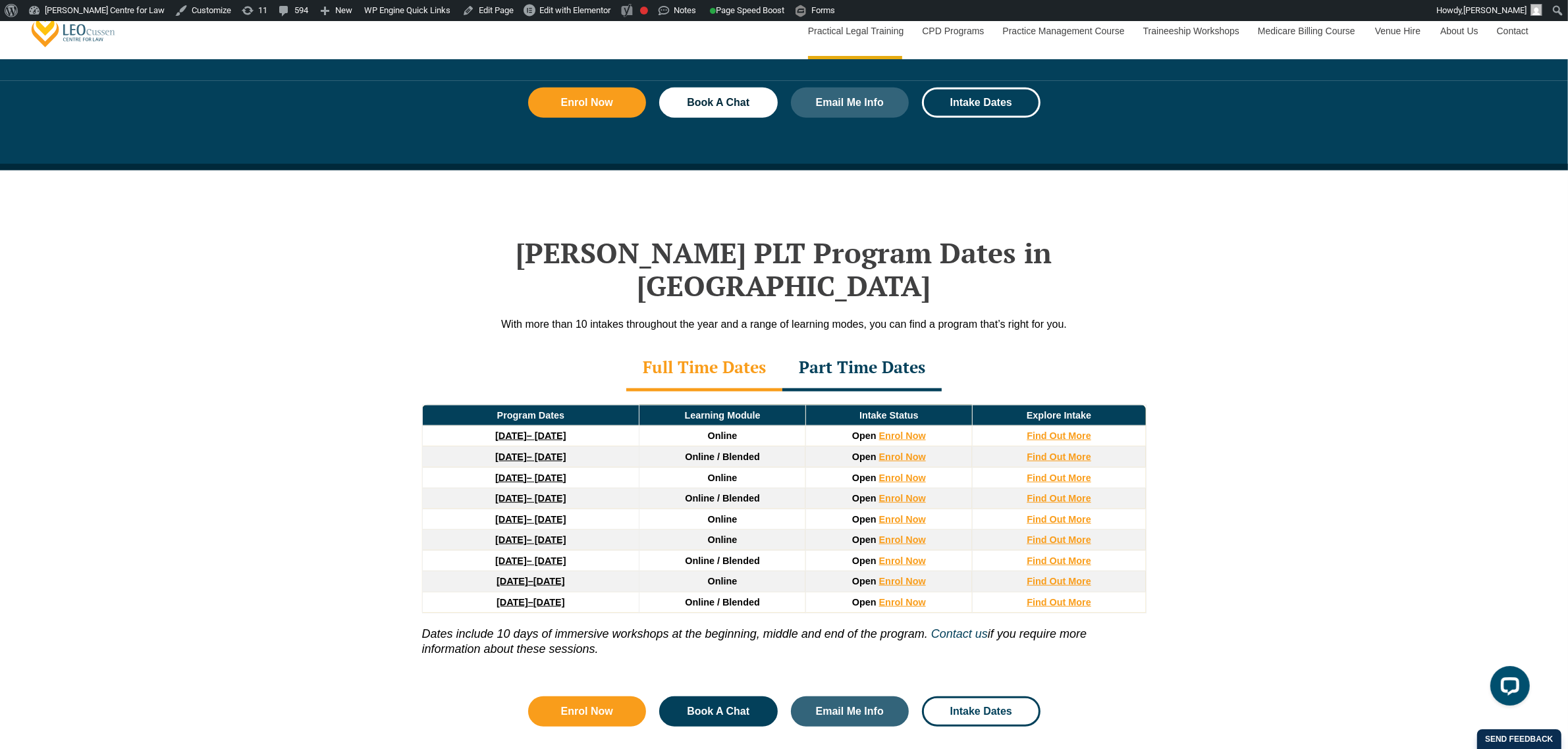
scroll to position [1564, 0]
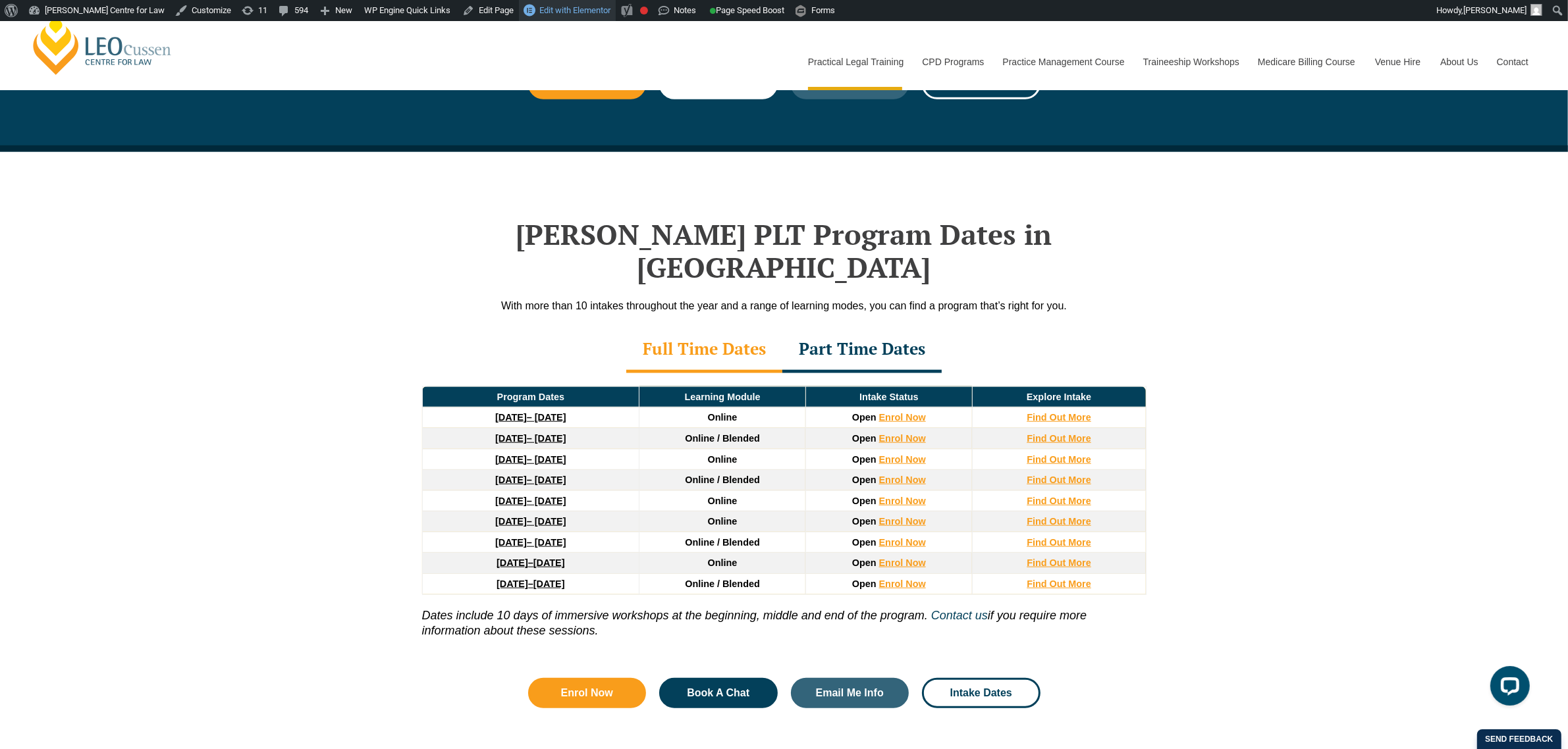
click at [539, 15] on span "Edit with Elementor" at bounding box center [574, 10] width 71 height 10
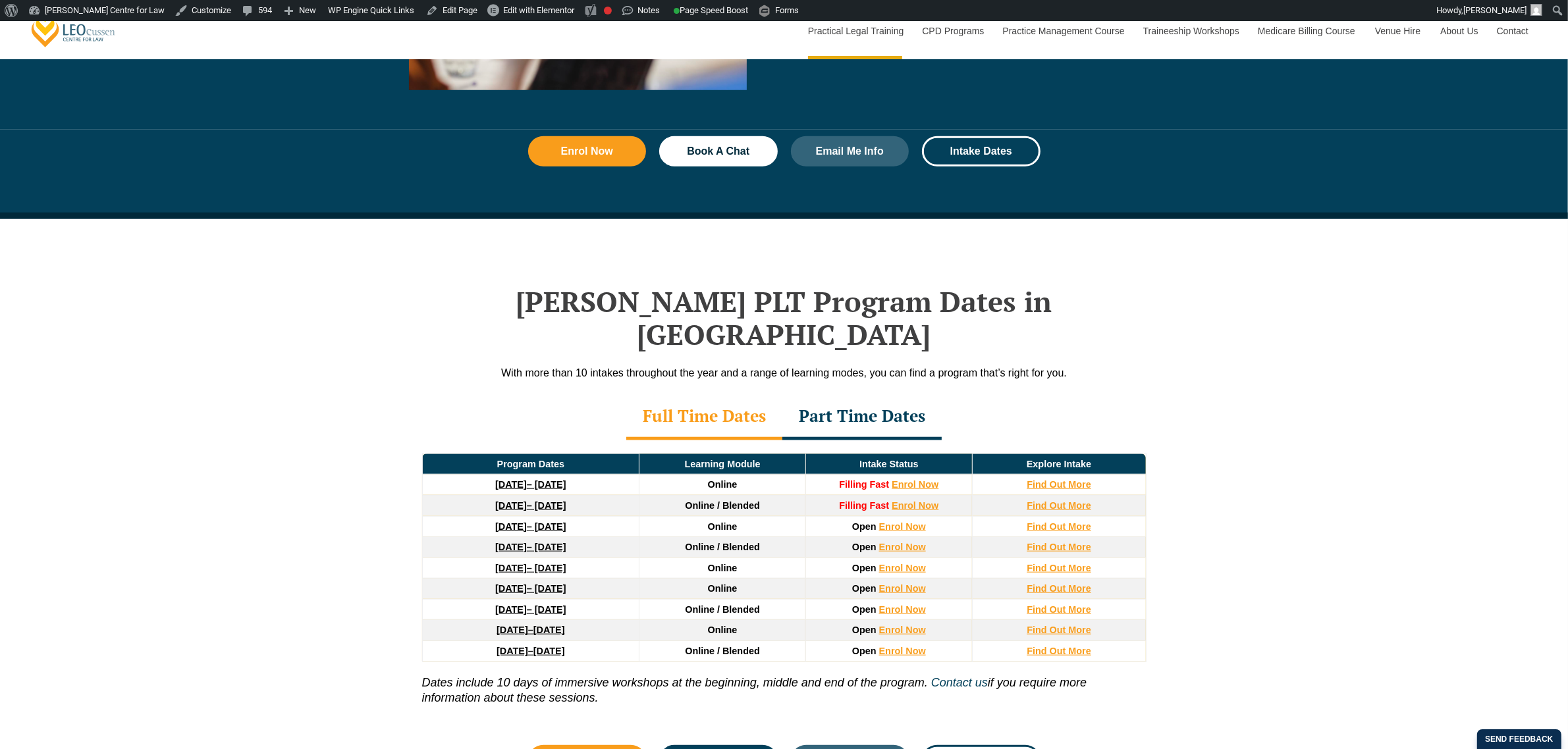
scroll to position [1728, 0]
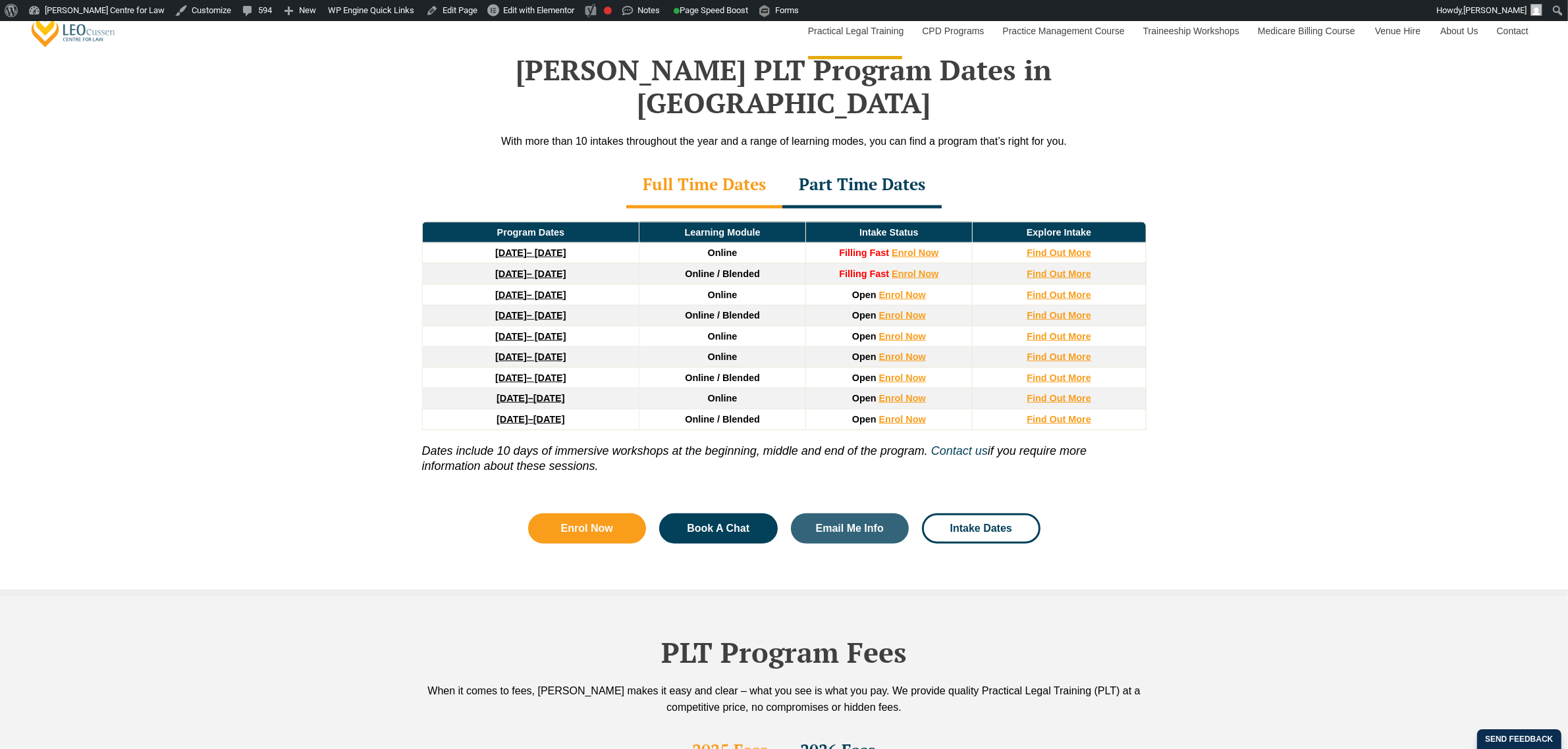
click at [870, 163] on div "Part Time Dates" at bounding box center [861, 186] width 160 height 46
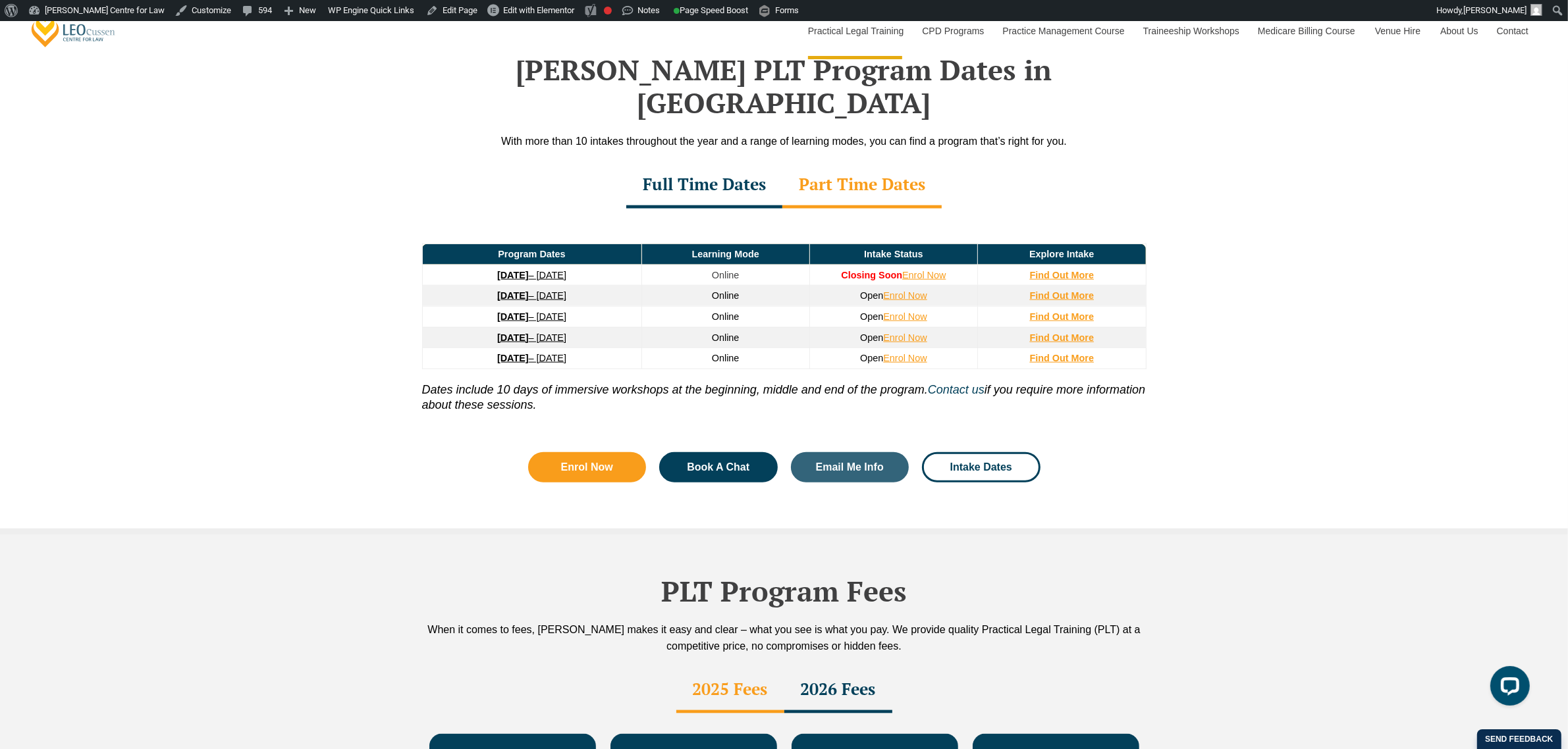
scroll to position [0, 0]
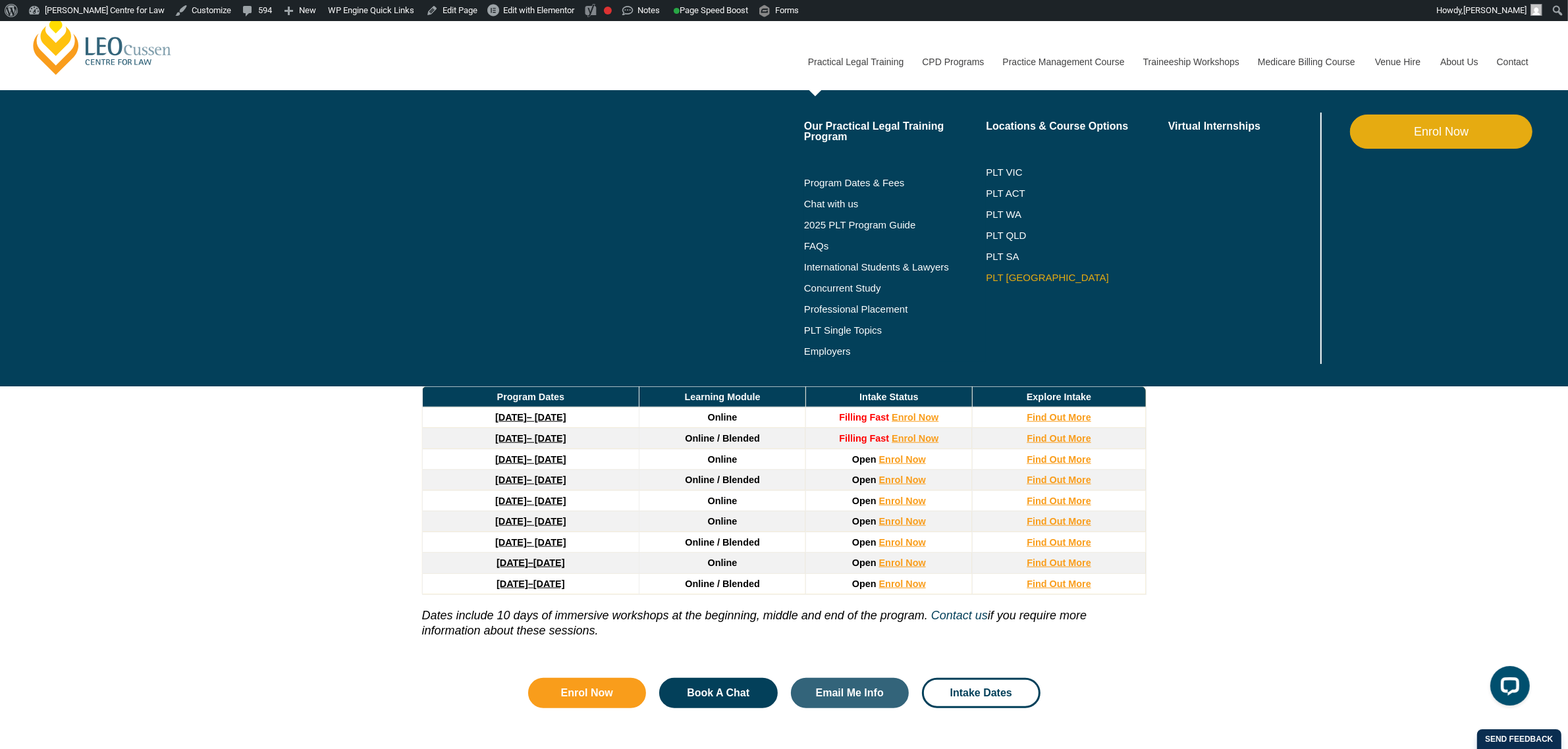
click at [1021, 273] on link "PLT [GEOGRAPHIC_DATA]" at bounding box center [1076, 278] width 182 height 11
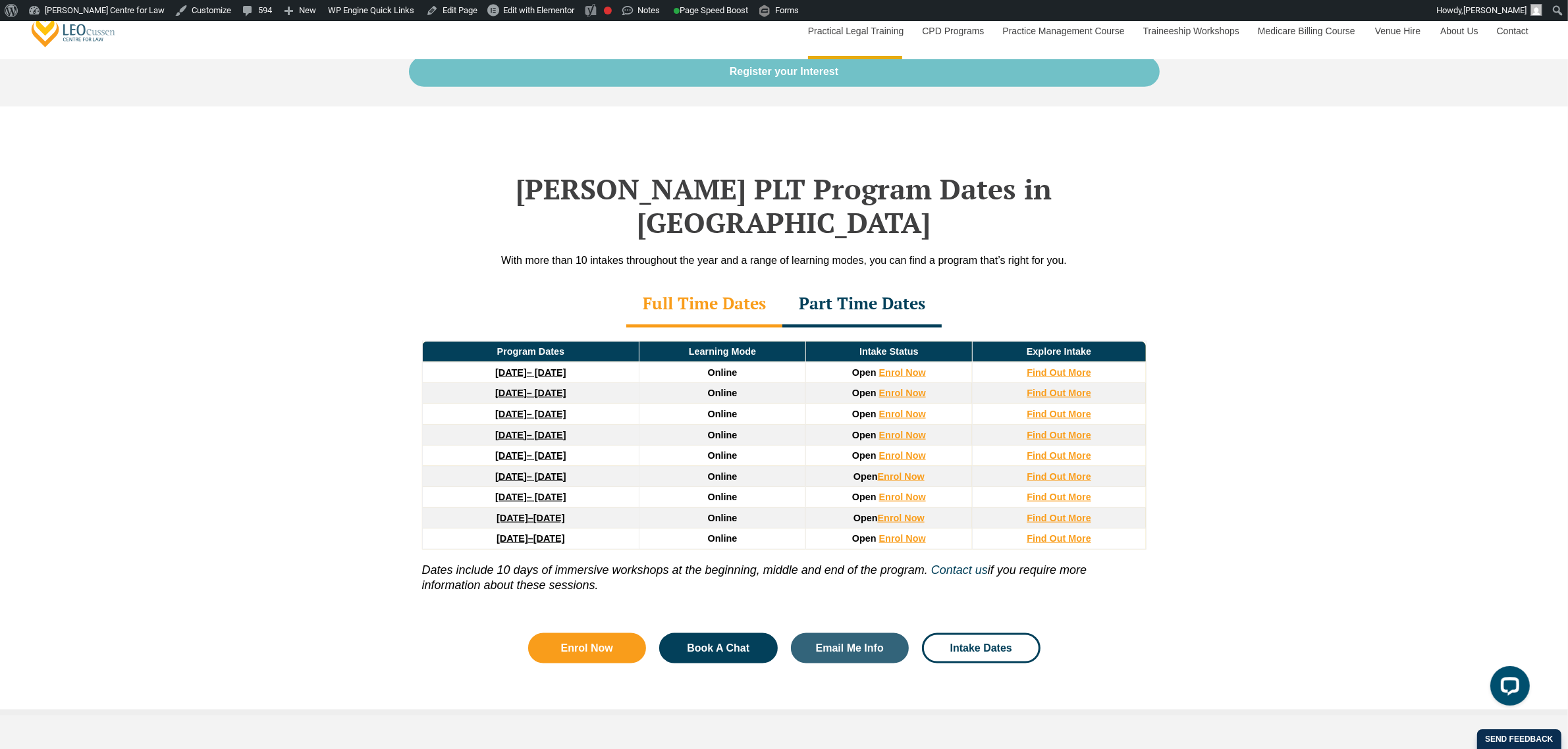
scroll to position [1811, 0]
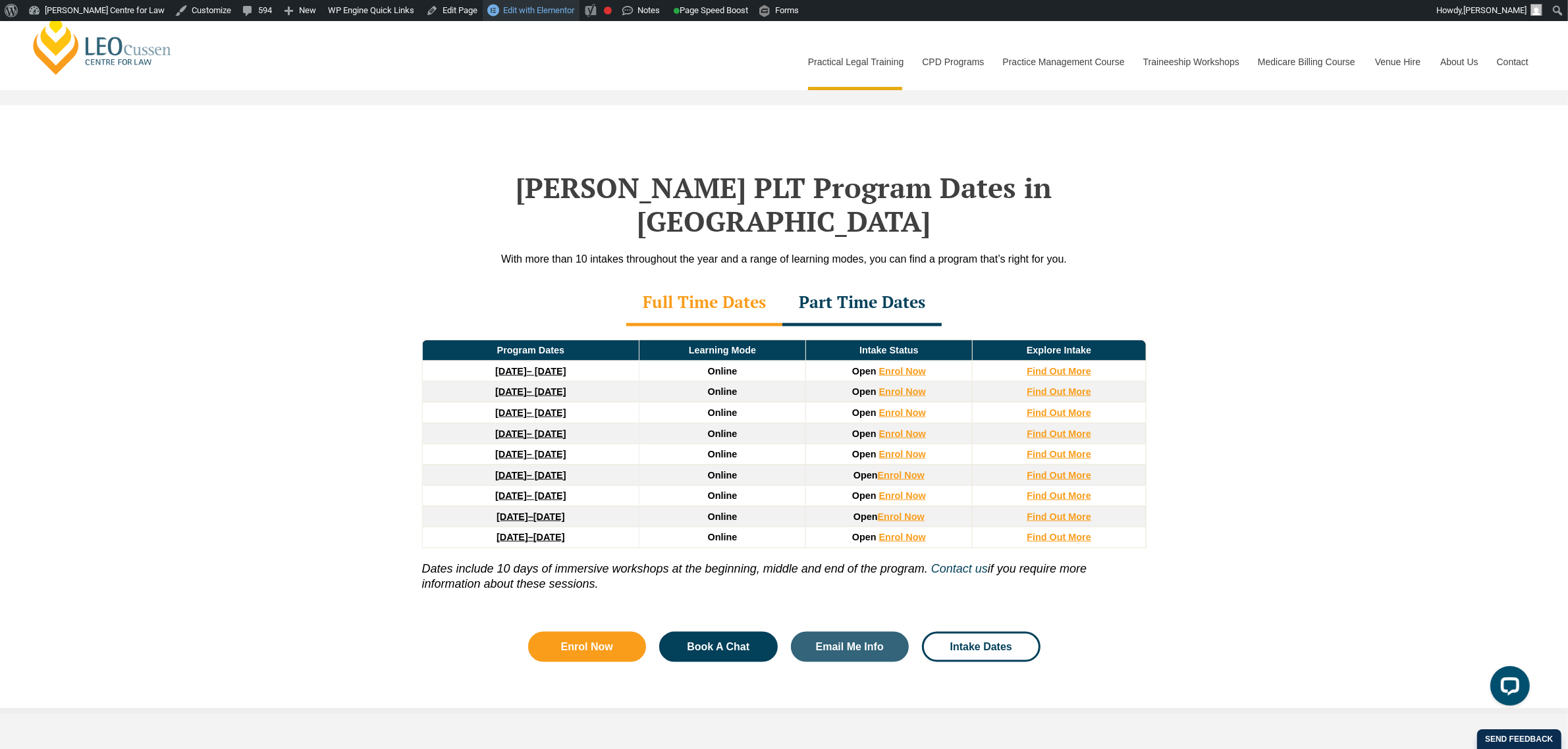
click at [526, 14] on span "Edit with Elementor" at bounding box center [538, 10] width 71 height 10
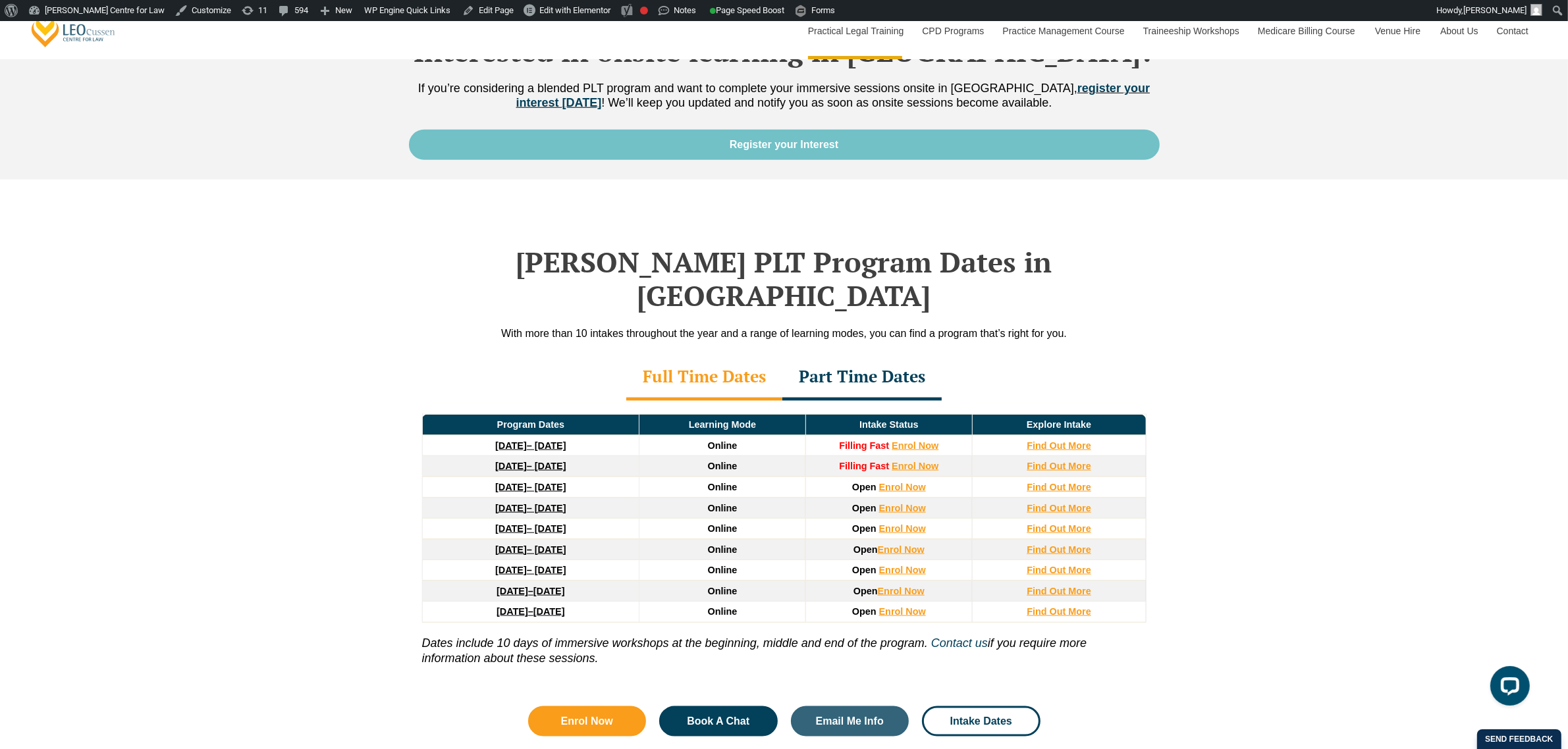
scroll to position [1728, 0]
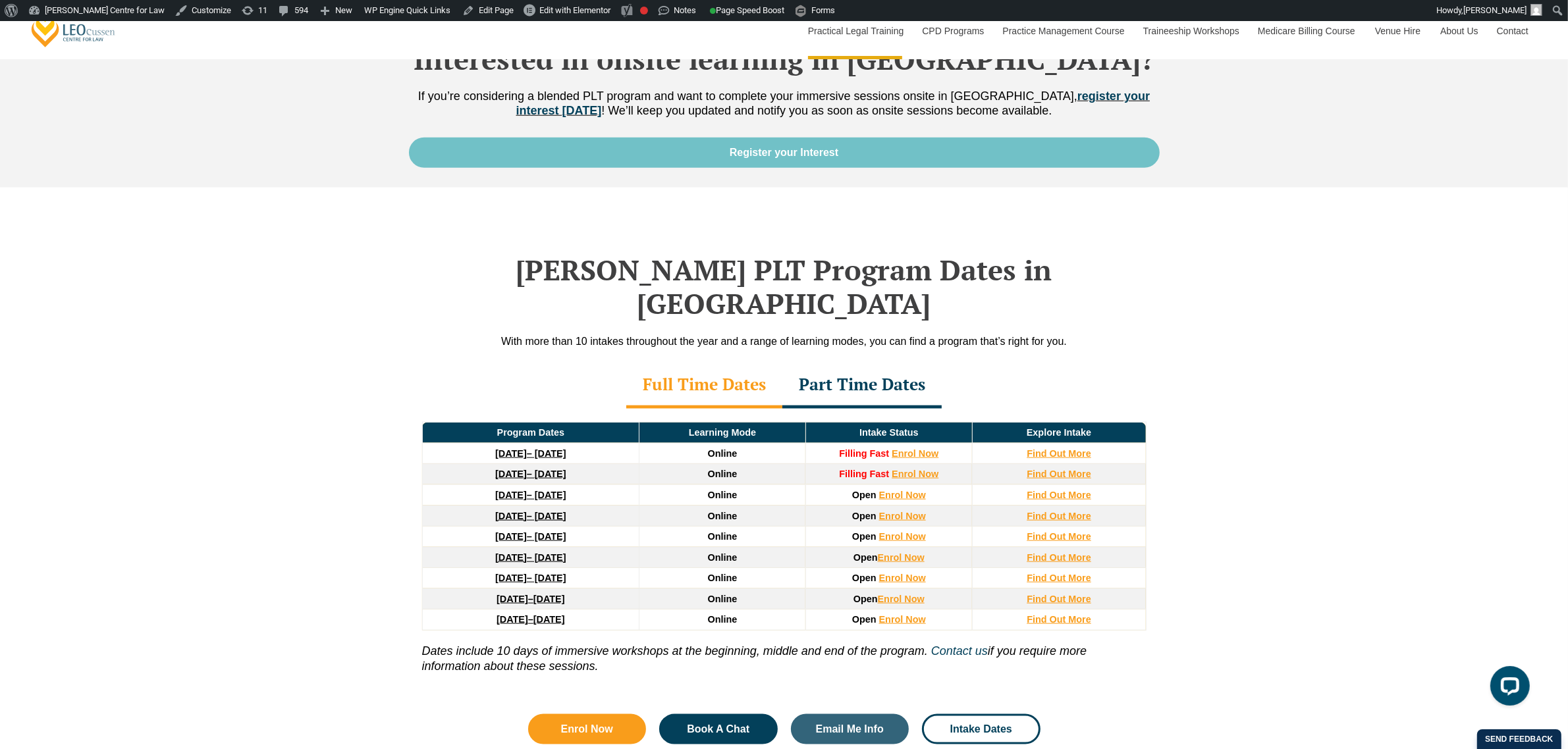
click at [874, 363] on div "Part Time Dates" at bounding box center [861, 386] width 160 height 46
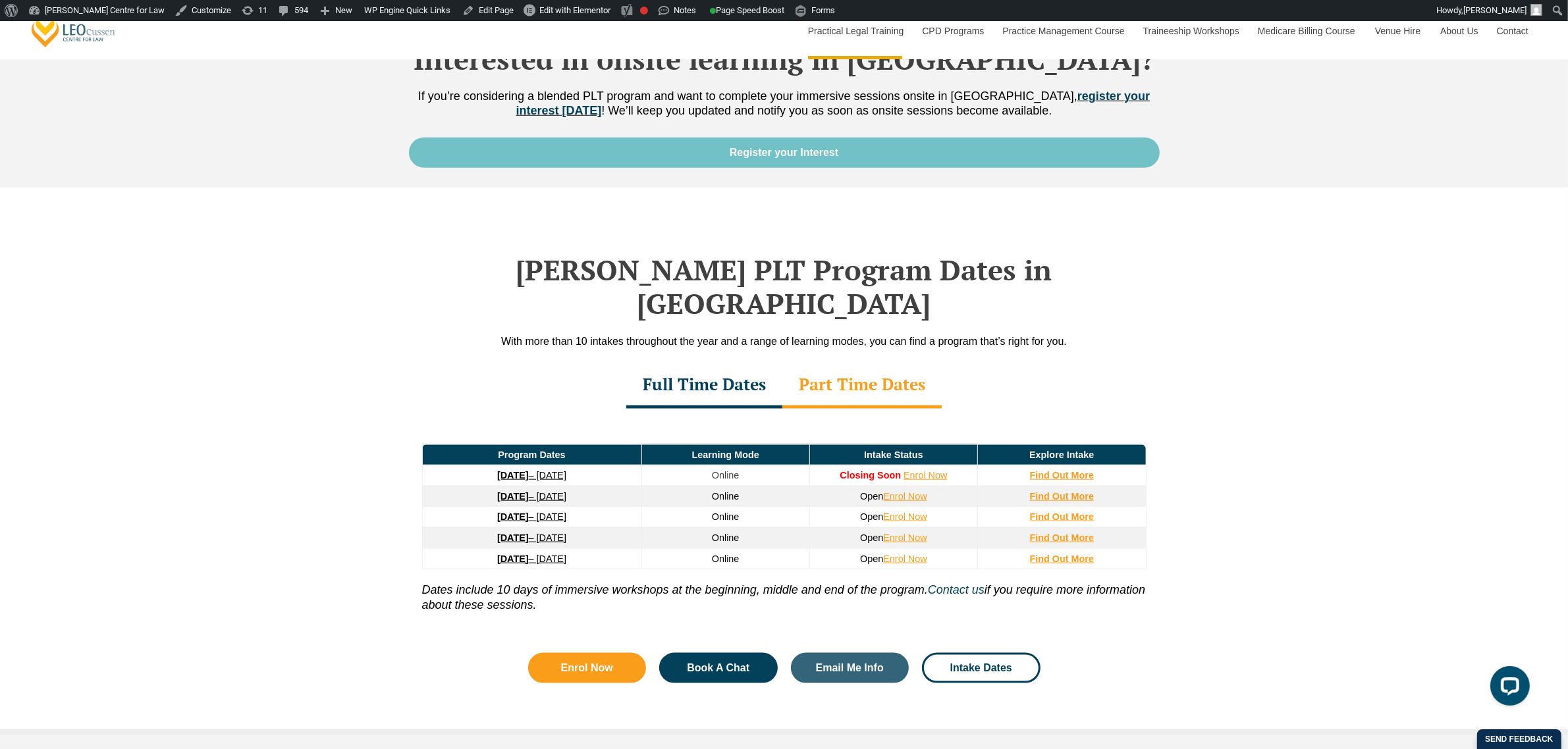
click at [761, 363] on div "Full Time Dates" at bounding box center [704, 386] width 156 height 46
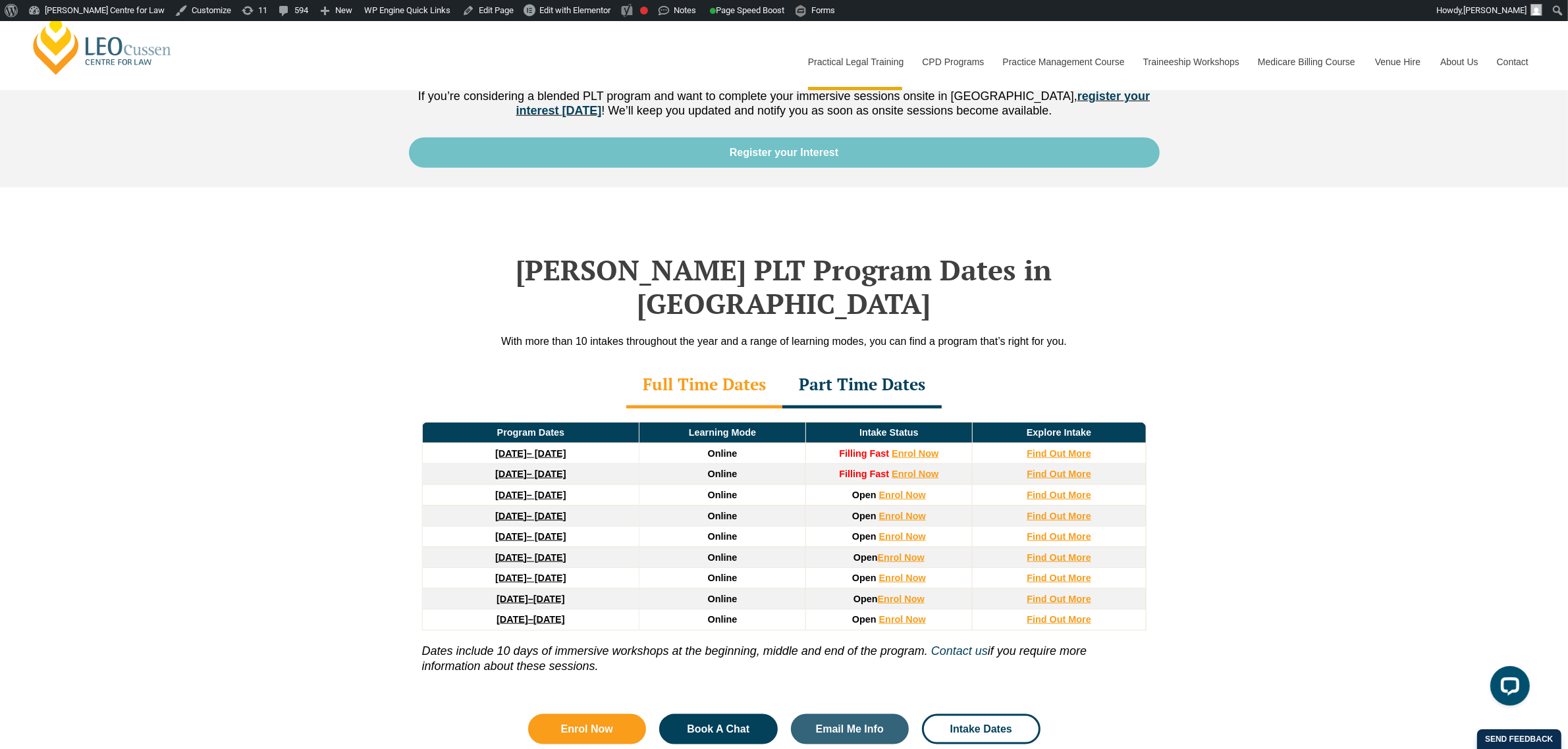
click at [854, 363] on div "Part Time Dates" at bounding box center [861, 386] width 160 height 46
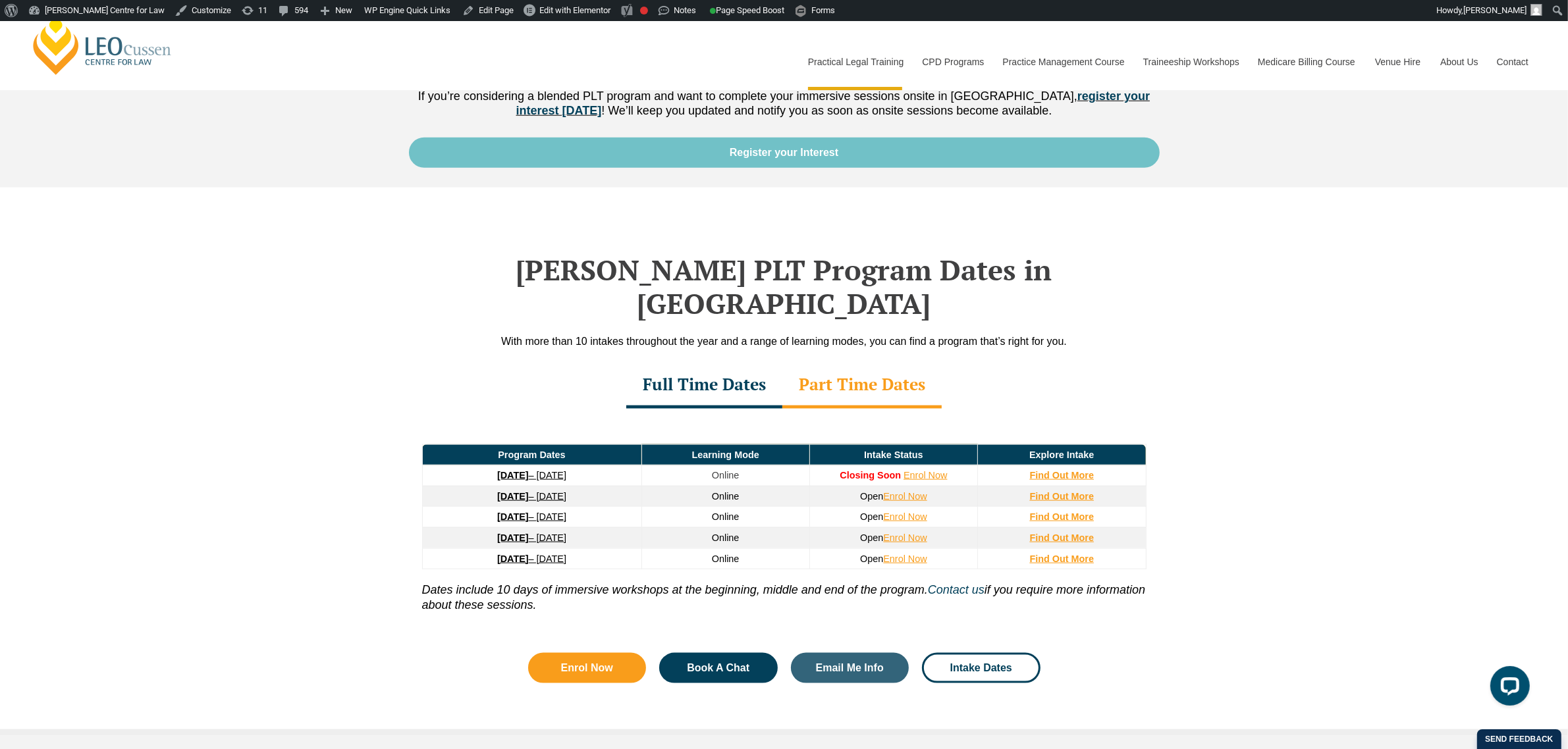
click at [709, 363] on div "Full Time Dates" at bounding box center [704, 386] width 156 height 46
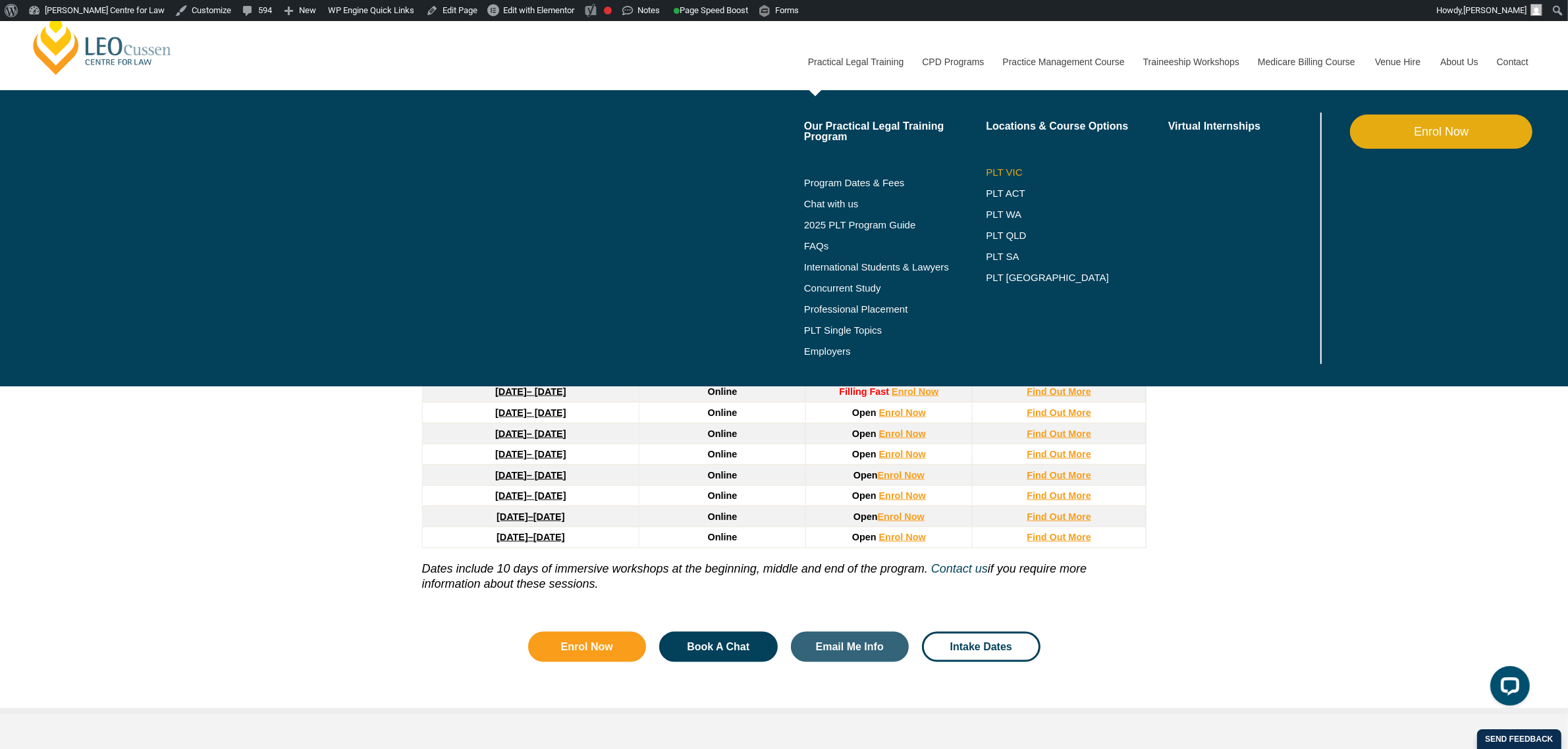
click at [995, 168] on link "PLT VIC" at bounding box center [1076, 172] width 182 height 11
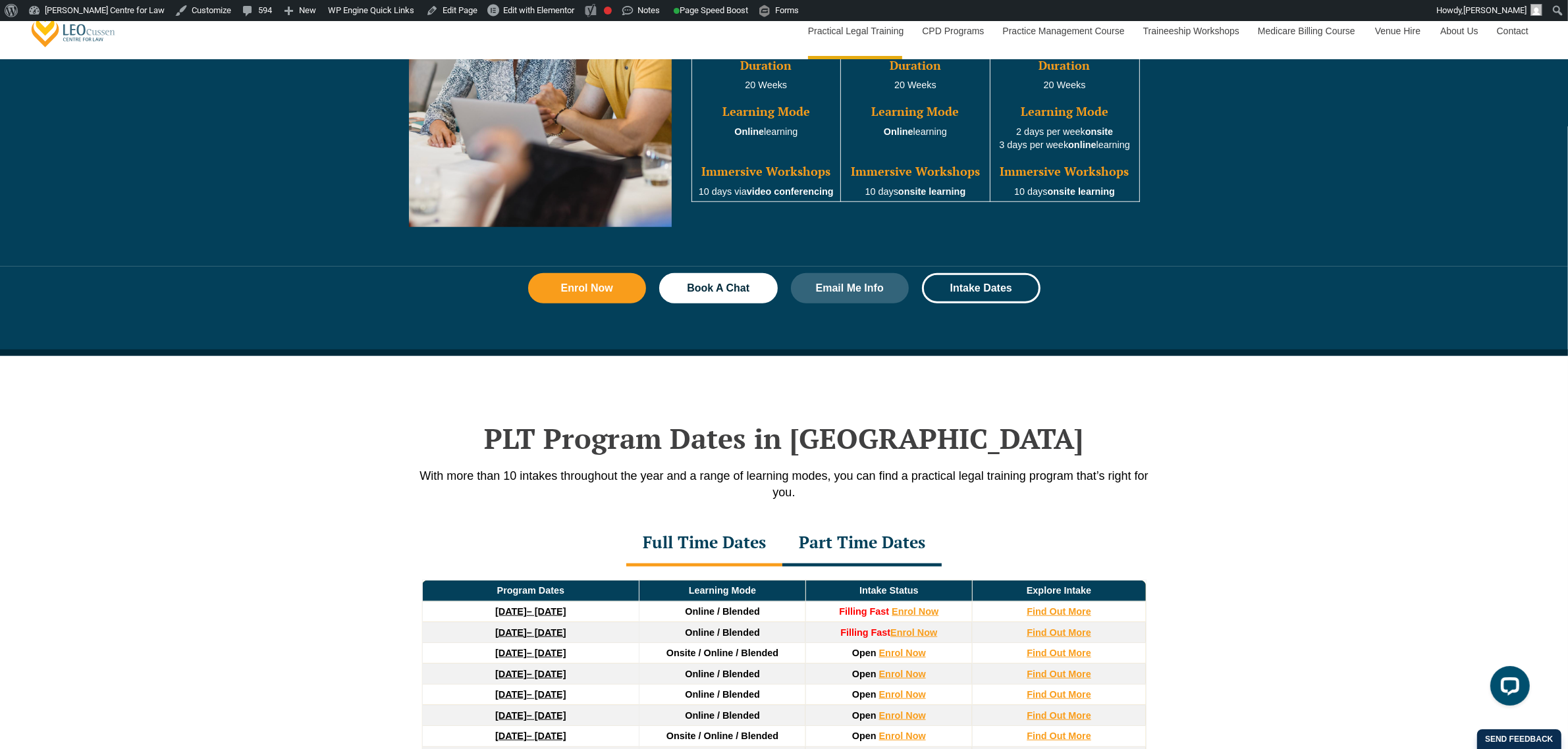
scroll to position [1728, 0]
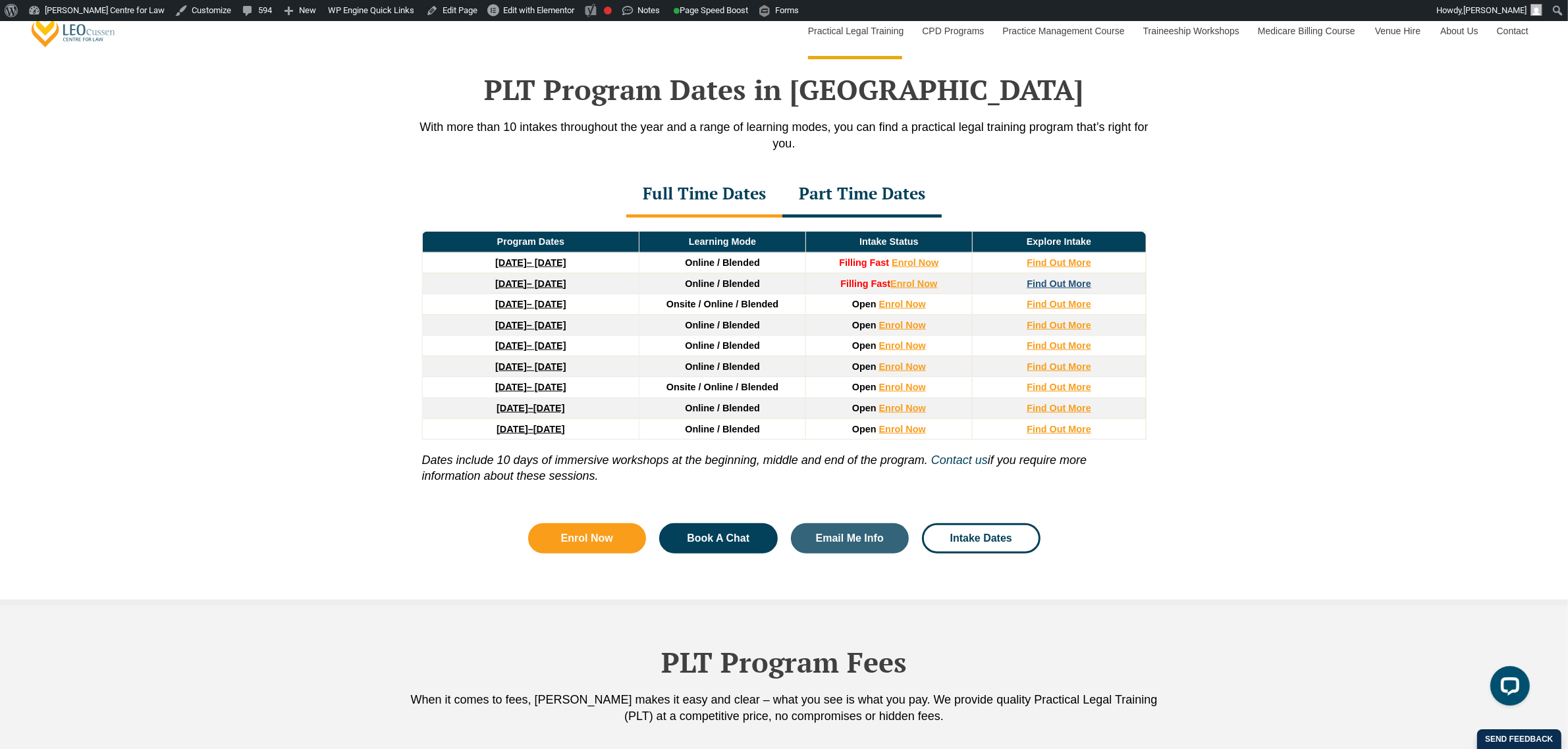
click at [1065, 287] on strong "Find Out More" at bounding box center [1059, 284] width 65 height 11
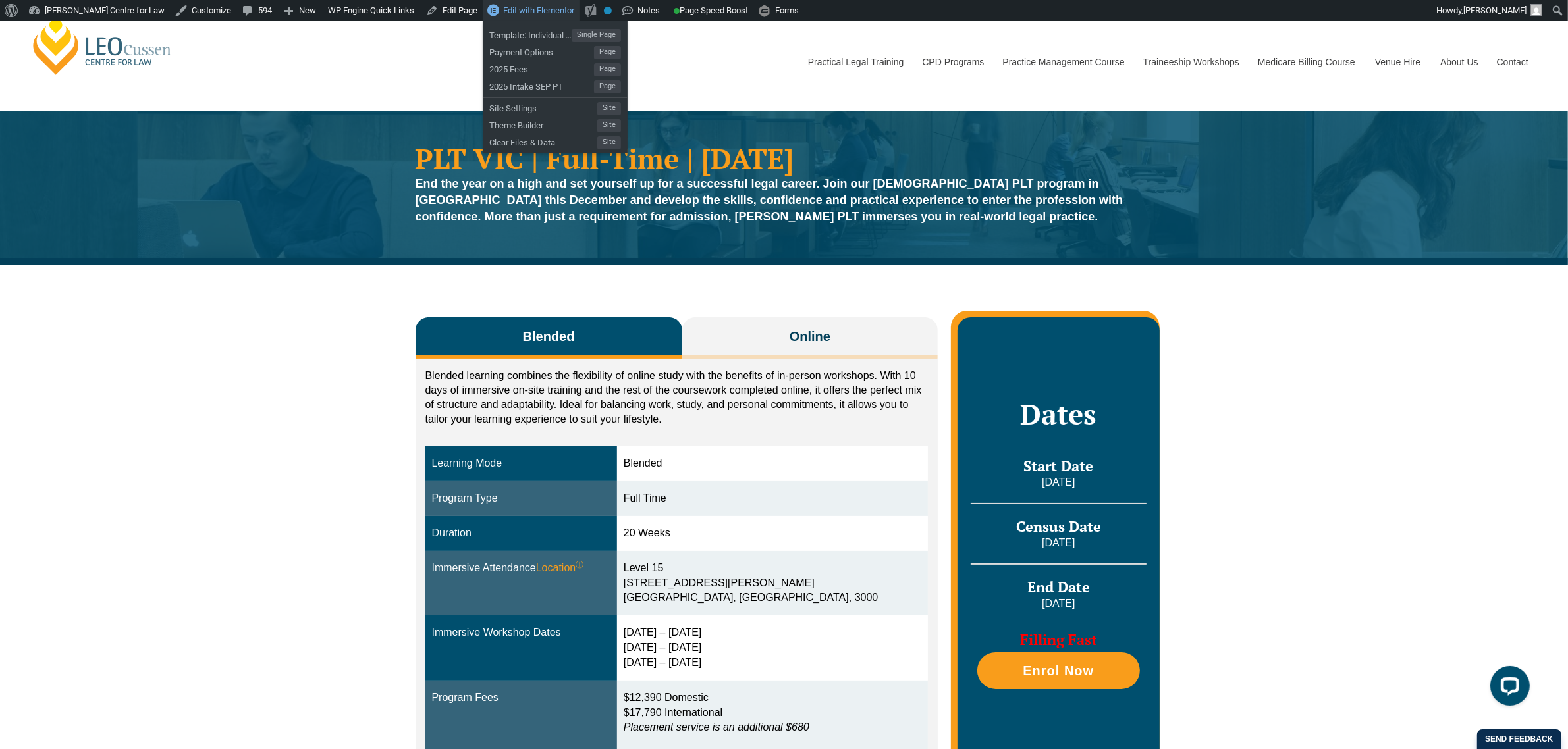
click at [536, 11] on span "Edit with Elementor" at bounding box center [538, 10] width 71 height 10
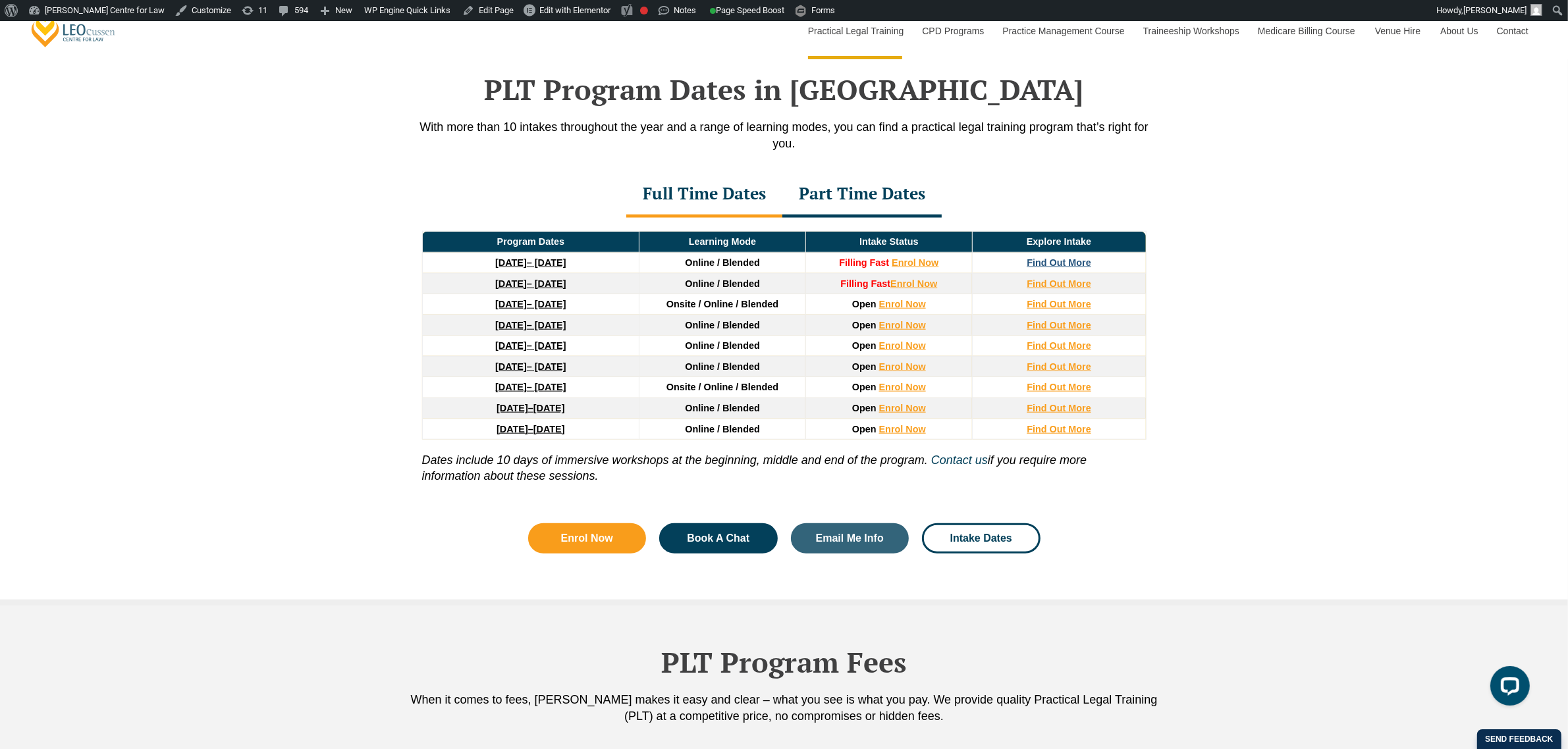
click at [1047, 262] on strong "Find Out More" at bounding box center [1059, 262] width 65 height 11
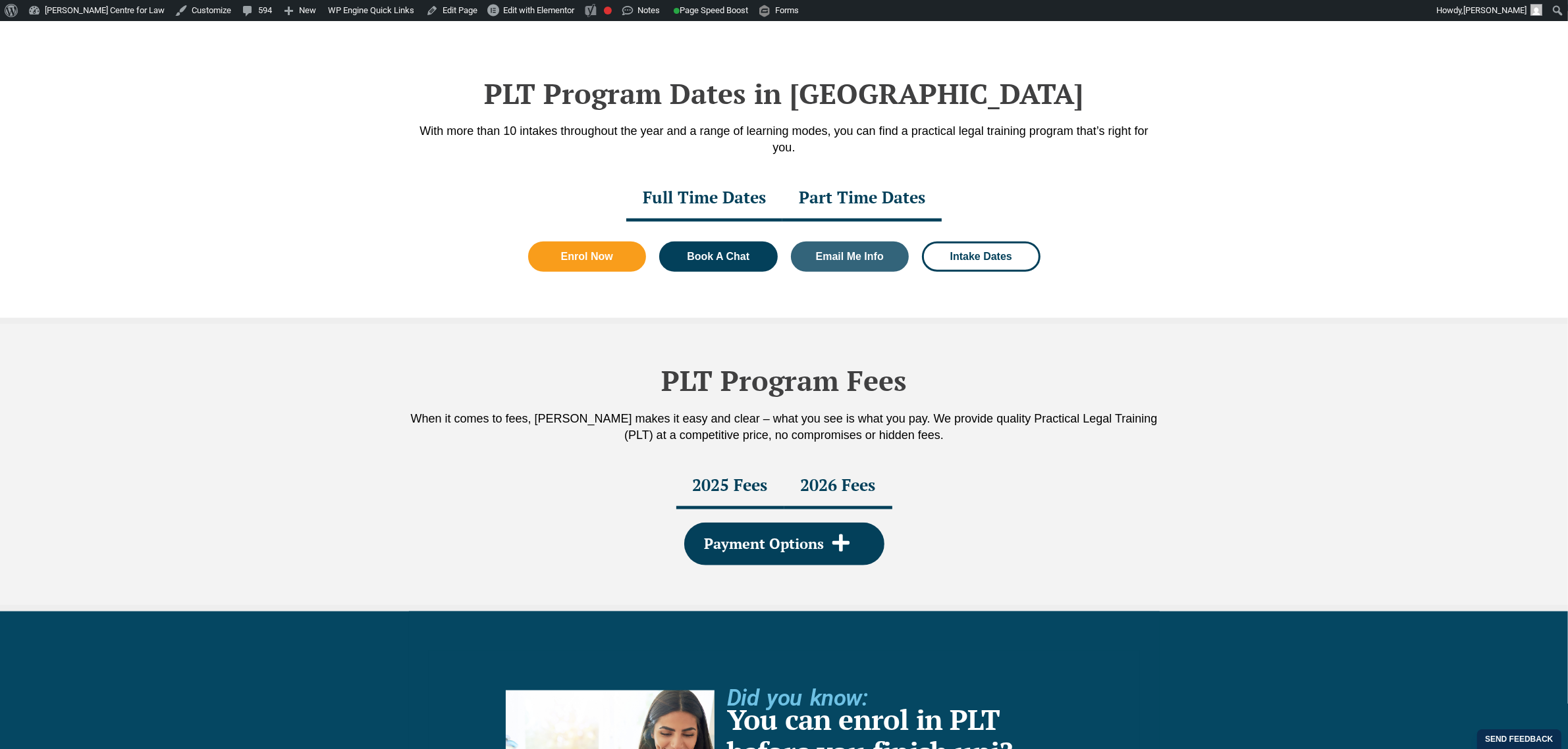
scroll to position [1728, 0]
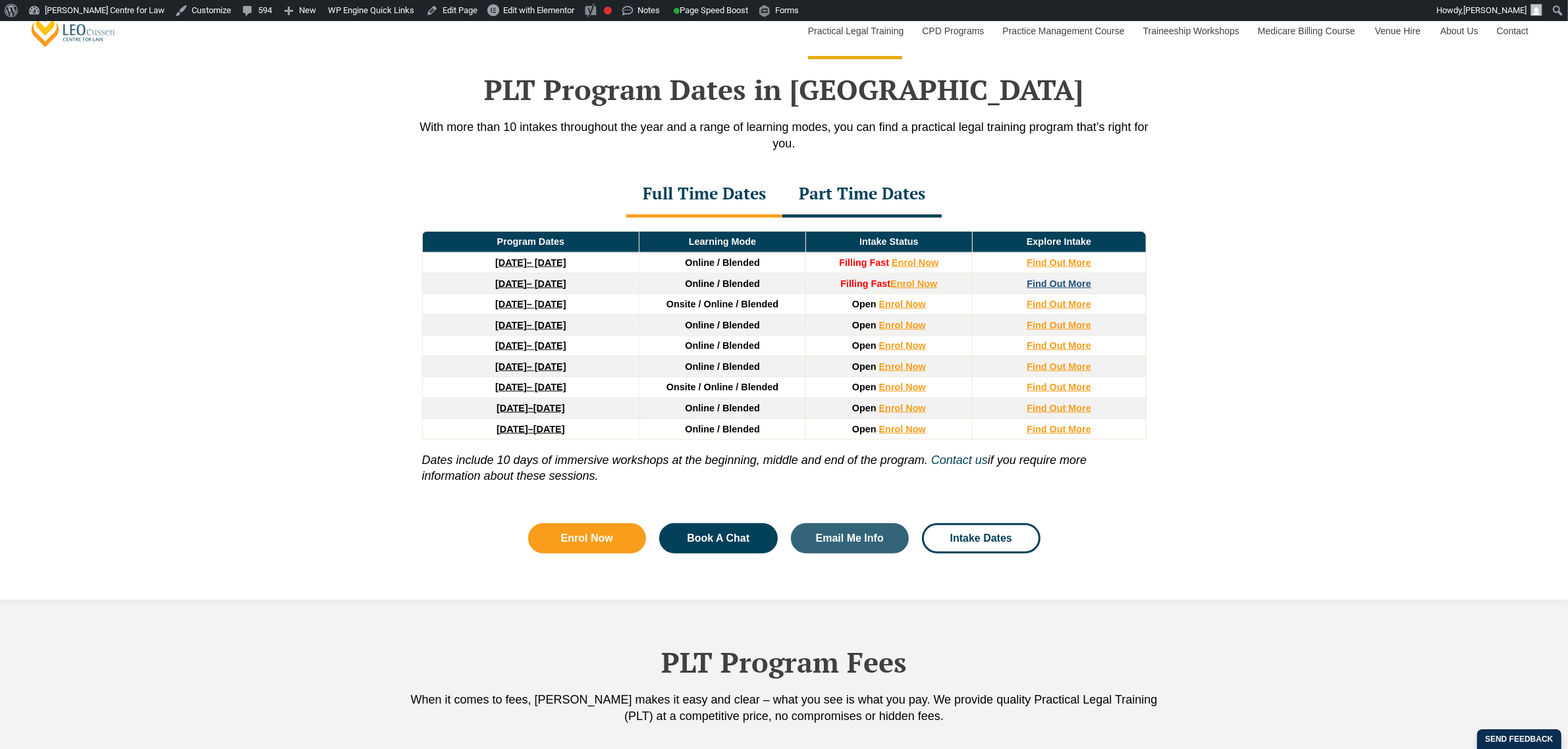
click at [1059, 282] on strong "Find Out More" at bounding box center [1059, 284] width 65 height 11
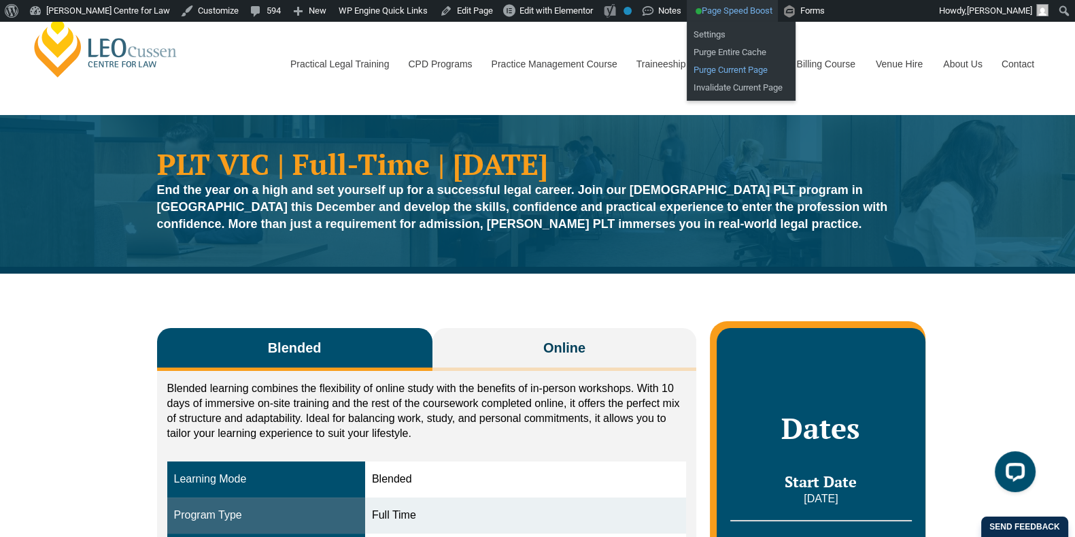
click at [712, 69] on link "Purge Current Page" at bounding box center [741, 70] width 109 height 18
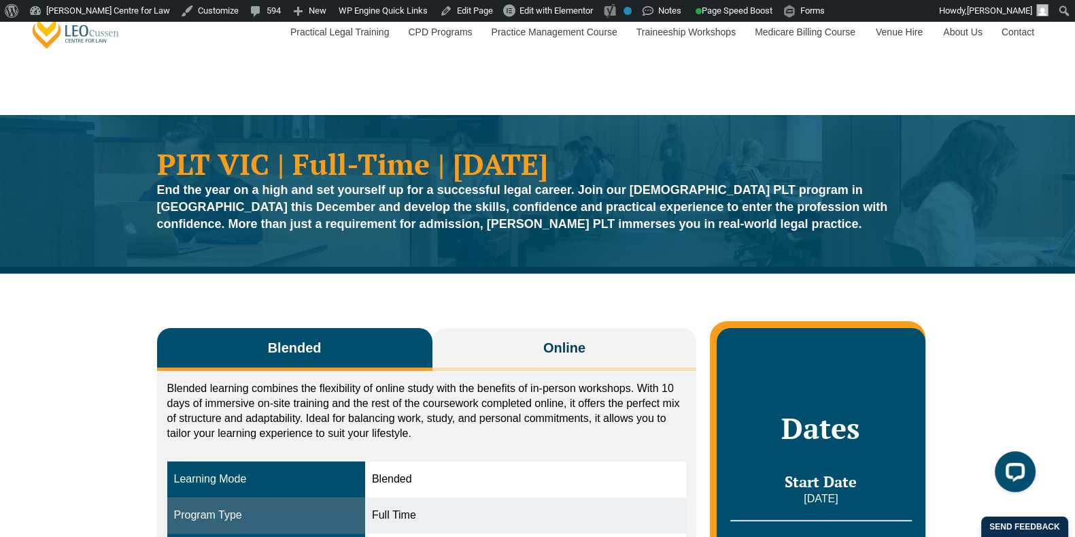
scroll to position [354, 0]
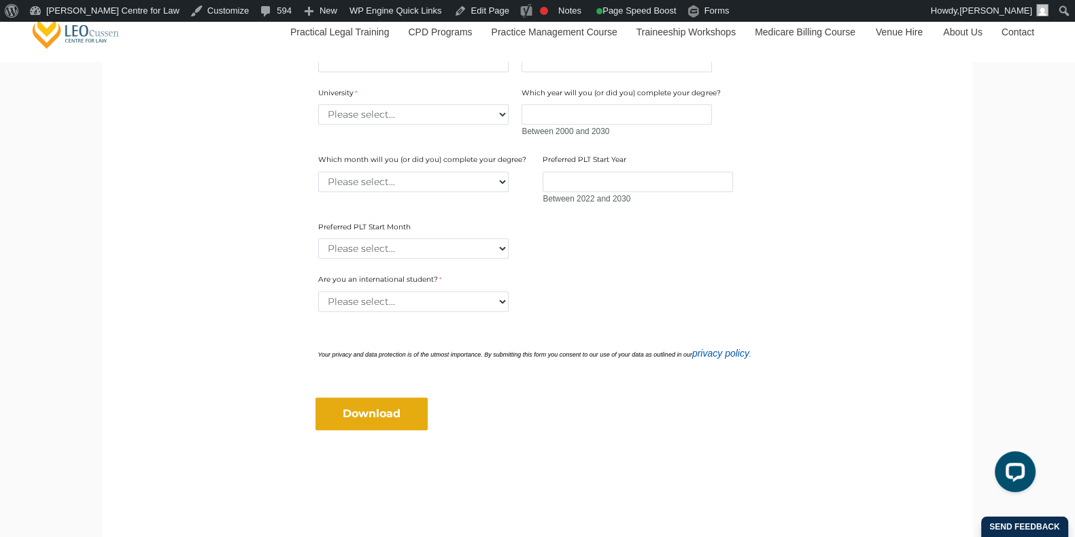
scroll to position [814, 0]
